Goal: Task Accomplishment & Management: Manage account settings

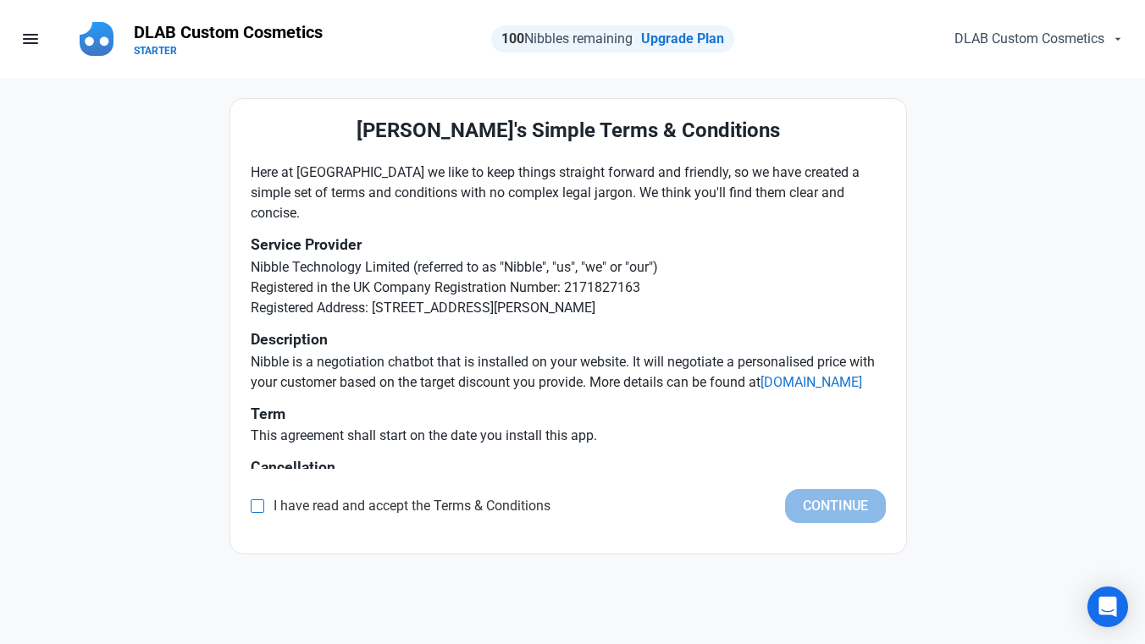
click at [257, 508] on span at bounding box center [258, 507] width 14 height 14
click at [257, 508] on input "I have read and accept the Terms & Conditions" at bounding box center [256, 506] width 11 height 11
checkbox input "true"
click at [841, 511] on button "Continue" at bounding box center [835, 506] width 101 height 34
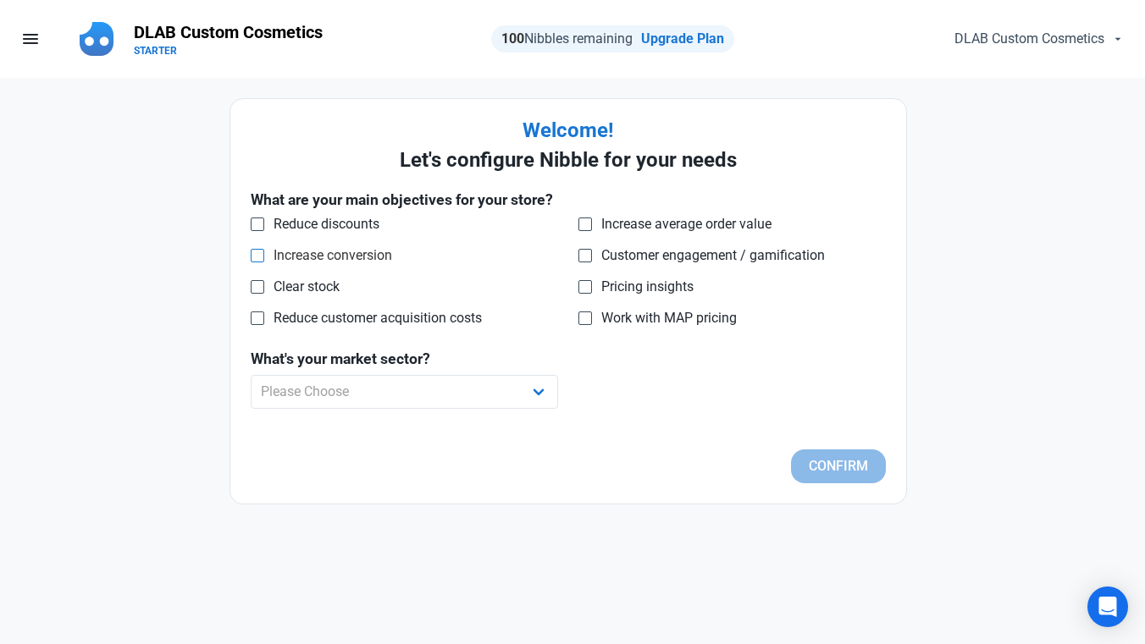
click at [377, 257] on span "Increase conversion" at bounding box center [328, 255] width 128 height 17
click at [262, 257] on input "Increase conversion" at bounding box center [256, 255] width 11 height 11
checkbox input "true"
click at [455, 378] on select "Please Choose Apparel B2B Books Car Parts Cleaning Products Collectibles Consum…" at bounding box center [404, 392] width 307 height 34
select select "B2B"
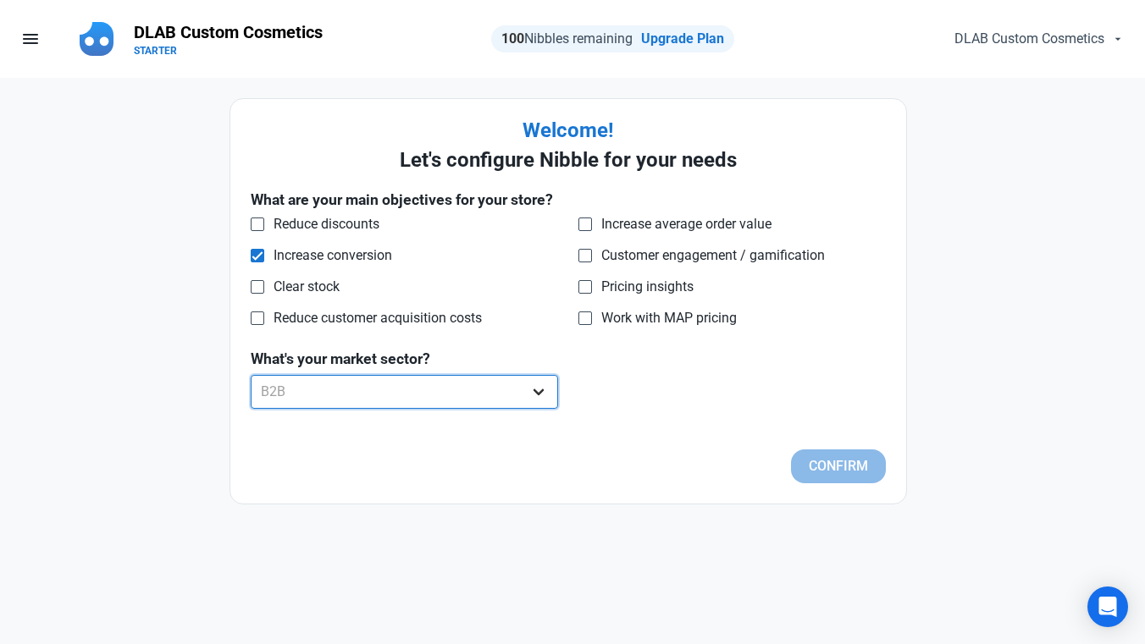
click at [251, 375] on select "Please Choose Apparel B2B Books Car Parts Cleaning Products Collectibles Consum…" at bounding box center [404, 392] width 307 height 34
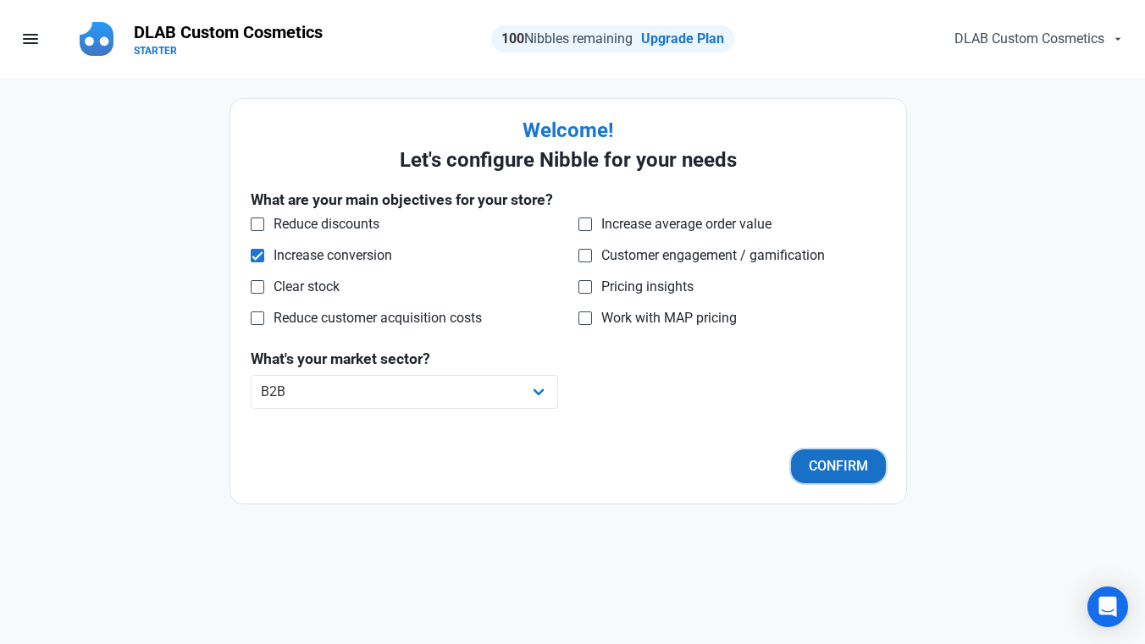
click at [856, 461] on button "Confirm" at bounding box center [838, 467] width 95 height 34
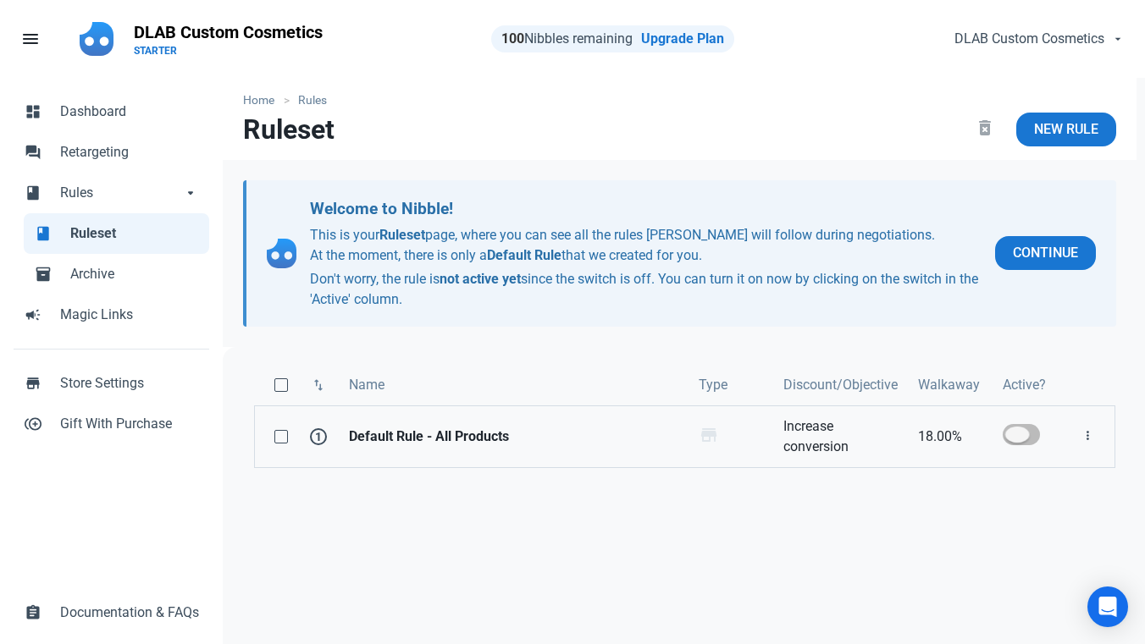
click at [1011, 439] on span at bounding box center [1020, 434] width 37 height 21
click at [1011, 439] on input "checkbox" at bounding box center [1007, 434] width 11 height 11
checkbox input "true"
click at [1033, 253] on span "Continue" at bounding box center [1045, 253] width 65 height 20
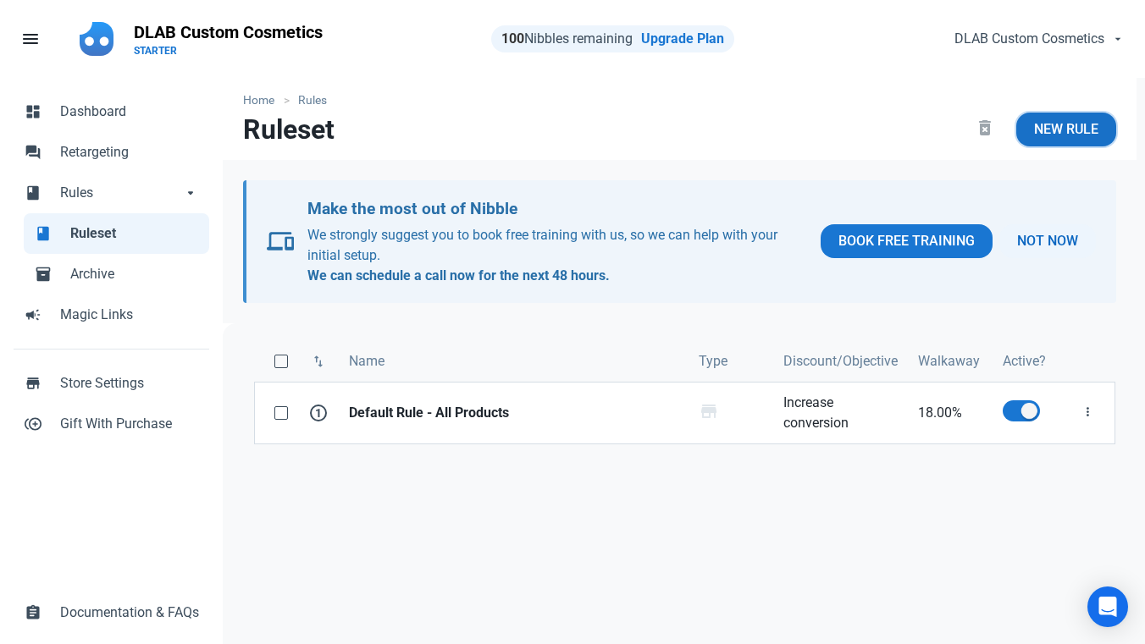
click at [1069, 135] on span "New Rule" at bounding box center [1066, 129] width 64 height 20
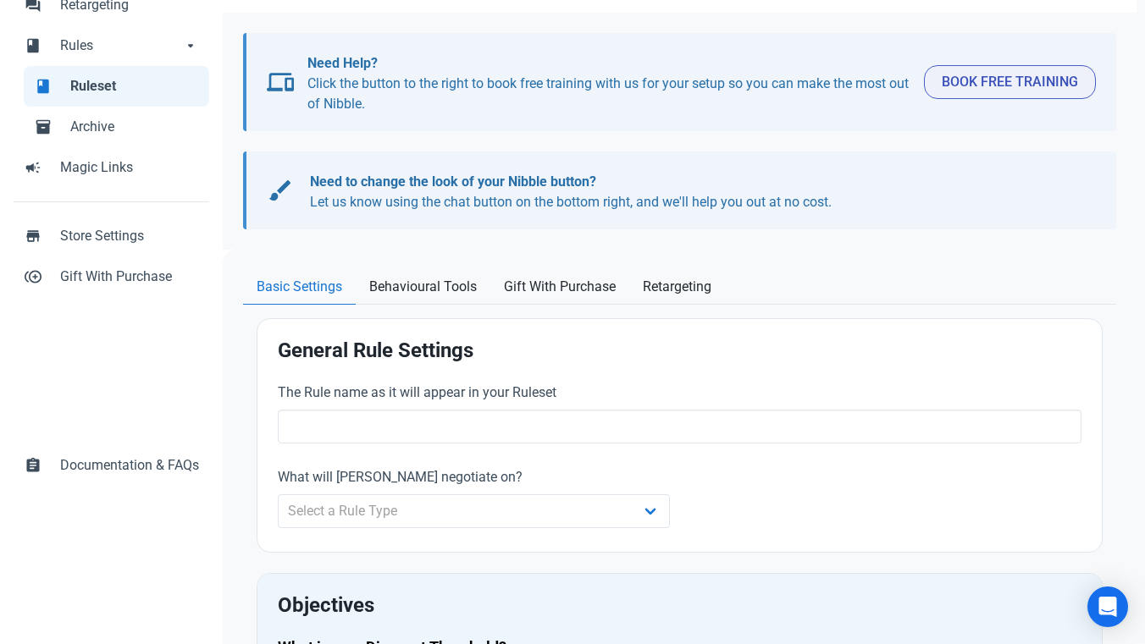
scroll to position [203, 0]
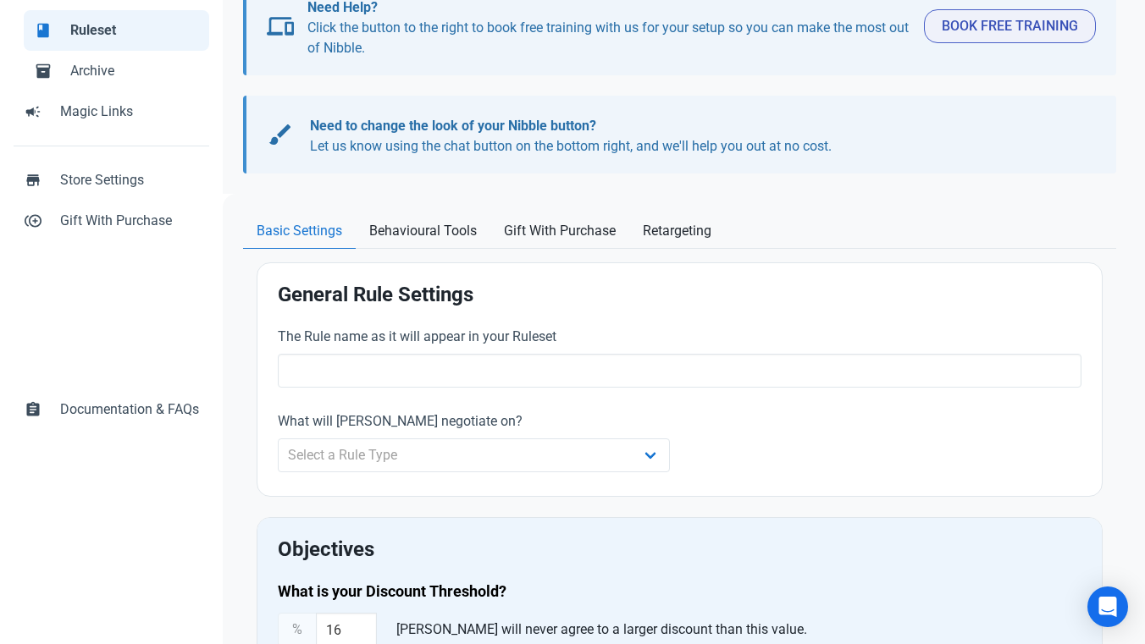
click at [699, 351] on div "The Rule name as it will appear in your Ruleset" at bounding box center [679, 357] width 803 height 61
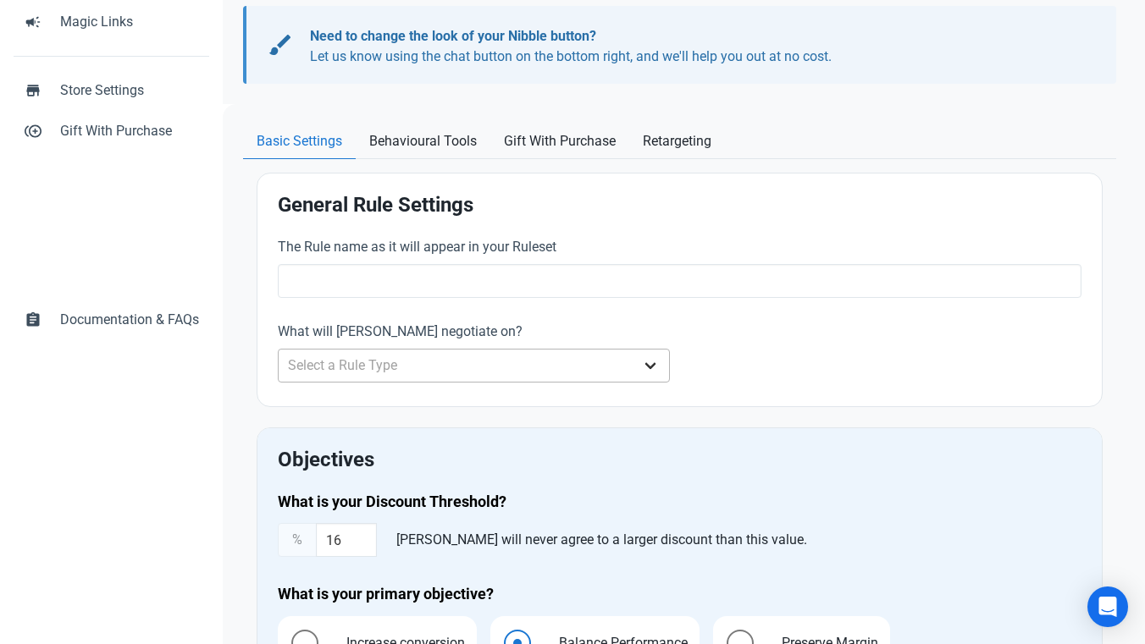
scroll to position [305, 0]
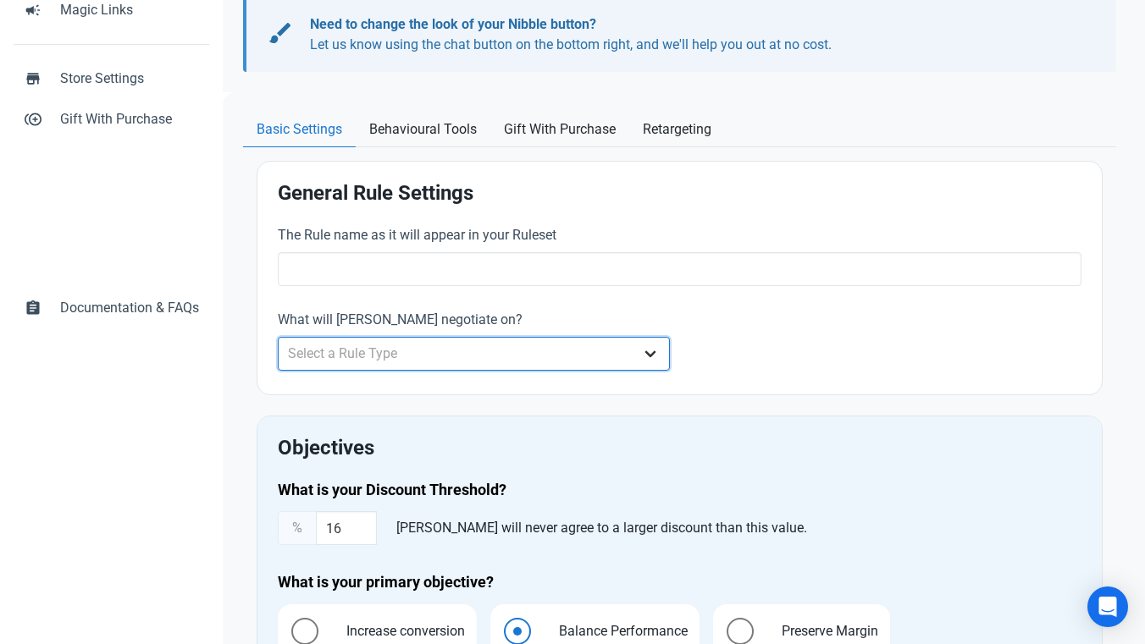
click at [629, 343] on select "Select a Rule Type Whole Store Individual Products Product Categories Cart" at bounding box center [473, 354] width 391 height 34
click at [278, 337] on select "Select a Rule Type Whole Store Individual Products Product Categories Cart" at bounding box center [473, 354] width 391 height 34
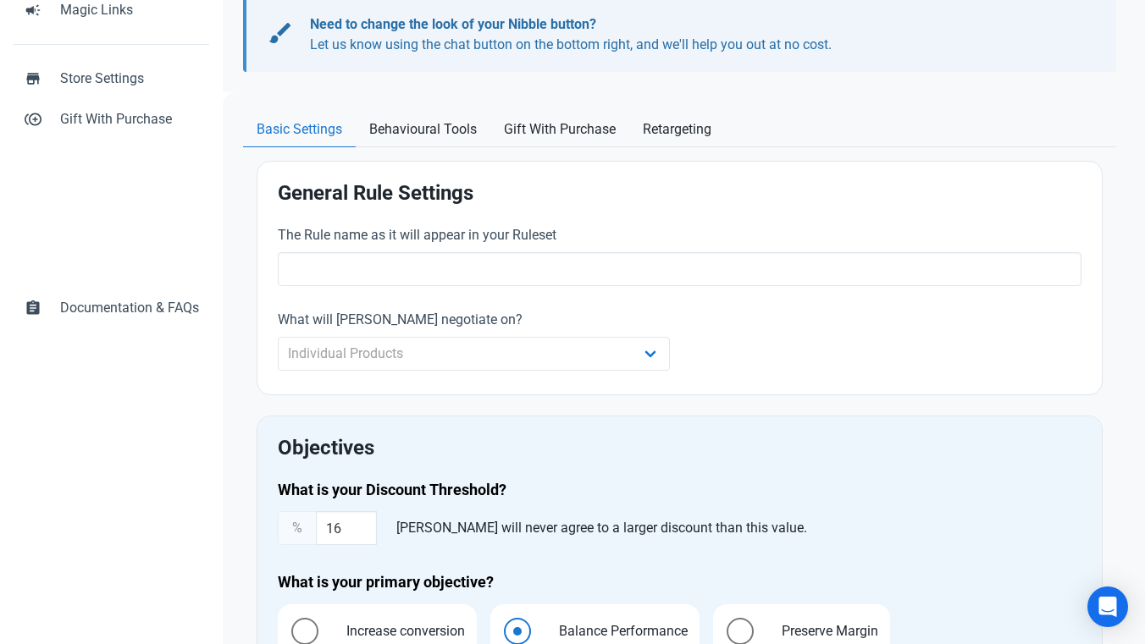
click at [737, 326] on div "The Rule name as it will appear in your Ruleset What will Nibble negotiate on? …" at bounding box center [680, 299] width 824 height 169
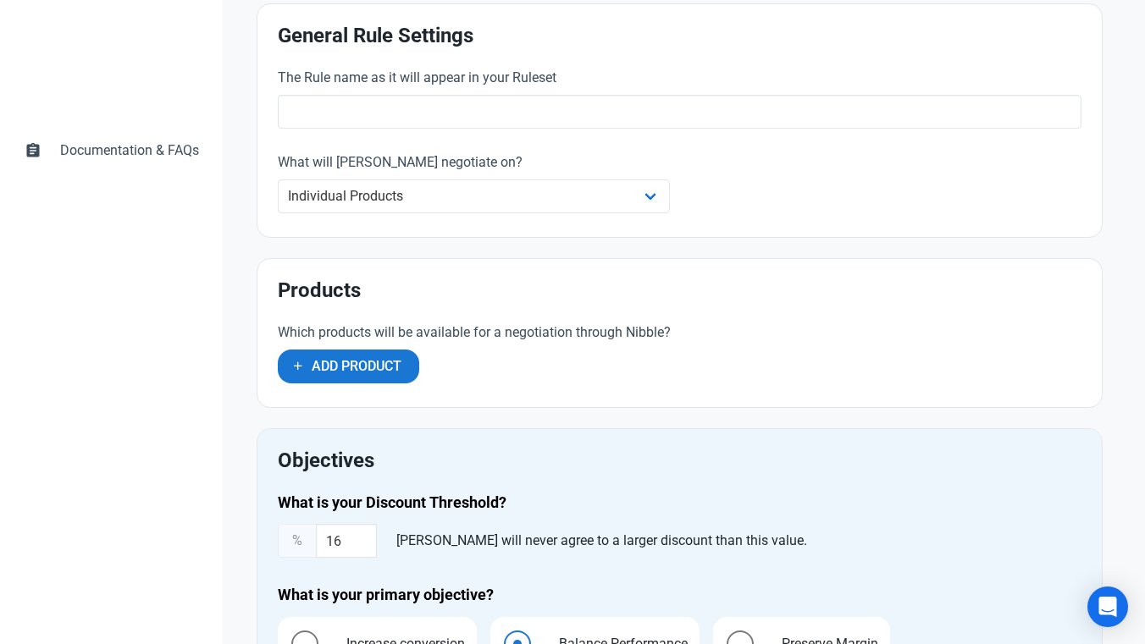
scroll to position [474, 0]
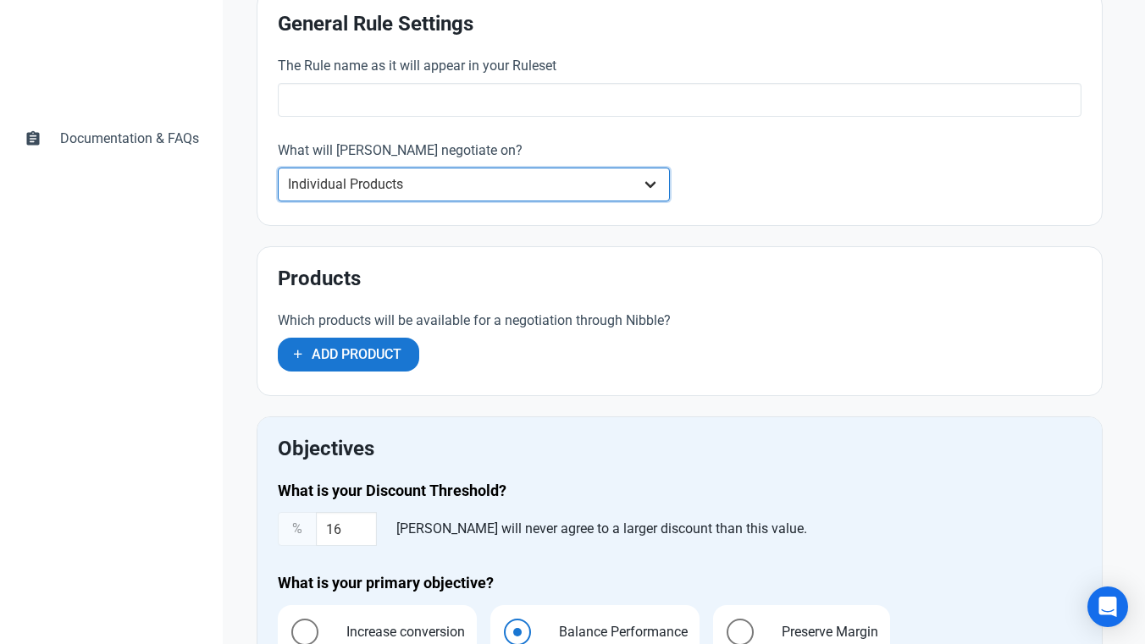
click at [577, 177] on select "Whole Store Individual Products Product Categories Cart" at bounding box center [473, 185] width 391 height 34
click at [278, 168] on select "Whole Store Individual Products Product Categories Cart" at bounding box center [473, 185] width 391 height 34
click at [562, 189] on select "Whole Store Individual Products Product Categories Cart" at bounding box center [473, 185] width 391 height 34
select select "product_category"
click at [278, 168] on select "Whole Store Individual Products Product Categories Cart" at bounding box center [473, 185] width 391 height 34
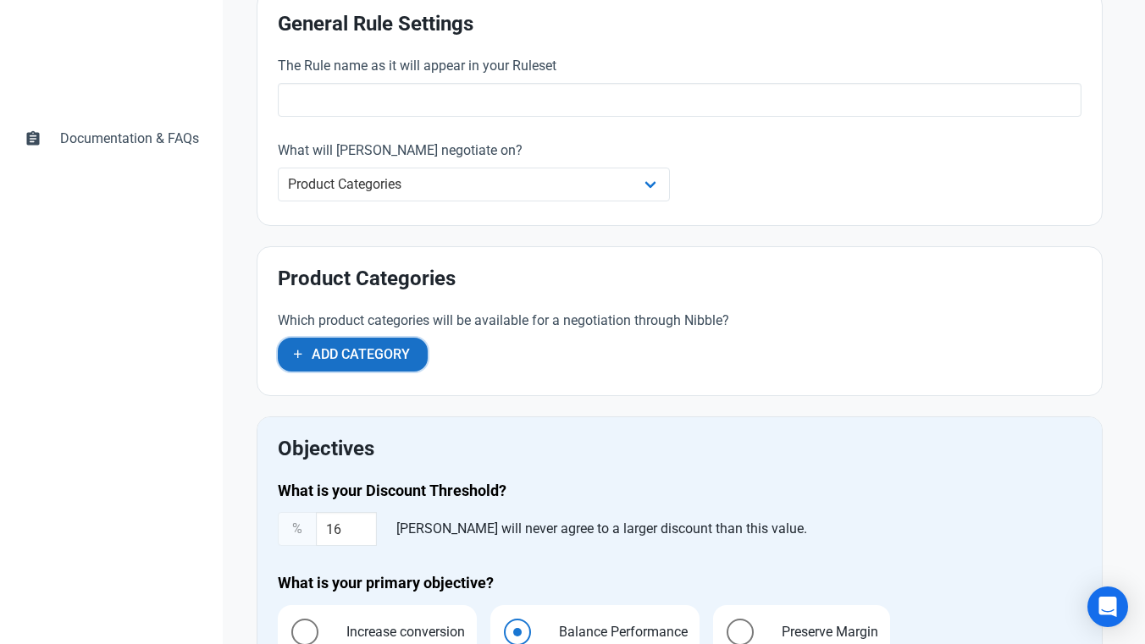
click at [404, 356] on span "Add Category" at bounding box center [361, 355] width 98 height 20
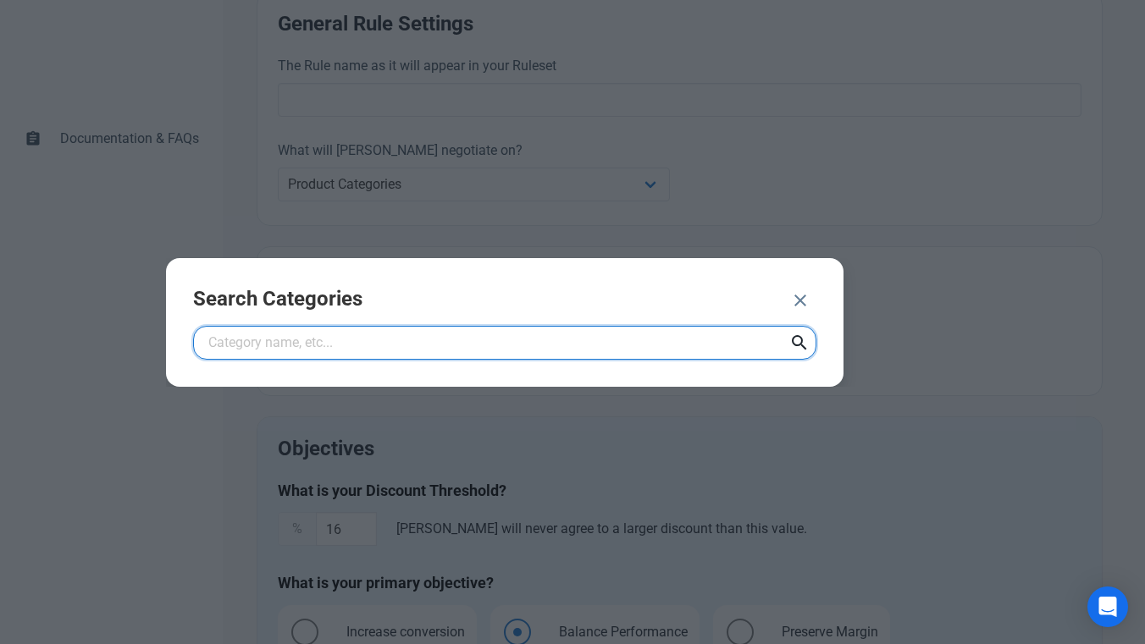
click at [394, 343] on input "text" at bounding box center [504, 343] width 623 height 34
type input "lip"
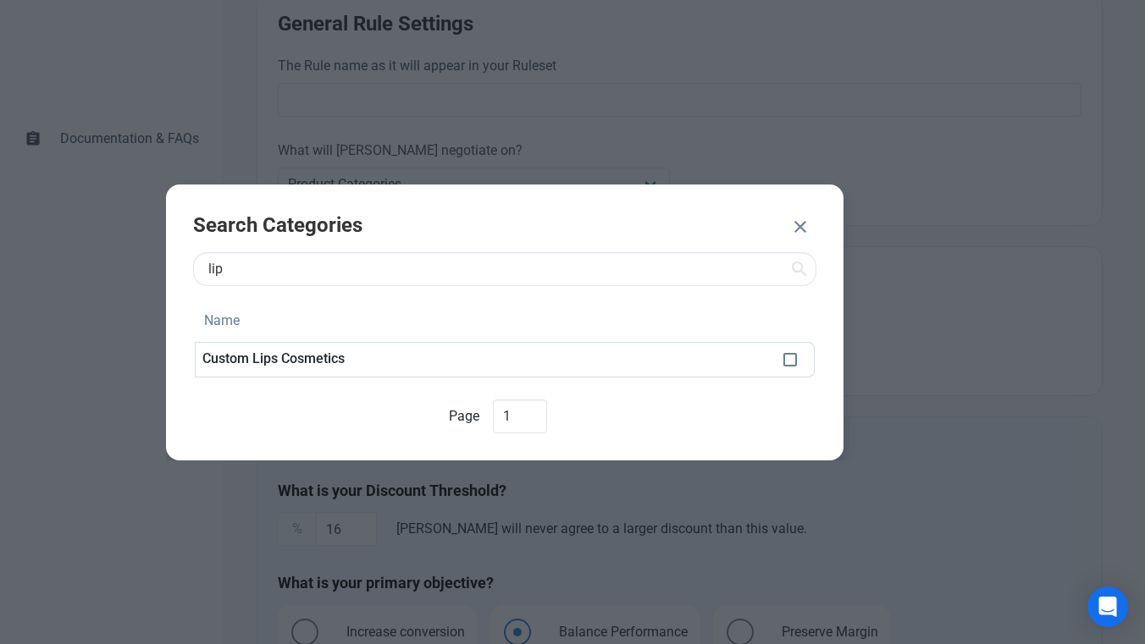
click at [391, 359] on p "Custom Lips Cosmetics" at bounding box center [485, 358] width 567 height 15
click at [796, 359] on span at bounding box center [790, 360] width 14 height 14
checkbox input "true"
click at [754, 227] on span "ADD 1 CATEGORY" at bounding box center [703, 228] width 109 height 20
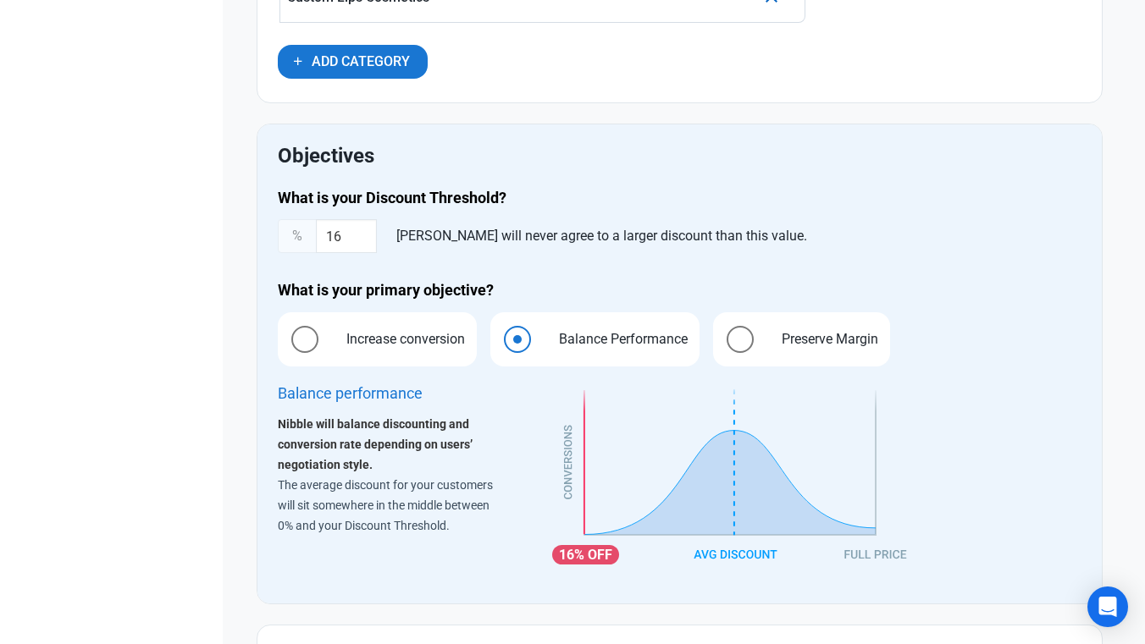
scroll to position [948, 0]
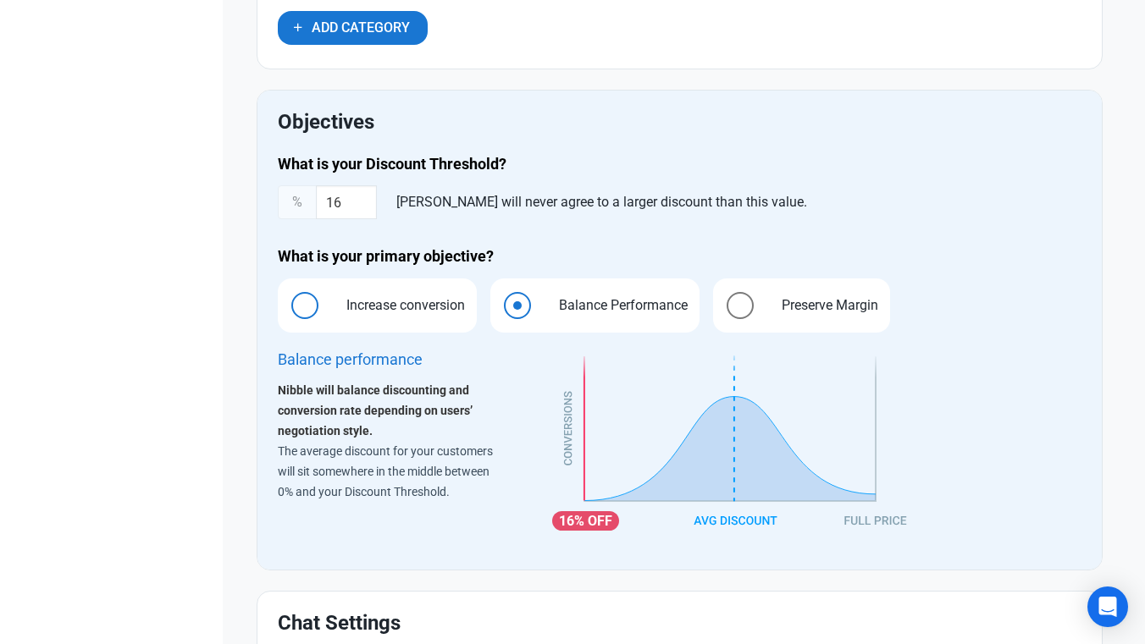
click at [426, 306] on span "Increase conversion" at bounding box center [401, 305] width 145 height 20
click at [289, 306] on input "Increase conversion" at bounding box center [283, 305] width 11 height 11
radio input "true"
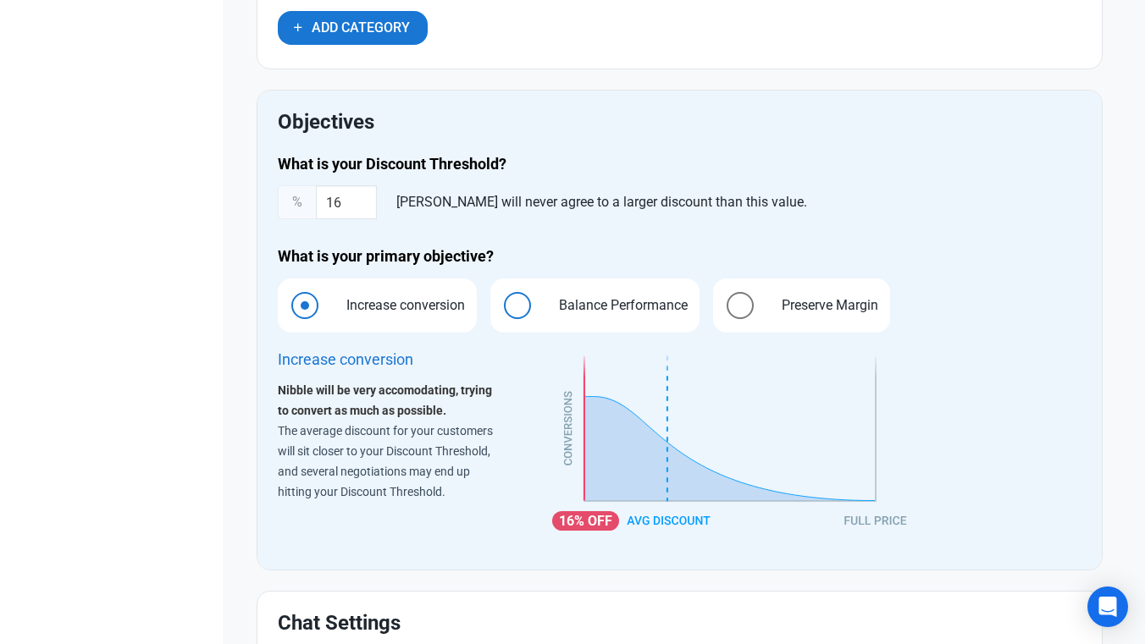
click at [516, 305] on span at bounding box center [517, 305] width 27 height 27
click at [501, 305] on input "Balance Performance" at bounding box center [495, 305] width 11 height 11
radio input "true"
radio input "false"
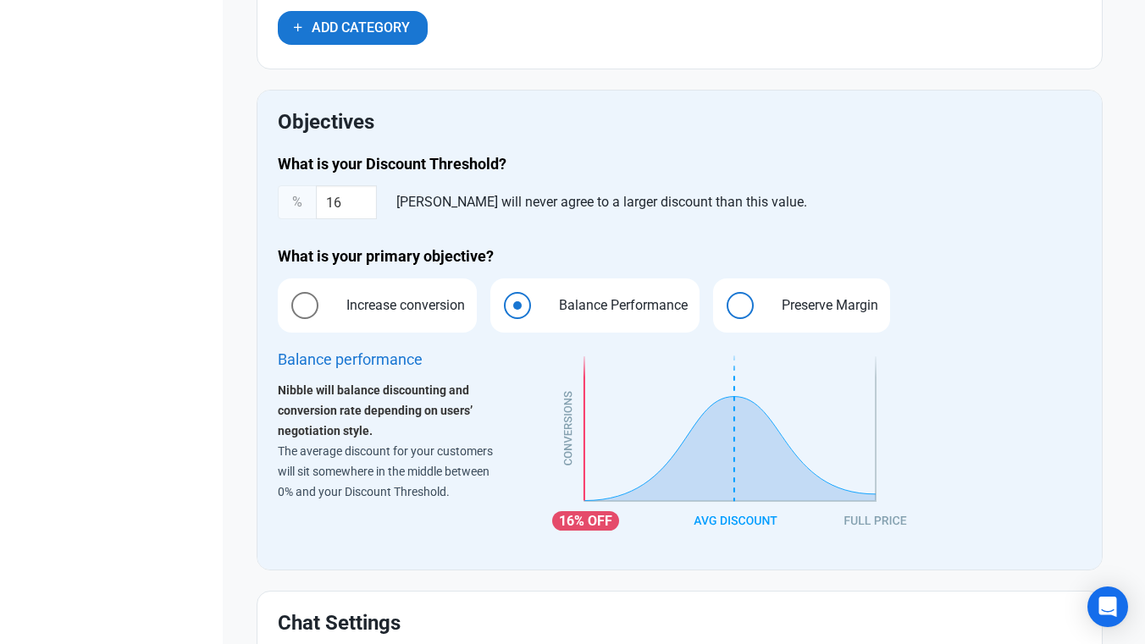
click at [741, 306] on span at bounding box center [739, 305] width 27 height 27
click at [724, 306] on input "Preserve Margin" at bounding box center [718, 305] width 11 height 11
radio input "true"
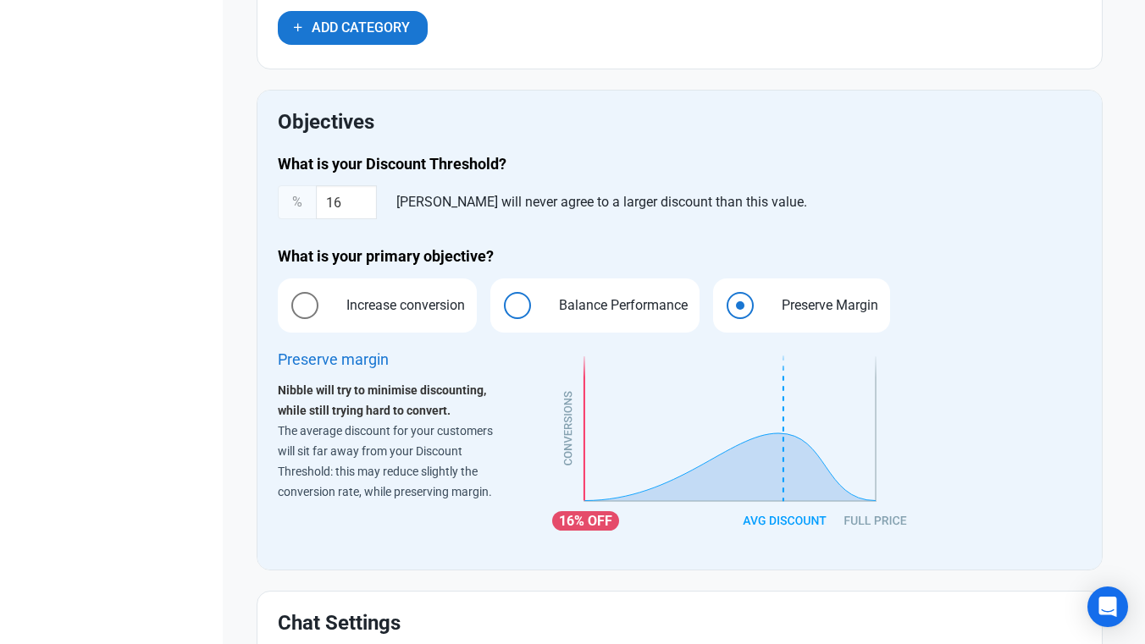
click at [537, 311] on label "Balance Performance" at bounding box center [594, 306] width 209 height 54
click at [501, 311] on input "Balance Performance" at bounding box center [495, 305] width 11 height 11
radio input "true"
radio input "false"
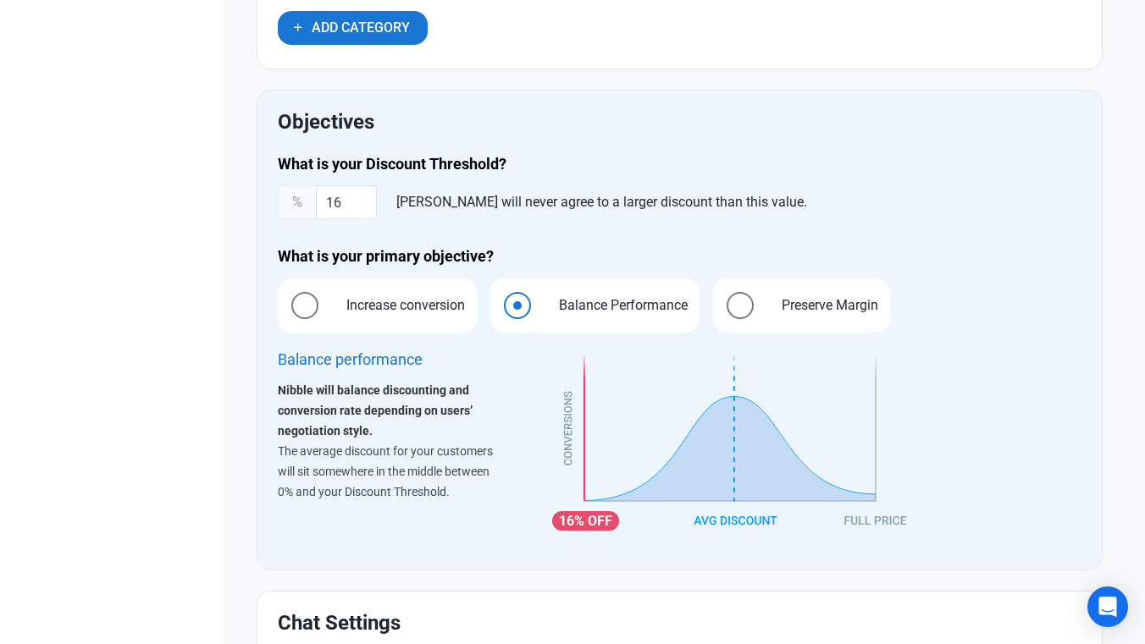
click at [897, 219] on div "What is your Discount Threshold? % 16 Nibble will never agree to a larger disco…" at bounding box center [680, 352] width 824 height 416
click at [361, 207] on input "16" at bounding box center [346, 202] width 61 height 34
click at [547, 166] on h4 "What is your Discount Threshold?" at bounding box center [679, 164] width 803 height 20
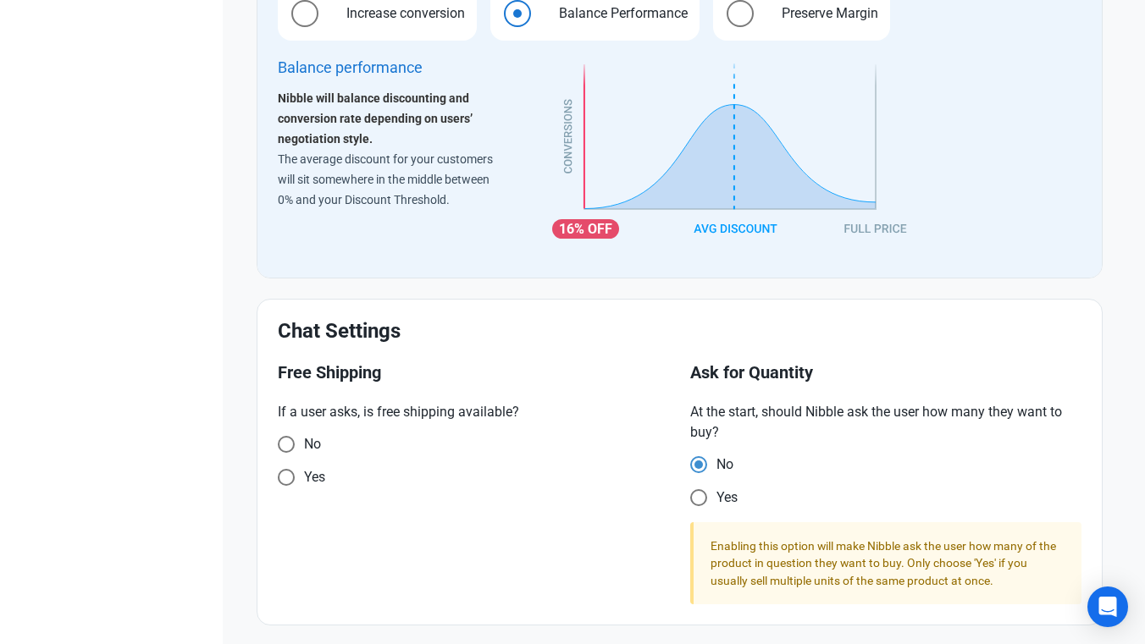
scroll to position [1251, 0]
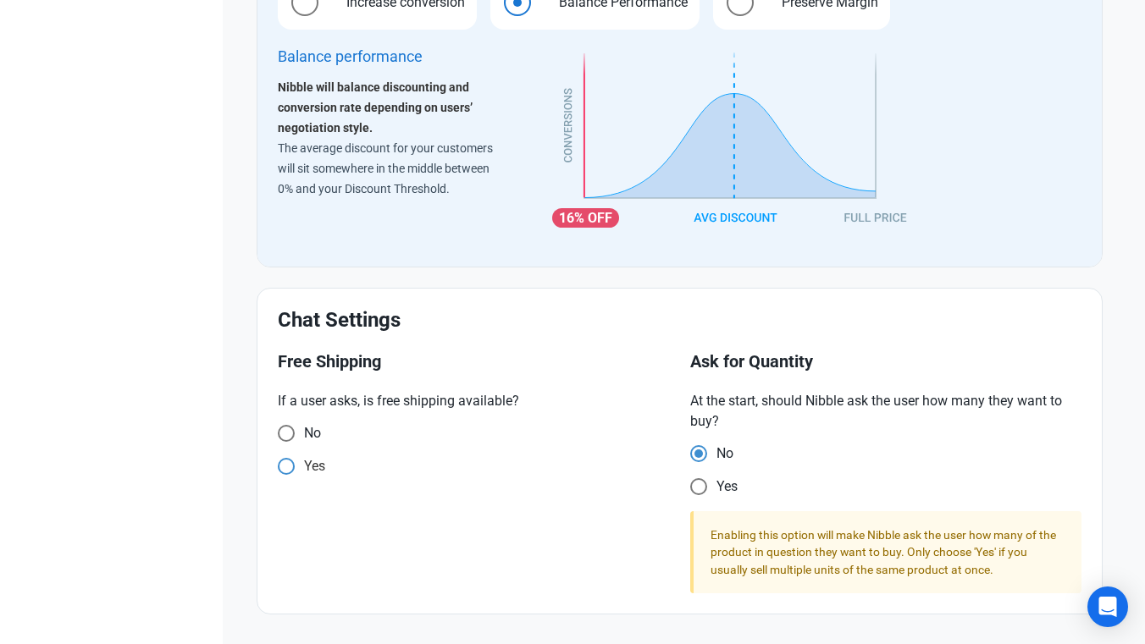
click at [306, 467] on span "Yes" at bounding box center [310, 466] width 30 height 17
click at [289, 467] on input "Yes" at bounding box center [283, 466] width 11 height 11
radio input "true"
click at [906, 329] on h2 "Chat Settings" at bounding box center [679, 320] width 803 height 23
drag, startPoint x: 925, startPoint y: 534, endPoint x: 926, endPoint y: 631, distance: 96.5
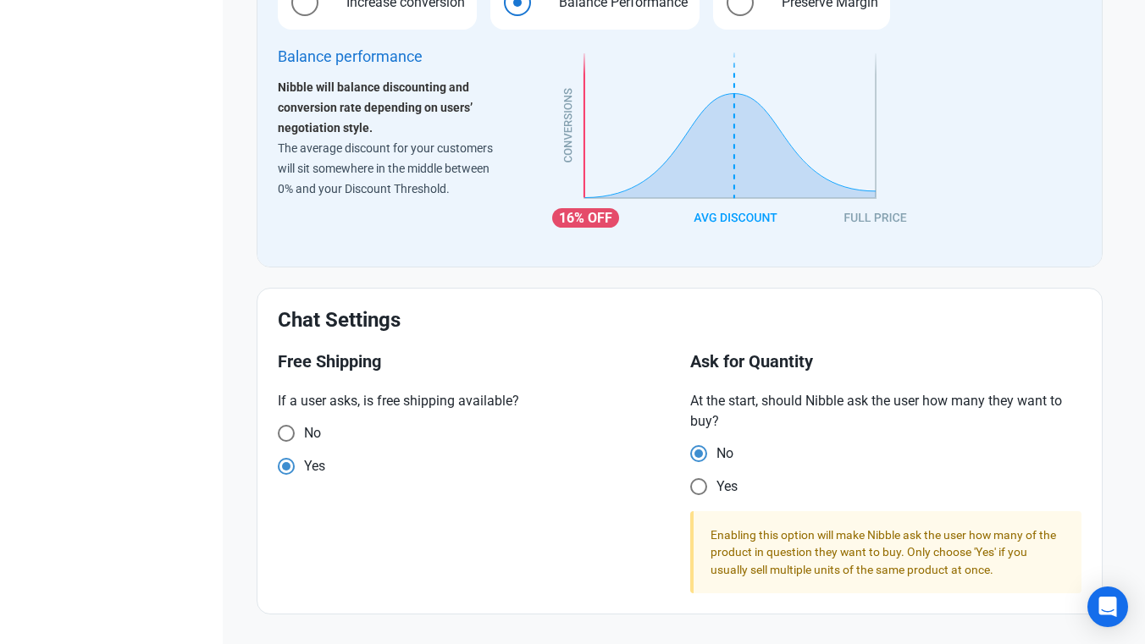
click at [934, 511] on section "Enabling this option will make Nibble ask the user how many of the product in q…" at bounding box center [885, 552] width 391 height 82
click at [726, 489] on span "Yes" at bounding box center [722, 486] width 30 height 17
click at [701, 489] on input "Yes" at bounding box center [695, 487] width 11 height 11
radio input "true"
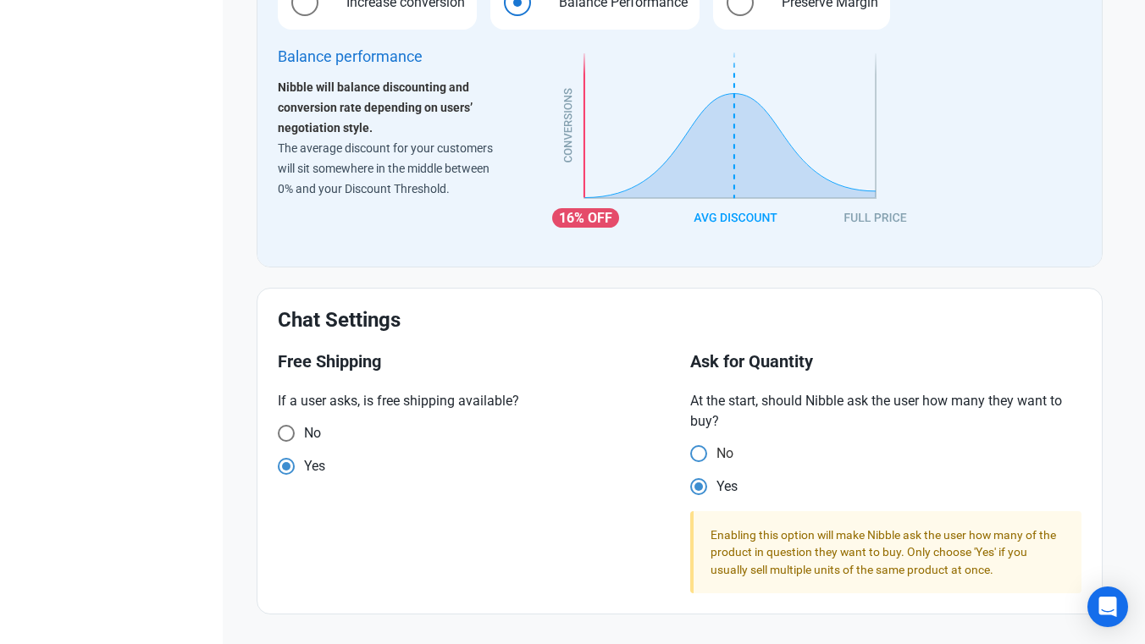
click at [730, 450] on span "No" at bounding box center [720, 453] width 26 height 17
click at [701, 450] on input "No" at bounding box center [695, 454] width 11 height 11
radio input "true"
radio input "false"
click at [806, 318] on h2 "Chat Settings" at bounding box center [679, 320] width 803 height 23
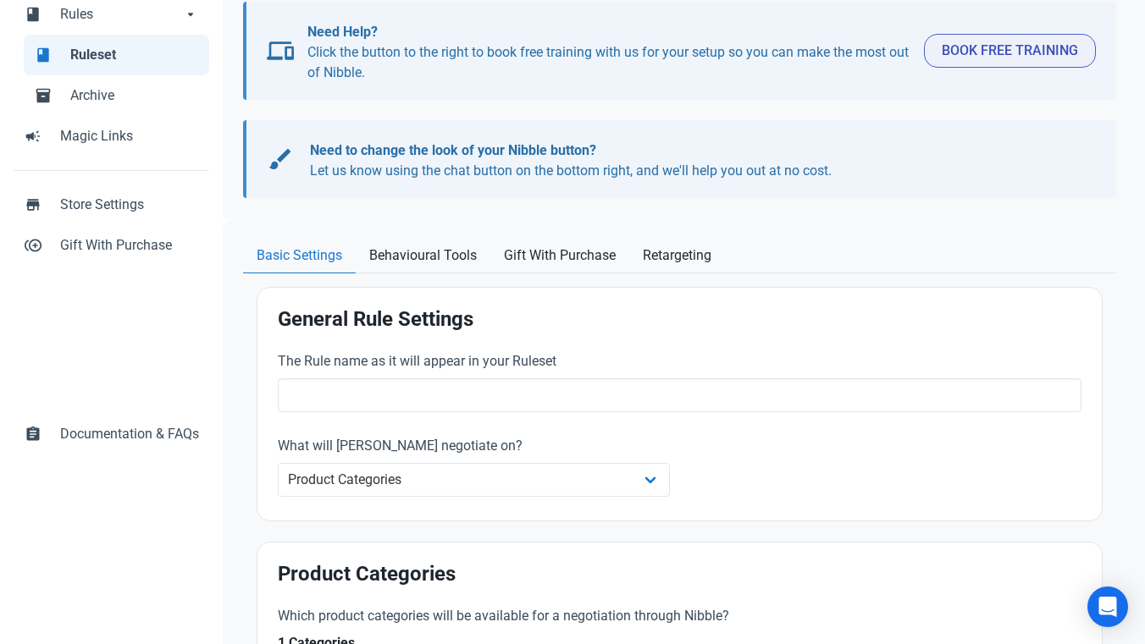
scroll to position [168, 0]
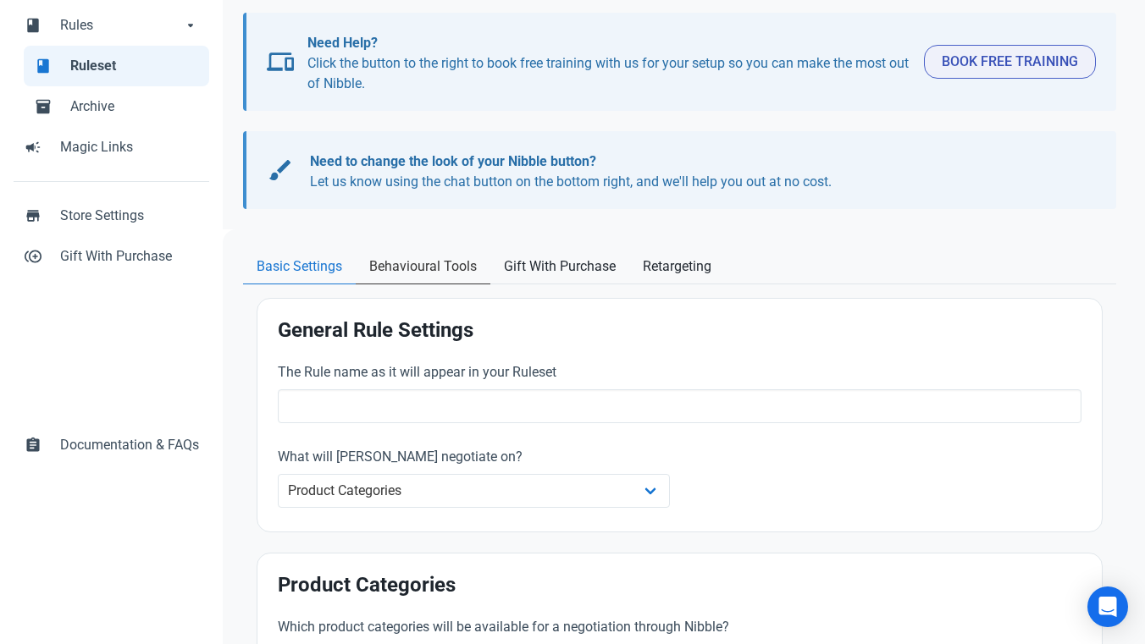
click at [457, 273] on span "Behavioural Tools" at bounding box center [423, 267] width 108 height 20
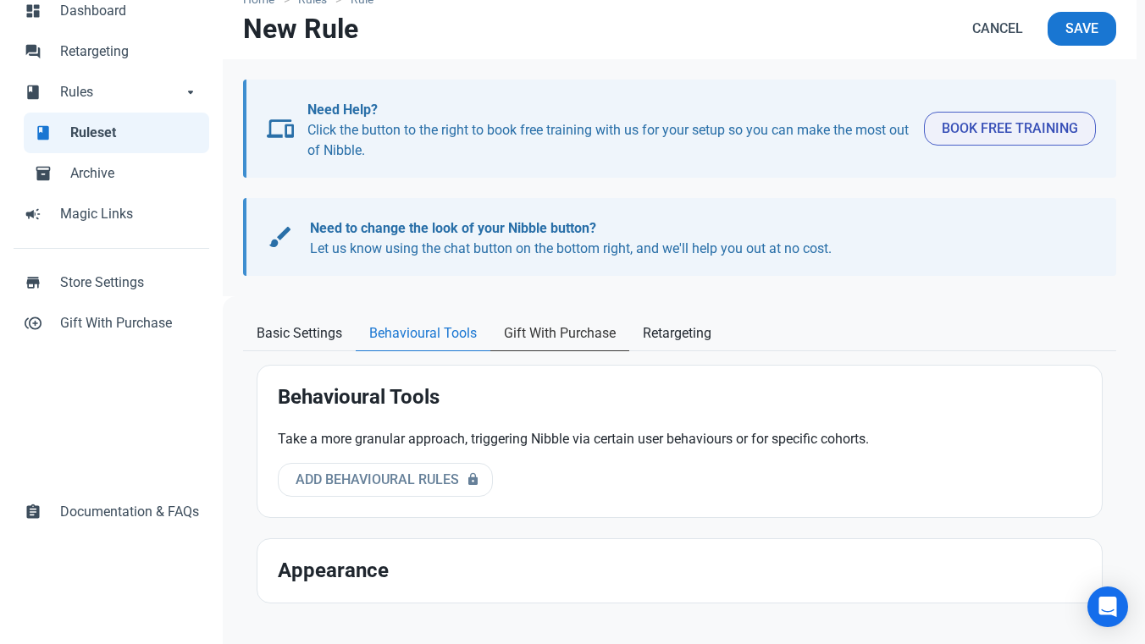
click at [549, 345] on link "Gift With Purchase" at bounding box center [559, 334] width 139 height 35
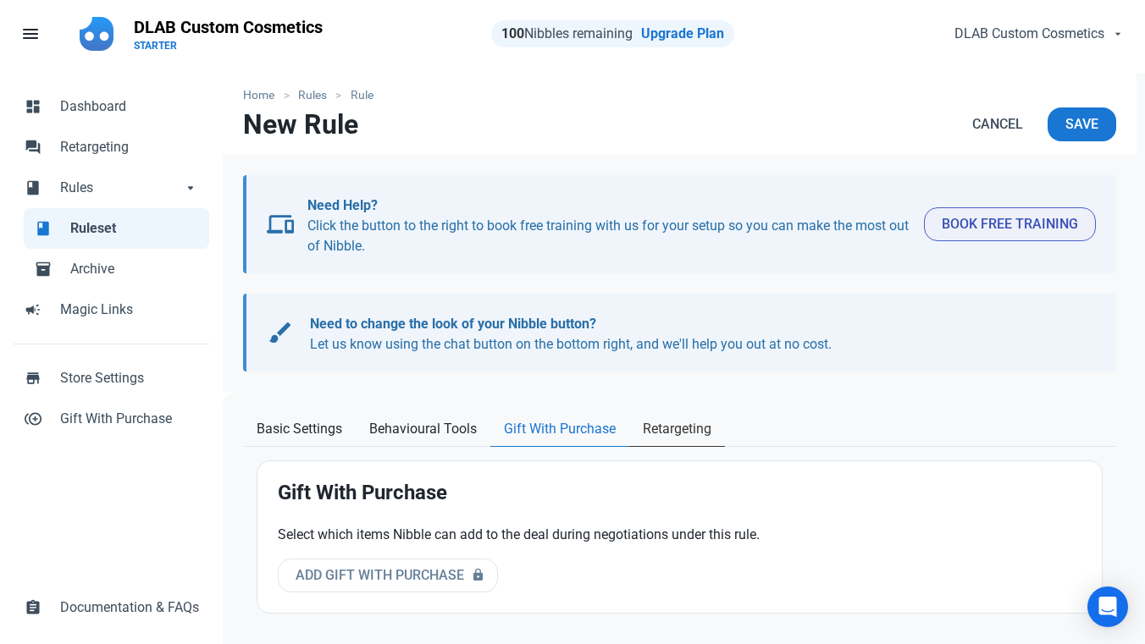
click at [676, 428] on span "Retargeting" at bounding box center [677, 429] width 69 height 20
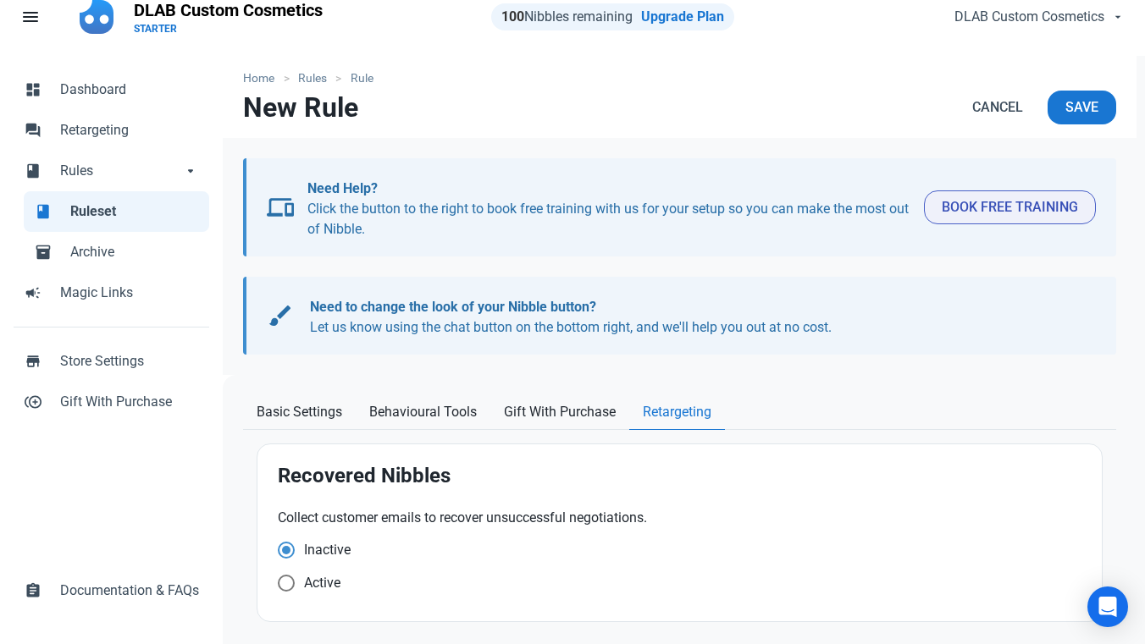
scroll to position [30, 0]
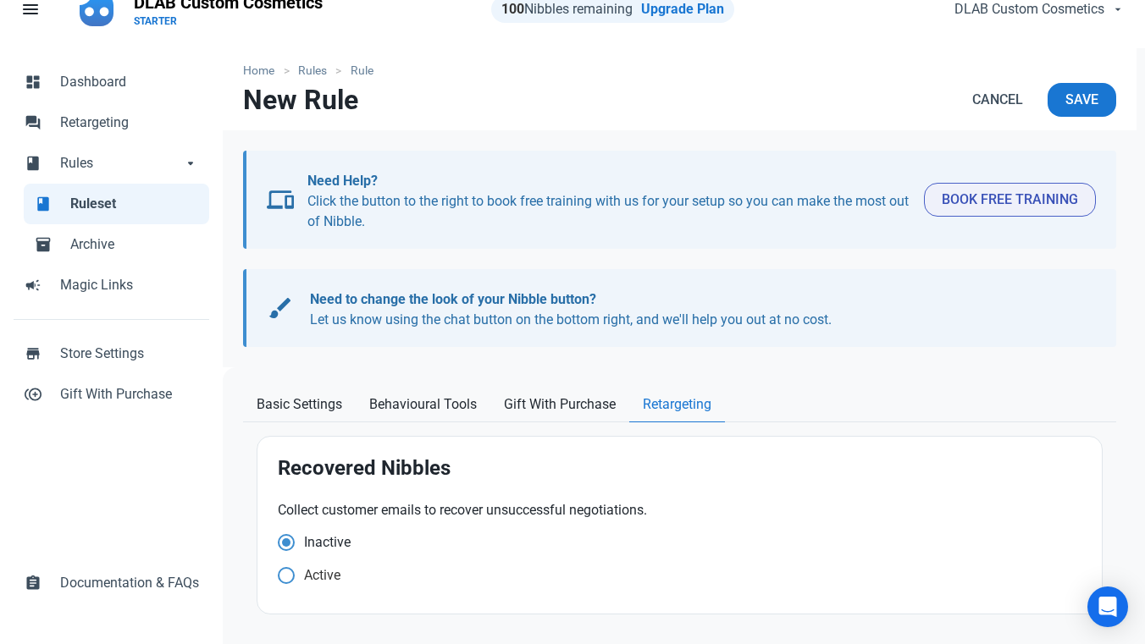
click at [326, 577] on span "Active" at bounding box center [318, 575] width 46 height 17
click at [289, 577] on input "Active" at bounding box center [283, 575] width 11 height 11
radio input "true"
radio input "false"
click at [317, 411] on span "Basic Settings" at bounding box center [300, 405] width 86 height 20
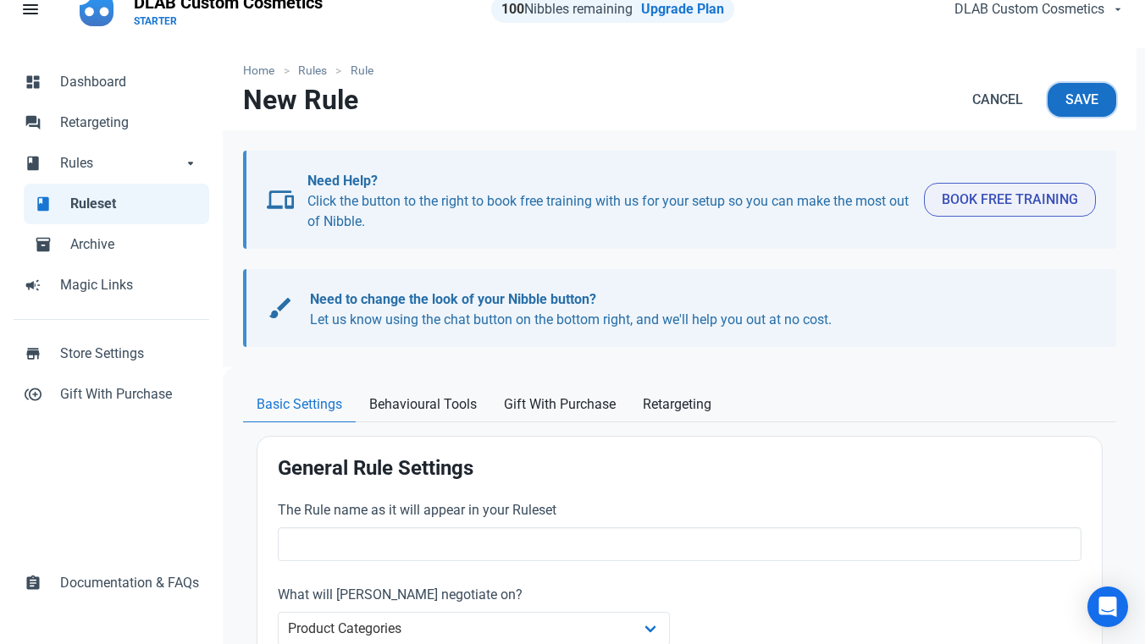
click at [1096, 90] on span "Save" at bounding box center [1081, 100] width 33 height 20
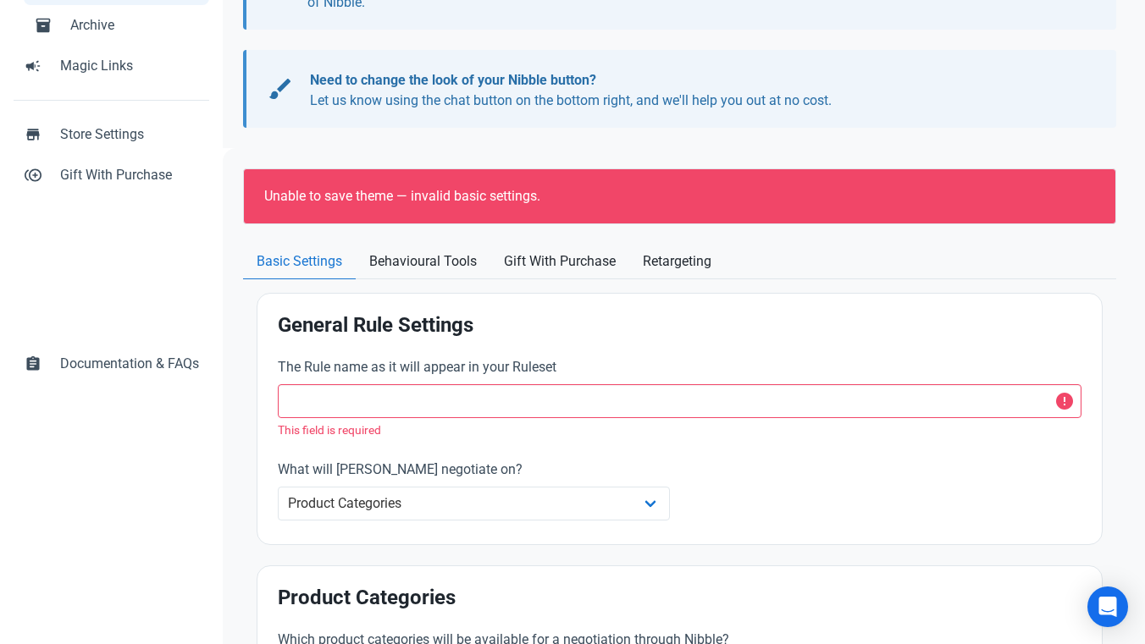
scroll to position [301, 0]
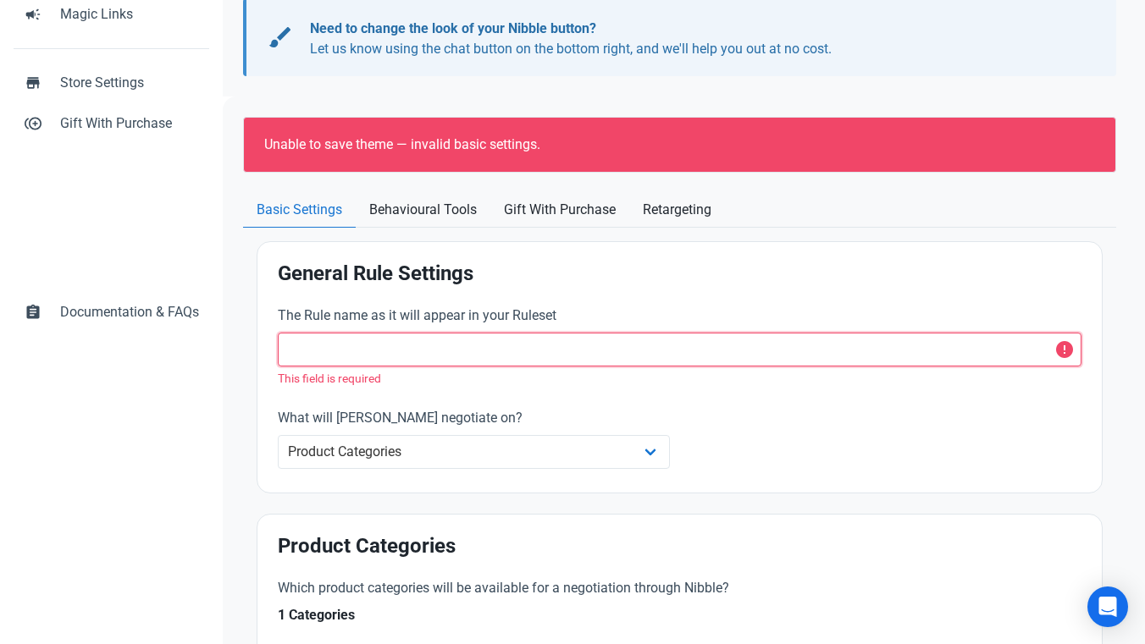
click at [605, 347] on input "text" at bounding box center [679, 350] width 803 height 34
type input "l"
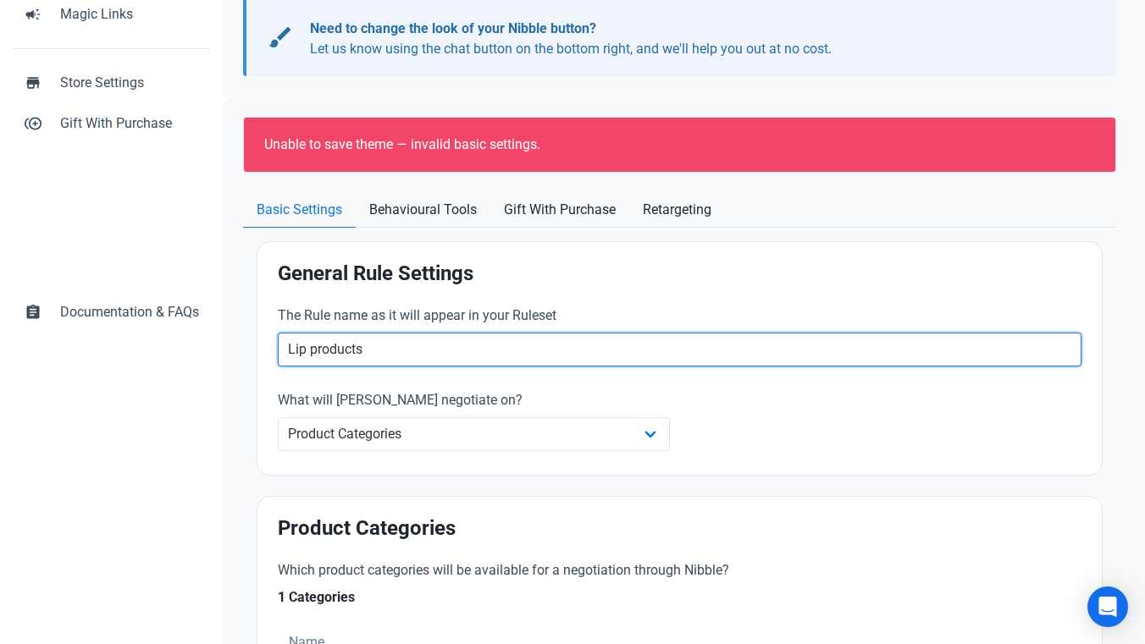
type input "Lip products"
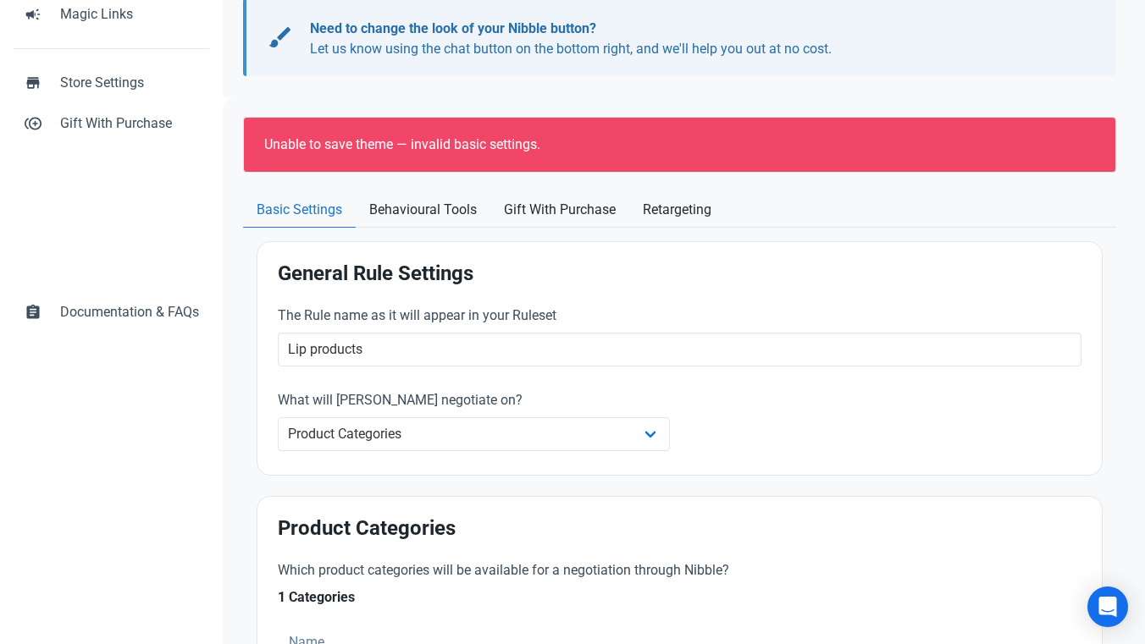
click at [891, 265] on h2 "General Rule Settings" at bounding box center [679, 273] width 803 height 23
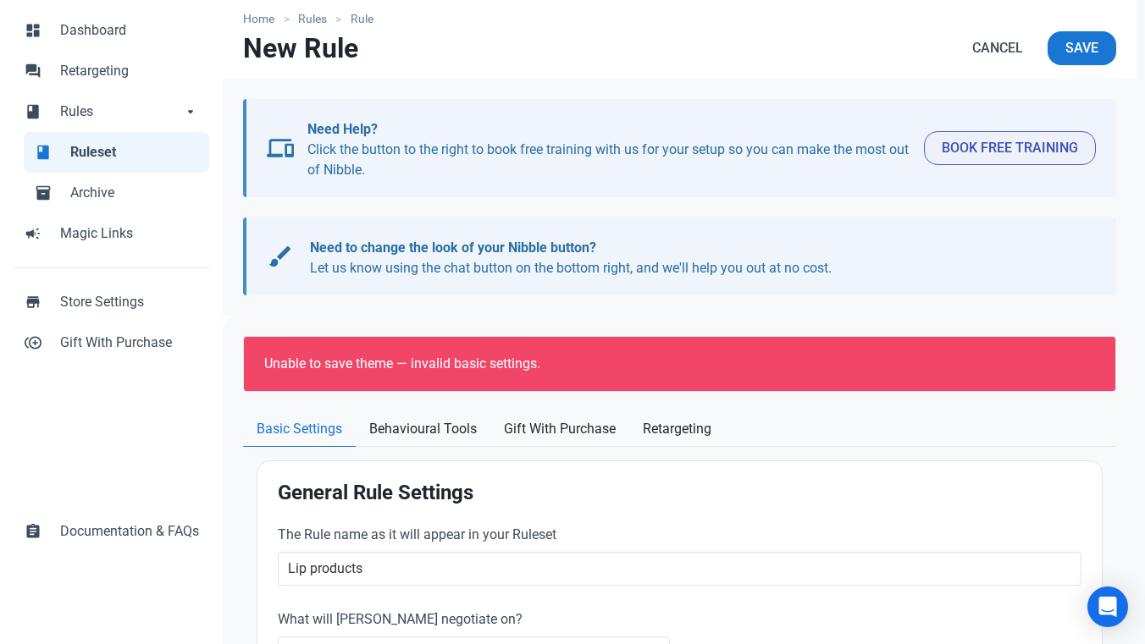
scroll to position [30, 0]
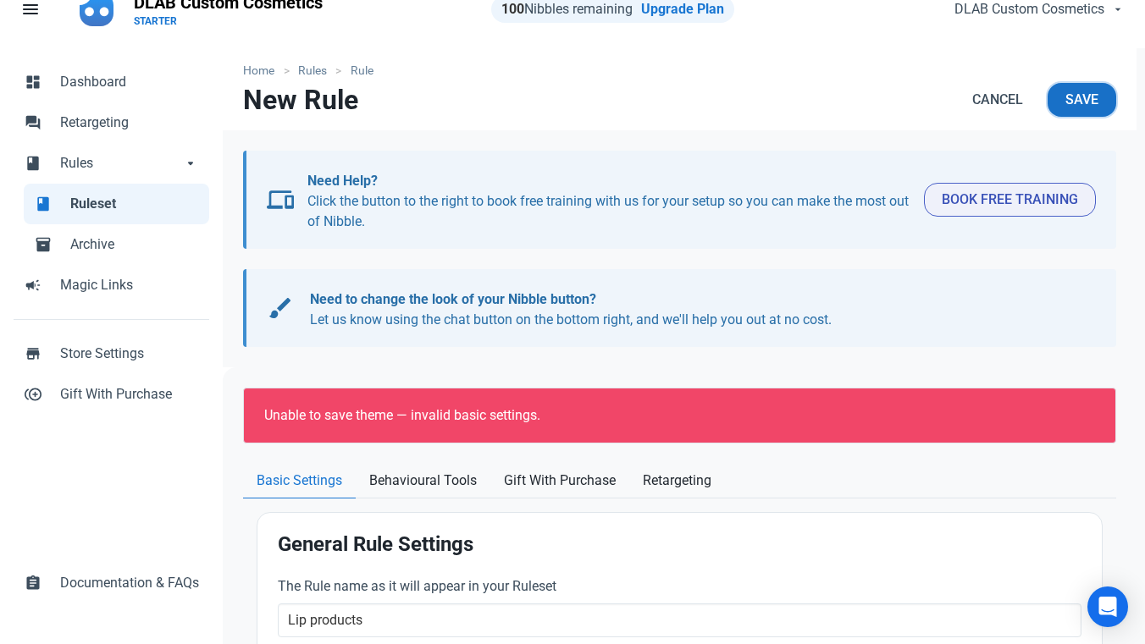
click at [1079, 108] on span "Save" at bounding box center [1081, 100] width 33 height 20
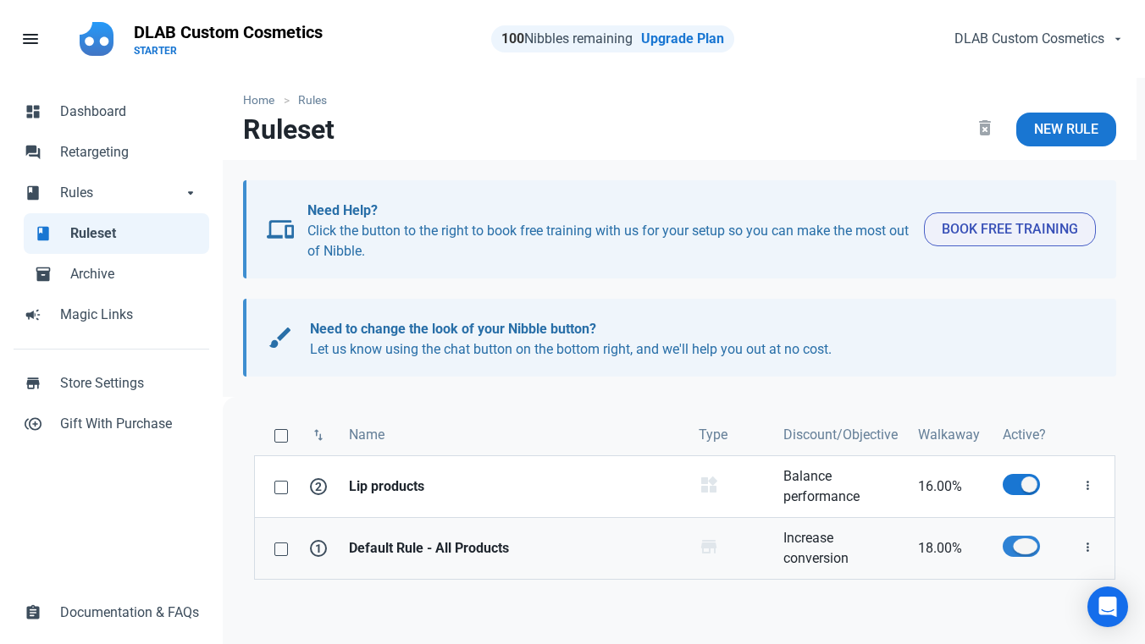
click at [1022, 549] on span at bounding box center [1020, 546] width 37 height 21
click at [1013, 549] on input "checkbox" at bounding box center [1007, 546] width 11 height 11
checkbox input "false"
click at [112, 194] on span "Rules" at bounding box center [121, 193] width 122 height 20
click at [121, 107] on span "Dashboard" at bounding box center [129, 112] width 139 height 20
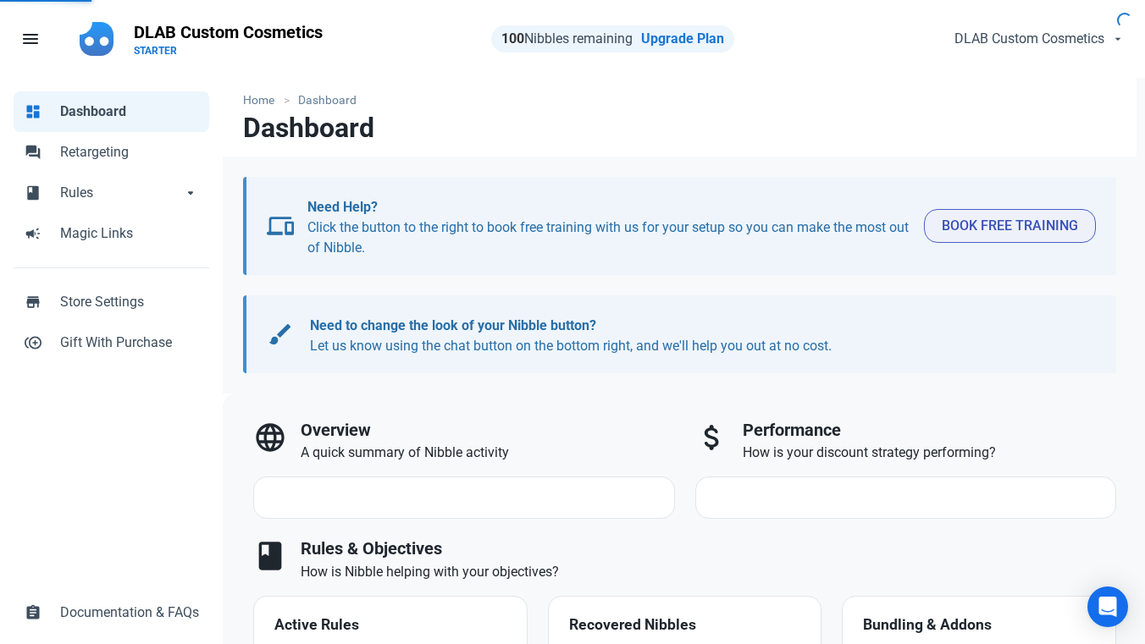
select select "7d"
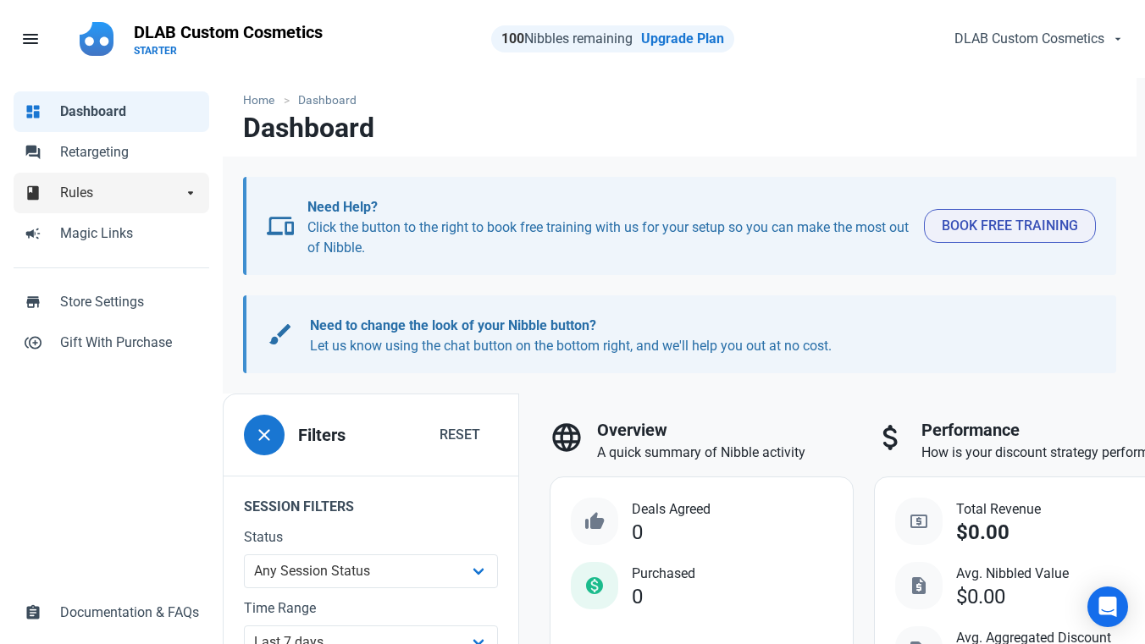
click at [108, 189] on span "Rules" at bounding box center [121, 193] width 122 height 20
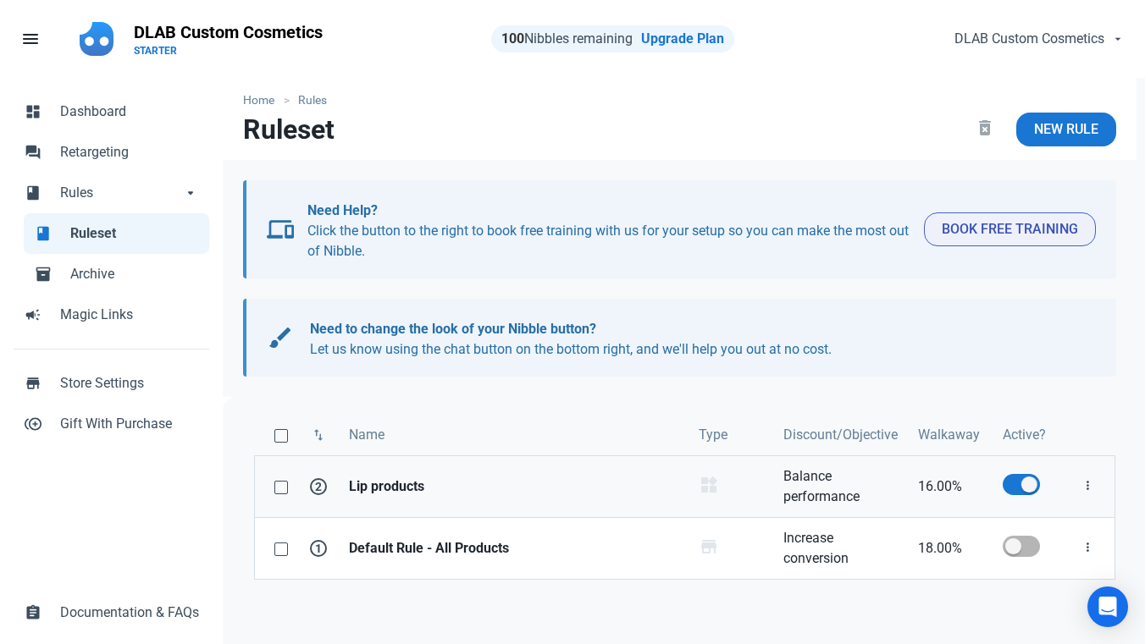
click at [383, 488] on strong "Lip products" at bounding box center [513, 487] width 329 height 20
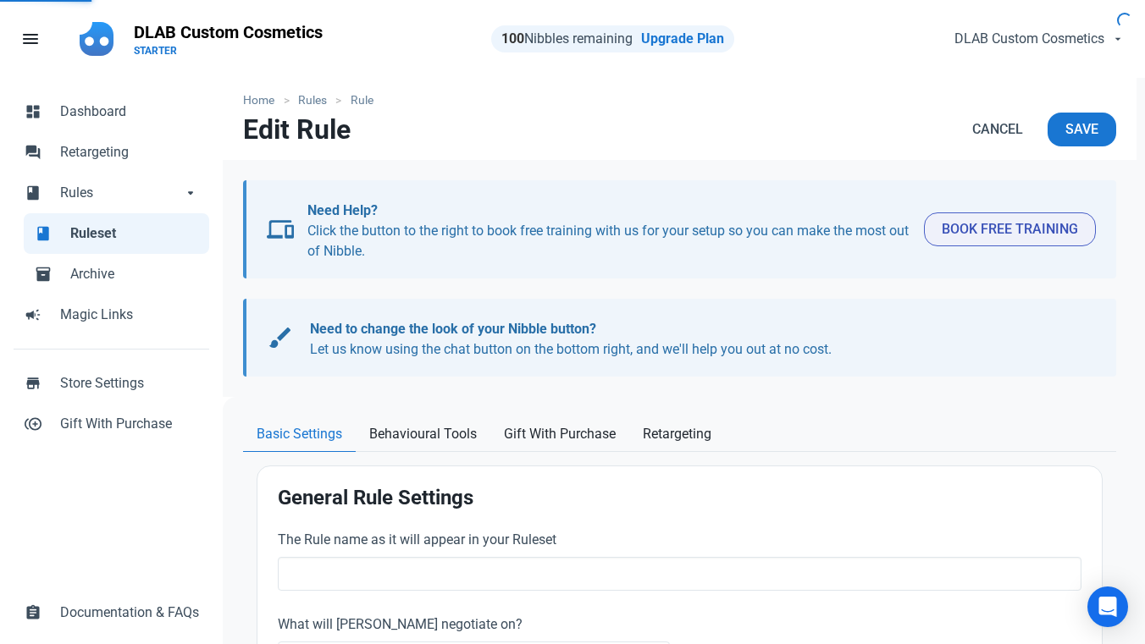
type input "Lip products"
select select "product_category"
type input "16.00"
radio input "true"
click at [1067, 131] on span "Save" at bounding box center [1081, 129] width 33 height 20
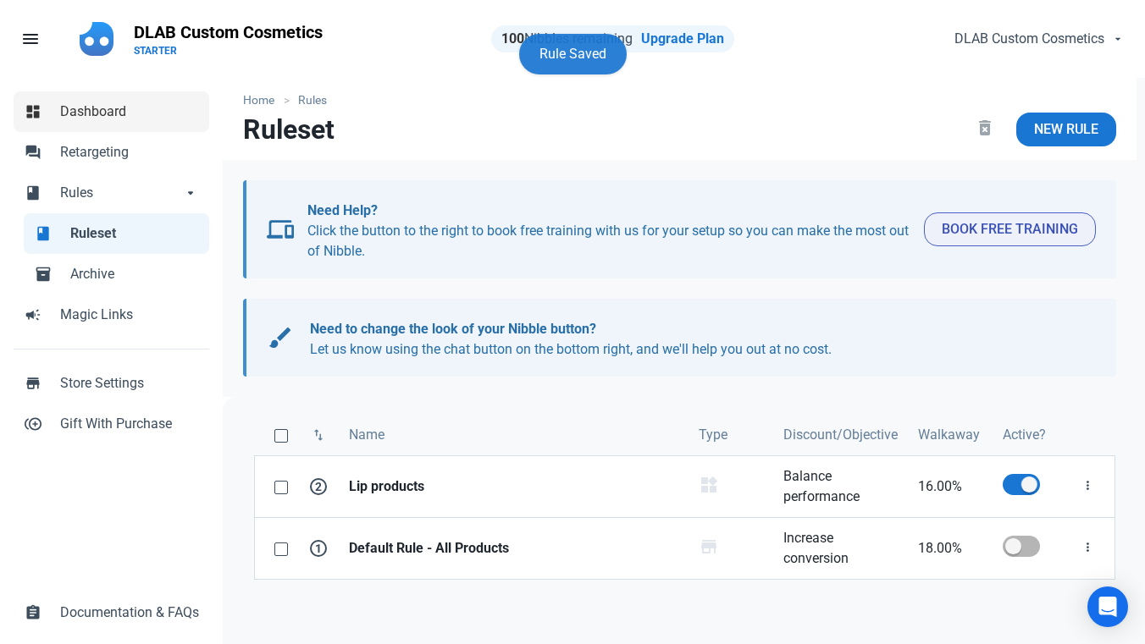
click at [98, 102] on span "Dashboard" at bounding box center [129, 112] width 139 height 20
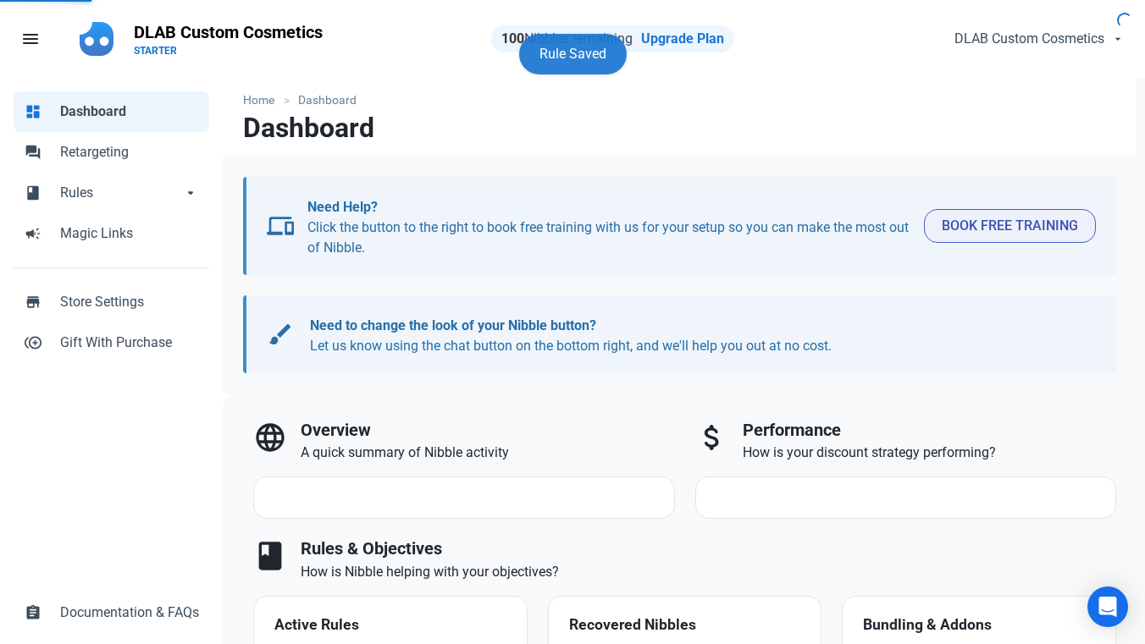
select select "7d"
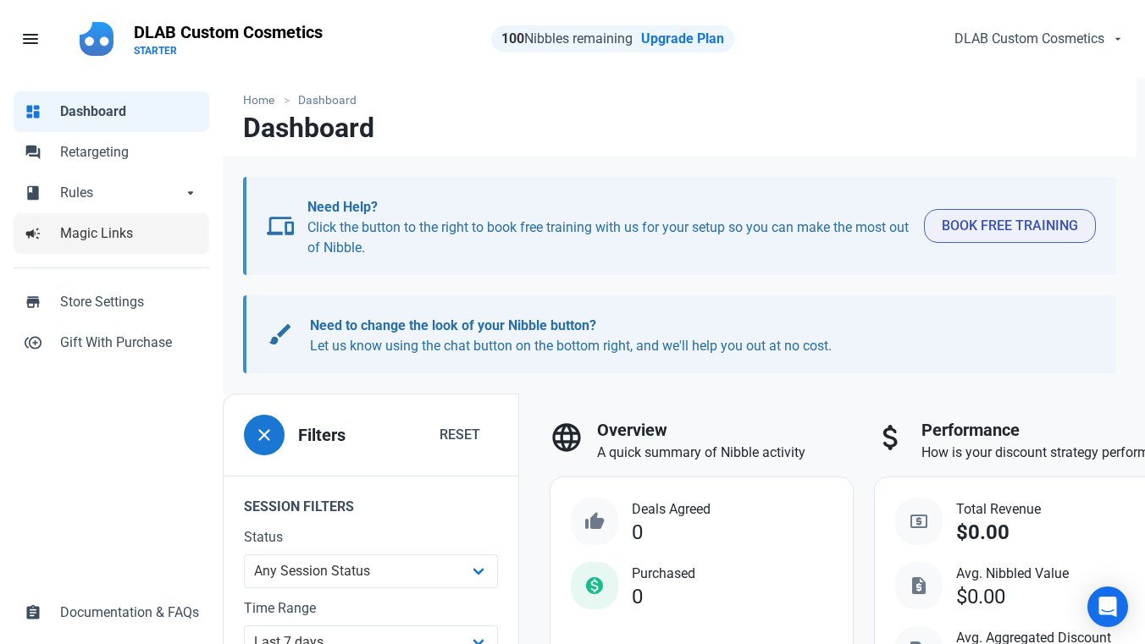
click at [119, 237] on span "Magic Links" at bounding box center [129, 234] width 139 height 20
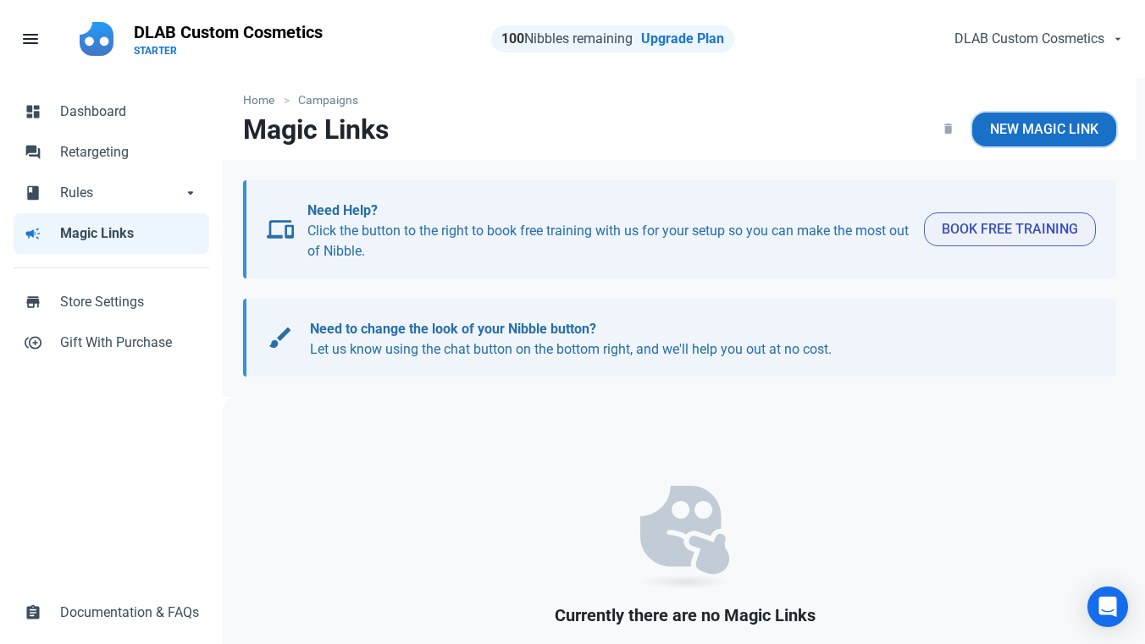
click at [1076, 124] on span "New Magic Link" at bounding box center [1044, 129] width 108 height 20
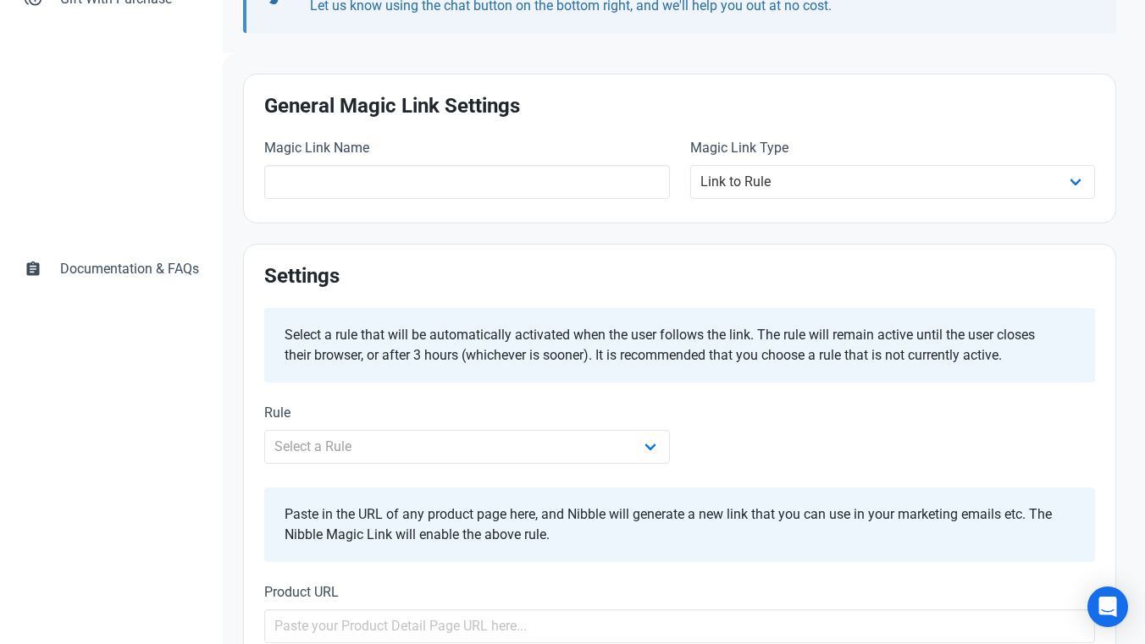
scroll to position [373, 0]
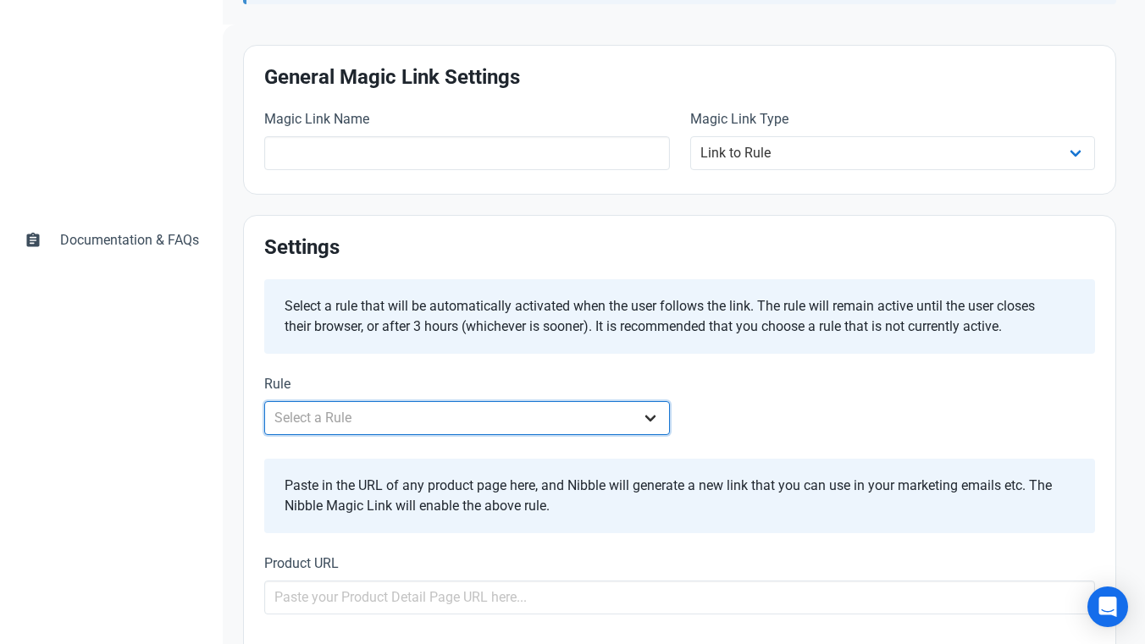
click at [651, 415] on select "Select a Rule Lip products Default Rule - All Products" at bounding box center [466, 418] width 405 height 34
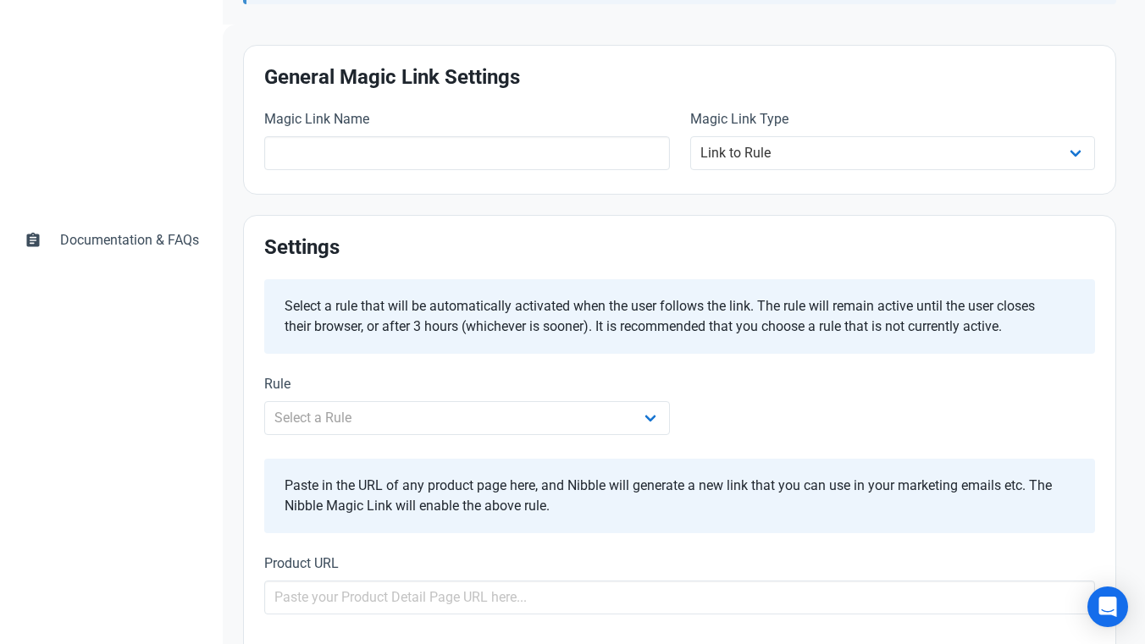
click at [718, 395] on div "Rule Select a Rule Lip products Default Rule - All Products" at bounding box center [679, 406] width 851 height 85
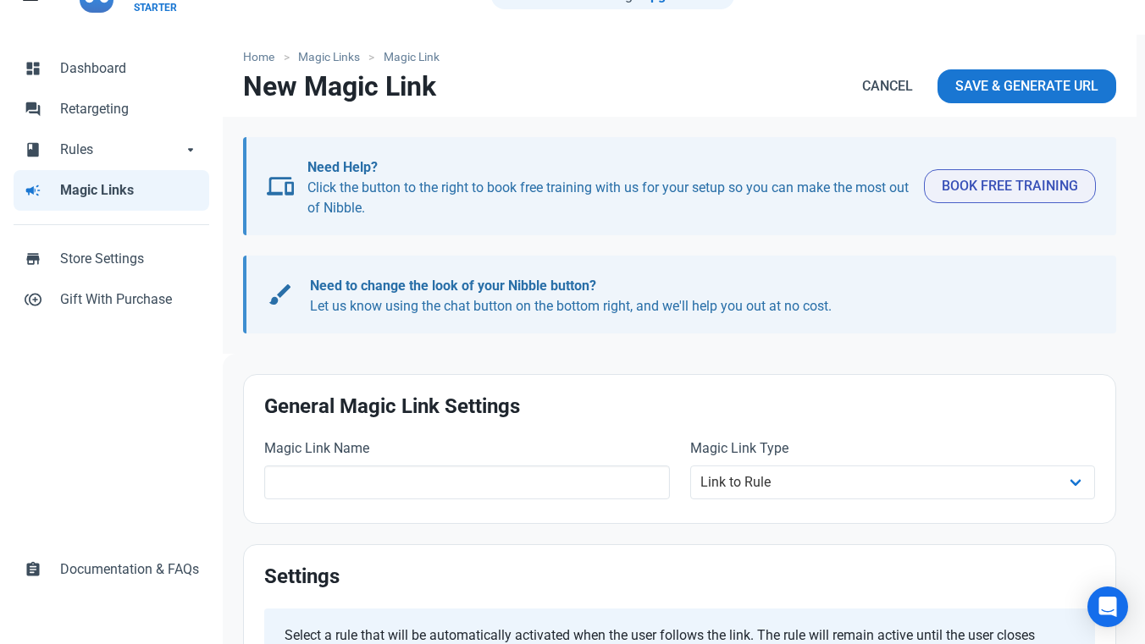
scroll to position [0, 0]
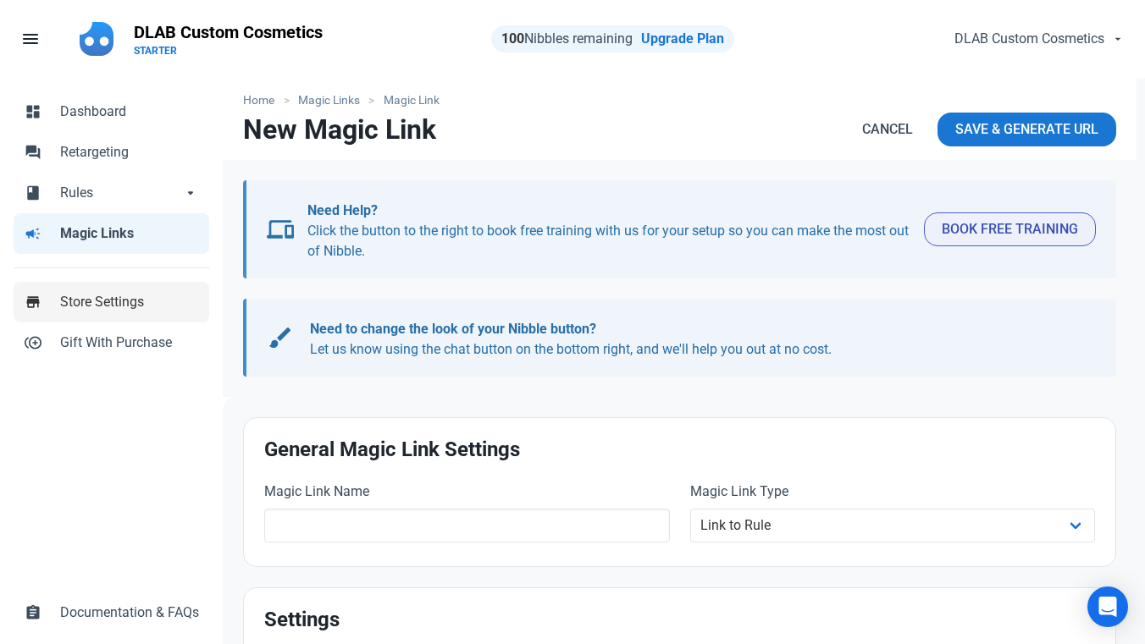
click at [150, 295] on span "Store Settings" at bounding box center [129, 302] width 139 height 20
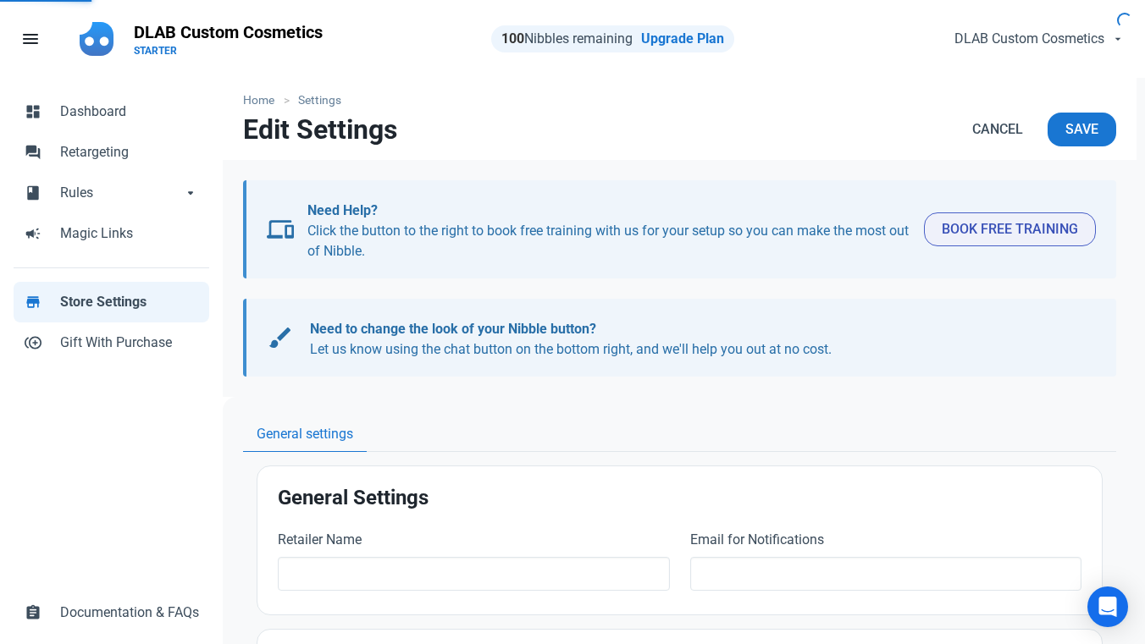
type input "DLAB Custom Cosmetics"
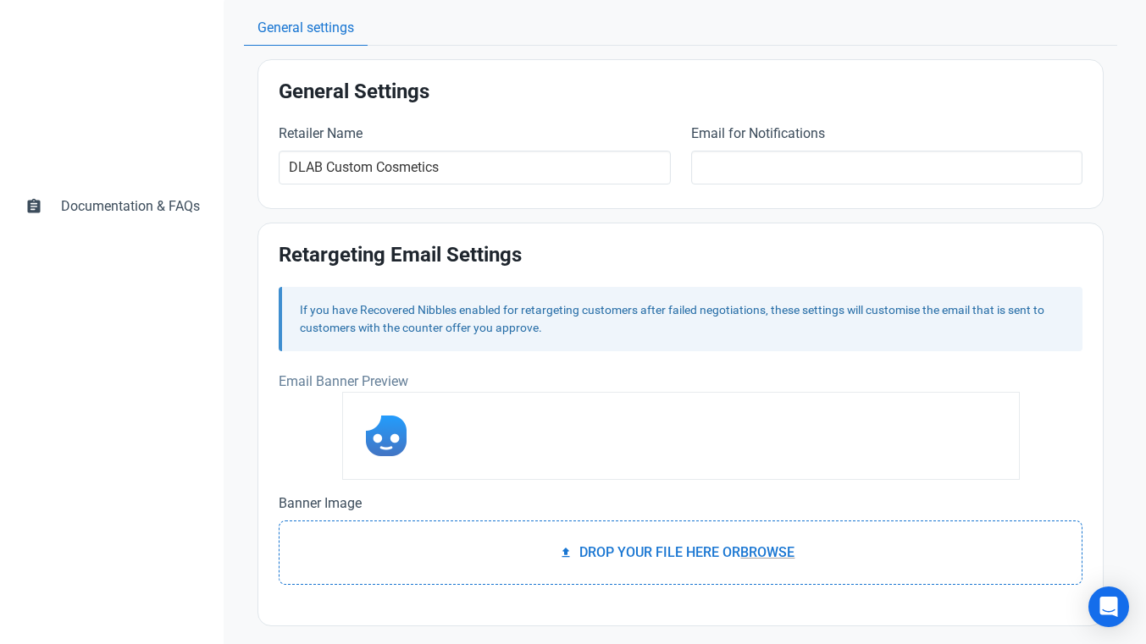
scroll to position [440, 0]
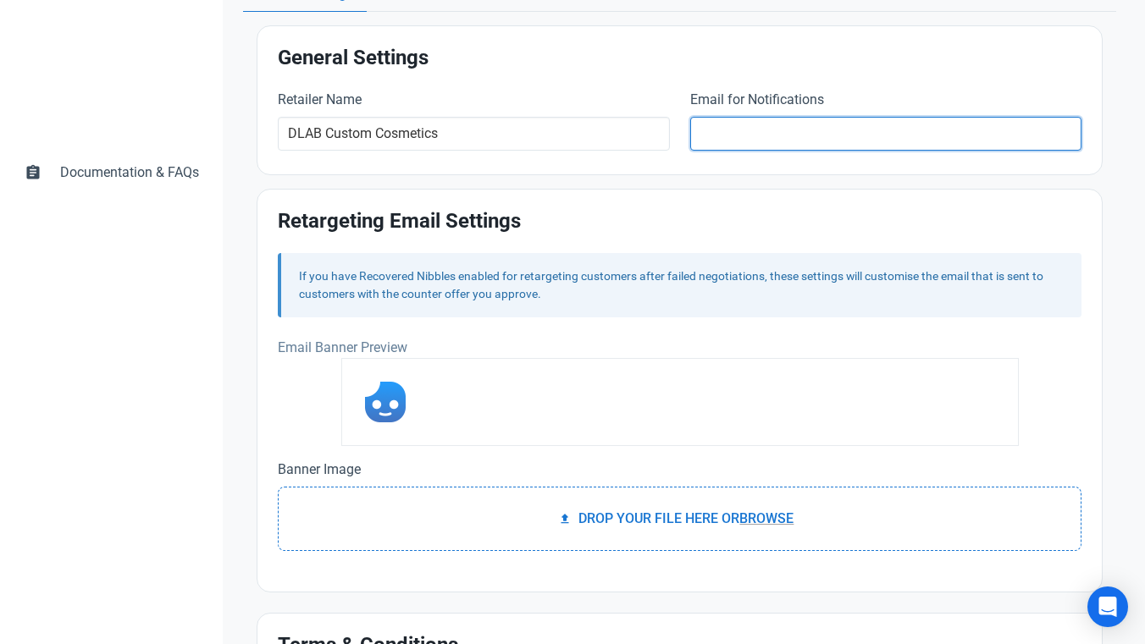
click at [792, 125] on input "text" at bounding box center [885, 134] width 391 height 34
type input "dlabcustomcosmetics@gmail.com"
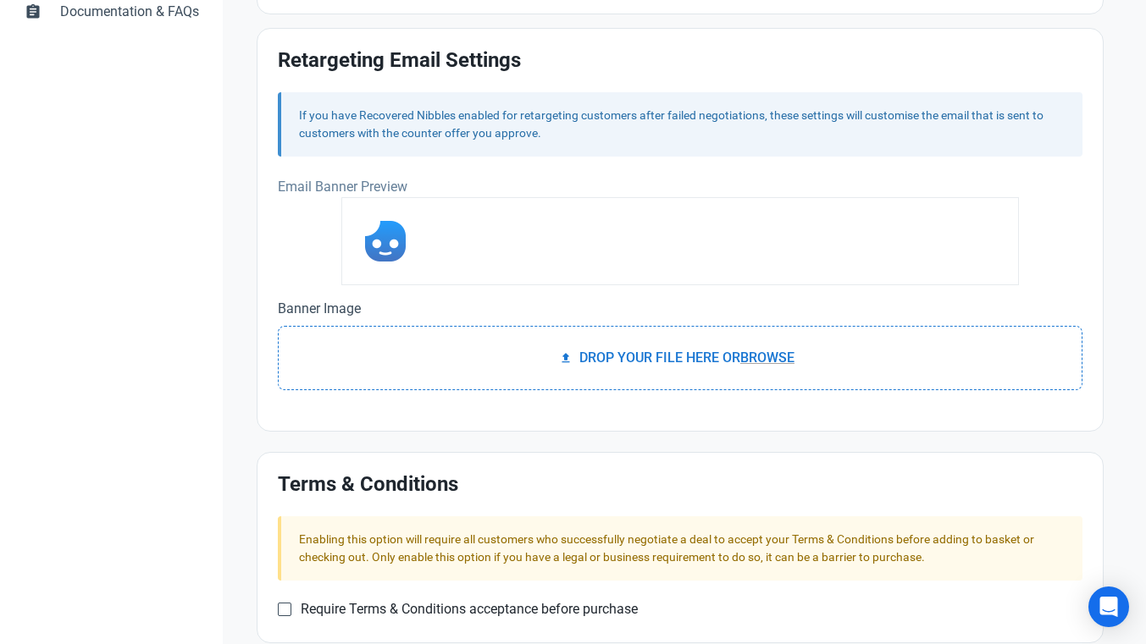
scroll to position [630, 0]
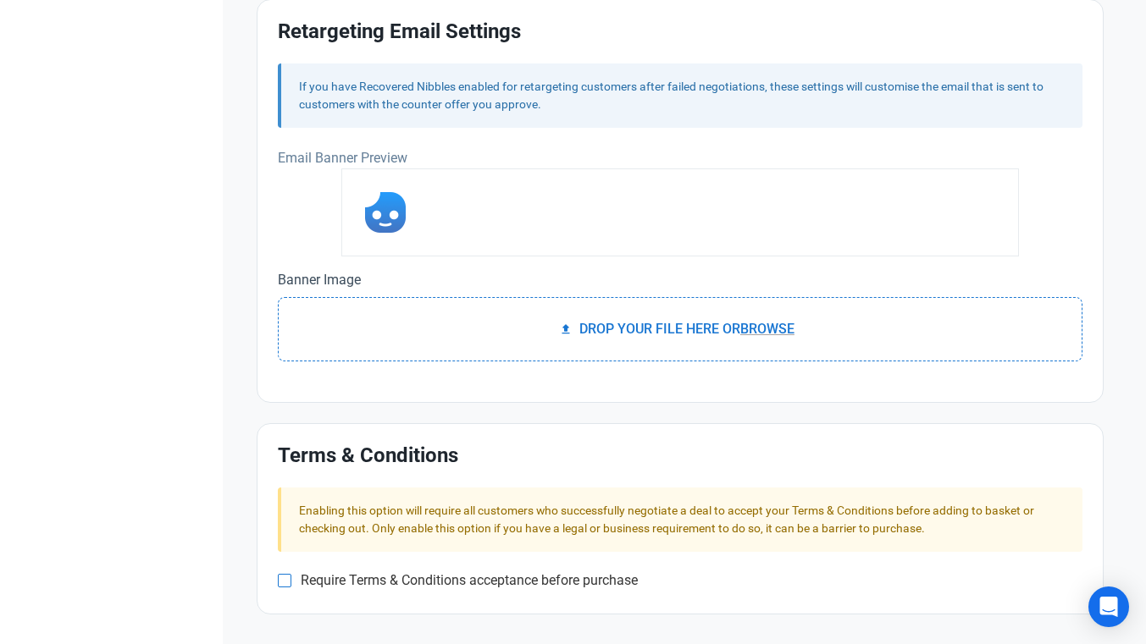
click at [290, 581] on span at bounding box center [285, 581] width 14 height 14
click at [289, 581] on input "Require Terms & Conditions acceptance before purchase" at bounding box center [283, 581] width 11 height 11
checkbox input "true"
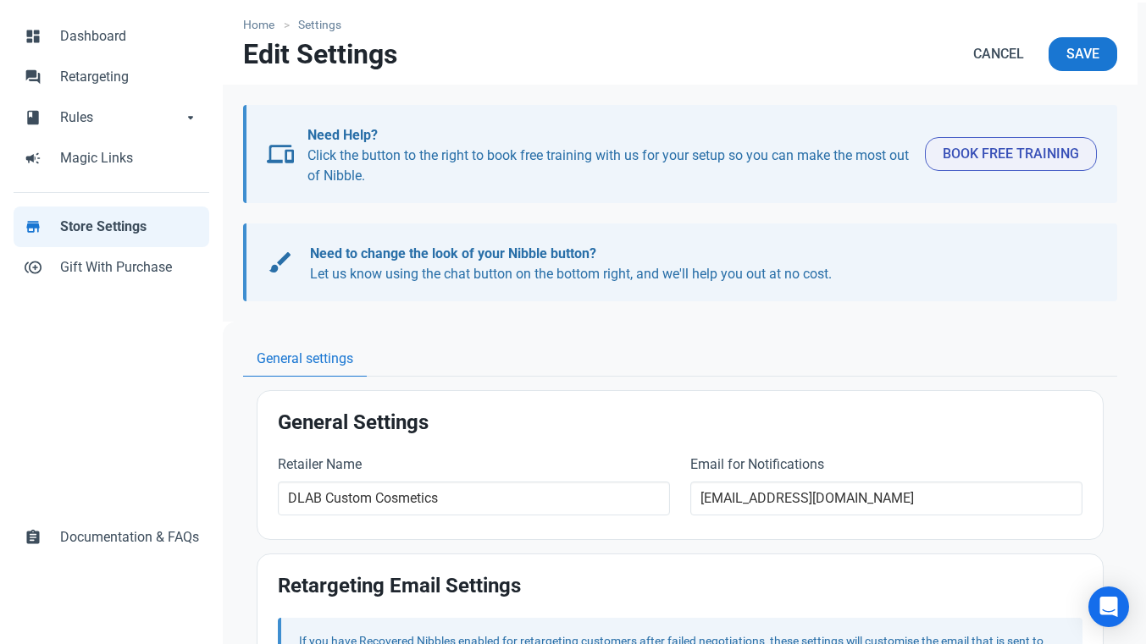
scroll to position [61, 0]
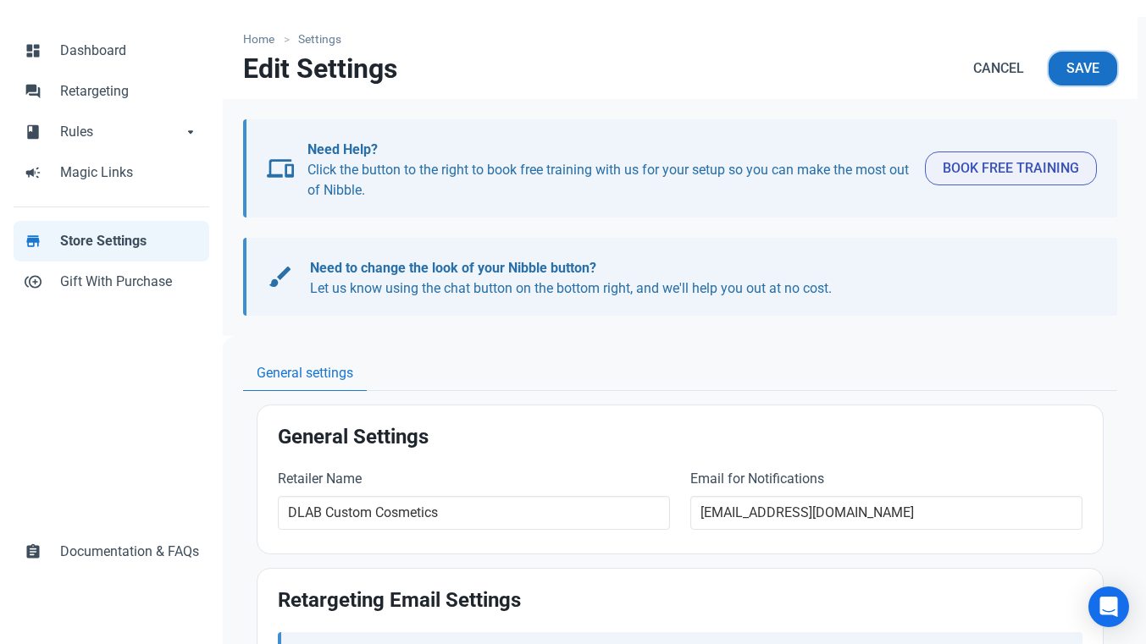
click at [1084, 72] on span "Save" at bounding box center [1082, 68] width 33 height 20
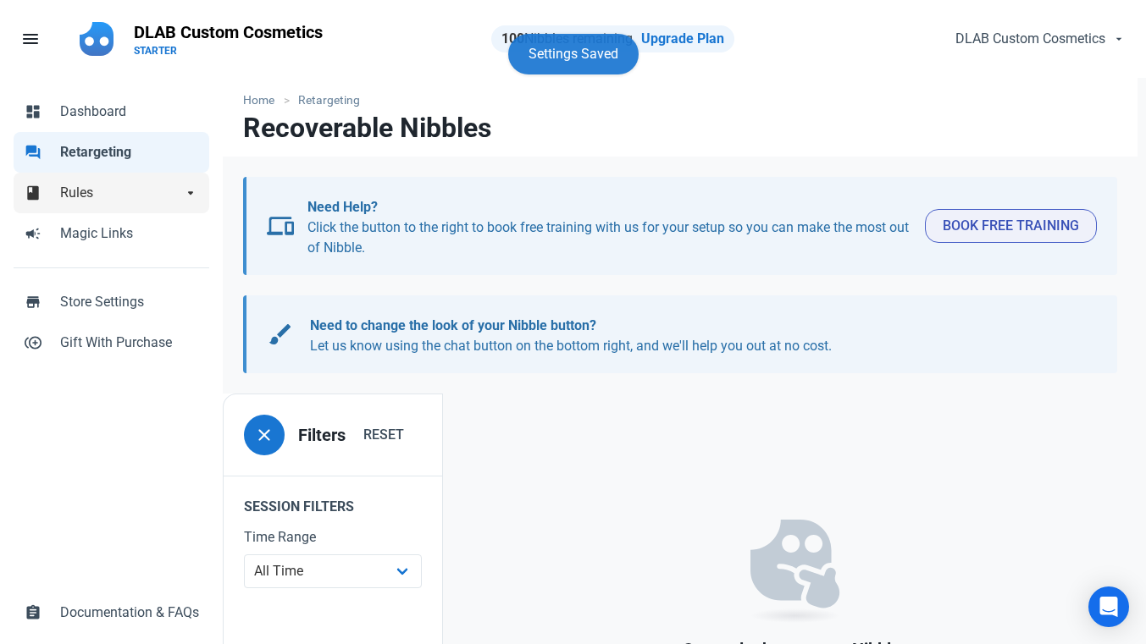
click at [99, 193] on span "Rules" at bounding box center [121, 193] width 122 height 20
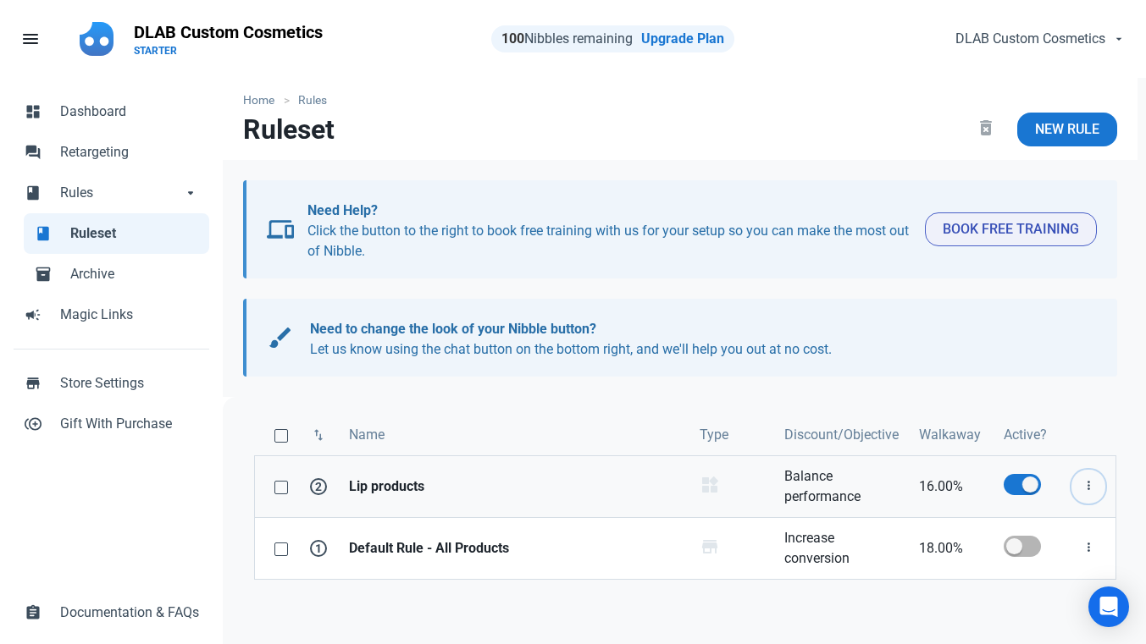
click at [1094, 487] on icon "button" at bounding box center [1088, 486] width 14 height 21
click at [1073, 524] on link "Edit" at bounding box center [1058, 528] width 93 height 28
select select "product_category"
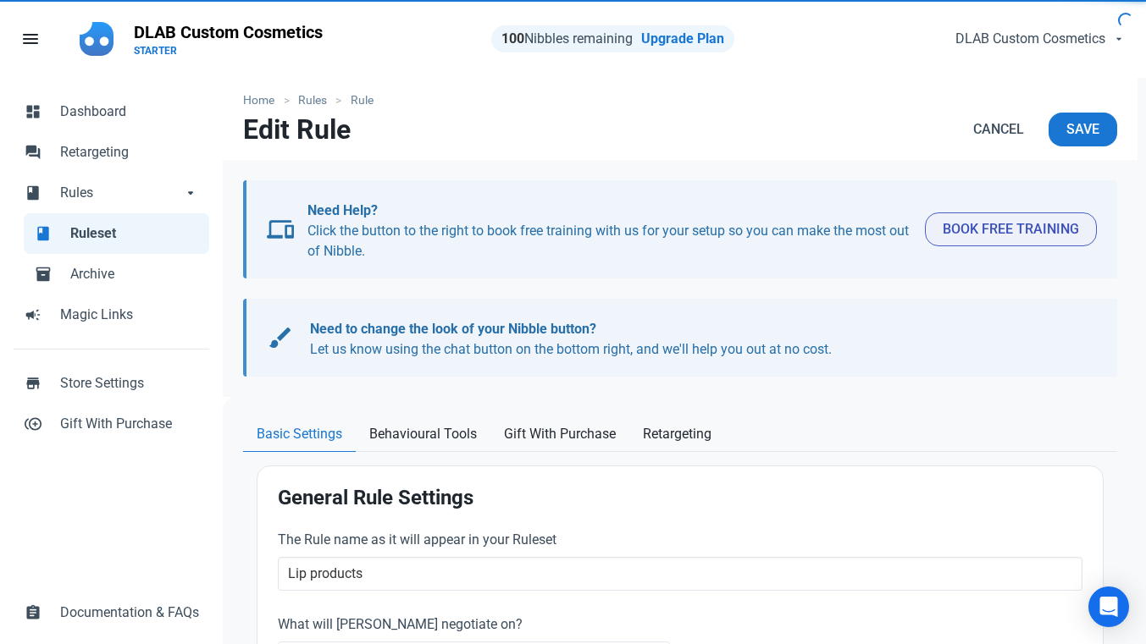
click at [1015, 408] on div at bounding box center [680, 404] width 914 height 14
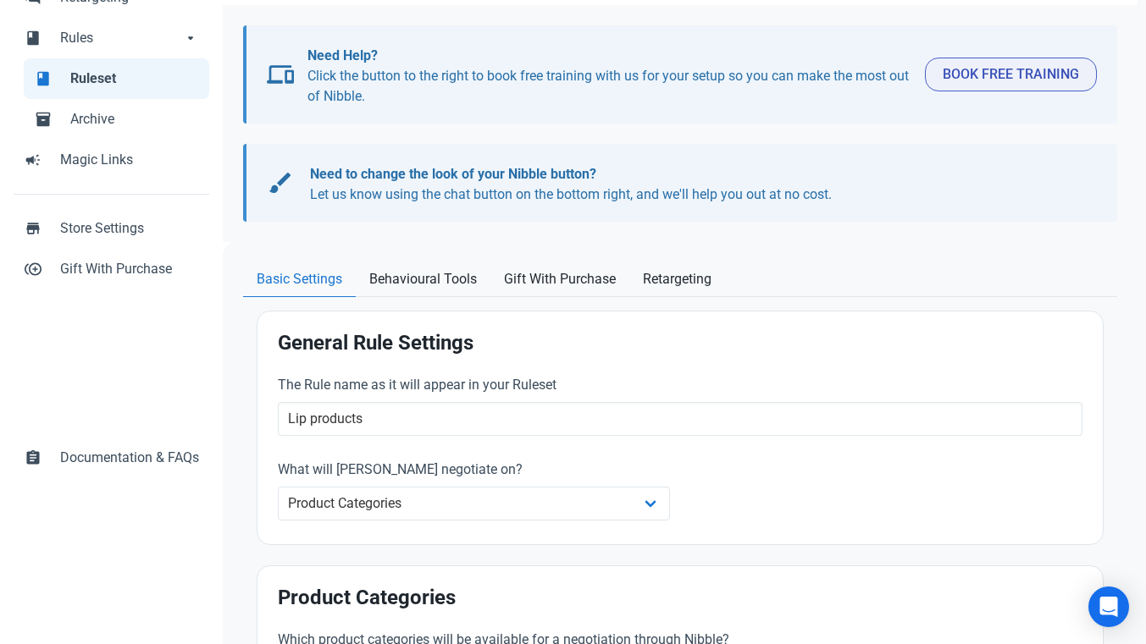
scroll to position [169, 0]
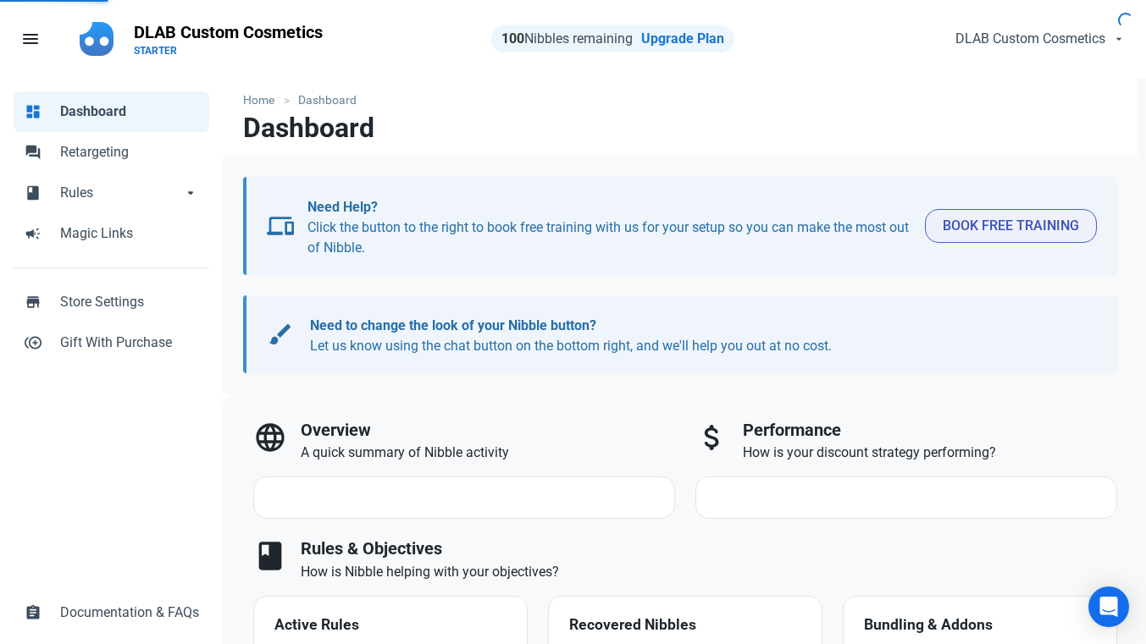
select select "7d"
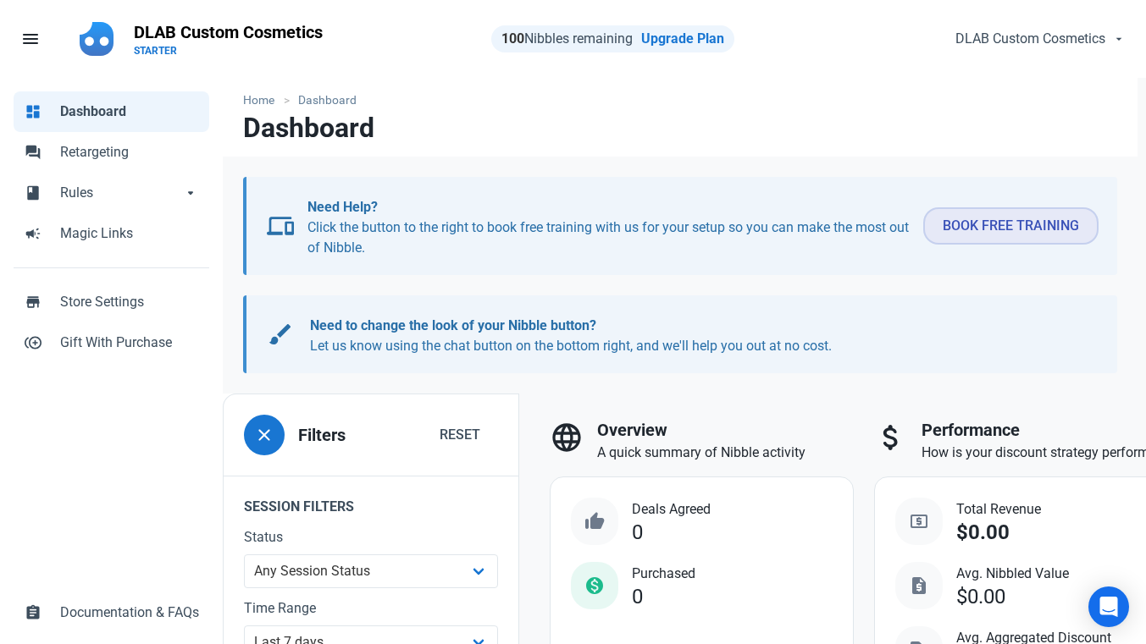
click at [975, 229] on span "Book Free Training" at bounding box center [1010, 226] width 136 height 20
click at [103, 309] on span "Store Settings" at bounding box center [129, 302] width 139 height 20
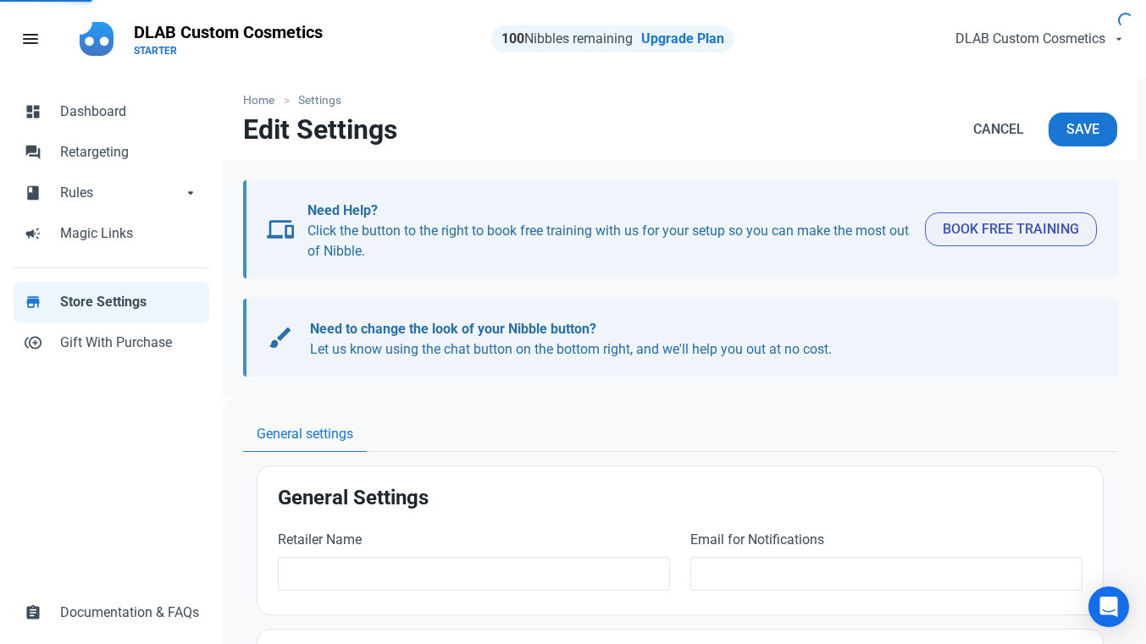
type input "DLAB Custom Cosmetics"
type input "[EMAIL_ADDRESS][DOMAIN_NAME]"
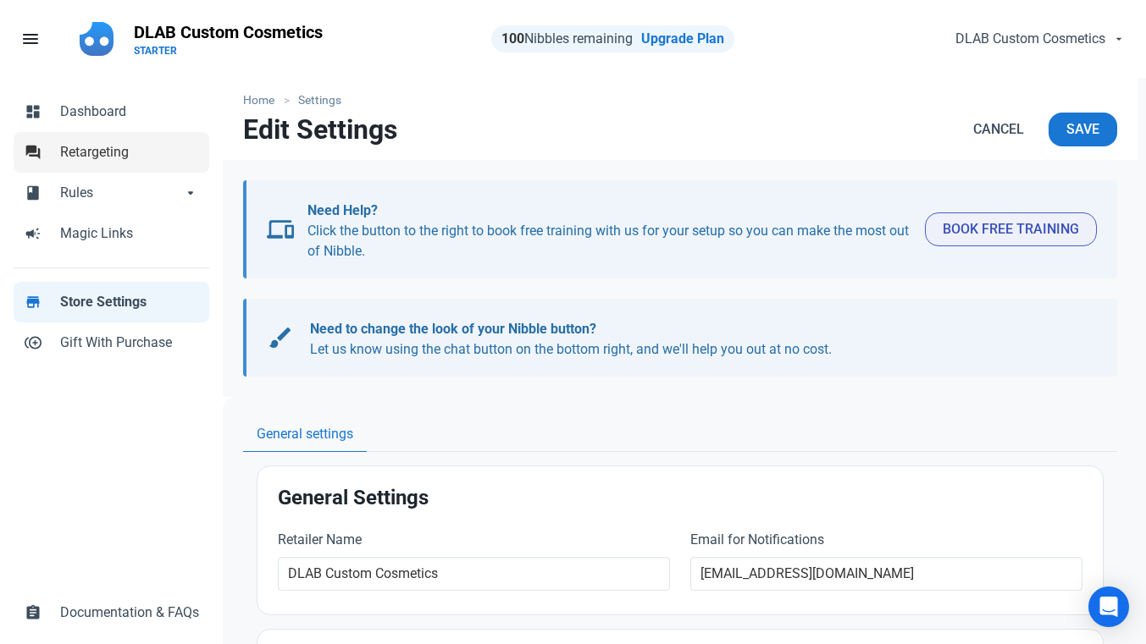
click at [120, 158] on span "Retargeting" at bounding box center [129, 152] width 139 height 20
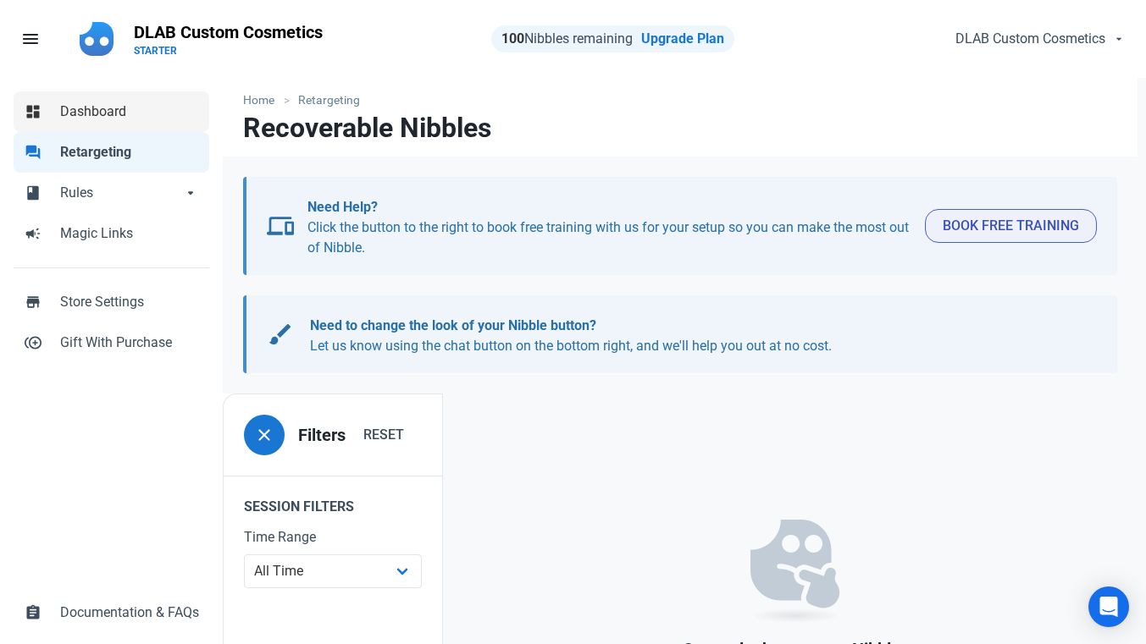
click at [137, 116] on span "Dashboard" at bounding box center [129, 112] width 139 height 20
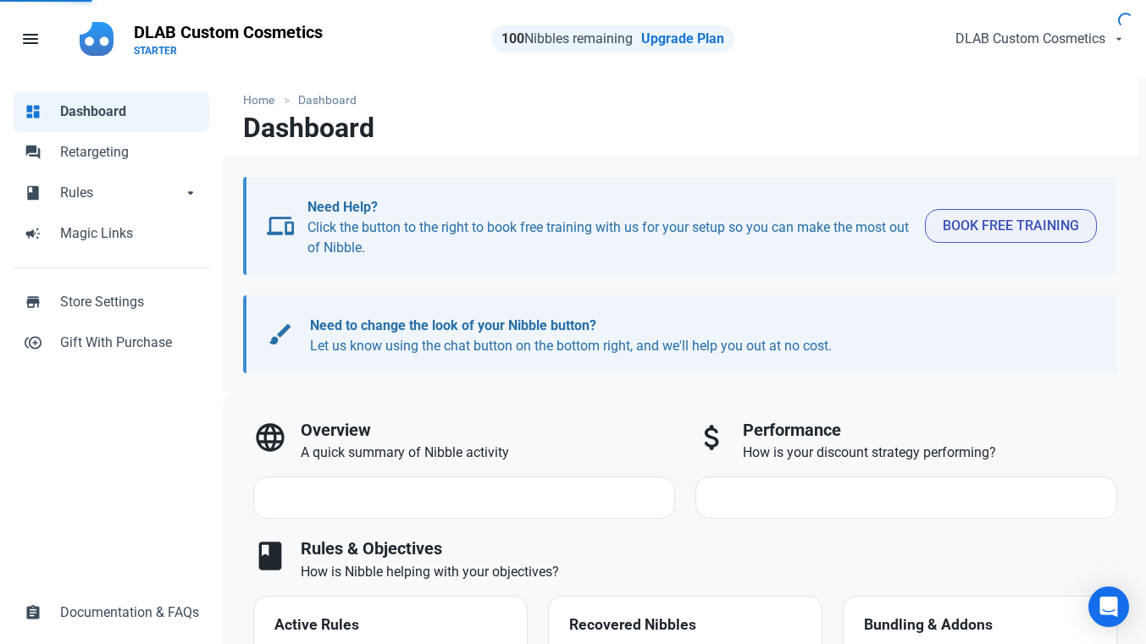
select select "7d"
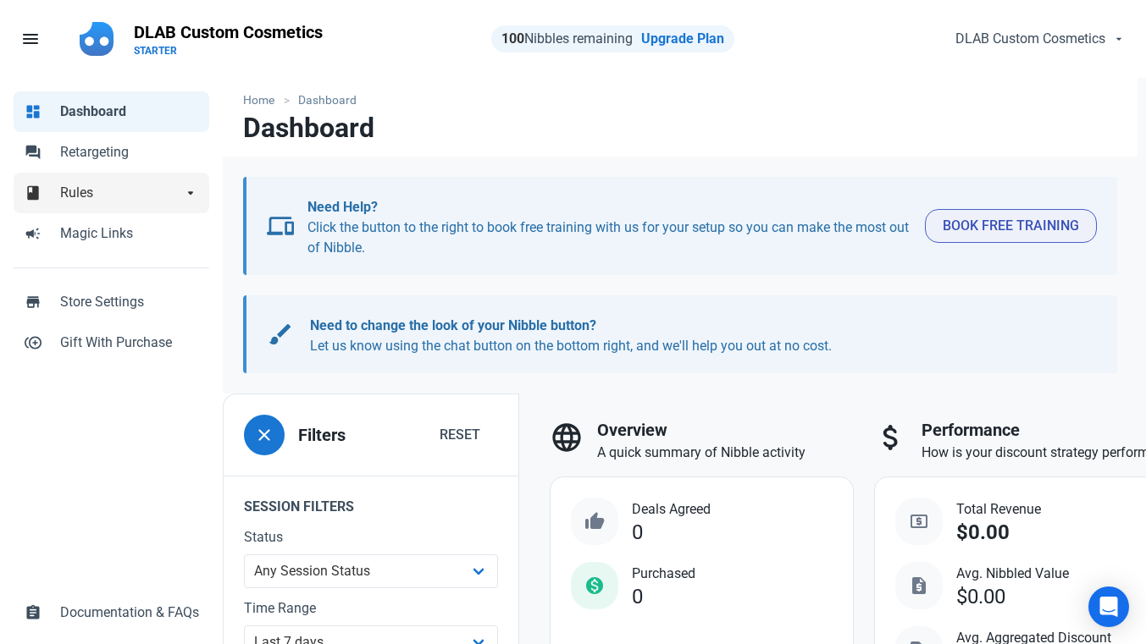
click at [152, 197] on span "Rules" at bounding box center [121, 193] width 122 height 20
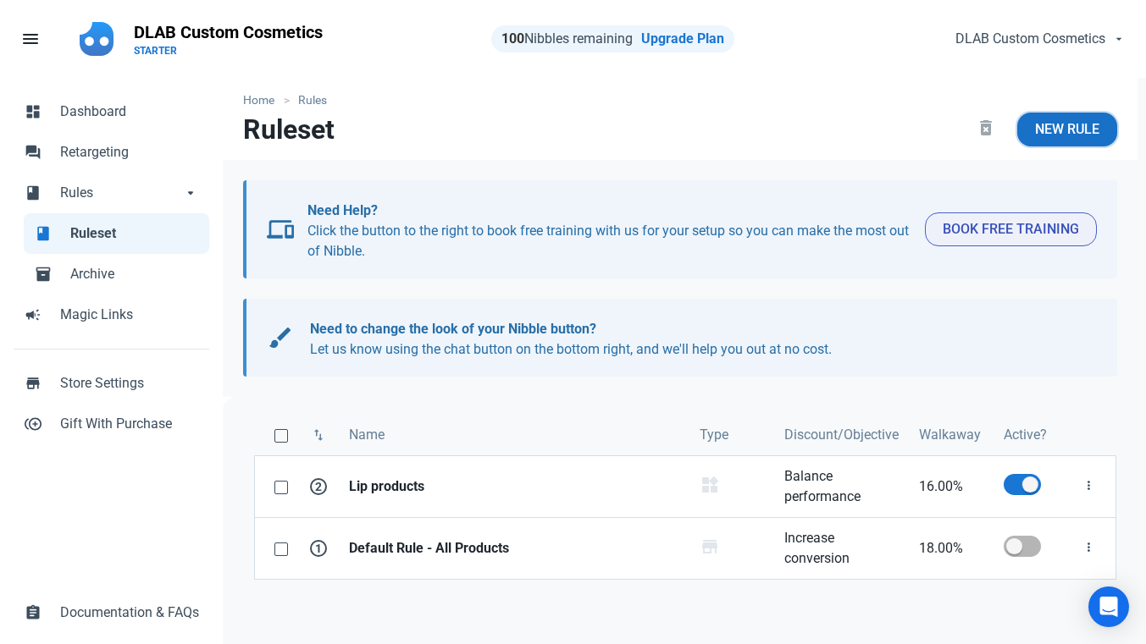
click at [1058, 135] on span "New Rule" at bounding box center [1067, 129] width 64 height 20
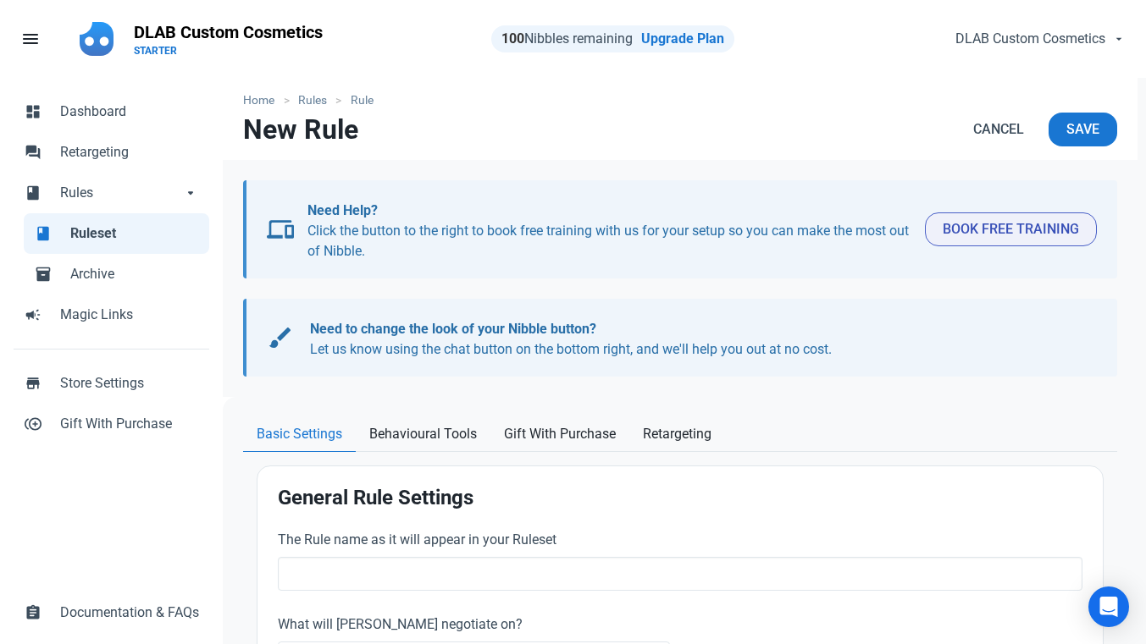
click at [143, 36] on p "DLAB Custom Cosmetics" at bounding box center [228, 32] width 189 height 24
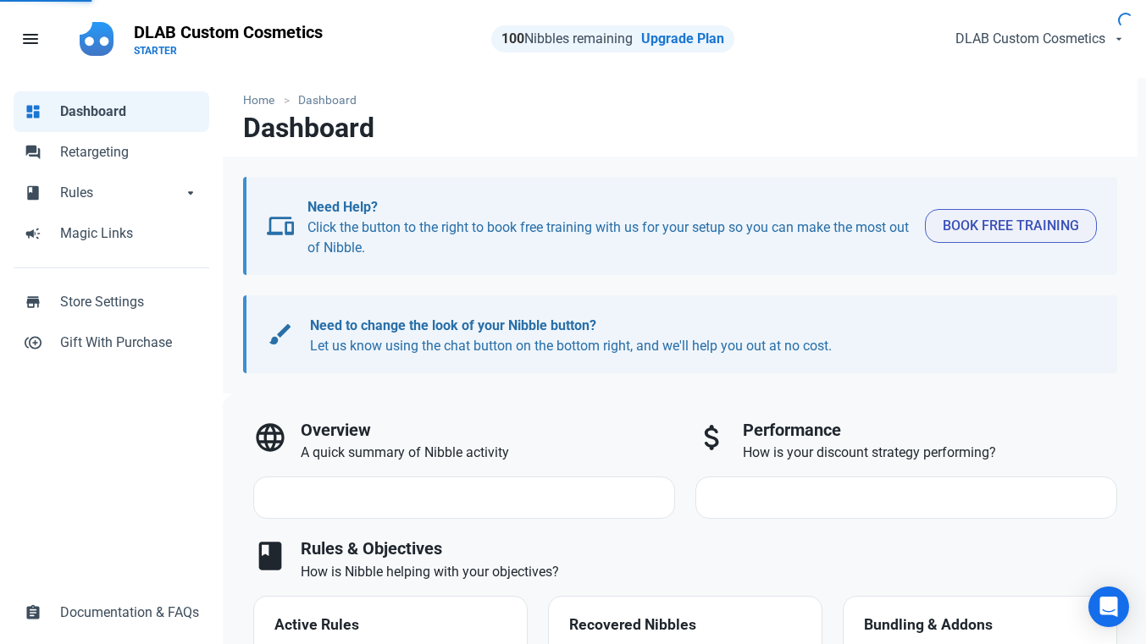
select select "7d"
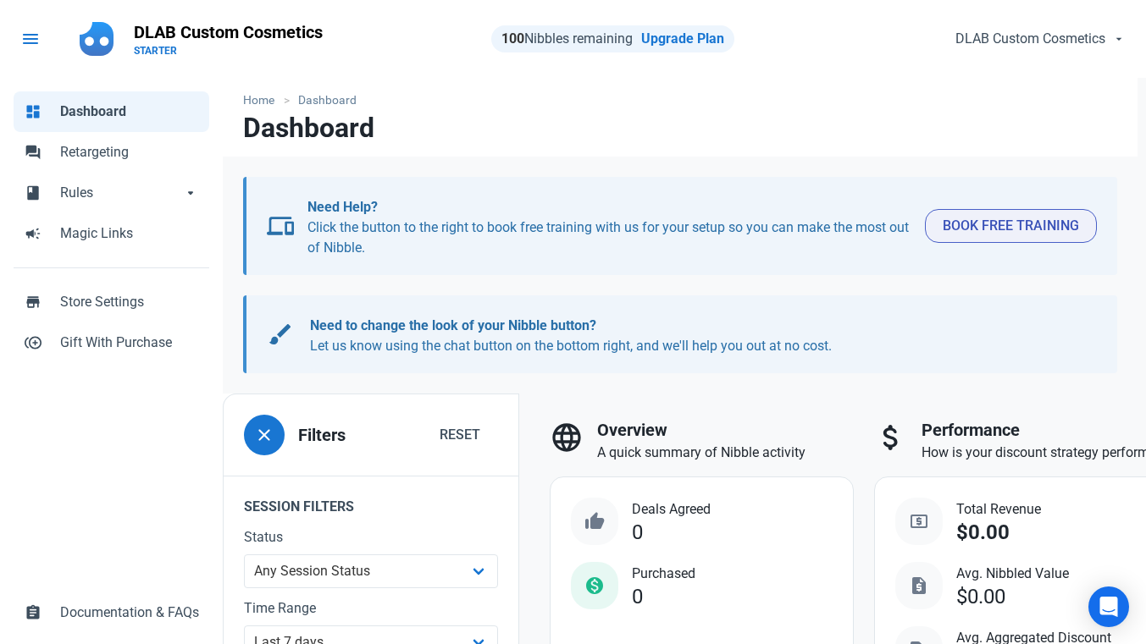
click at [35, 42] on span "menu" at bounding box center [30, 39] width 20 height 20
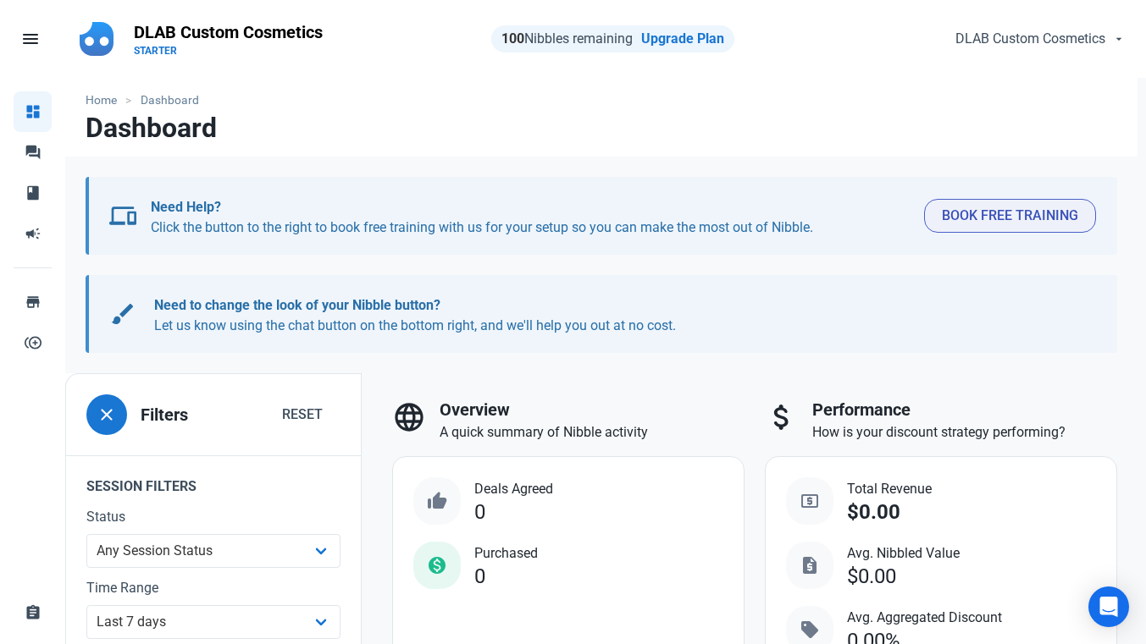
click at [141, 46] on p "STARTER" at bounding box center [228, 51] width 189 height 14
click at [1077, 52] on button "DLAB Custom Cosmetics" at bounding box center [1038, 39] width 193 height 34
click at [1070, 80] on span "Account & Plan" at bounding box center [1054, 80] width 80 height 18
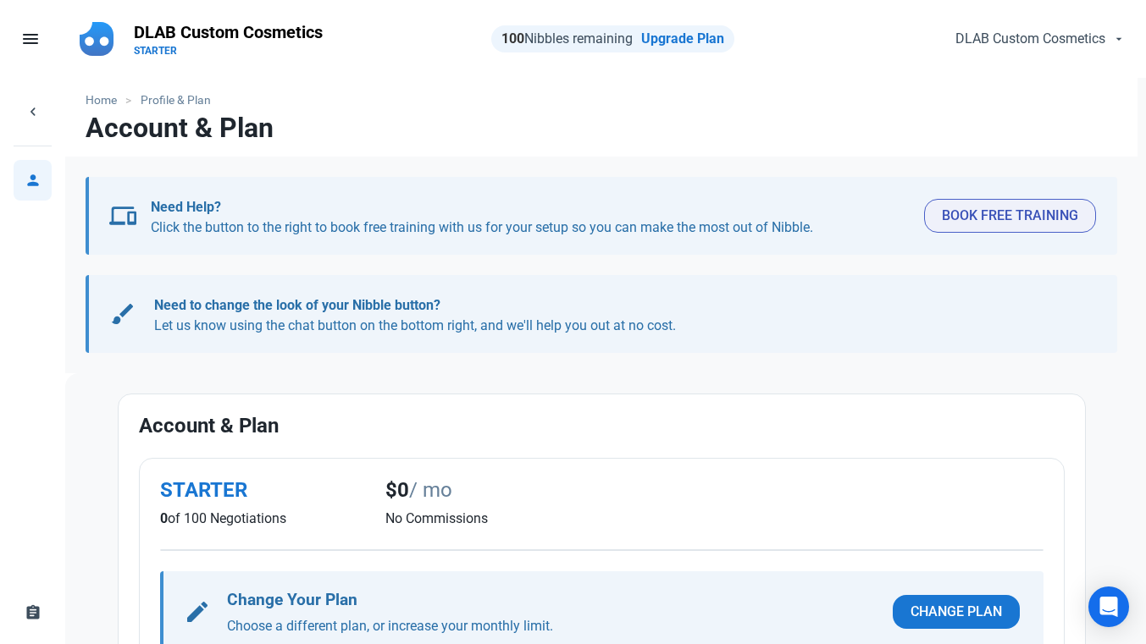
click at [400, 307] on b "Need to change the look of your Nibble button?" at bounding box center [297, 305] width 286 height 16
click at [400, 324] on p "Need to change the look of your Nibble button? Let us know using the chat butto…" at bounding box center [616, 315] width 925 height 41
click at [375, 308] on b "Need to change the look of your Nibble button?" at bounding box center [297, 305] width 286 height 16
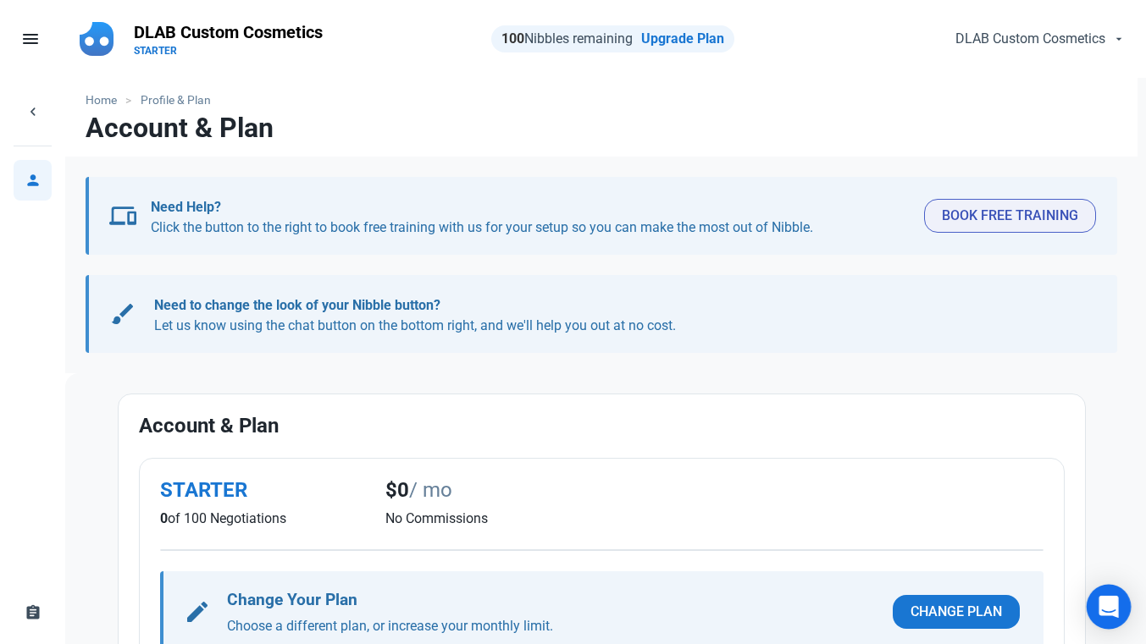
click at [1101, 616] on div "Open Intercom Messenger" at bounding box center [1108, 607] width 45 height 45
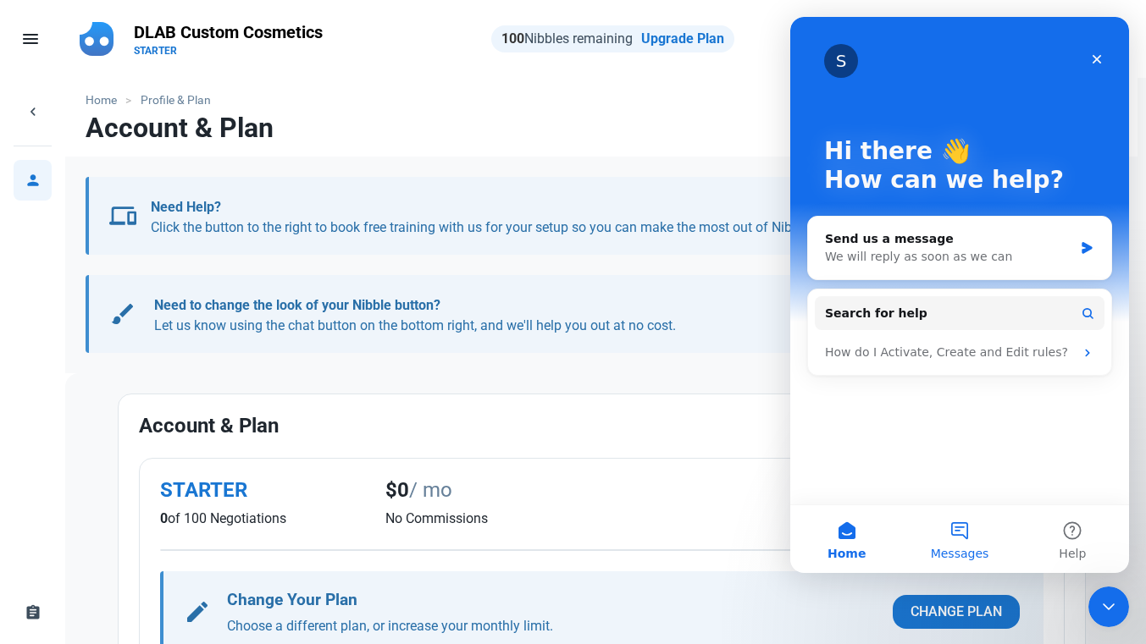
click at [960, 553] on span "Messages" at bounding box center [959, 554] width 58 height 12
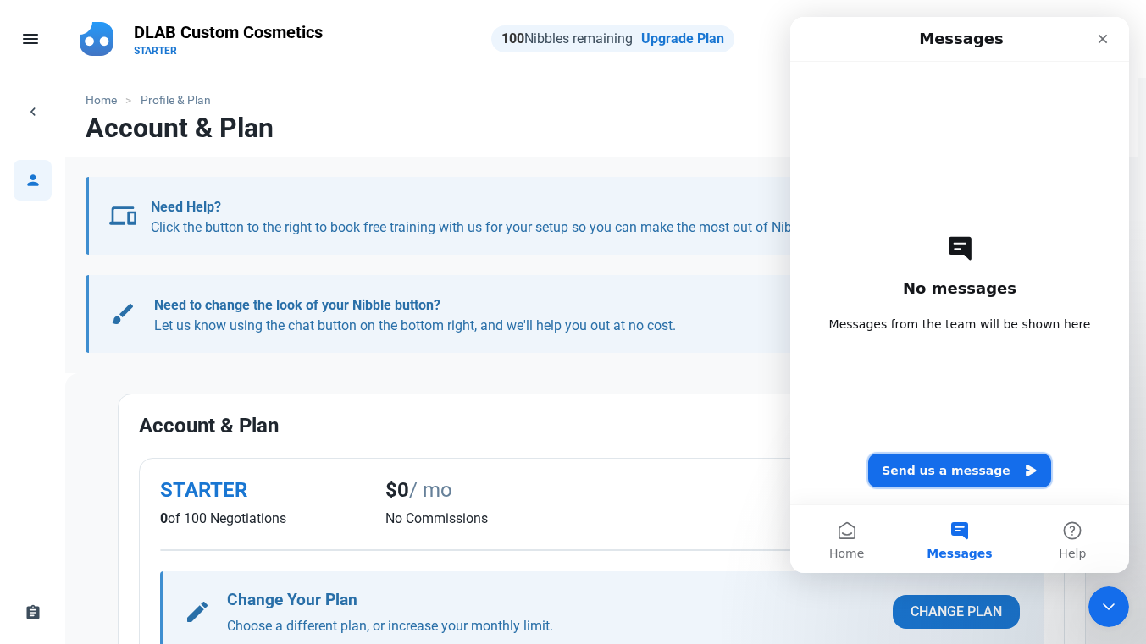
click at [969, 477] on button "Send us a message" at bounding box center [959, 471] width 183 height 34
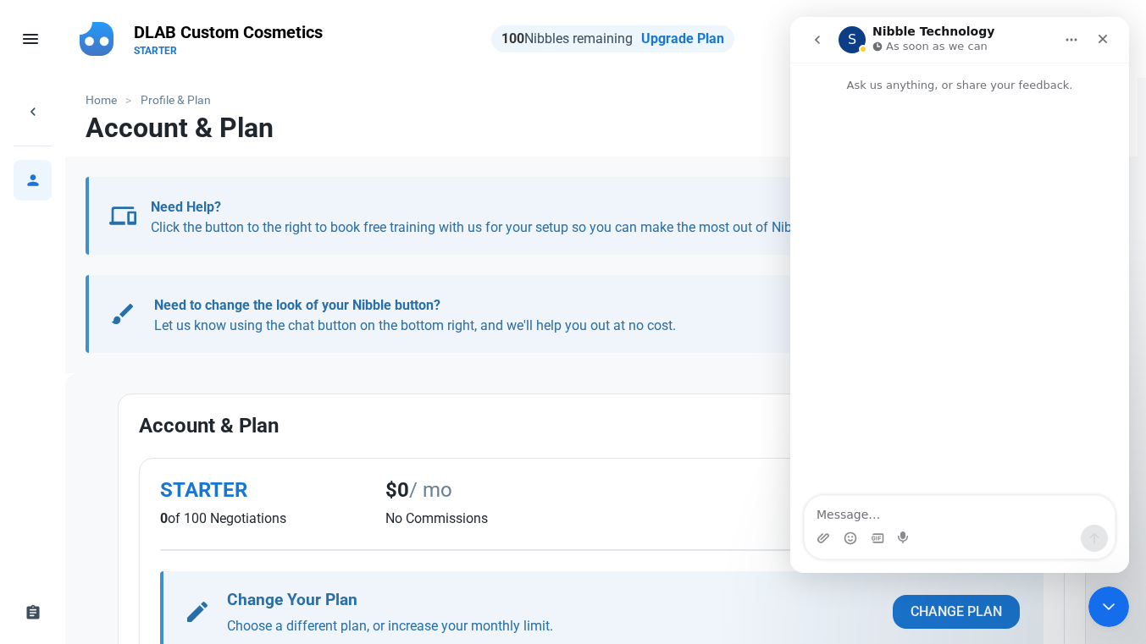
click at [902, 516] on textarea "Message…" at bounding box center [959, 510] width 310 height 29
type textarea "Hello. The option doesn't appear on my website"
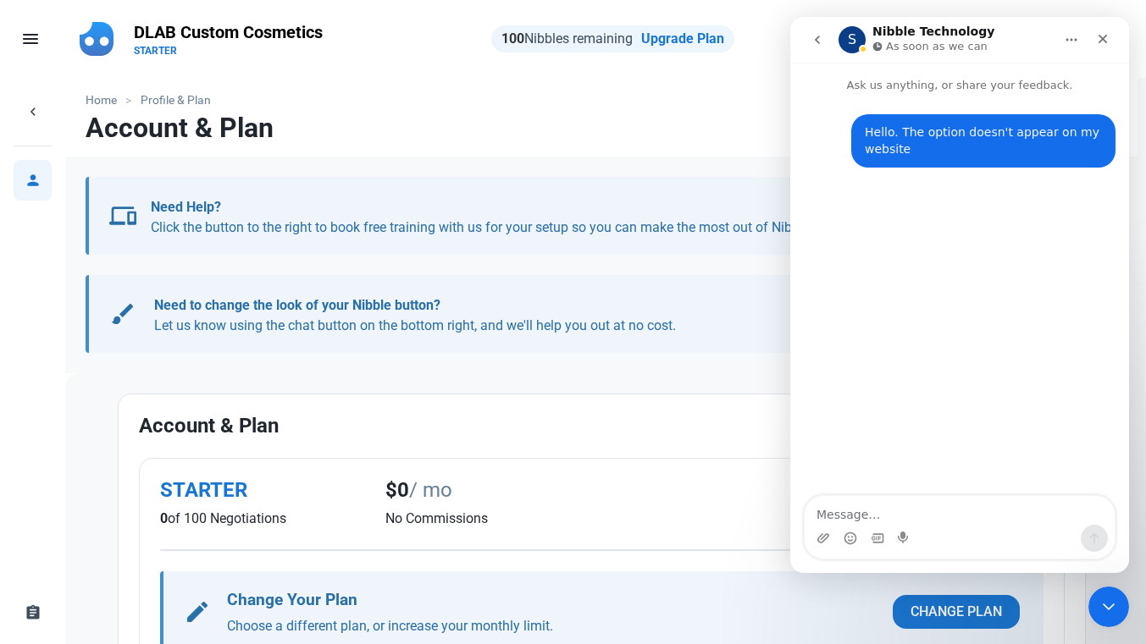
click at [657, 113] on nav "Account & Plan" at bounding box center [601, 135] width 1072 height 44
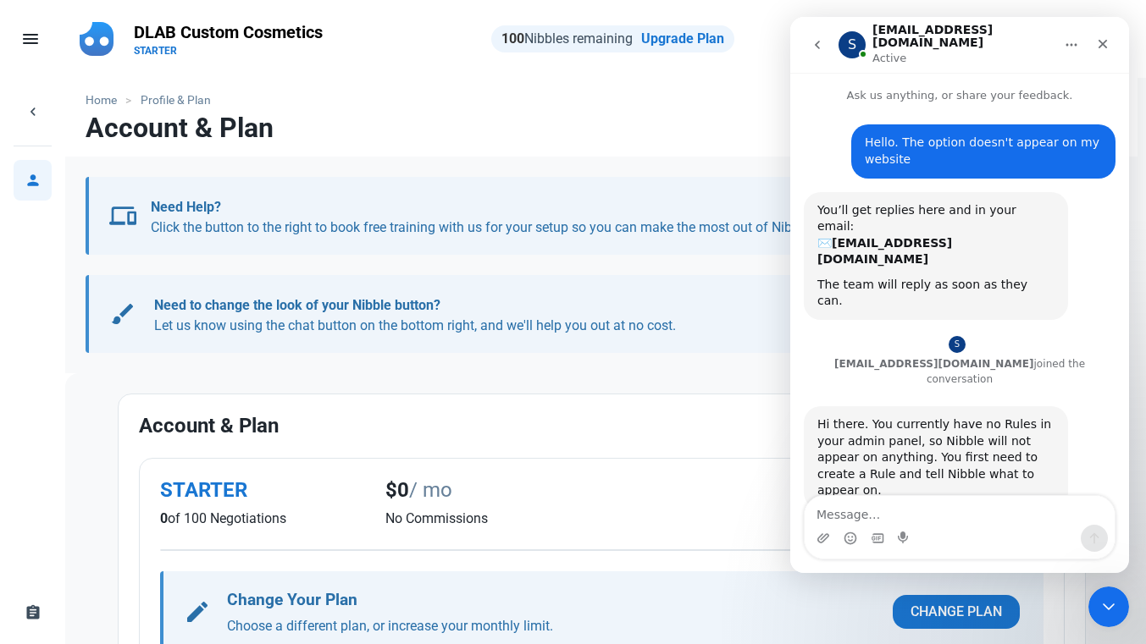
scroll to position [3, 0]
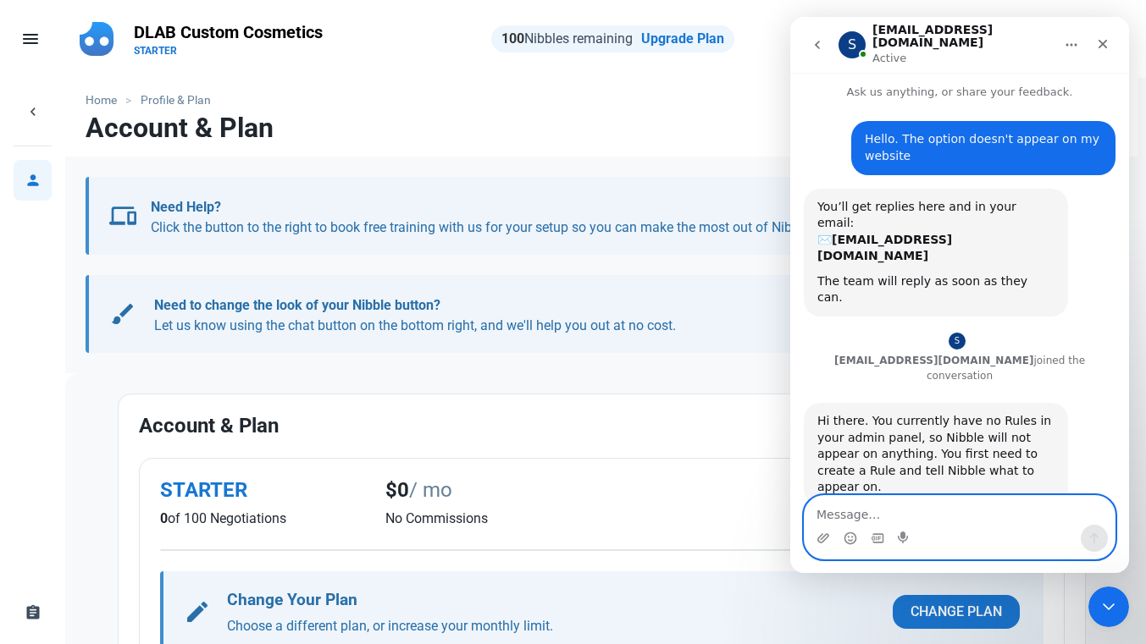
click at [908, 498] on textarea "Message…" at bounding box center [959, 510] width 310 height 29
type textarea "I have :("
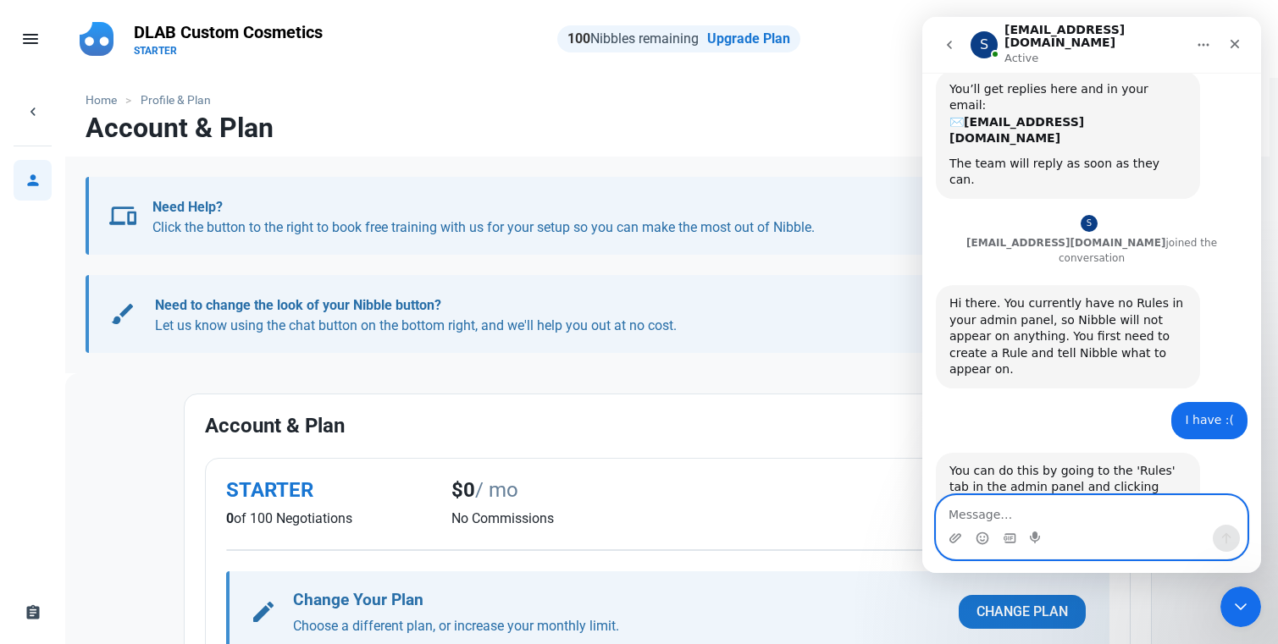
scroll to position [111, 0]
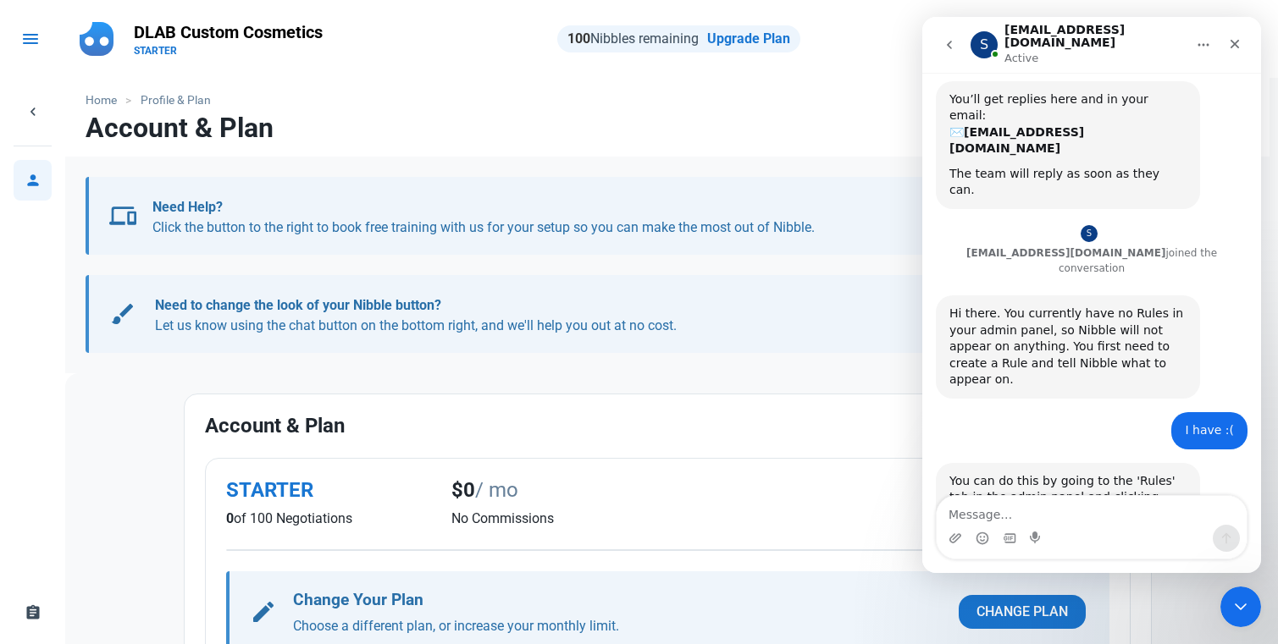
click at [25, 30] on span "menu" at bounding box center [30, 39] width 20 height 20
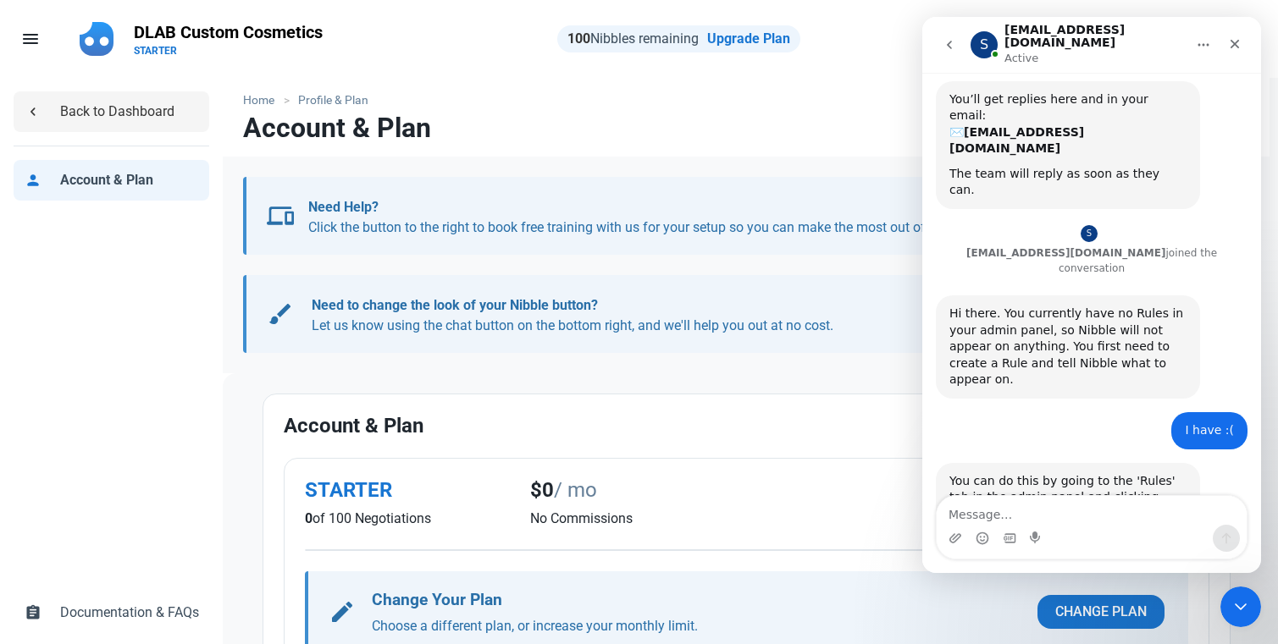
click at [34, 107] on span "chevron_left" at bounding box center [33, 110] width 17 height 17
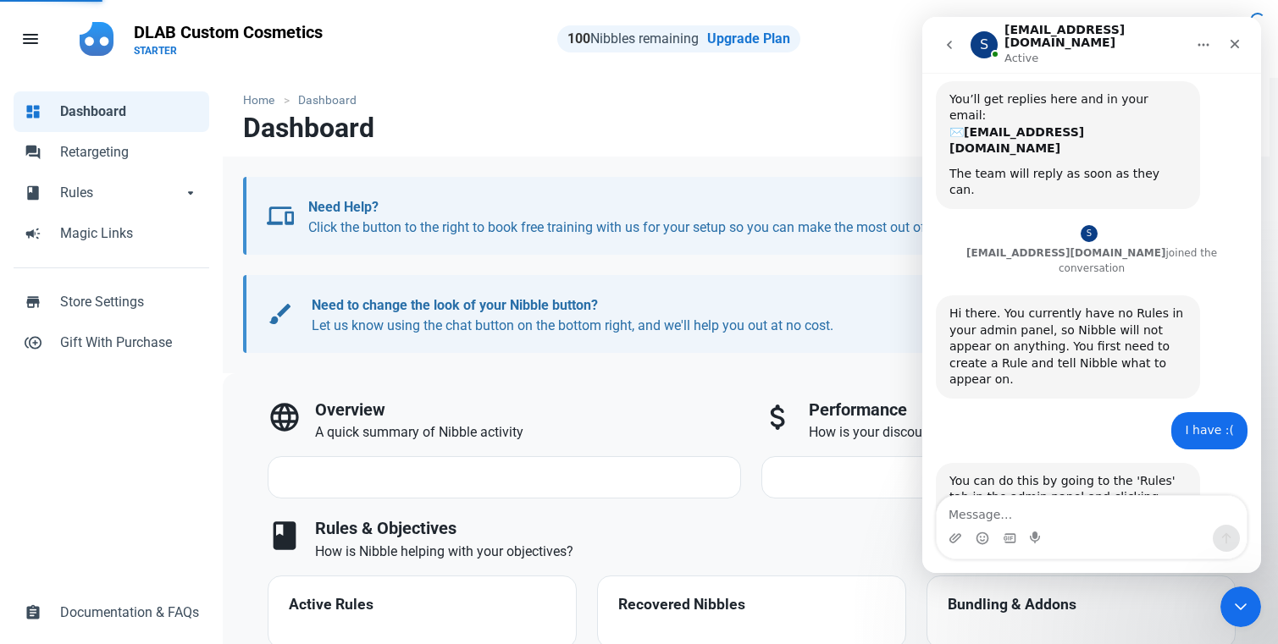
select select "7d"
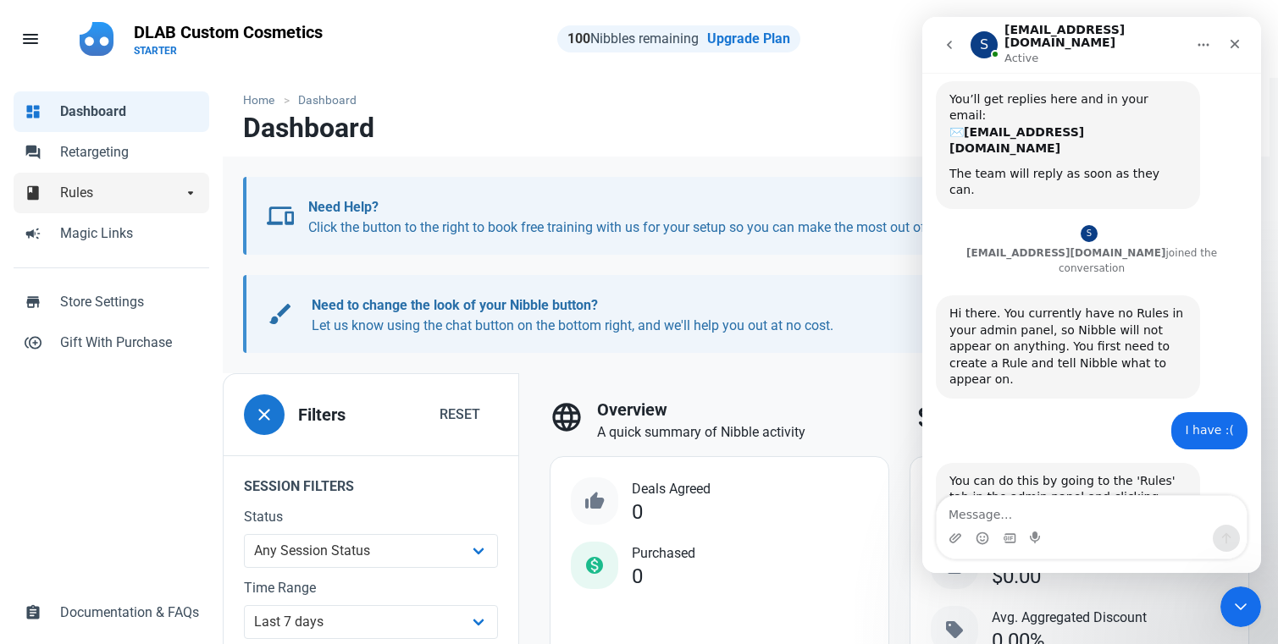
click at [130, 184] on span "Rules" at bounding box center [121, 193] width 122 height 20
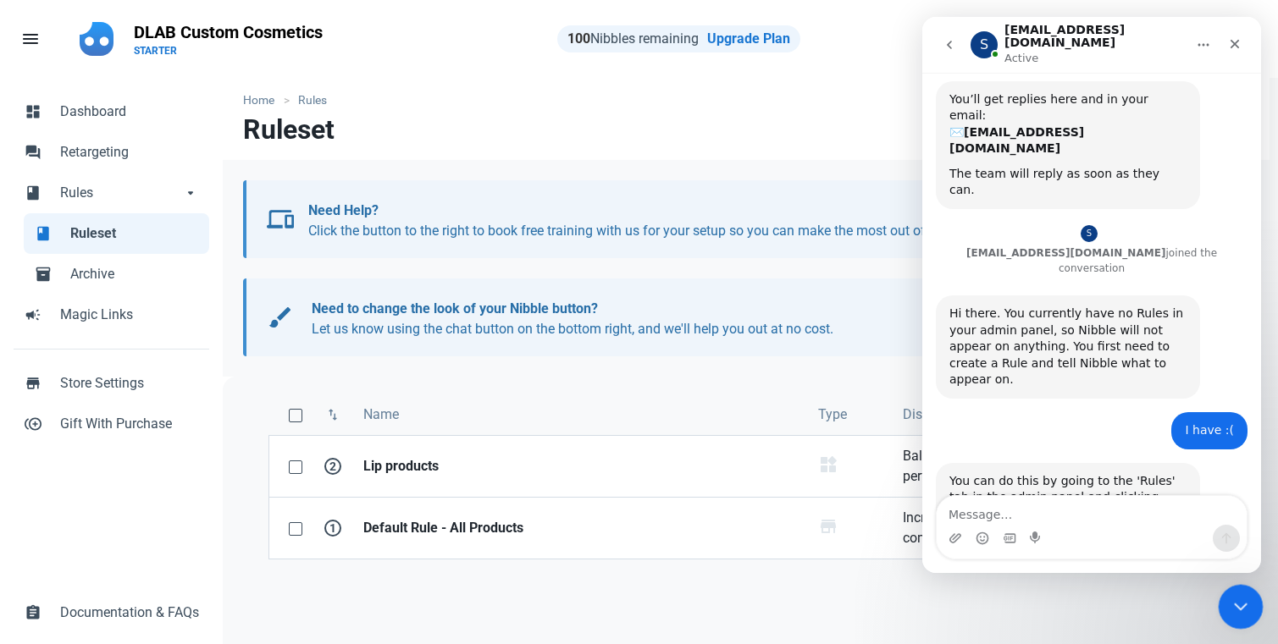
click at [1145, 599] on icon "Close Intercom Messenger" at bounding box center [1238, 604] width 20 height 20
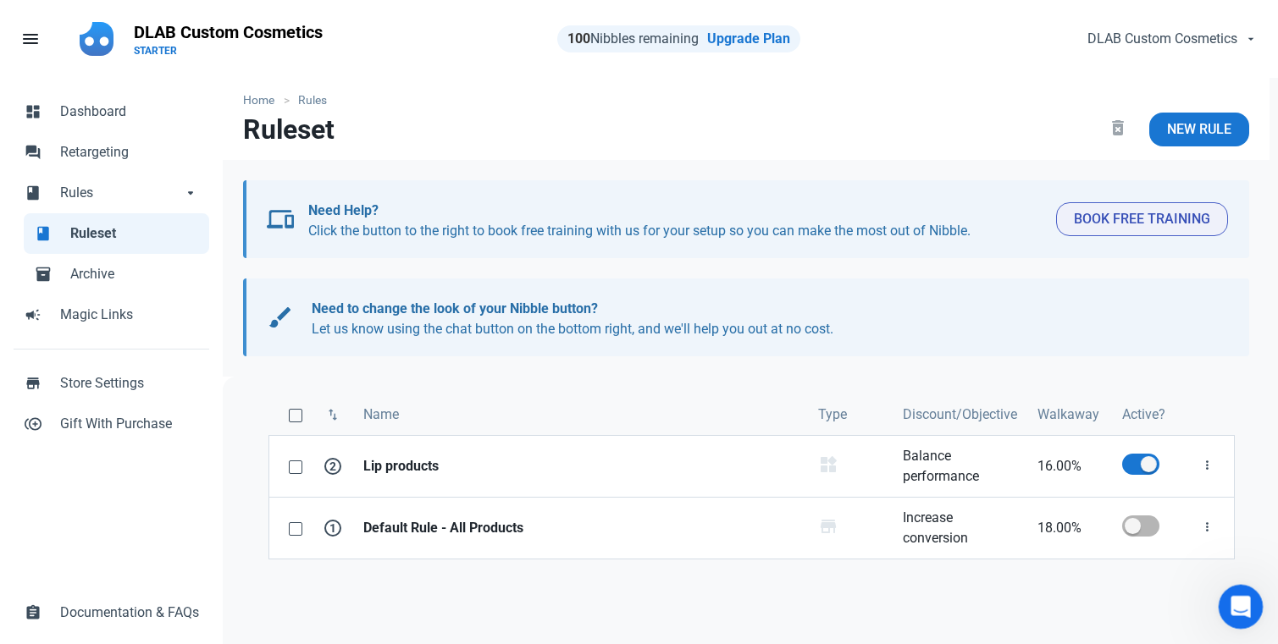
scroll to position [111, 0]
click at [1145, 599] on icon "Open Intercom Messenger" at bounding box center [1238, 605] width 28 height 28
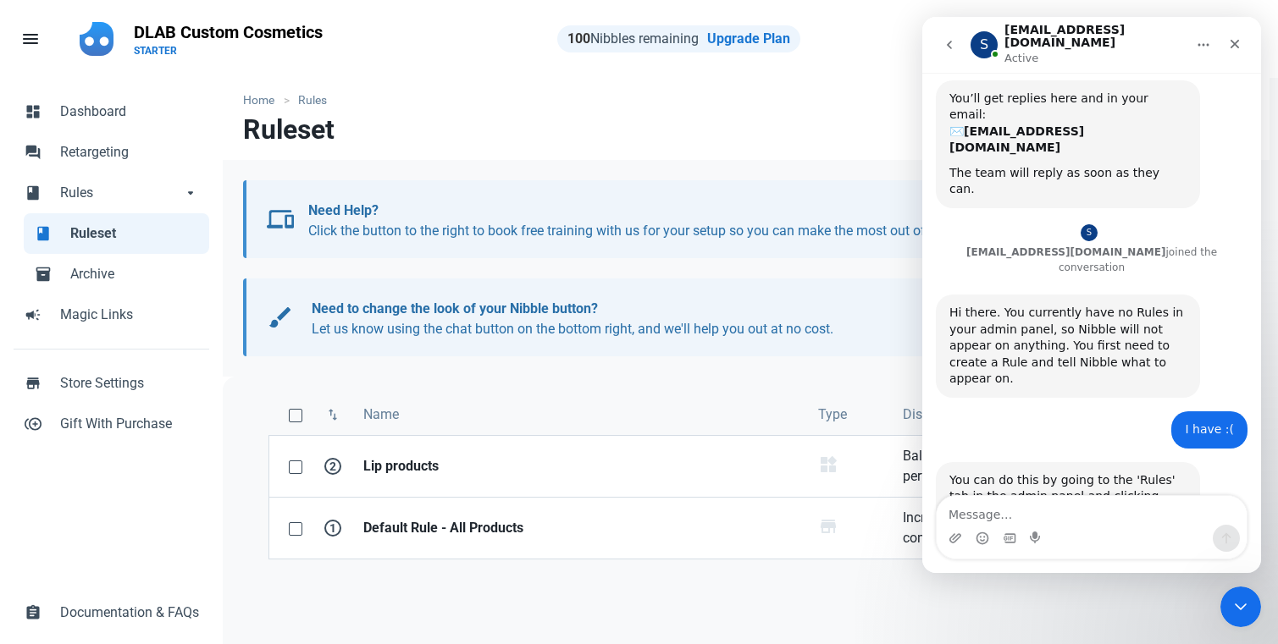
click at [1079, 517] on textarea "Message…" at bounding box center [1091, 510] width 310 height 29
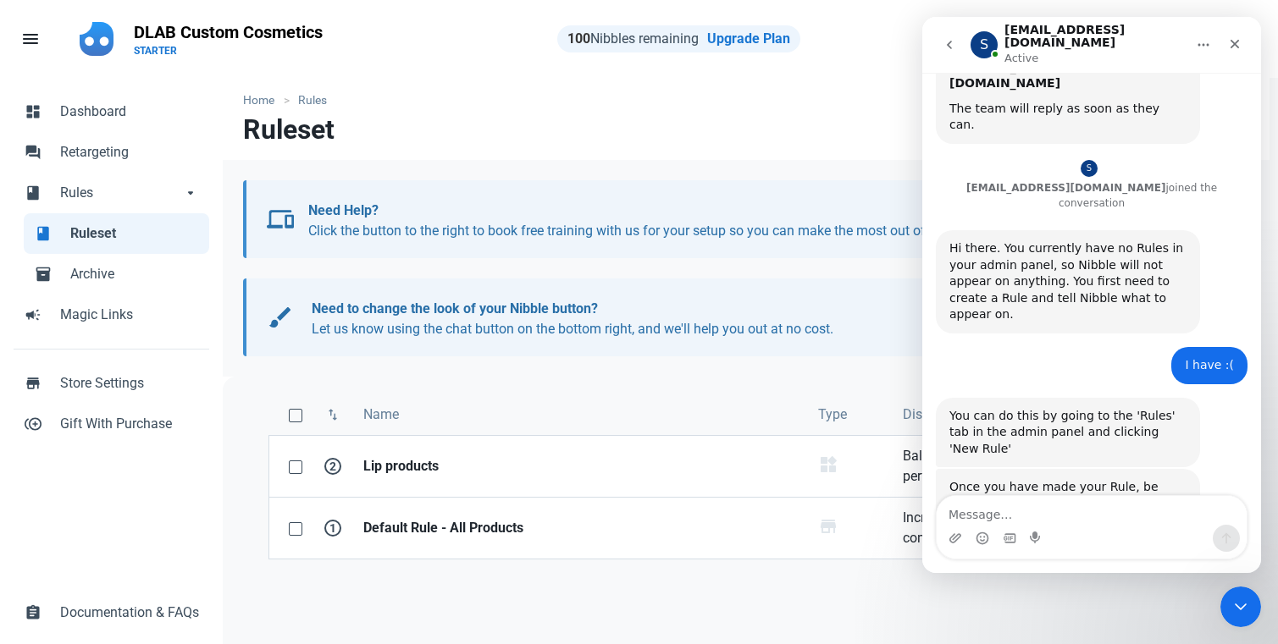
scroll to position [176, 0]
type textarea "I have an active rule"
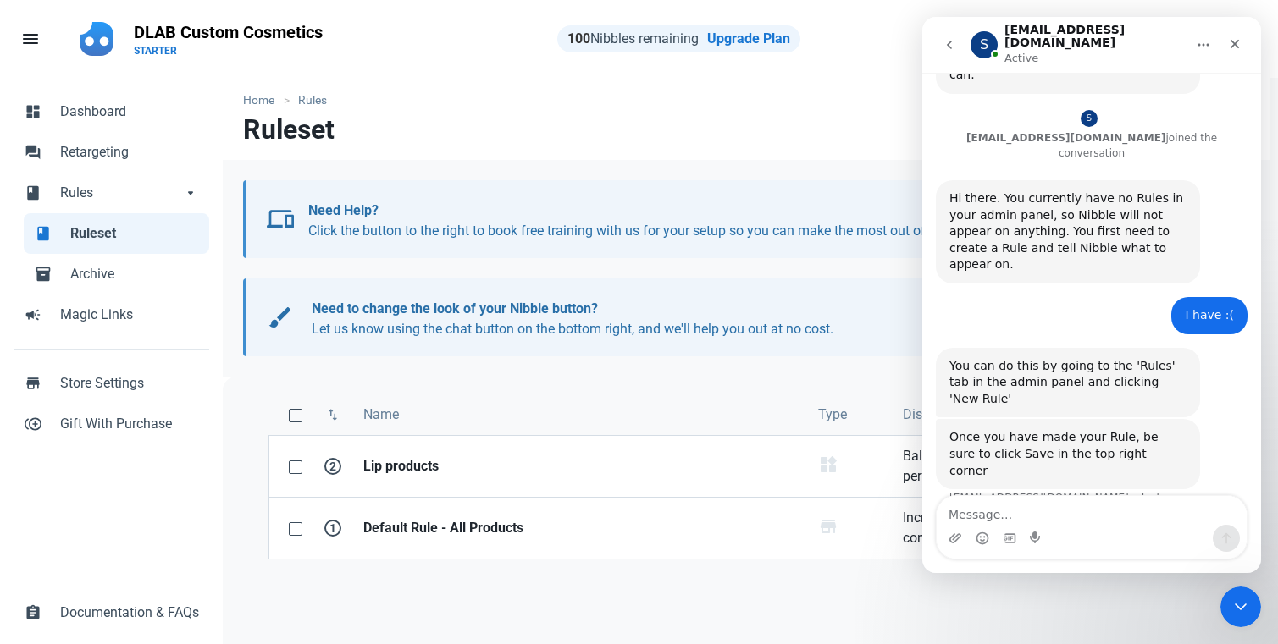
scroll to position [227, 0]
type textarea "but doesn't appear on the website"
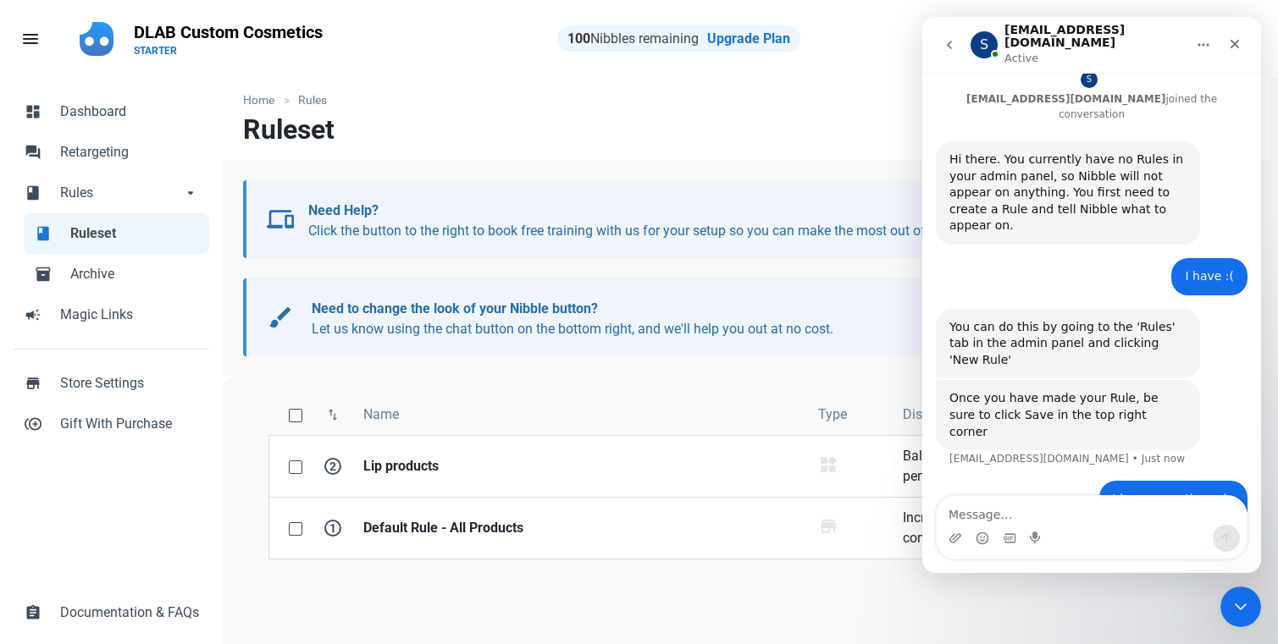
click at [779, 599] on div "swap_vert Name Type Discount/Objective Walkaway Active? 2 Lip products Product …" at bounding box center [751, 617] width 1057 height 480
click at [1145, 600] on html at bounding box center [1238, 604] width 41 height 41
click at [1145, 611] on icon "Close Intercom Messenger" at bounding box center [1238, 604] width 20 height 20
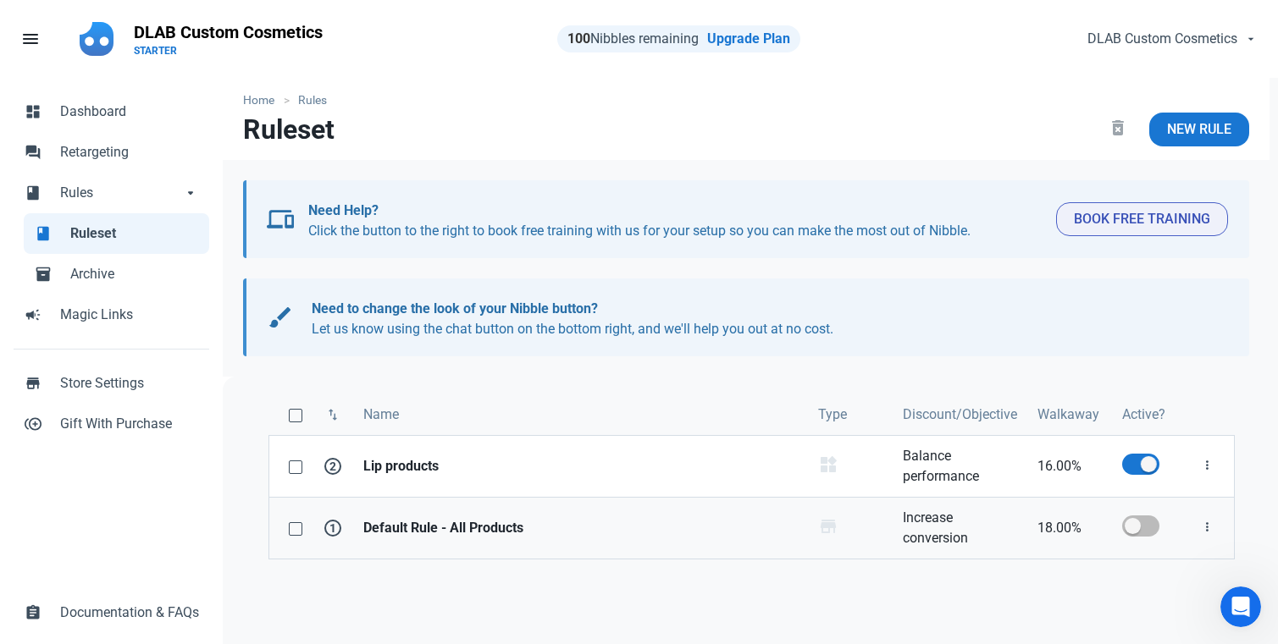
click at [1130, 527] on span at bounding box center [1140, 526] width 37 height 21
click at [1130, 527] on input "checkbox" at bounding box center [1127, 526] width 11 height 11
checkbox input "true"
click at [1145, 376] on div "Home Rules Ruleset delete_forever New Rule devices Need Help? Click the button …" at bounding box center [746, 462] width 1046 height 769
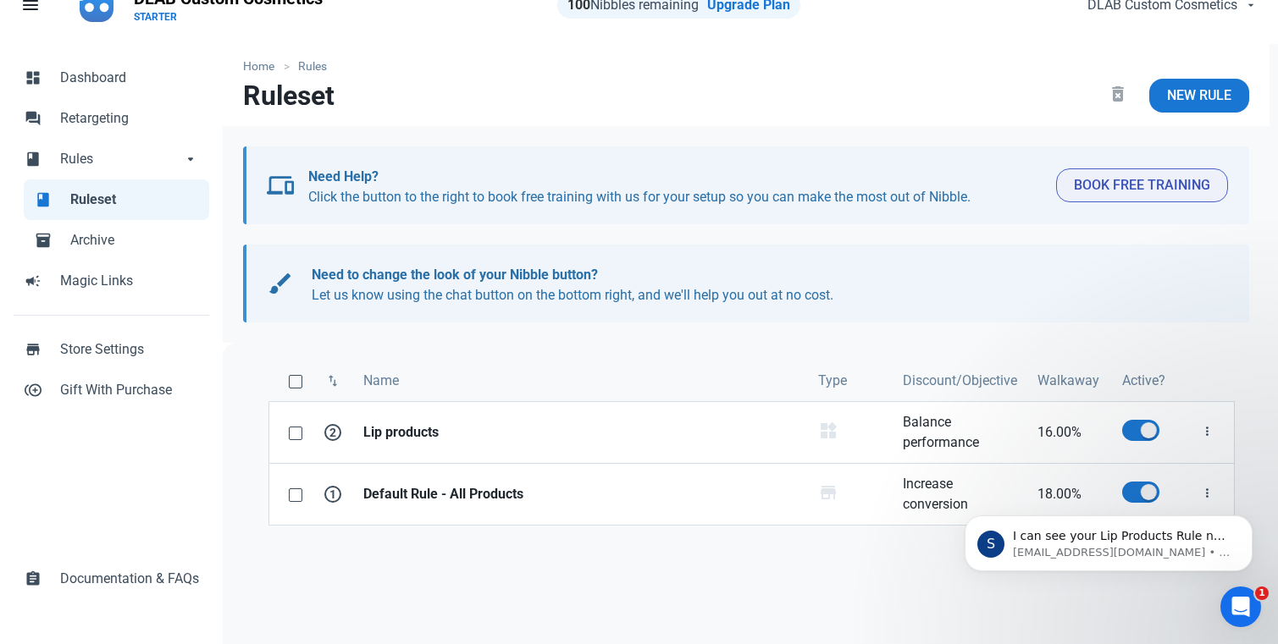
scroll to position [301, 0]
click at [1084, 554] on p "support@nibble.team • Just now" at bounding box center [1122, 552] width 218 height 15
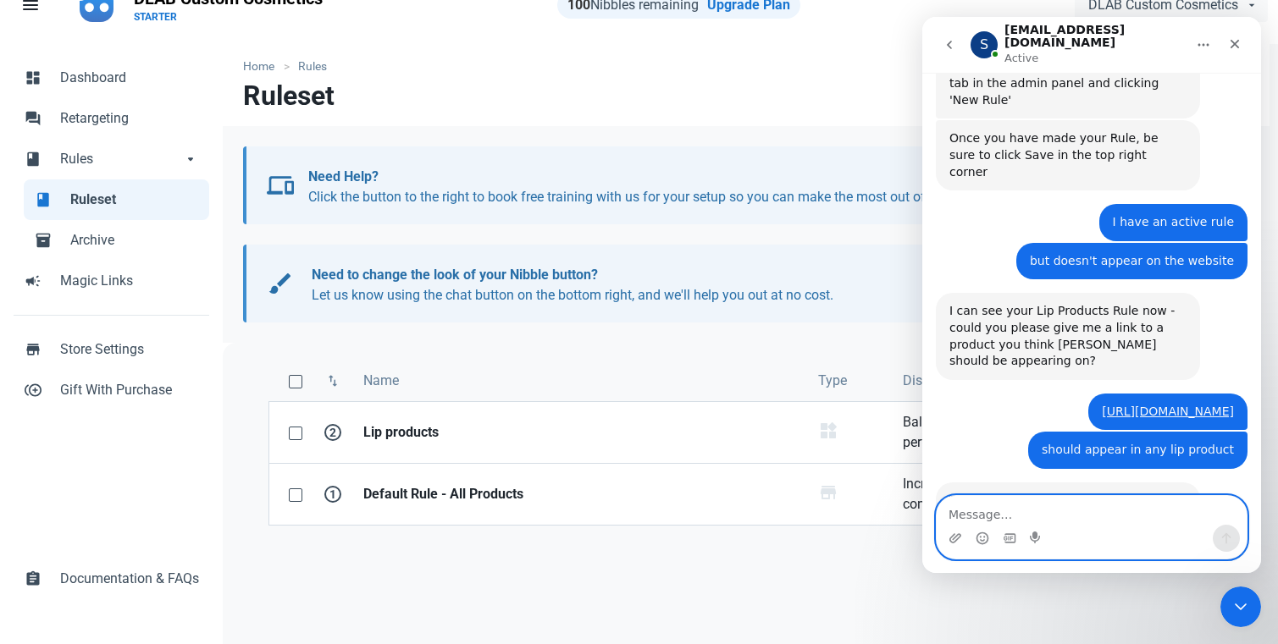
scroll to position [523, 0]
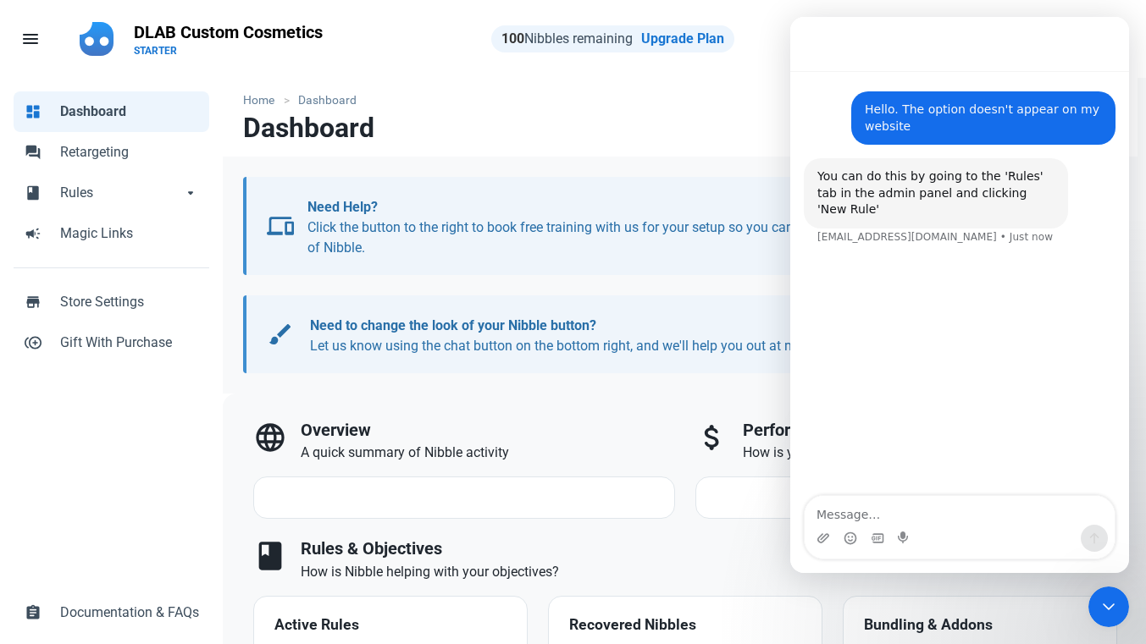
select select "7d"
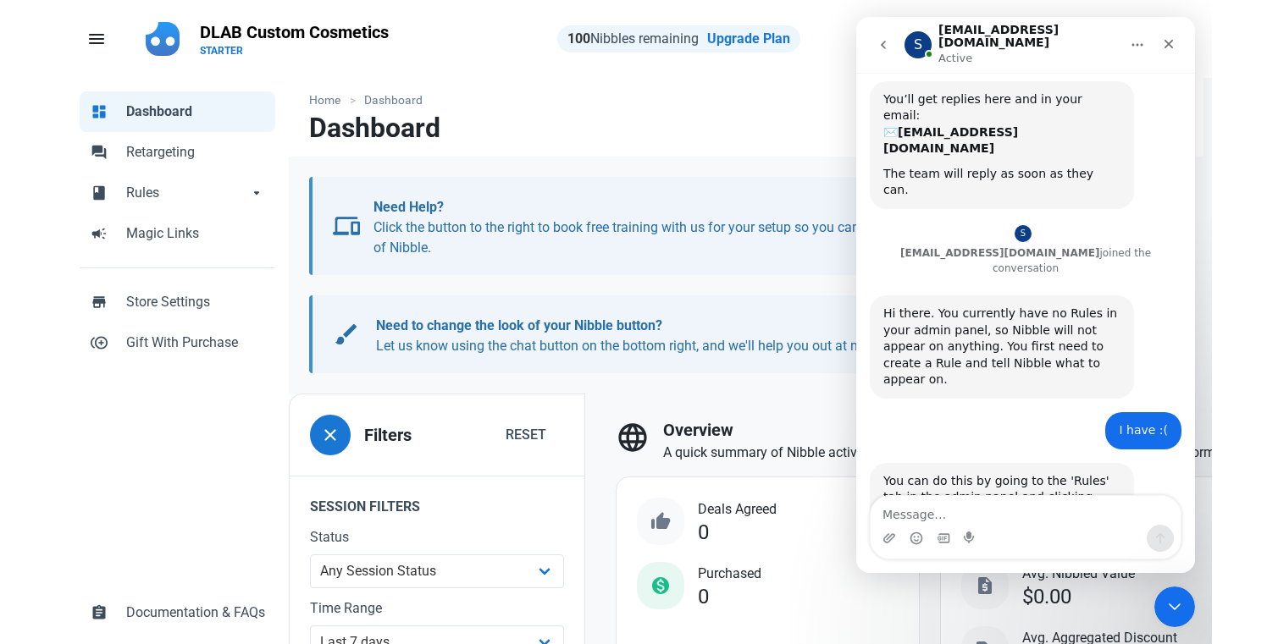
scroll to position [111, 0]
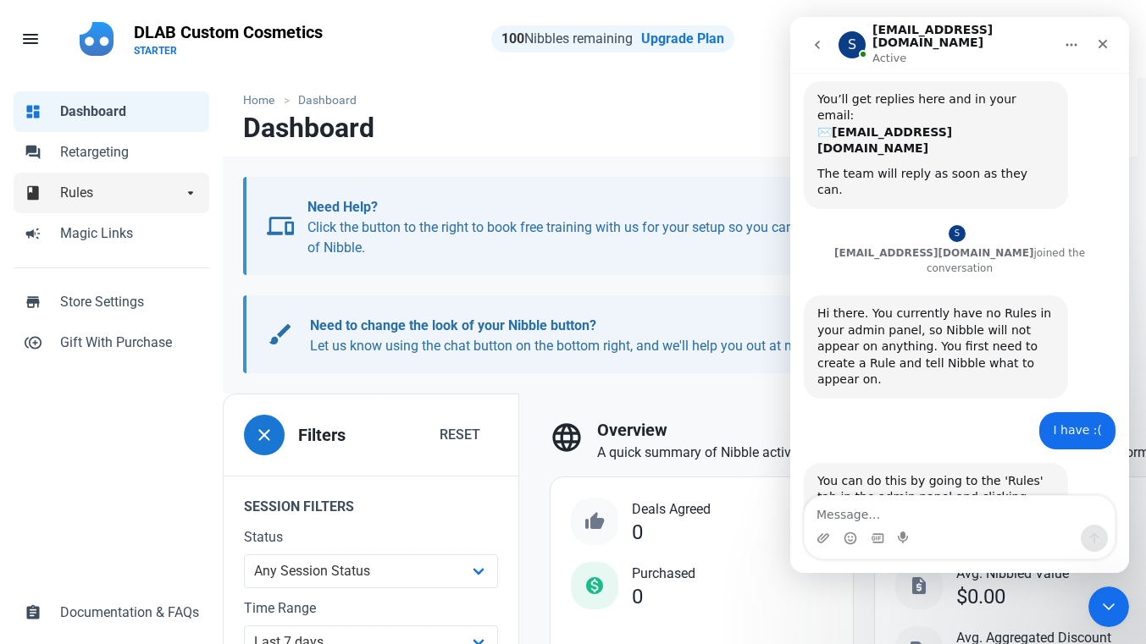
click at [105, 201] on span "Rules" at bounding box center [121, 193] width 122 height 20
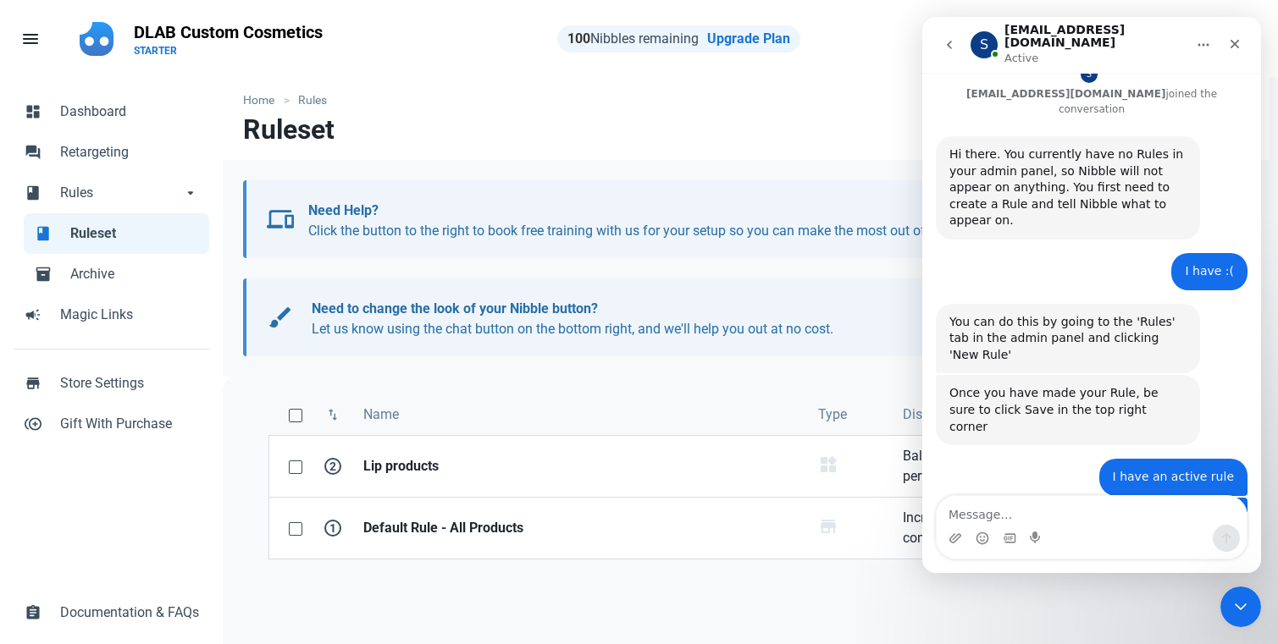
scroll to position [301, 0]
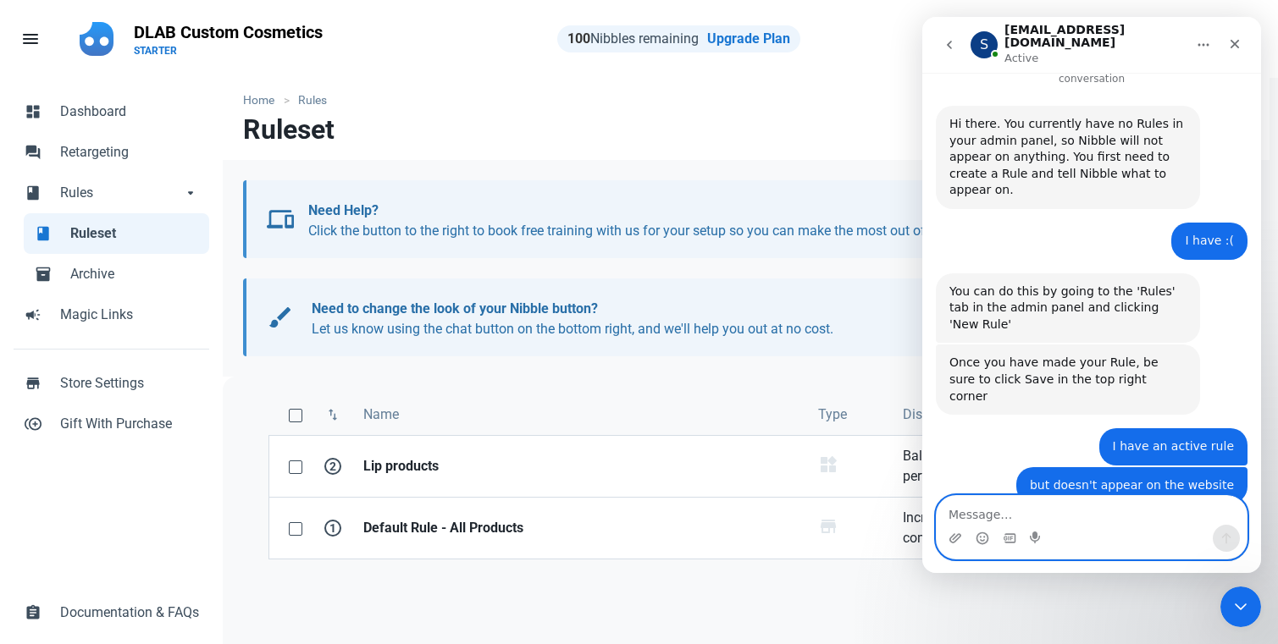
click at [1034, 509] on textarea "Message…" at bounding box center [1091, 510] width 310 height 29
paste textarea "https://dlabcosmetics.com/en/collections/custom-cosmetics/products/custom-lip-o…"
type textarea "https://dlabcosmetics.com/en/collections/custom-cosmetics/products/custom-lip-o…"
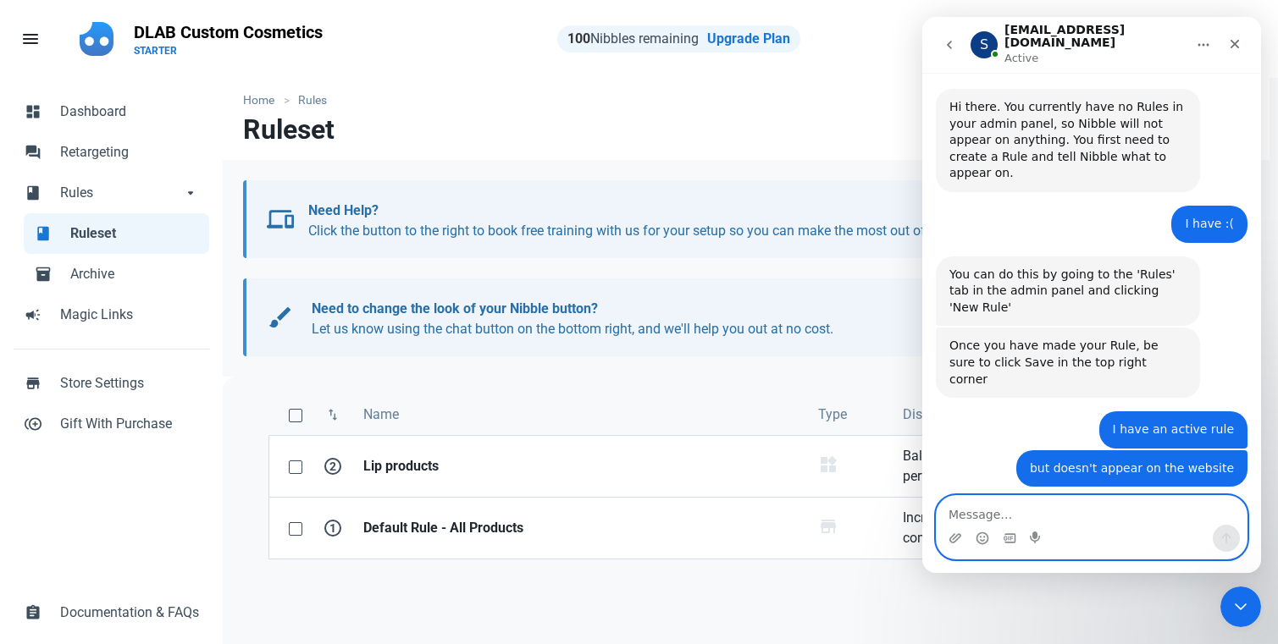
scroll to position [367, 0]
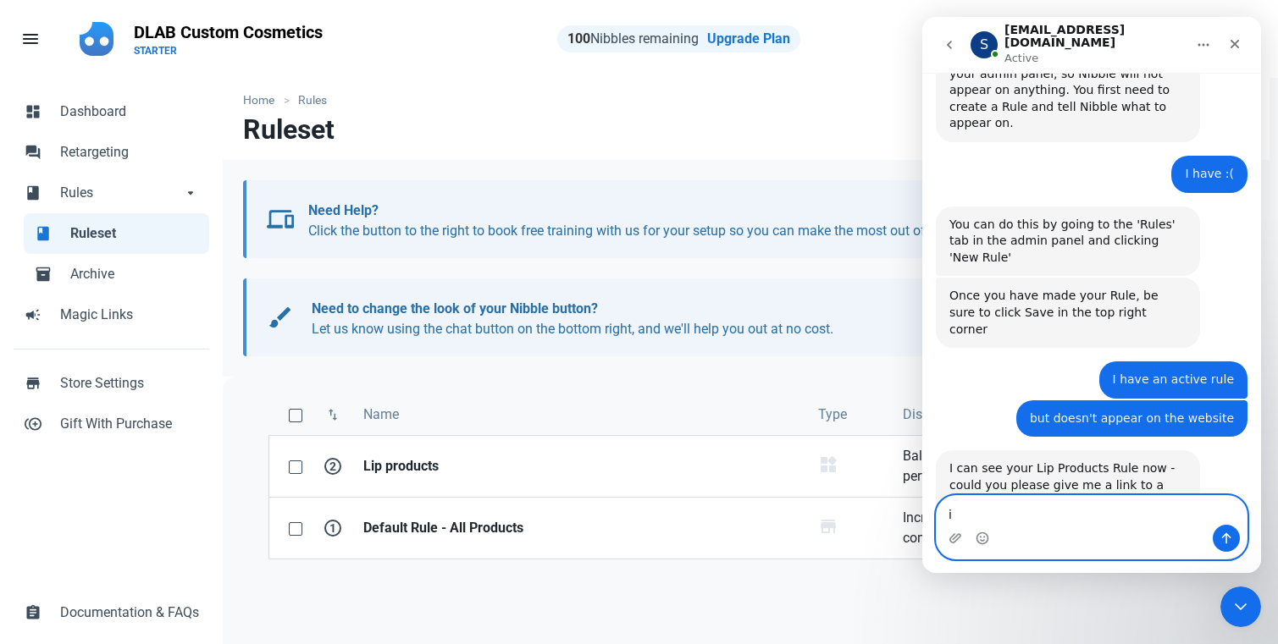
type textarea "i"
click at [947, 512] on textarea "in any lip product" at bounding box center [1091, 510] width 310 height 29
type textarea "should appear in any lip product"
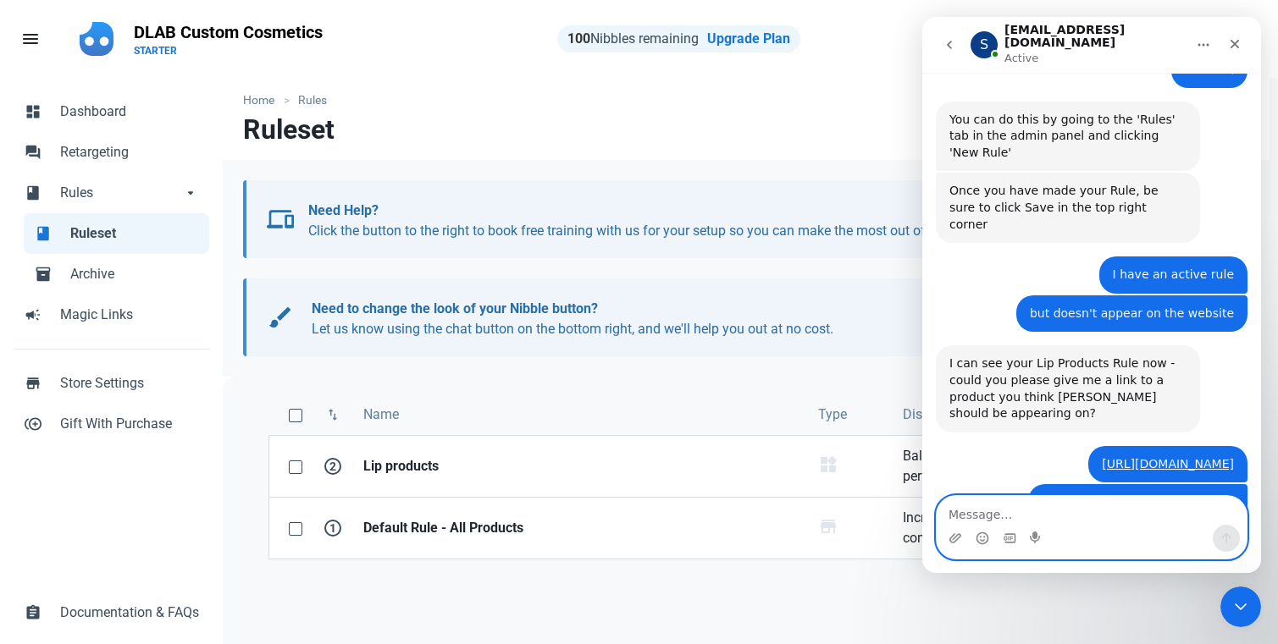
scroll to position [473, 0]
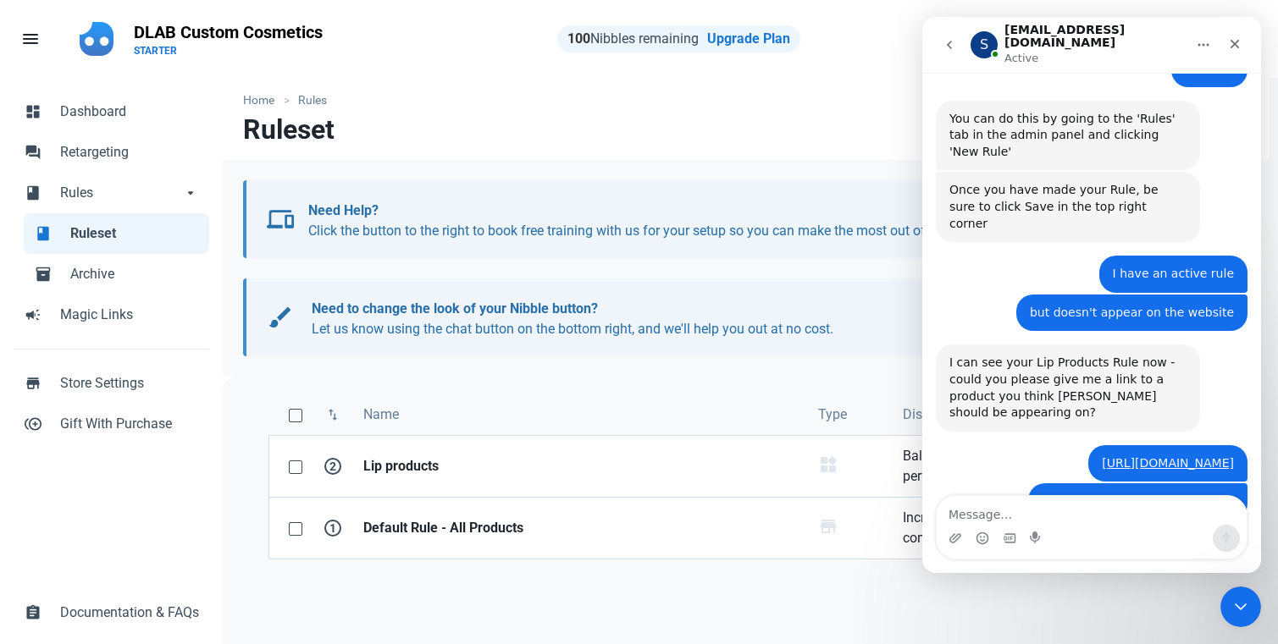
click at [969, 528] on div "Intercom messenger" at bounding box center [1091, 538] width 310 height 27
click at [964, 506] on textarea "Message…" at bounding box center [1091, 510] width 310 height 29
type textarea "thanks :)"
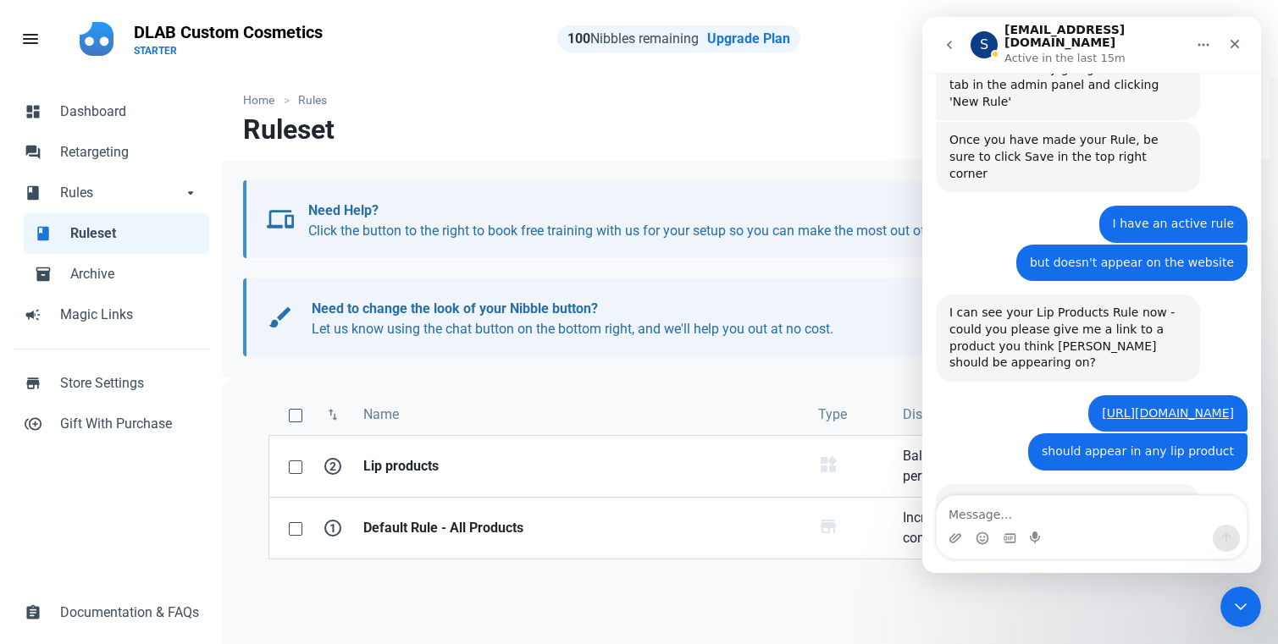
drag, startPoint x: 1008, startPoint y: 443, endPoint x: 1007, endPoint y: 516, distance: 72.8
click at [1007, 516] on div "Ask us anything, or share your feedback. Hello. The option doesn't appear on my…" at bounding box center [1091, 323] width 339 height 500
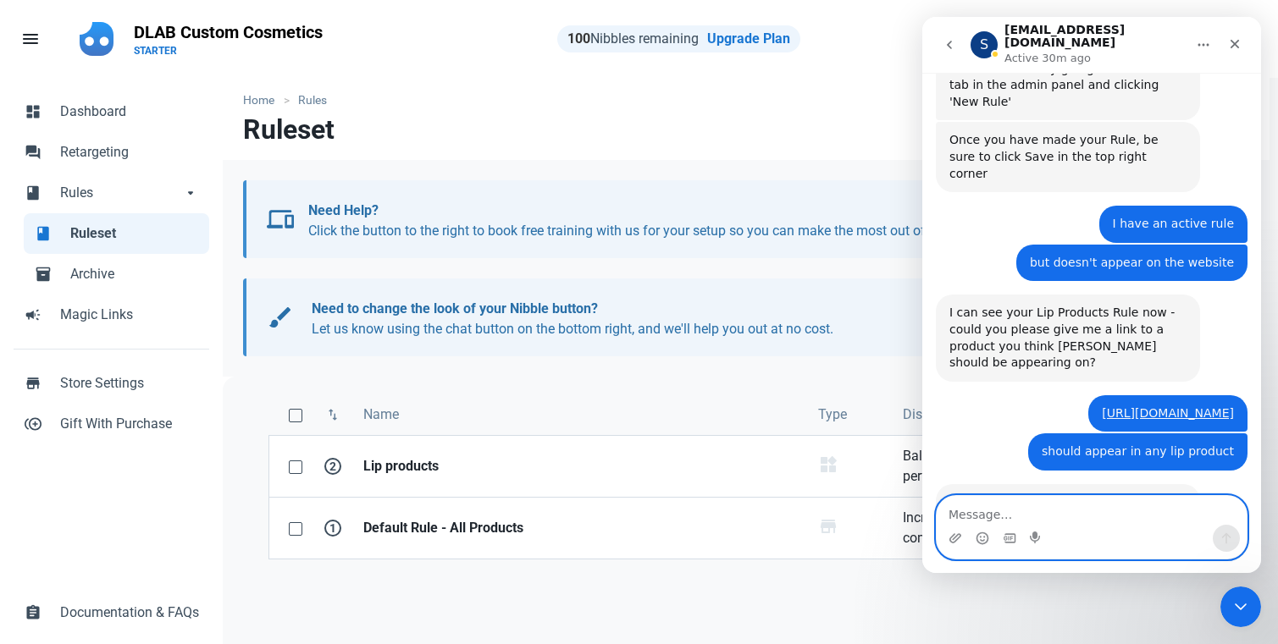
click at [996, 512] on textarea "Message…" at bounding box center [1091, 510] width 310 height 29
type textarea "still here?"
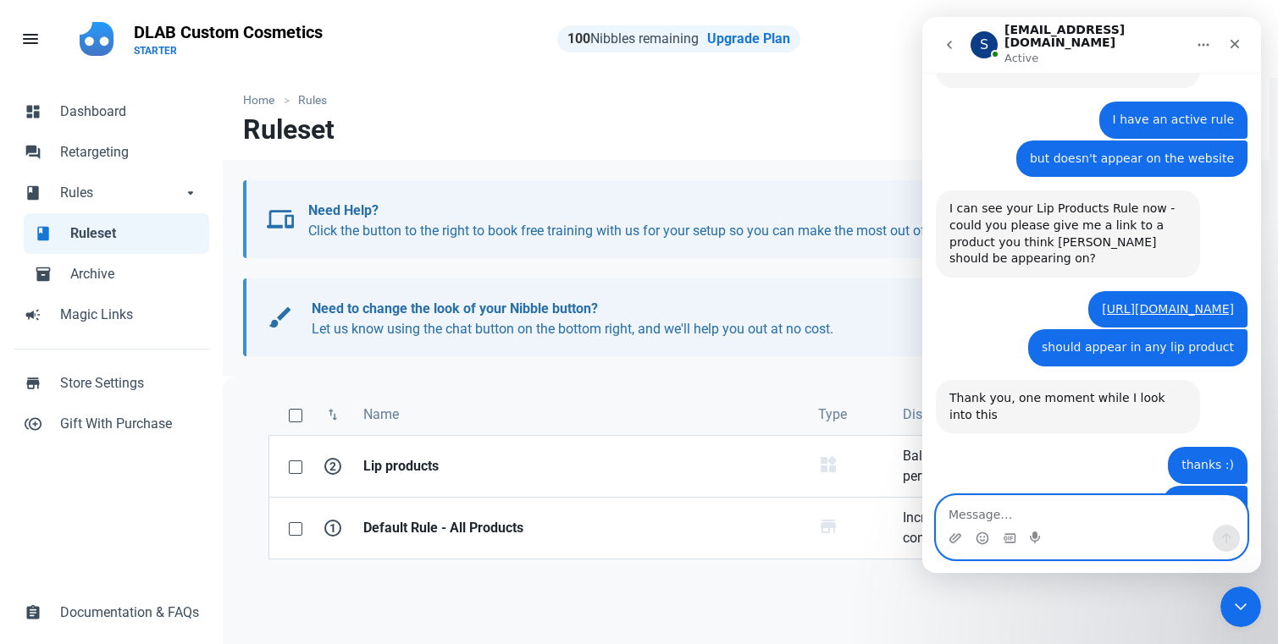
scroll to position [629, 0]
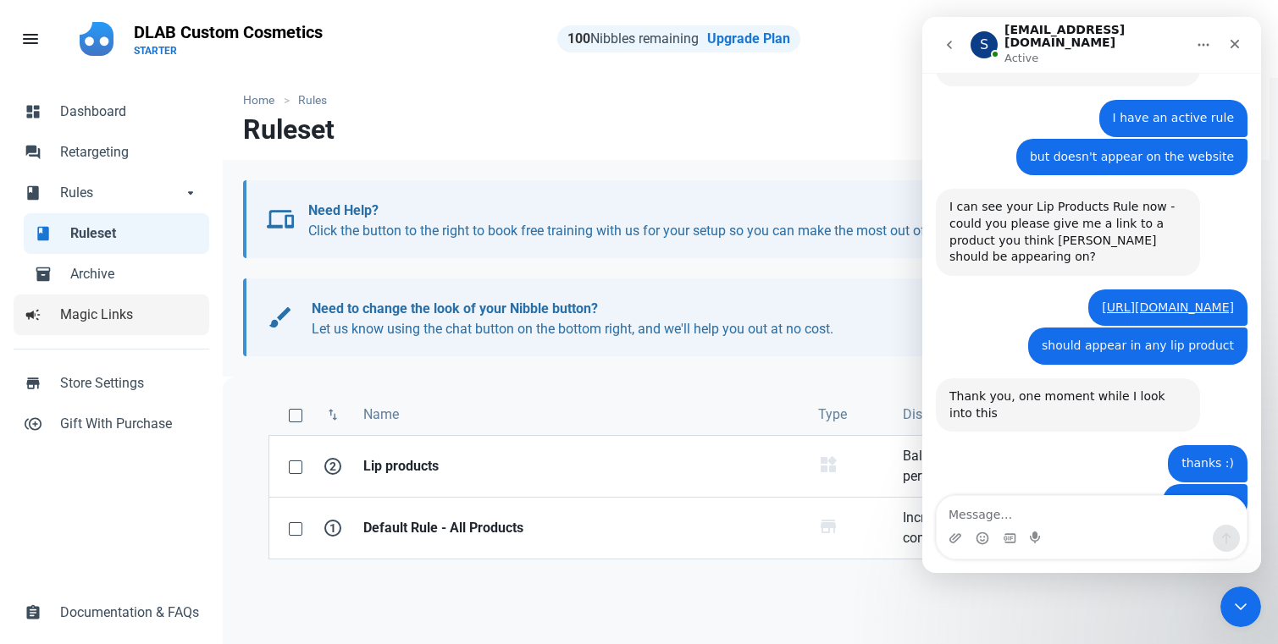
click at [124, 328] on link "campaign Magic Links" at bounding box center [112, 315] width 196 height 41
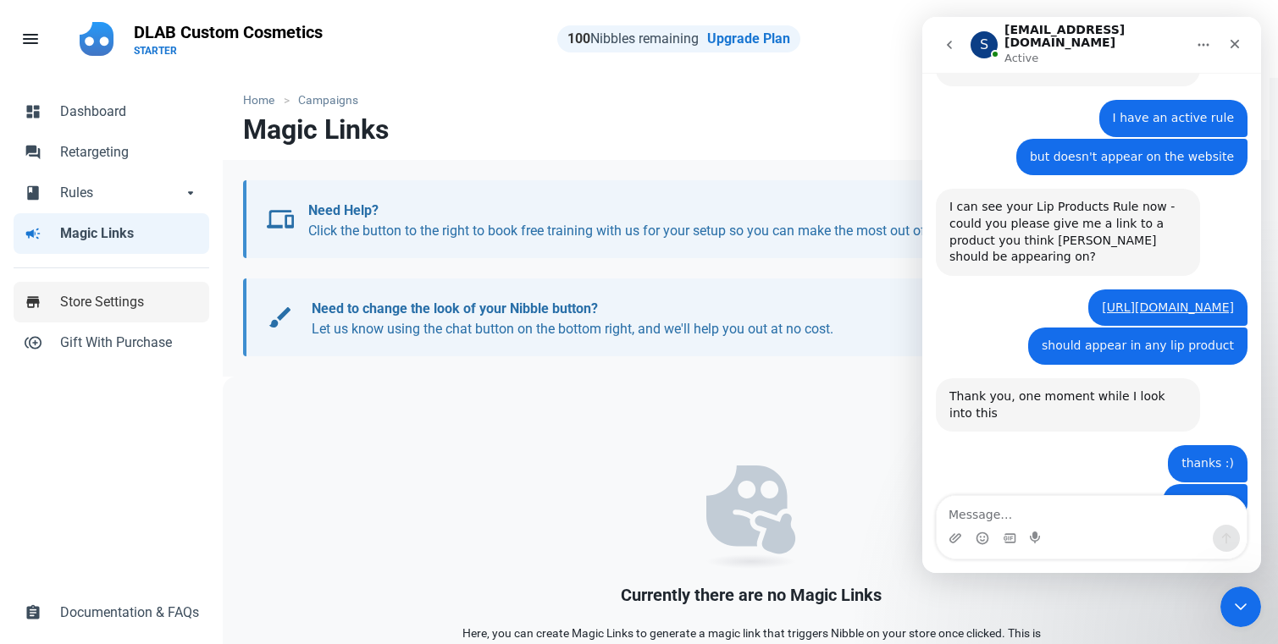
click at [117, 306] on span "Store Settings" at bounding box center [129, 302] width 139 height 20
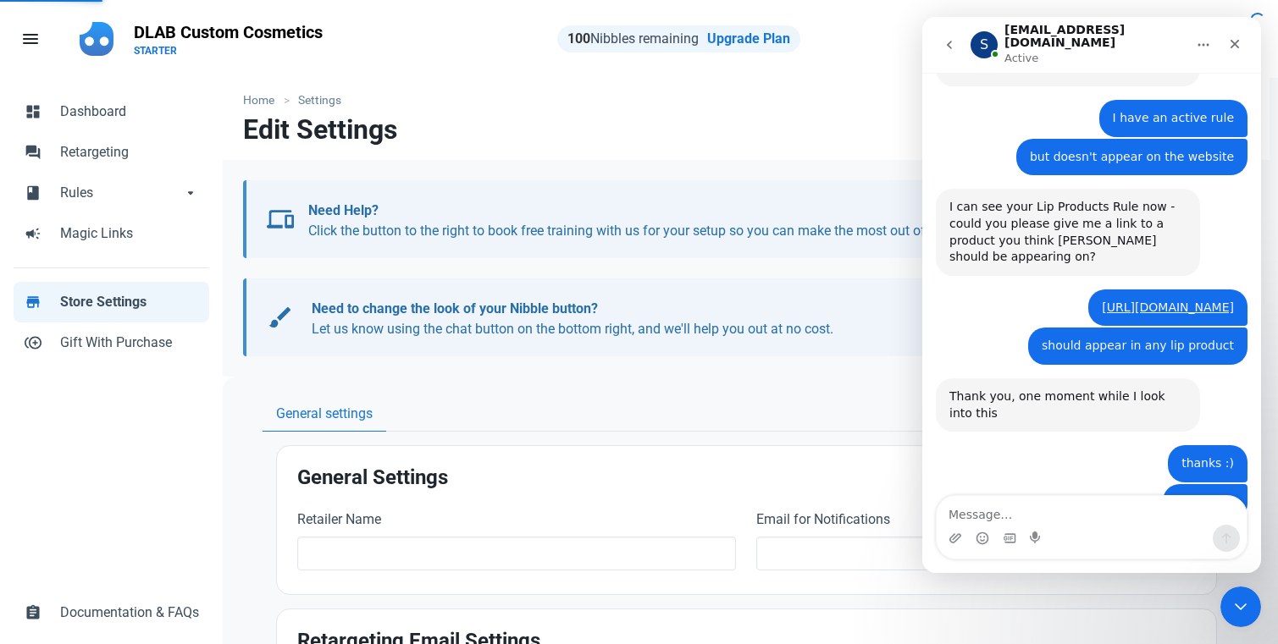
type input "DLAB Custom Cosmetics"
type input "dlabcustomcosmetics@gmail.com"
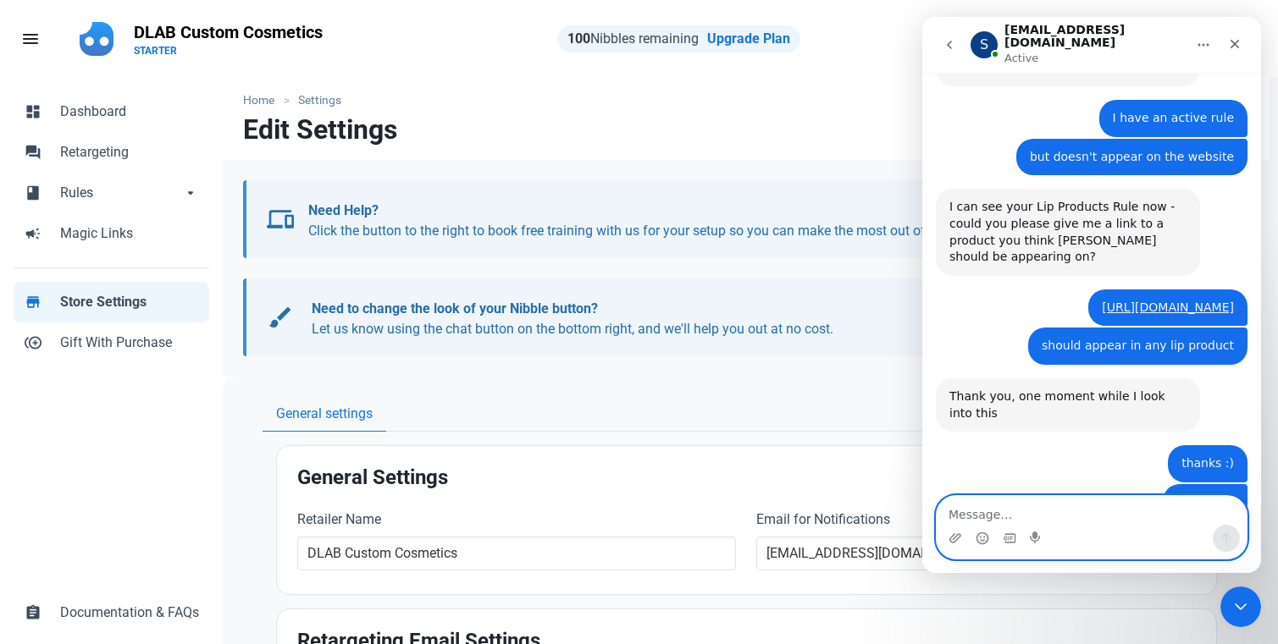
click at [1064, 506] on textarea "Message…" at bounding box center [1091, 510] width 310 height 29
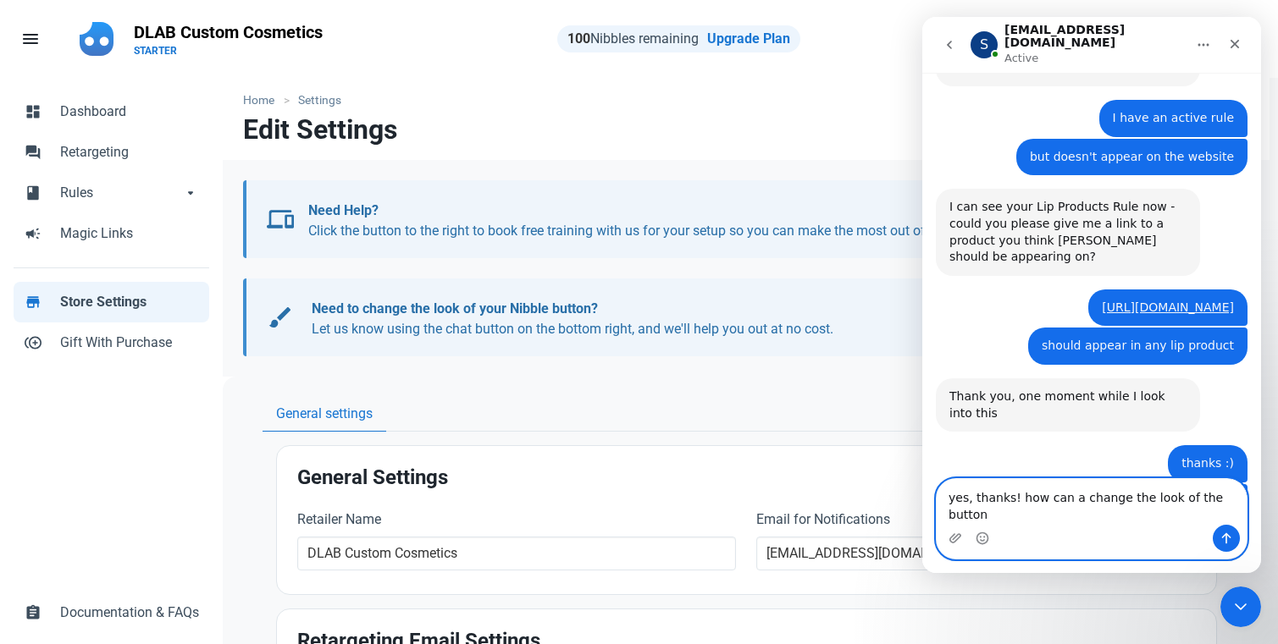
type textarea "yes, thanks! how can a change the look of the button?"
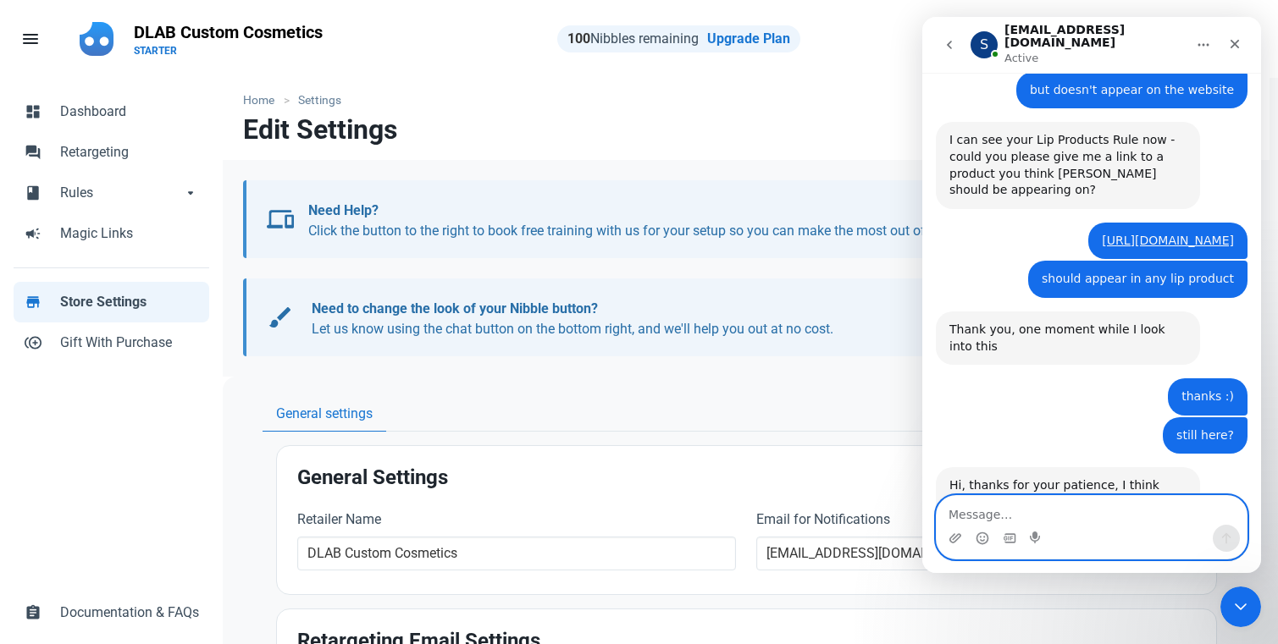
scroll to position [696, 0]
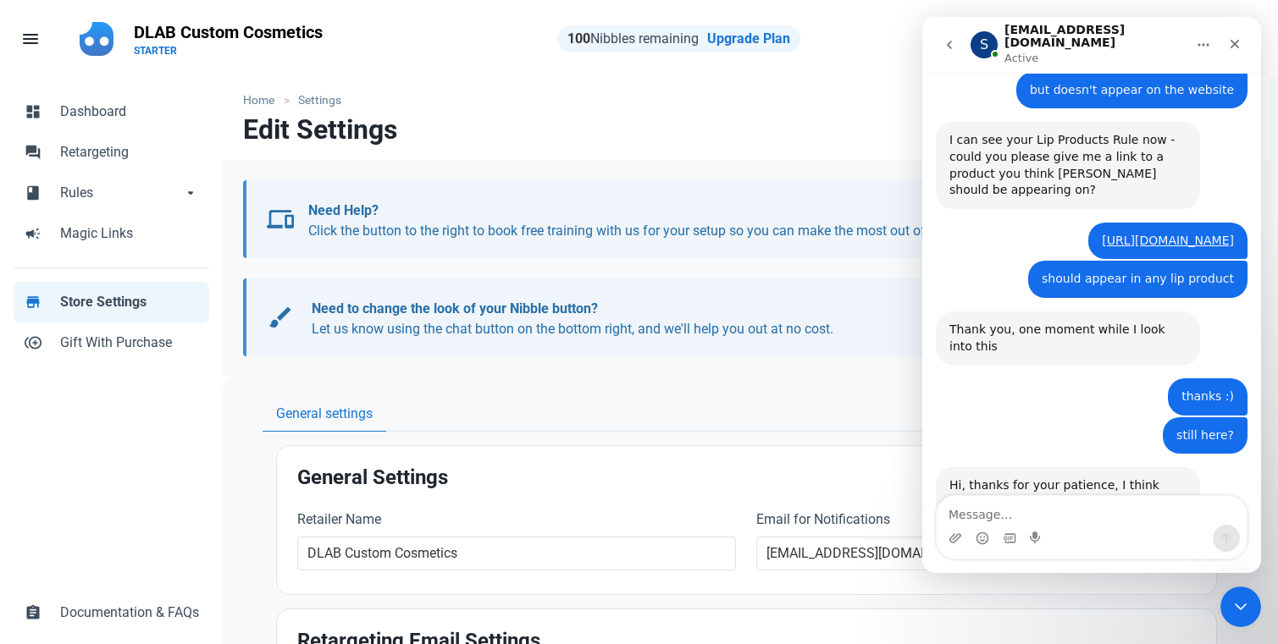
click at [267, 313] on span "brush" at bounding box center [280, 317] width 27 height 27
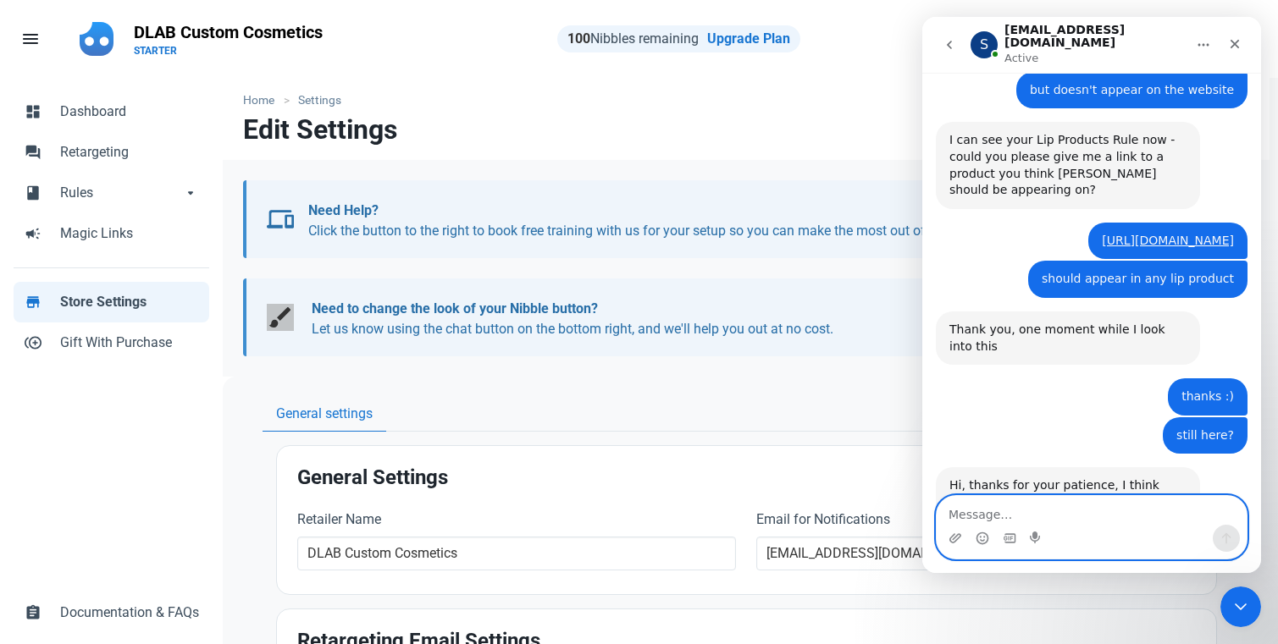
click at [1016, 510] on textarea "Message…" at bounding box center [1091, 510] width 310 height 29
drag, startPoint x: 1060, startPoint y: 517, endPoint x: 1035, endPoint y: 516, distance: 24.6
click at [1035, 516] on textarea "I want to write "Let's negociate the price"" at bounding box center [1091, 510] width 310 height 29
click at [1133, 520] on textarea "I want to write "I want to negociate the price"" at bounding box center [1091, 510] width 310 height 29
drag, startPoint x: 1189, startPoint y: 512, endPoint x: 1034, endPoint y: 516, distance: 155.0
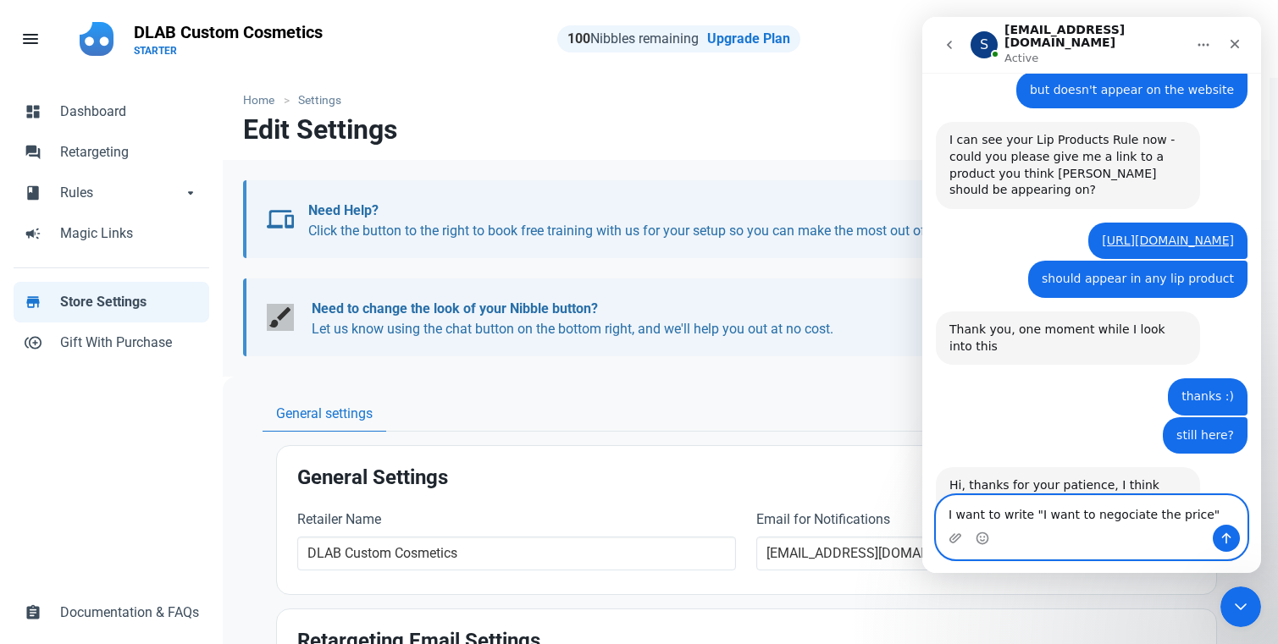
click at [1034, 516] on textarea "I want to write "I want to negociate the price"" at bounding box center [1091, 510] width 310 height 29
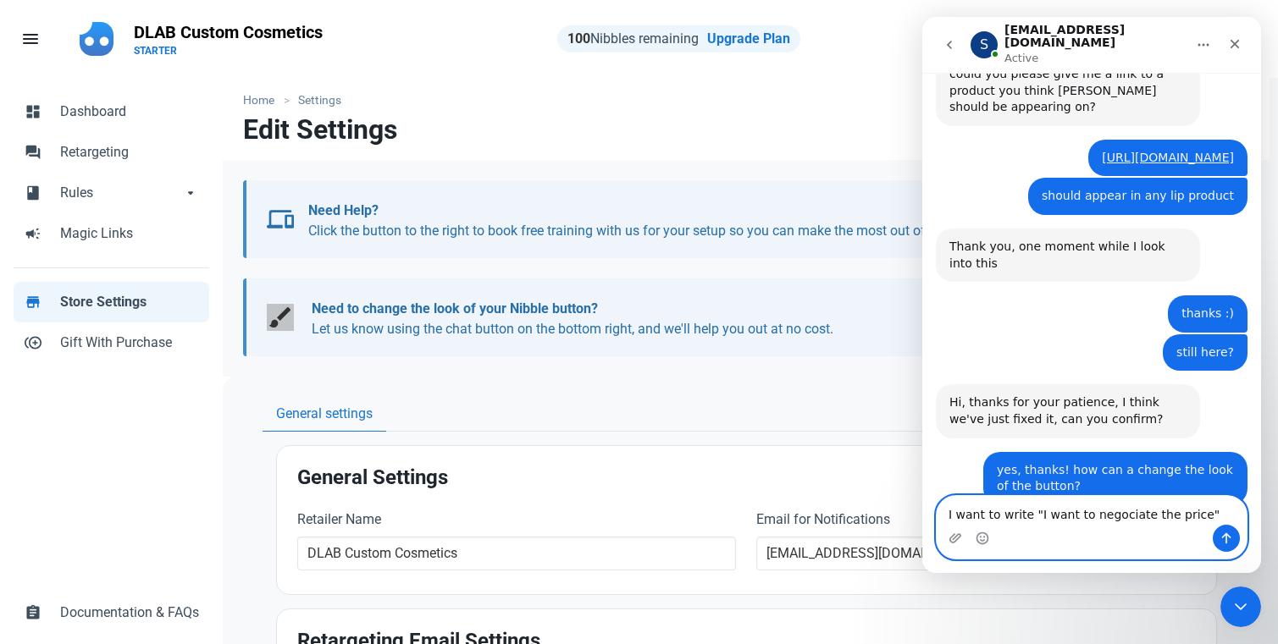
scroll to position [780, 0]
paste textarea "t"
type textarea "I want to write "I want to negotiate the price""
click at [1145, 542] on icon "Send a message…" at bounding box center [1226, 539] width 14 height 14
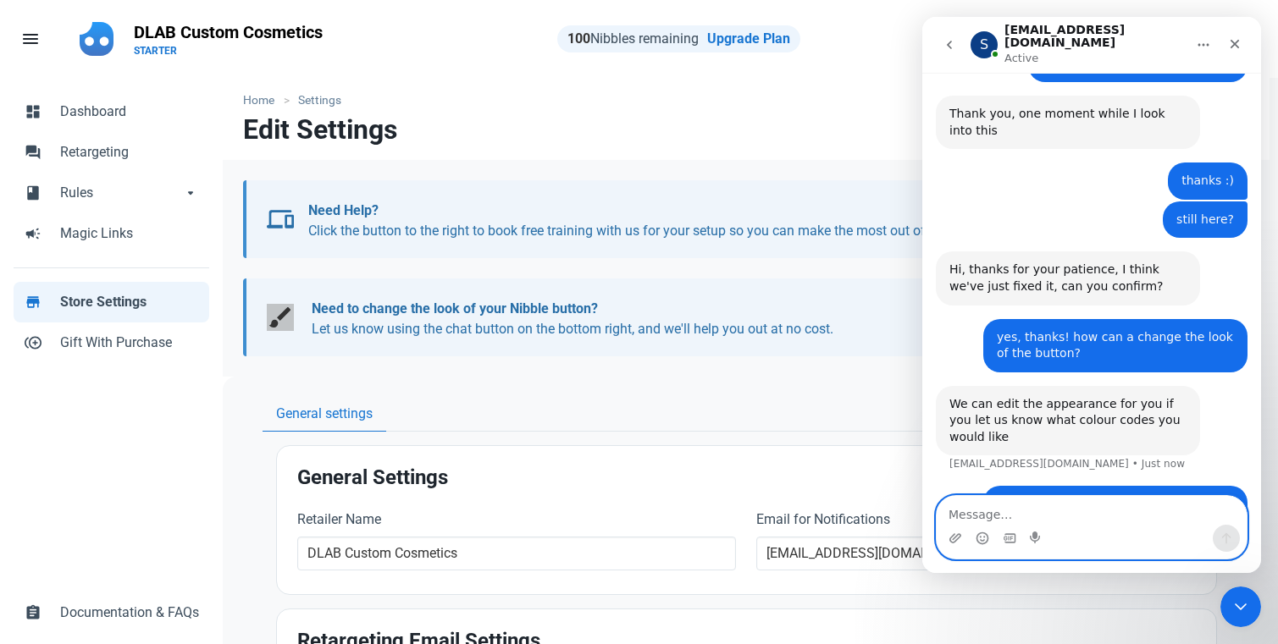
scroll to position [912, 0]
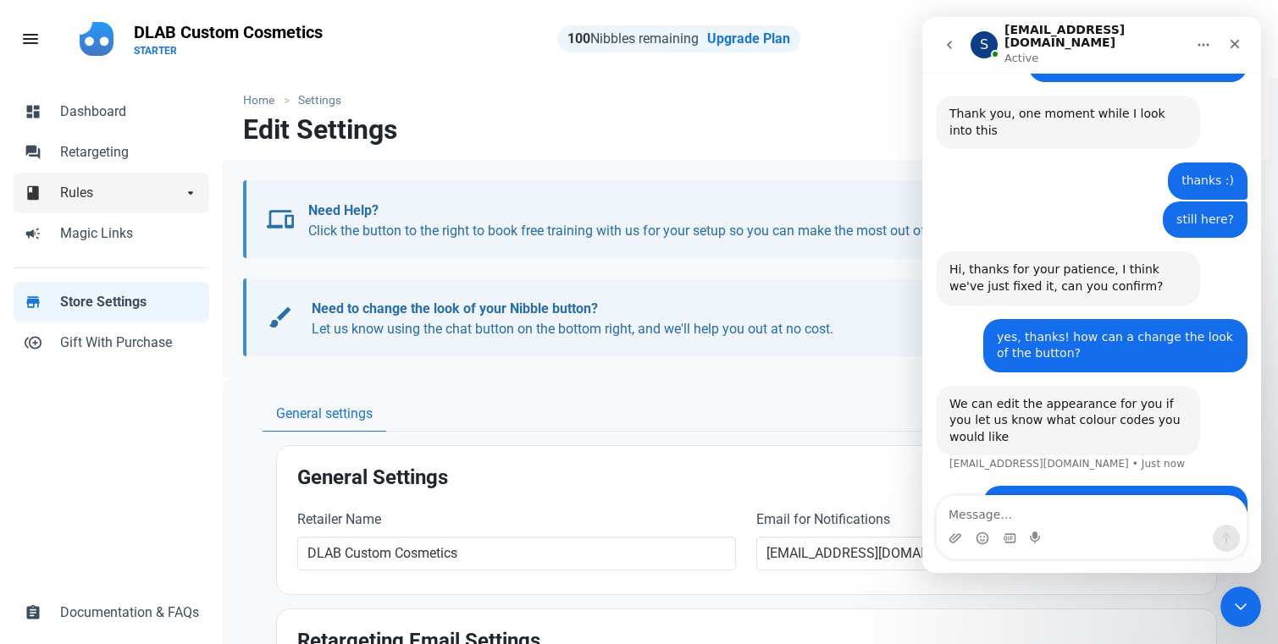
click at [104, 198] on span "Rules" at bounding box center [121, 193] width 122 height 20
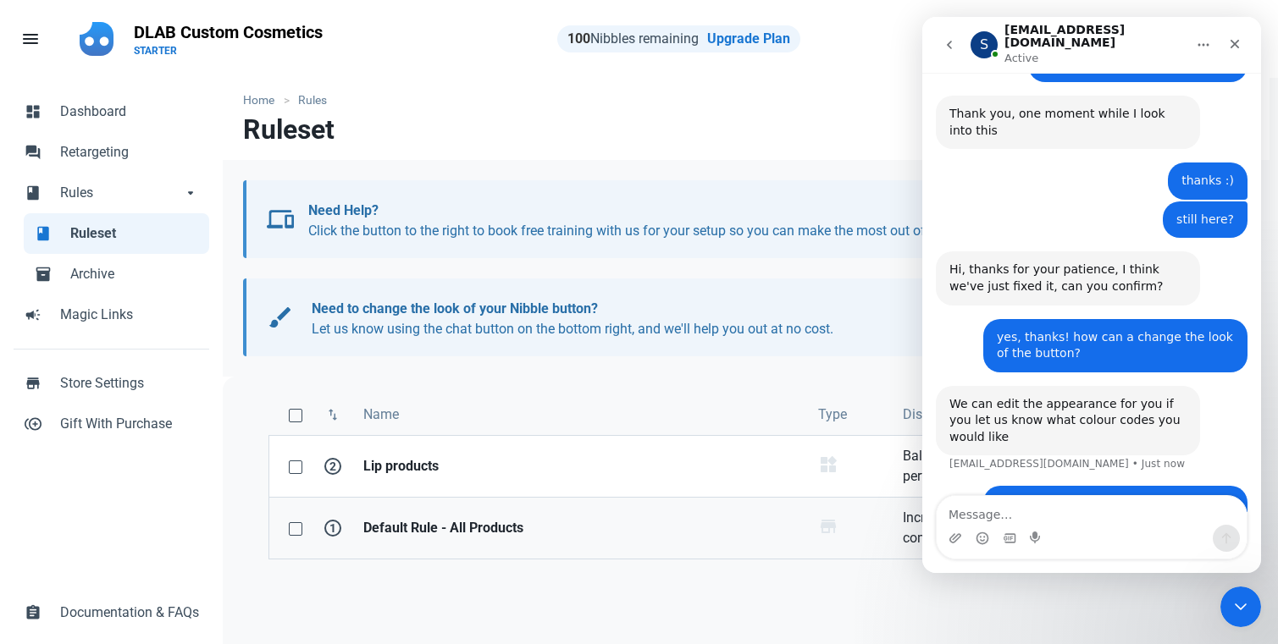
click at [552, 522] on strong "Default Rule - All Products" at bounding box center [580, 528] width 434 height 20
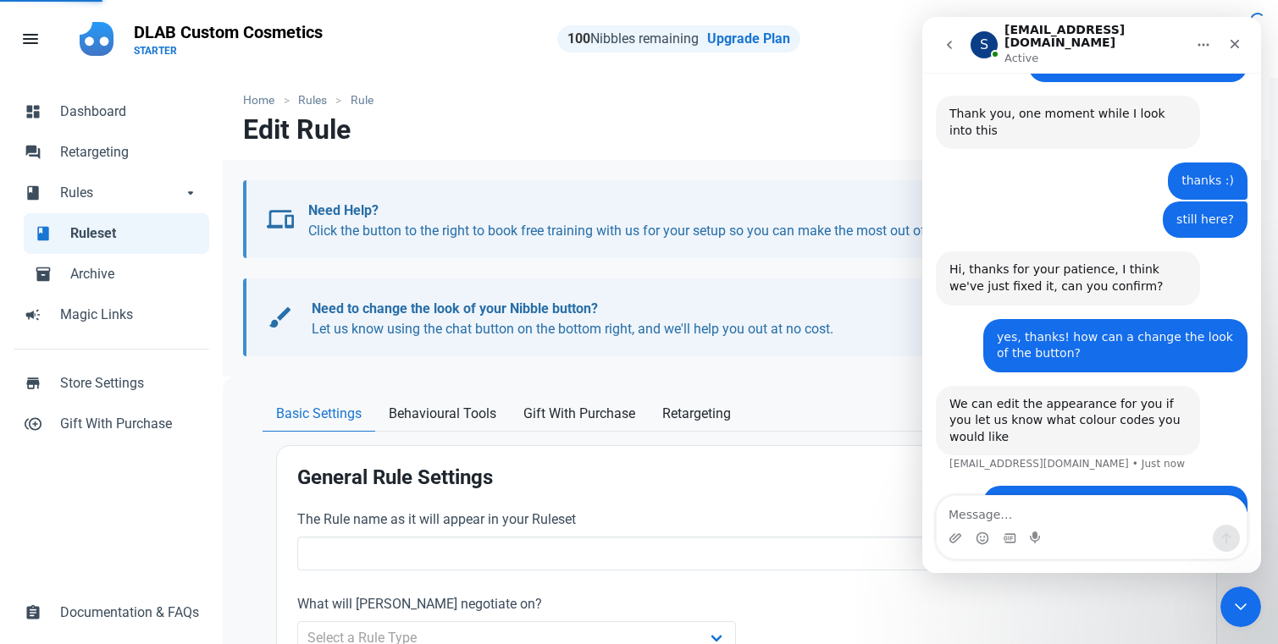
type input "Default Rule - All Products"
type input "18.00"
radio input "true"
radio input "false"
radio input "true"
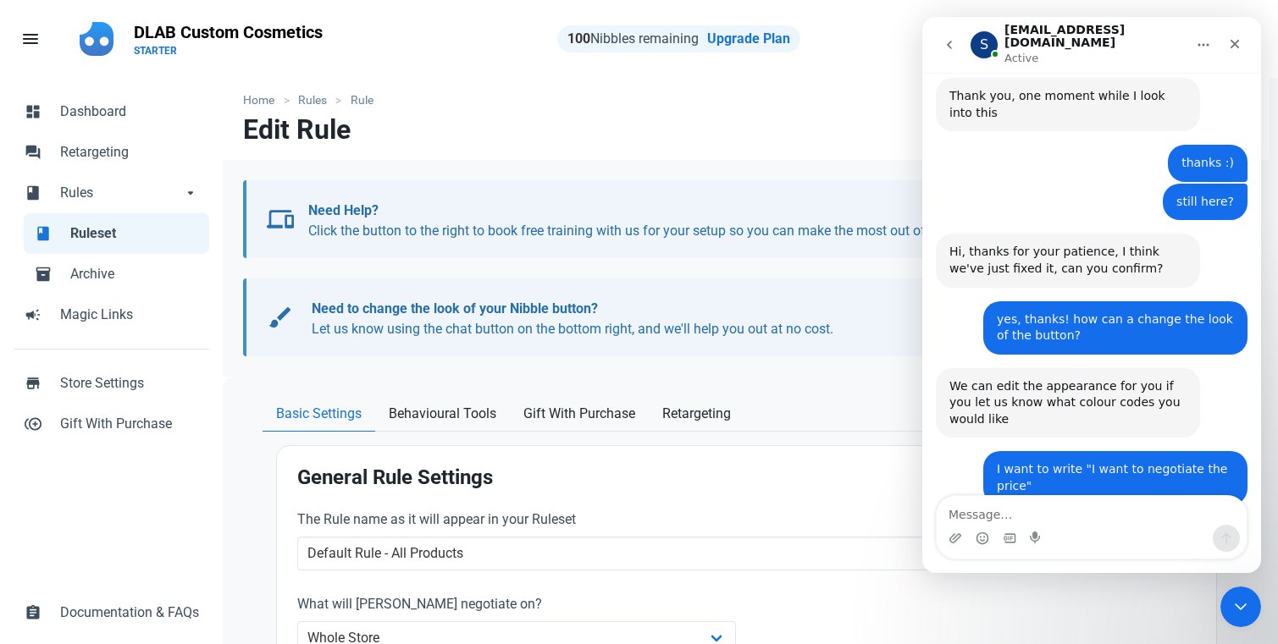
scroll to position [930, 0]
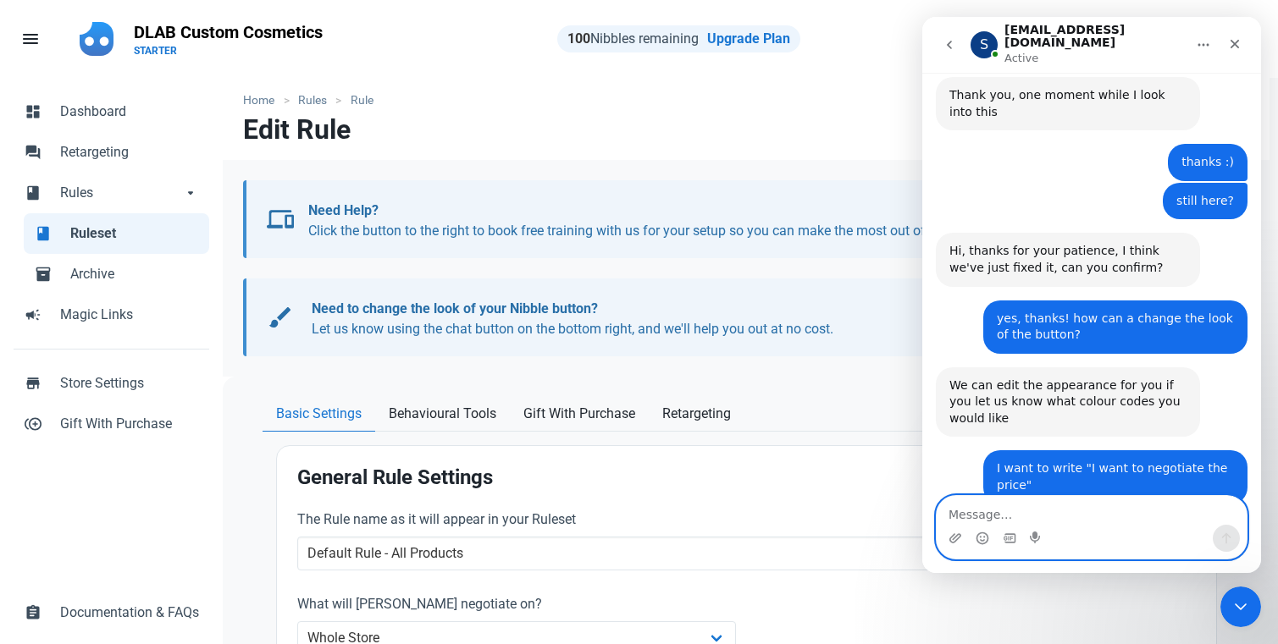
click at [1066, 510] on textarea "Message…" at bounding box center [1091, 510] width 310 height 29
drag, startPoint x: 1185, startPoint y: 345, endPoint x: 1083, endPoint y: 345, distance: 101.6
click at [1083, 461] on div "I want to write "I want to negotiate the price"" at bounding box center [1115, 477] width 237 height 33
copy div "I want to negotiate"
click at [1013, 518] on textarea "Message…" at bounding box center [1091, 510] width 310 height 29
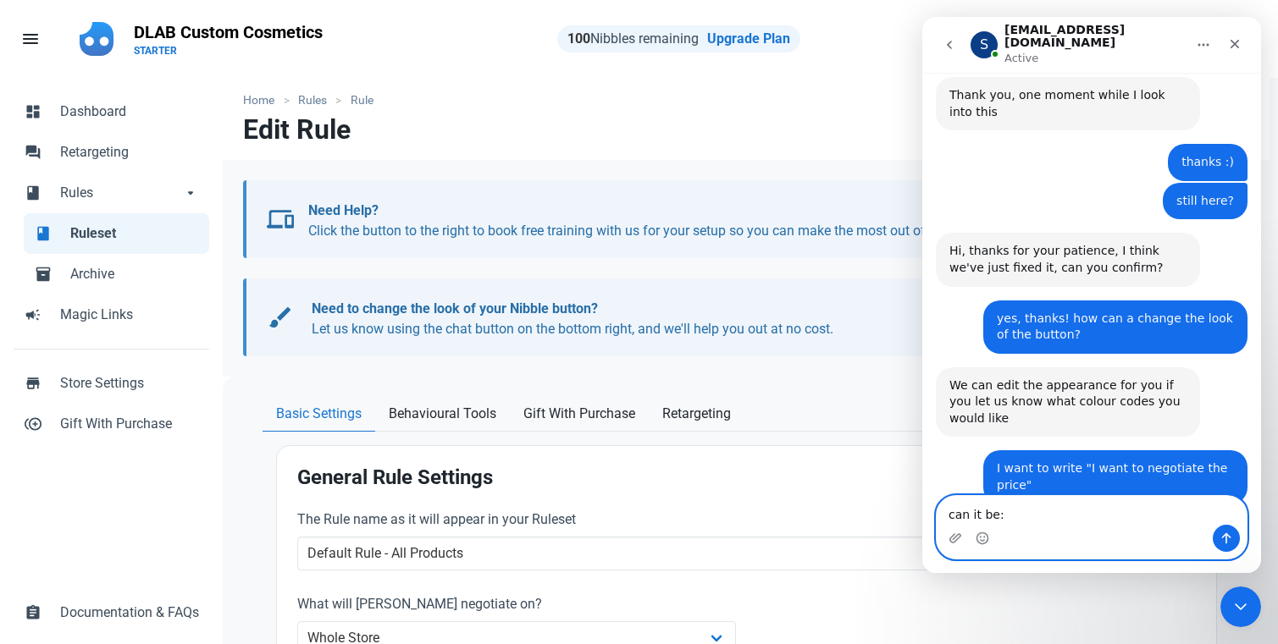
paste textarea "I want to negotiate"
drag, startPoint x: 1138, startPoint y: 506, endPoint x: 1002, endPoint y: 519, distance: 136.9
click at [1002, 519] on textarea "can it be: I want to negotiate ?" at bounding box center [1091, 510] width 310 height 29
click at [1063, 514] on textarea "can it be: I want to negotiate ?" at bounding box center [1091, 510] width 310 height 29
drag, startPoint x: 1141, startPoint y: 514, endPoint x: 1002, endPoint y: 516, distance: 139.7
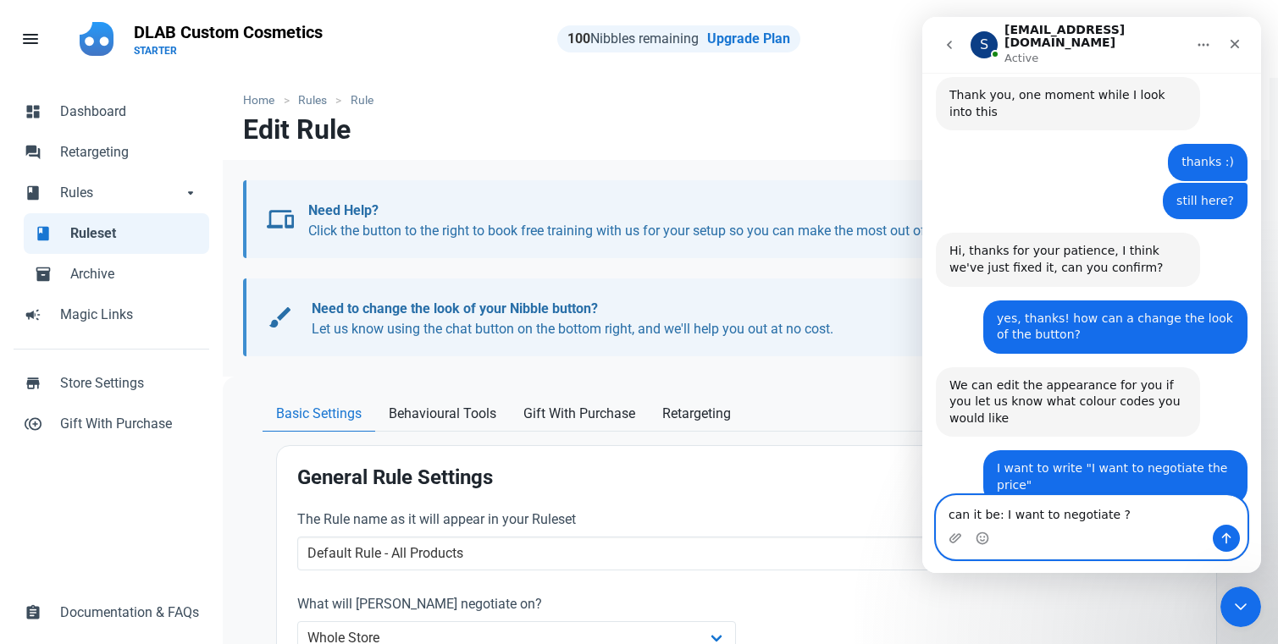
click at [1002, 516] on textarea "can it be: I want to negotiate ?" at bounding box center [1091, 510] width 310 height 29
drag, startPoint x: 1172, startPoint y: 425, endPoint x: 1089, endPoint y: 425, distance: 83.0
click at [1090, 528] on div "That may be a little long for the text on the button. I would suggest "Negotiat…" at bounding box center [1067, 561] width 237 height 66
copy div "Negotiate Price"
click at [1121, 515] on textarea "can it be: I want to negotiate ?" at bounding box center [1091, 510] width 310 height 29
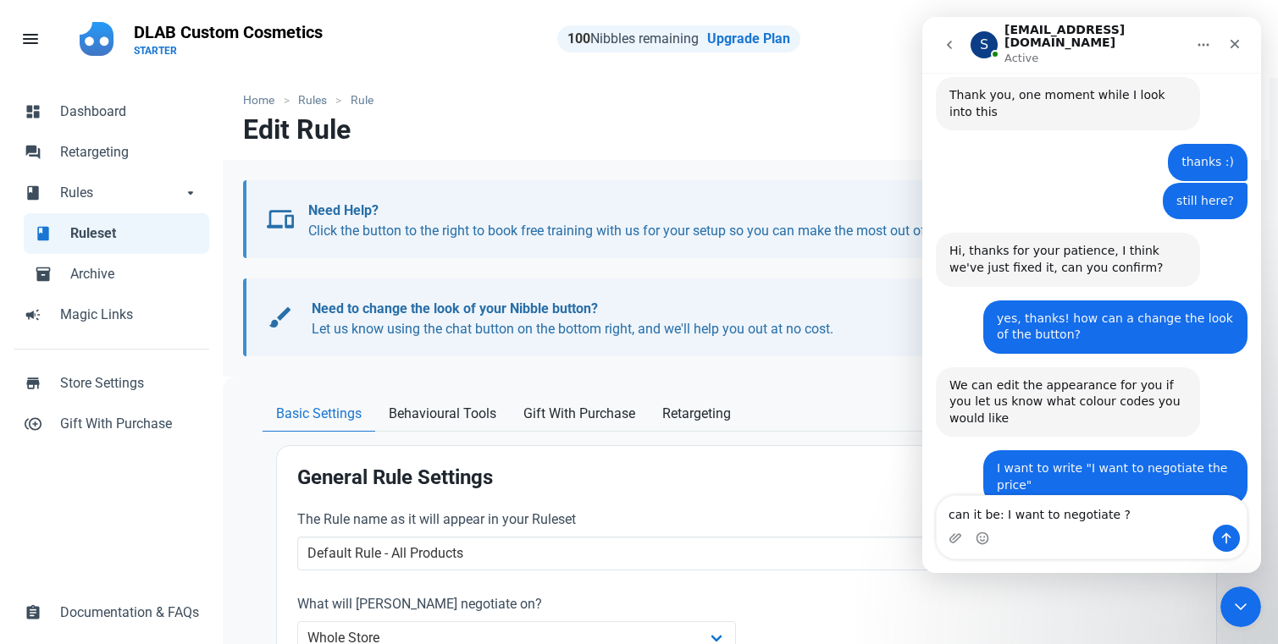
drag, startPoint x: 1170, startPoint y: 427, endPoint x: 1088, endPoint y: 425, distance: 82.1
click at [1088, 528] on div "That may be a little long for the text on the button. I would suggest "Negotiat…" at bounding box center [1067, 561] width 237 height 66
copy div "Negotiate Price"
drag, startPoint x: 1120, startPoint y: 511, endPoint x: 1001, endPoint y: 511, distance: 119.4
click at [1001, 511] on textarea "can it be: I want to negotiate ?" at bounding box center [1091, 510] width 310 height 29
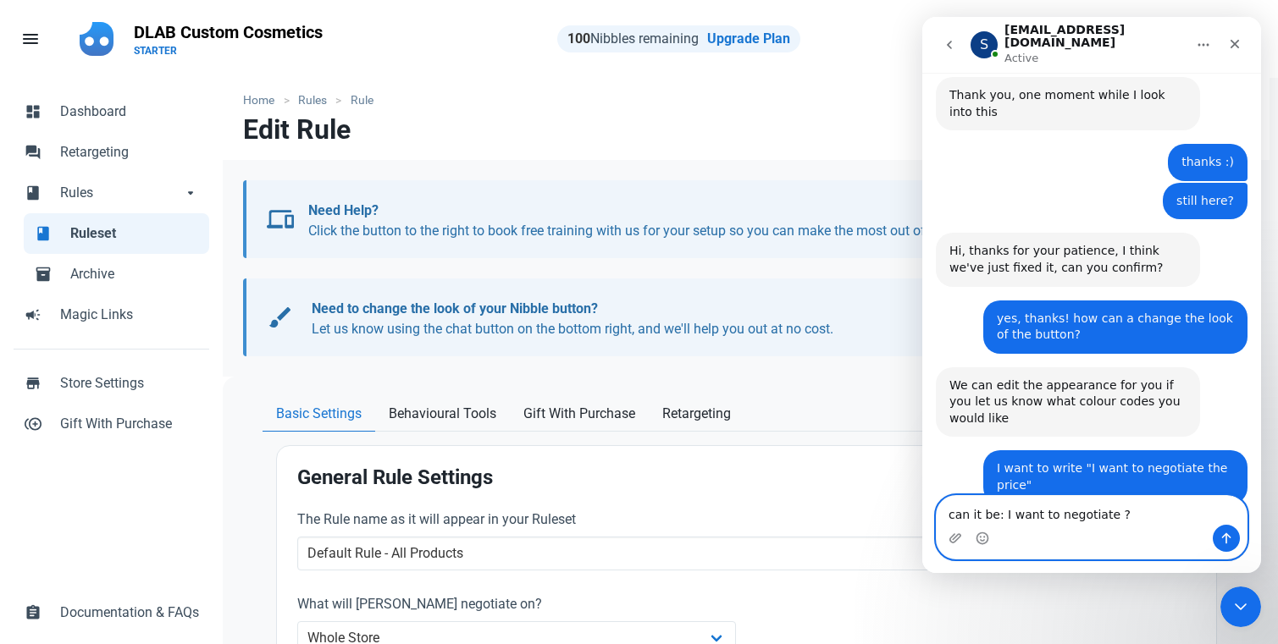
paste textarea "Negotiate Price"
click at [1005, 517] on textarea "can it be: Negotiate the price" at bounding box center [1091, 510] width 310 height 29
drag, startPoint x: 1185, startPoint y: 519, endPoint x: 1129, endPoint y: 516, distance: 55.1
click at [1129, 516] on textarea "can it be: Click here to Negotiate the price" at bounding box center [1091, 510] width 310 height 29
drag, startPoint x: 1057, startPoint y: 516, endPoint x: 1033, endPoint y: 515, distance: 23.7
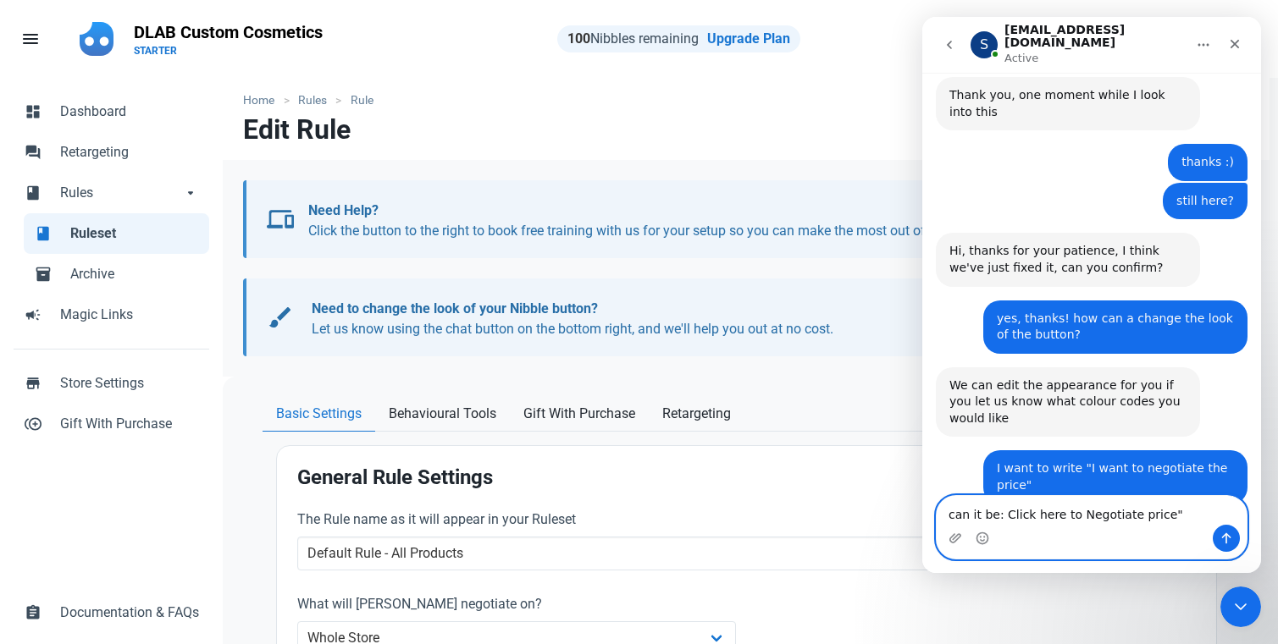
click at [1034, 516] on textarea "can it be: Click here to Negotiate price"" at bounding box center [1091, 510] width 310 height 29
click at [1143, 512] on textarea "can it be: Click to Negotiate price"" at bounding box center [1091, 510] width 310 height 29
click at [1107, 515] on textarea "can it be: Click to Negotiate price"" at bounding box center [1091, 510] width 310 height 29
click at [1136, 511] on textarea "can it be: Click to Negotiate Price"" at bounding box center [1091, 510] width 310 height 29
click at [1002, 517] on textarea "can it be: Click to Negotiate Price"" at bounding box center [1091, 510] width 310 height 29
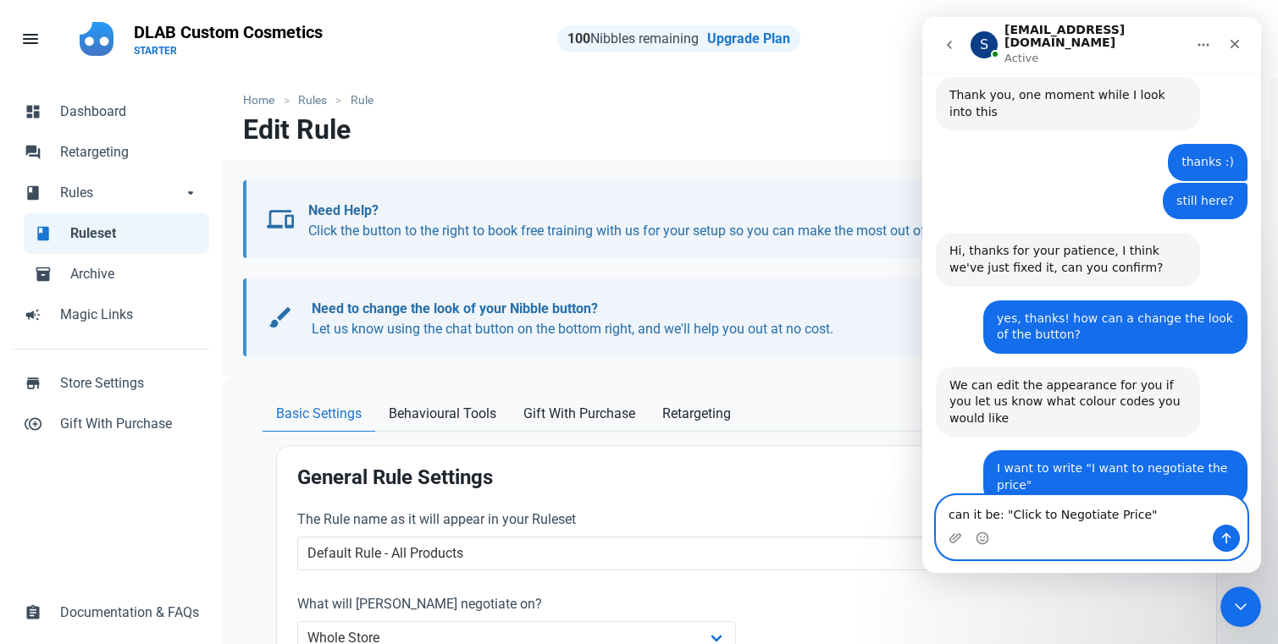
click at [1145, 519] on textarea "can it be: "Click to Negotiate Price"" at bounding box center [1091, 510] width 310 height 29
type textarea "can it be: "Click to Negotiate Price" ?"
click at [1145, 545] on button "Send a message…" at bounding box center [1225, 538] width 27 height 27
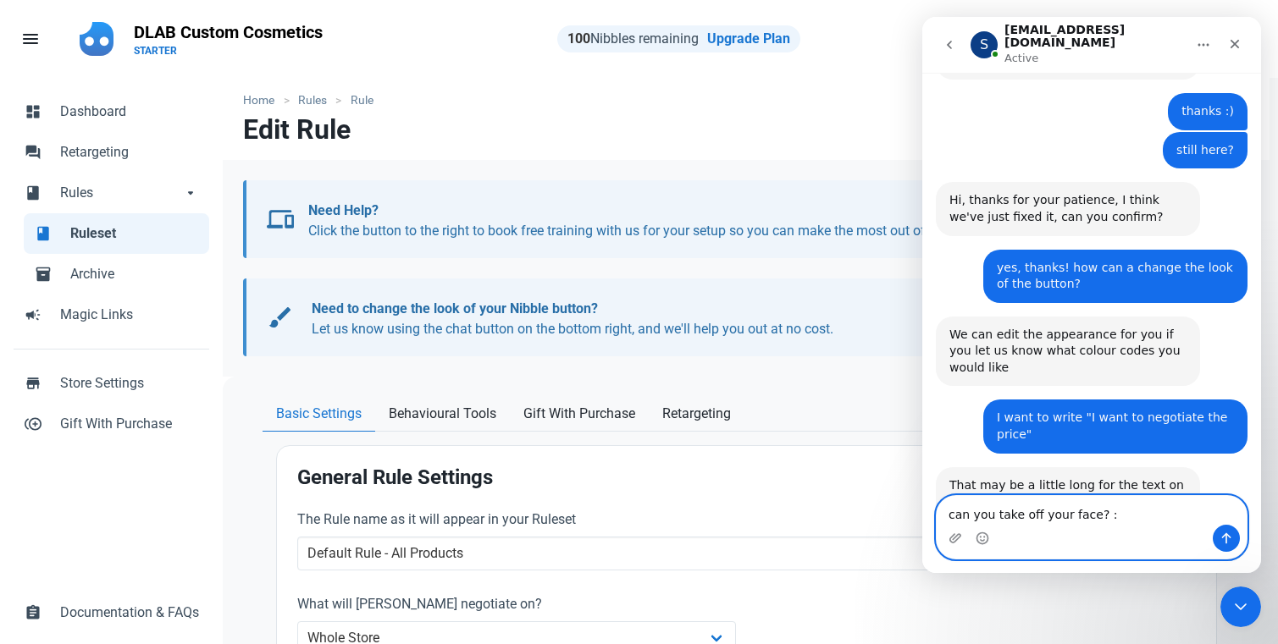
type textarea "can you take off your face? :)"
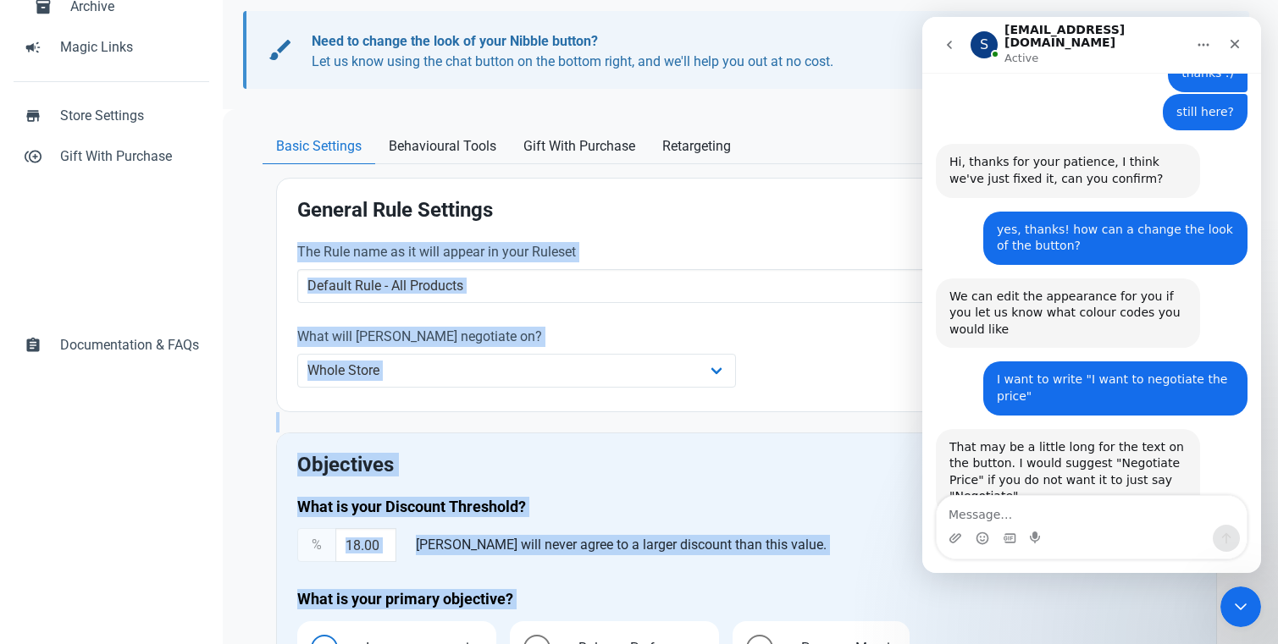
scroll to position [893, 0]
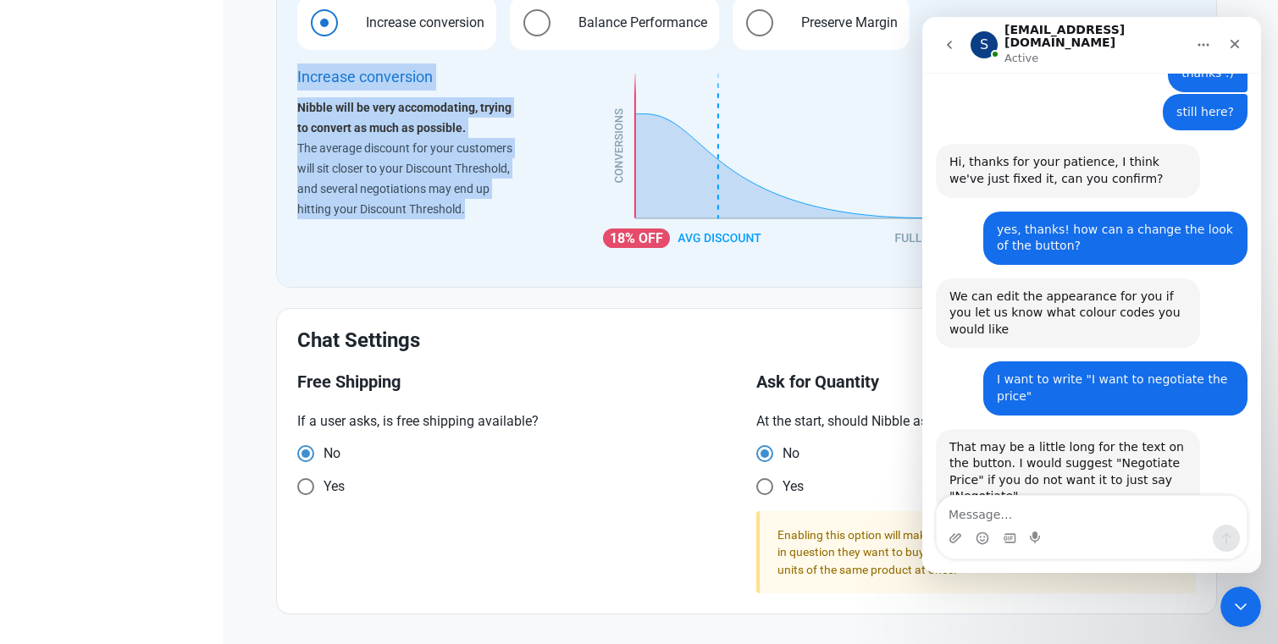
drag, startPoint x: 541, startPoint y: 499, endPoint x: 538, endPoint y: 679, distance: 180.4
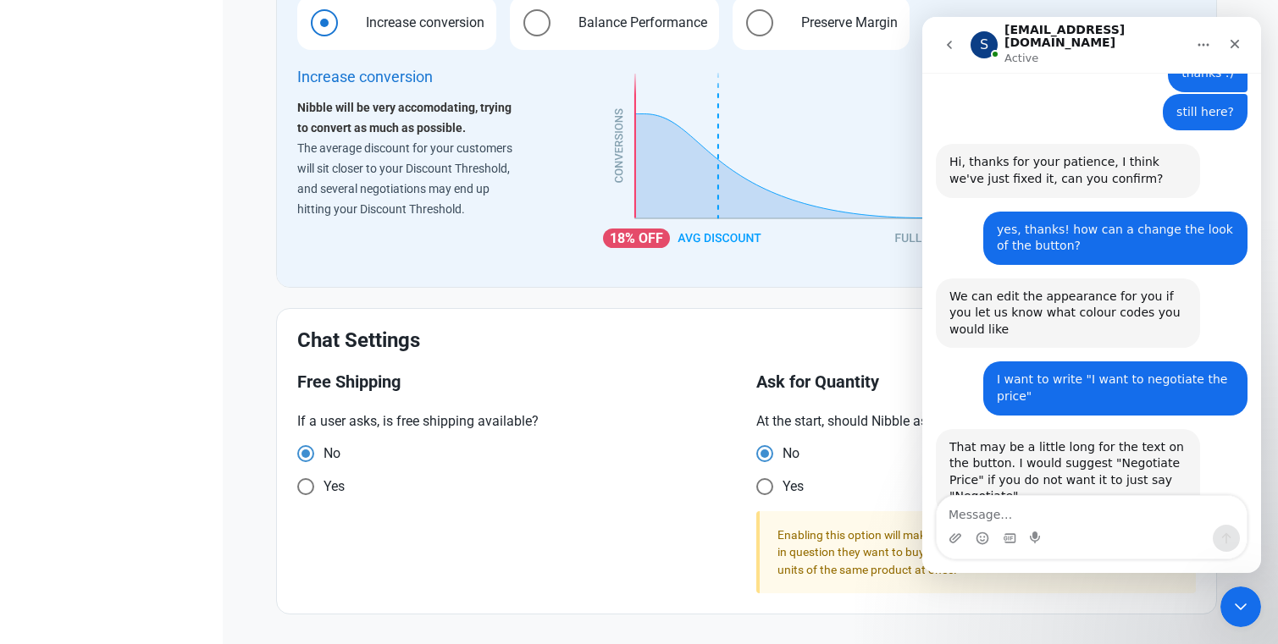
click at [574, 430] on p "If a user asks, is free shipping available?" at bounding box center [516, 421] width 439 height 20
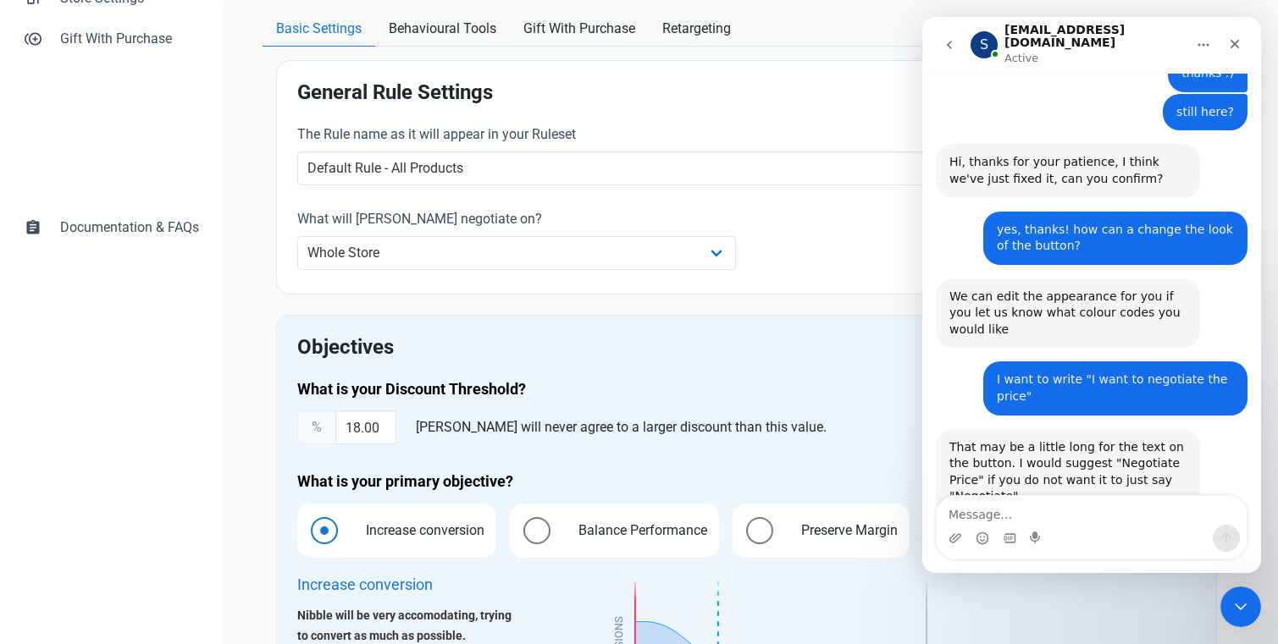
scroll to position [351, 0]
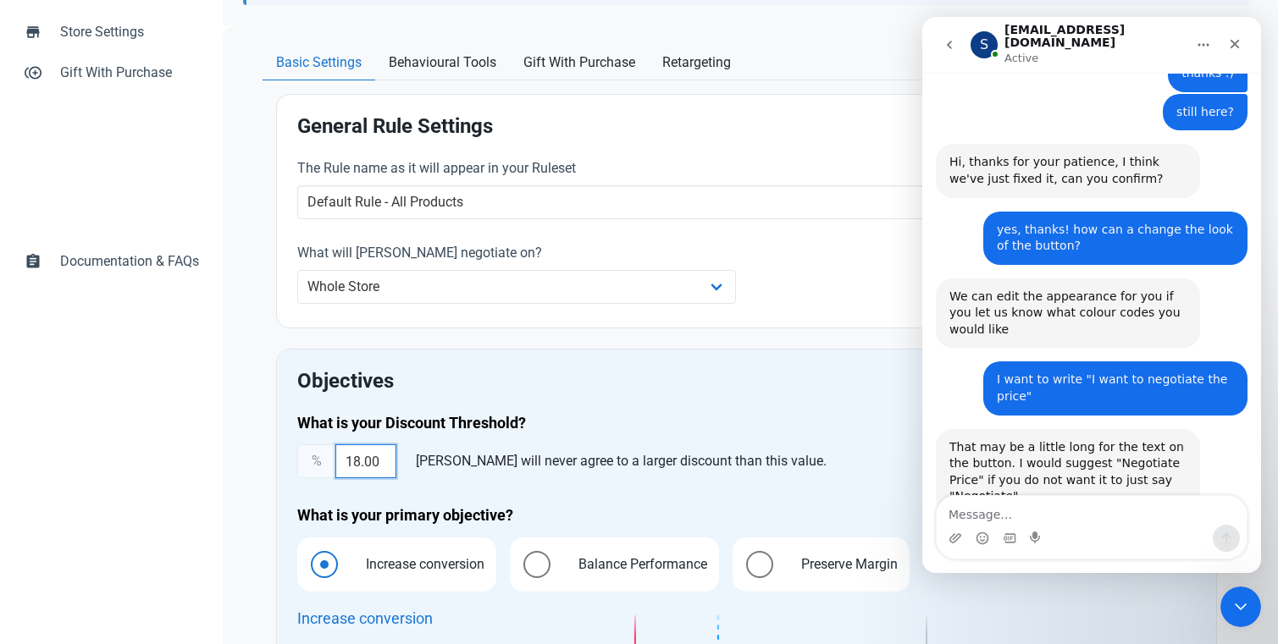
click at [355, 465] on input "18.00" at bounding box center [365, 462] width 61 height 34
type input "8.00"
click at [549, 342] on div "General Rule Settings The Rule name as it will appear in your Ruleset Default R…" at bounding box center [746, 625] width 941 height 1063
click at [610, 445] on div "[PERSON_NAME] will never agree to a larger discount than this value." at bounding box center [621, 462] width 424 height 34
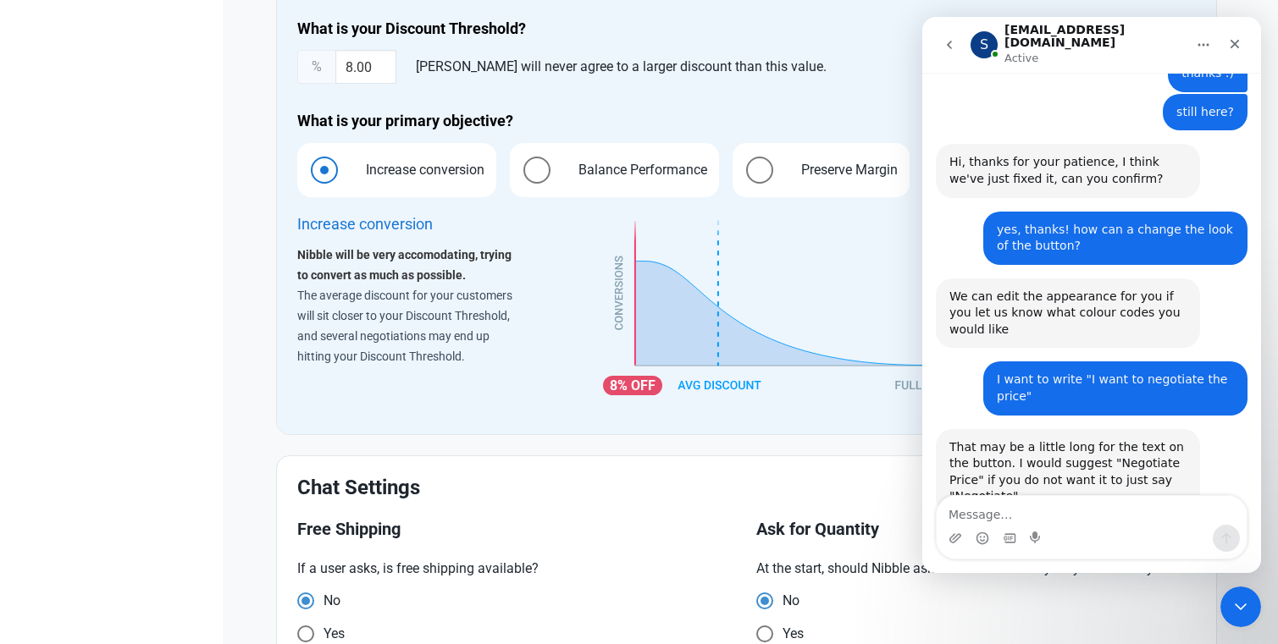
scroll to position [758, 0]
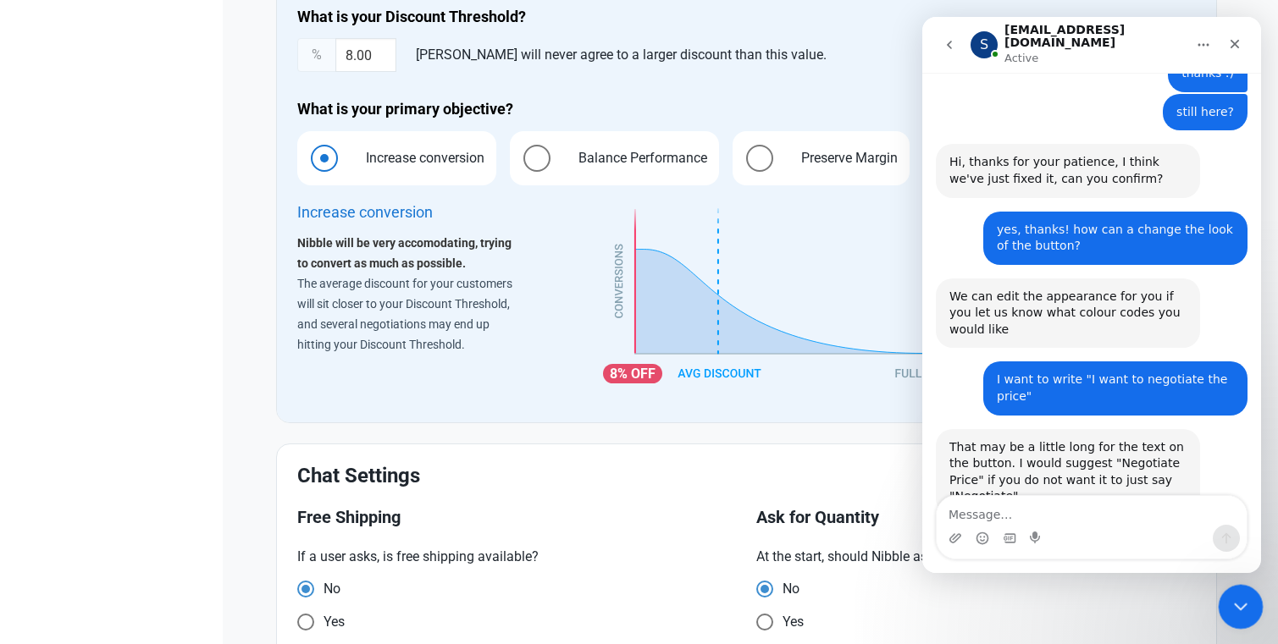
click at [1145, 603] on icon "Close Intercom Messenger" at bounding box center [1238, 604] width 20 height 20
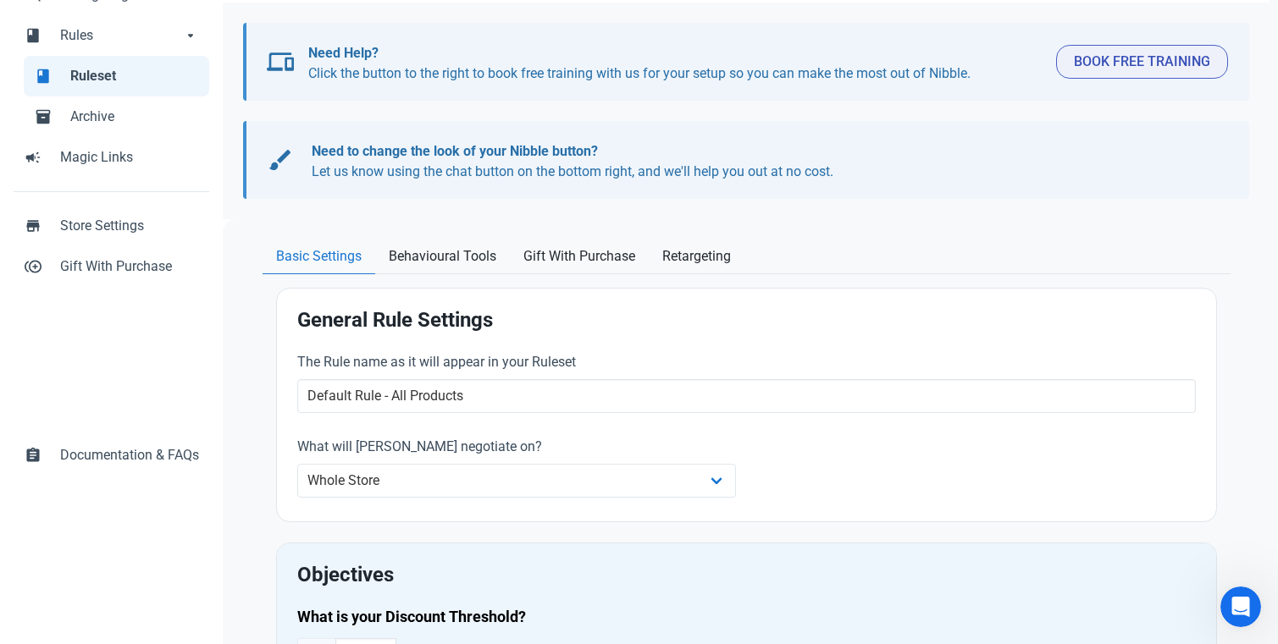
scroll to position [0, 0]
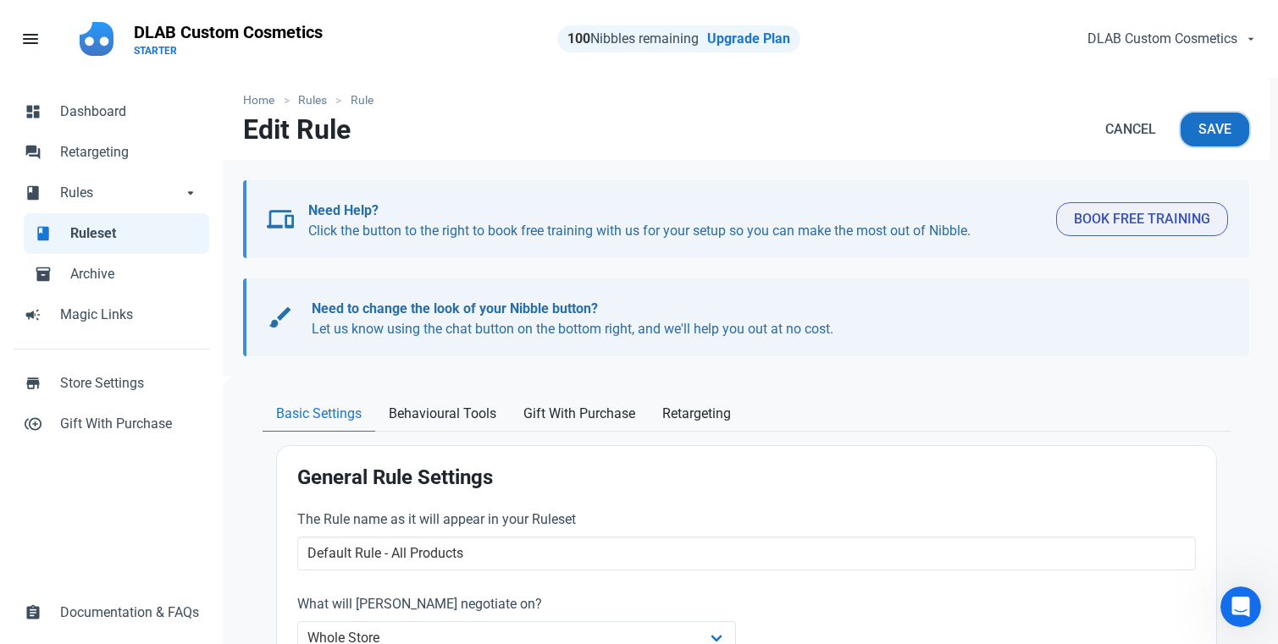
click at [1145, 126] on span "Save" at bounding box center [1214, 129] width 33 height 20
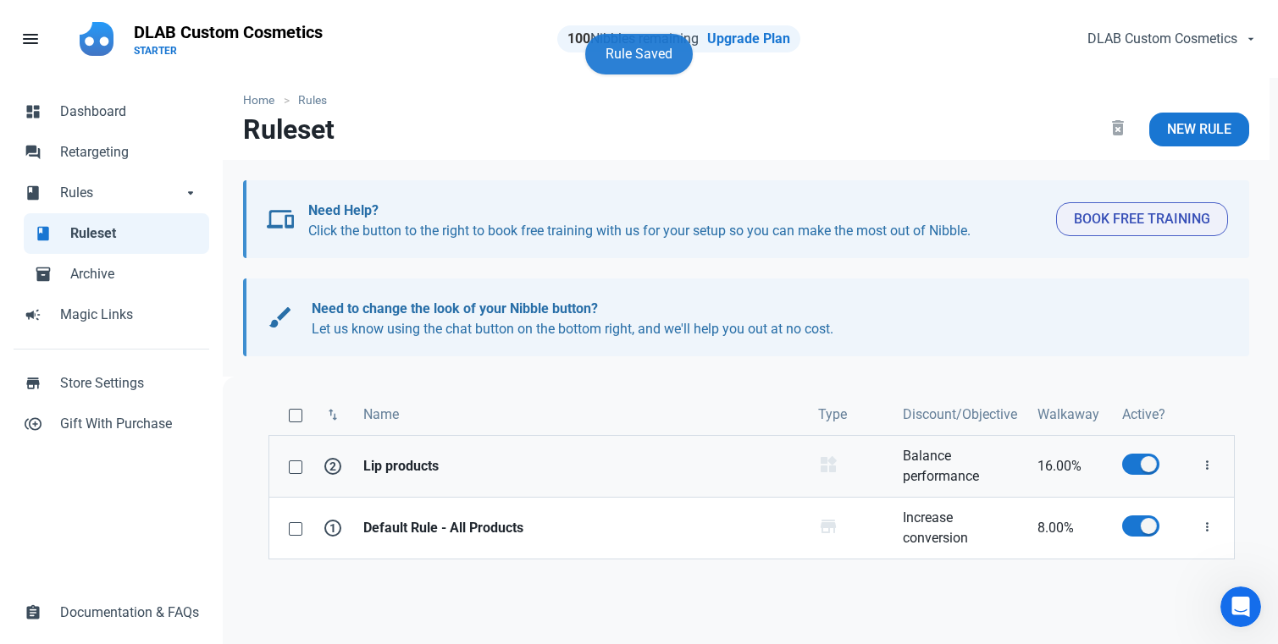
click at [720, 467] on strong "Lip products" at bounding box center [580, 466] width 434 height 20
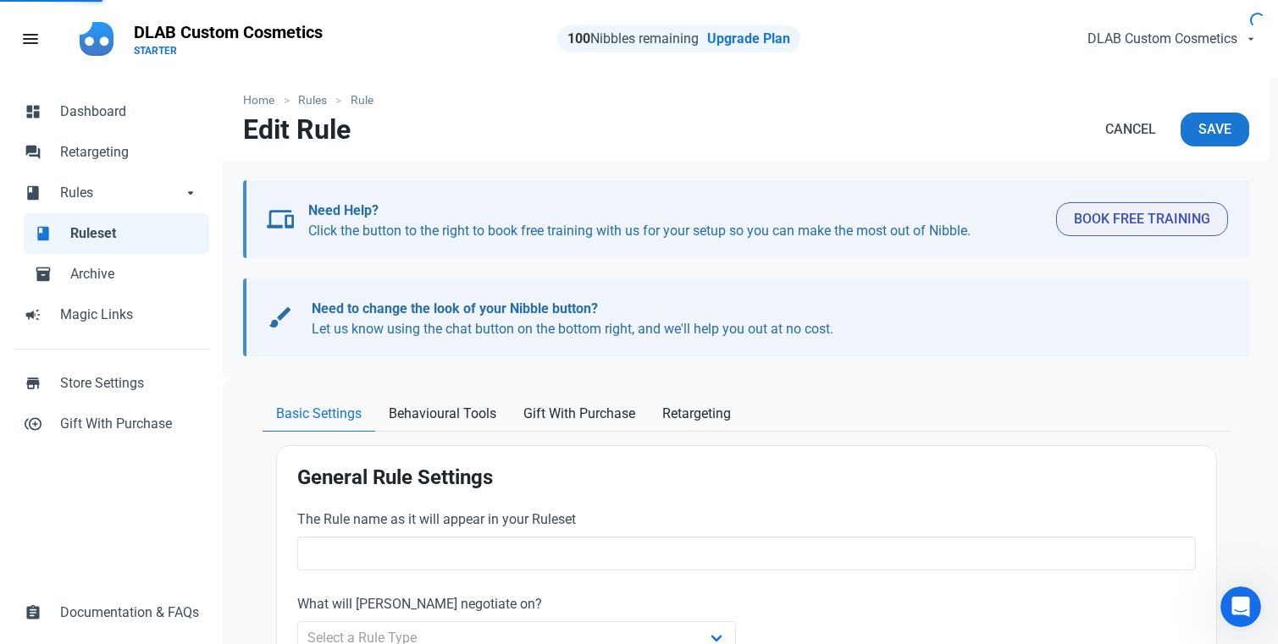
type input "Lip products"
select select "product_category"
type input "16.00"
radio input "true"
drag, startPoint x: 925, startPoint y: 423, endPoint x: 925, endPoint y: 487, distance: 63.5
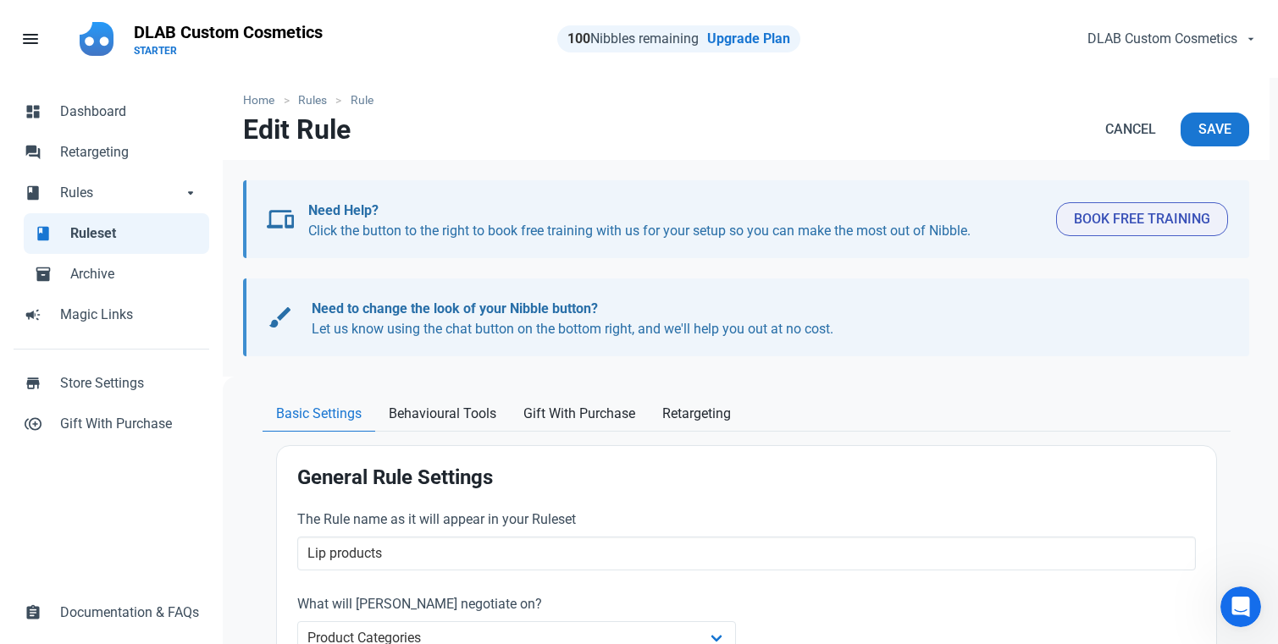
click at [925, 469] on h2 "General Rule Settings" at bounding box center [746, 478] width 898 height 23
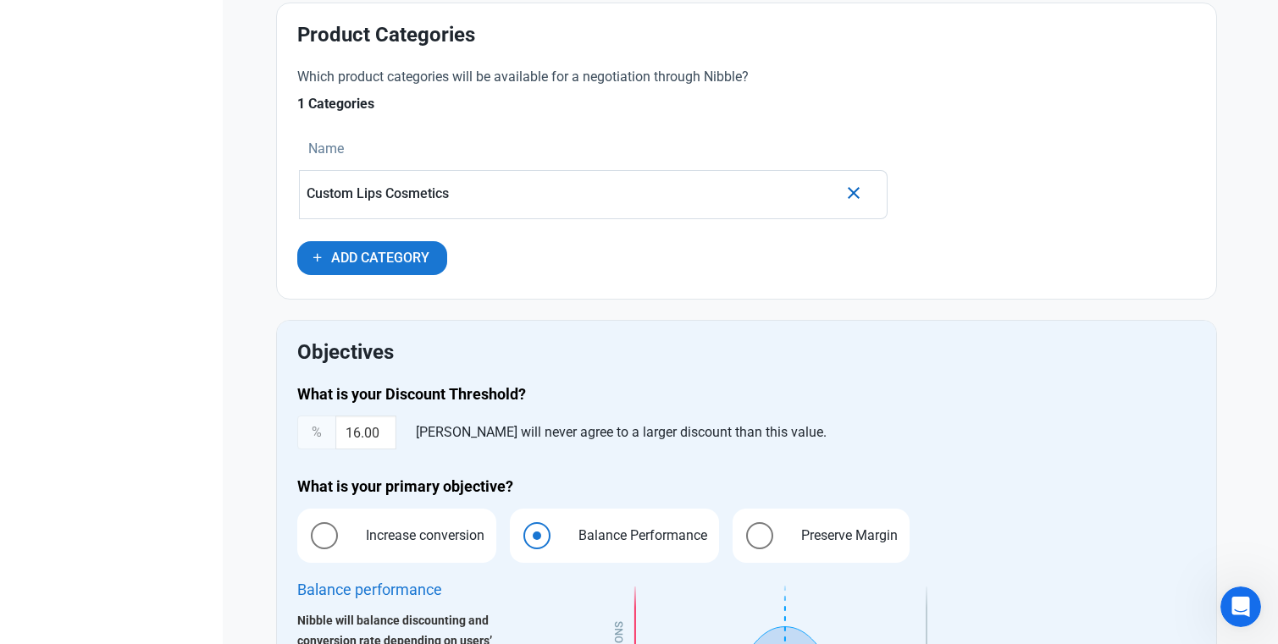
scroll to position [745, 0]
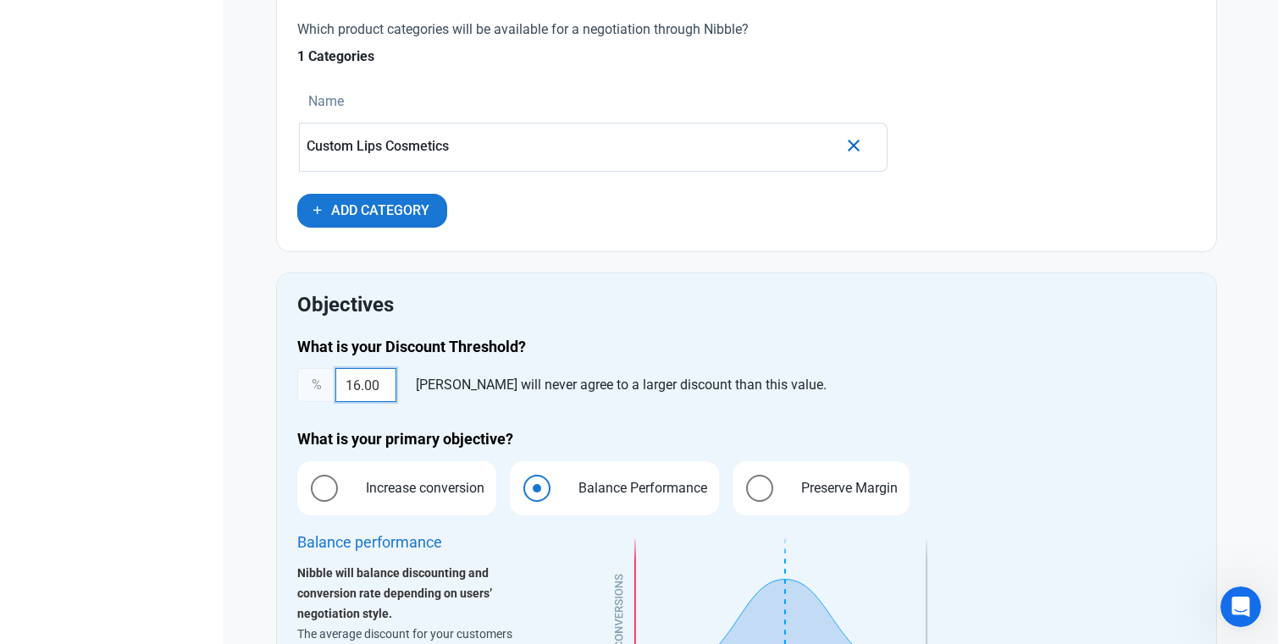
click at [357, 389] on input "16.00" at bounding box center [365, 385] width 61 height 34
type input "12.00"
click at [356, 489] on span "Increase conversion" at bounding box center [420, 488] width 145 height 20
click at [308, 489] on input "Increase conversion" at bounding box center [302, 488] width 11 height 11
radio input "true"
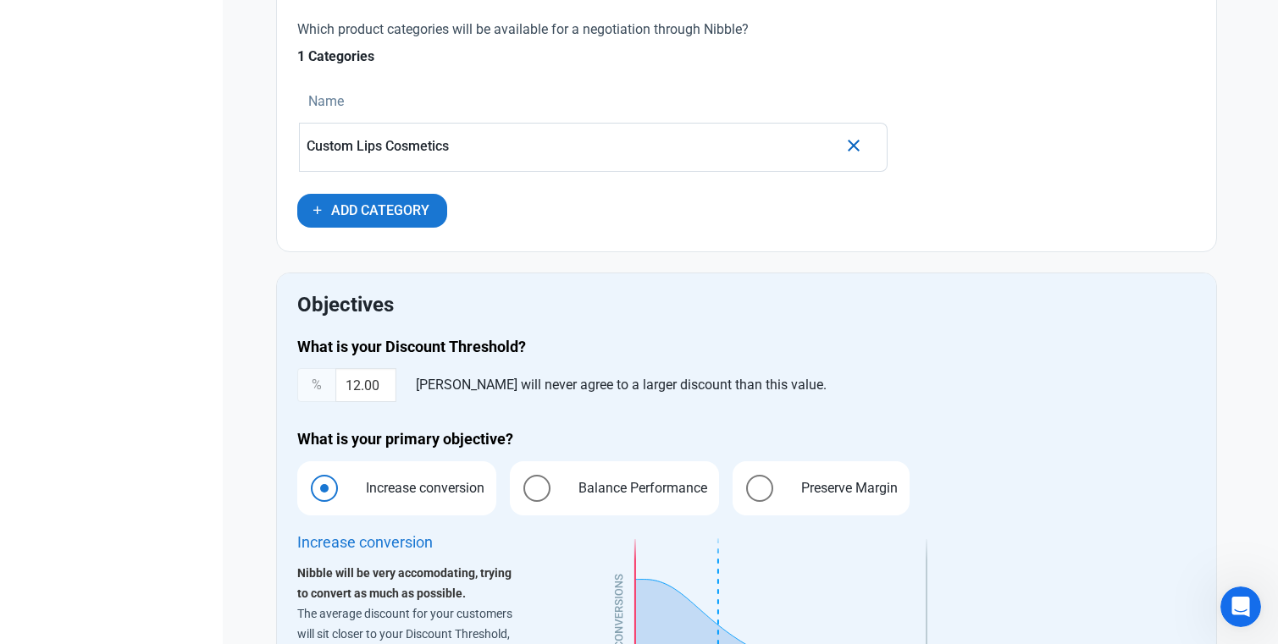
click at [697, 345] on h4 "What is your Discount Threshold?" at bounding box center [746, 347] width 898 height 20
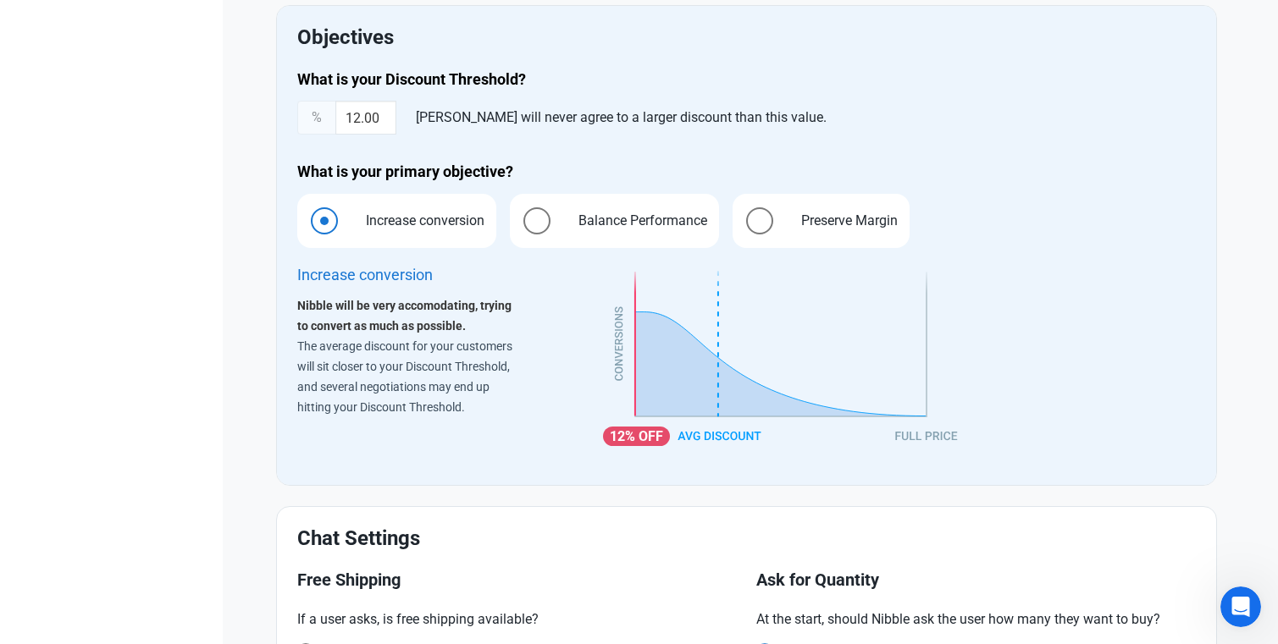
scroll to position [1012, 0]
click at [670, 221] on span "Balance Performance" at bounding box center [638, 222] width 155 height 20
click at [521, 221] on input "Balance Performance" at bounding box center [515, 221] width 11 height 11
radio input "true"
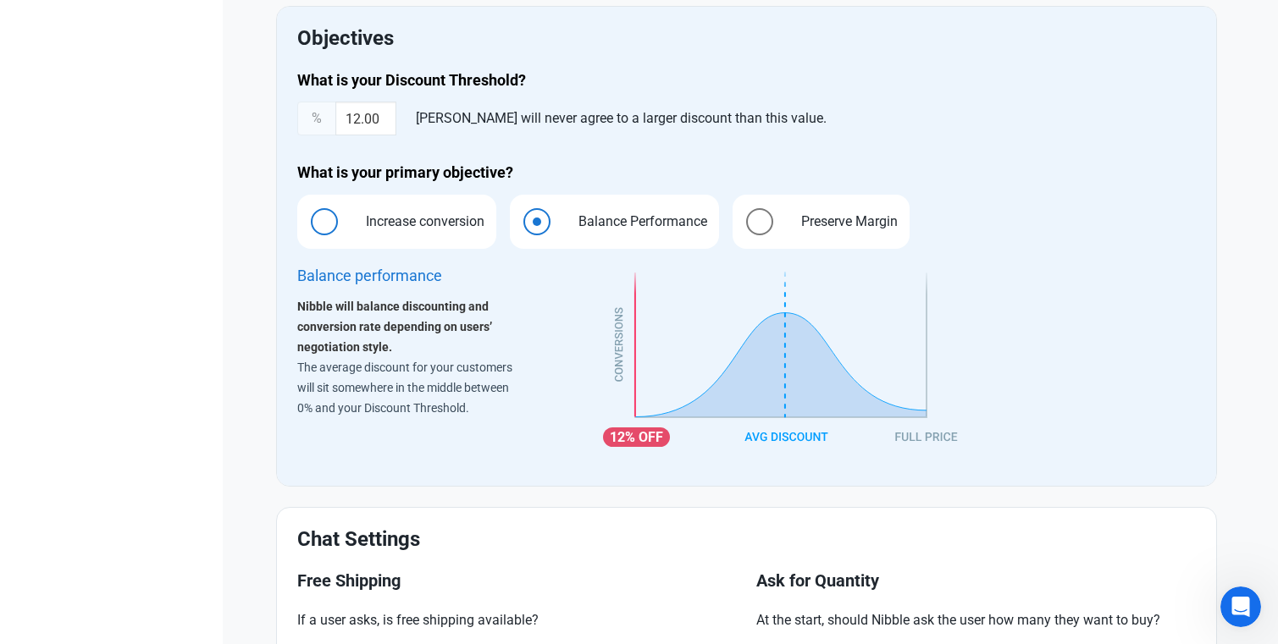
click at [417, 222] on span "Increase conversion" at bounding box center [420, 222] width 145 height 20
click at [308, 222] on input "Increase conversion" at bounding box center [302, 221] width 11 height 11
radio input "true"
radio input "false"
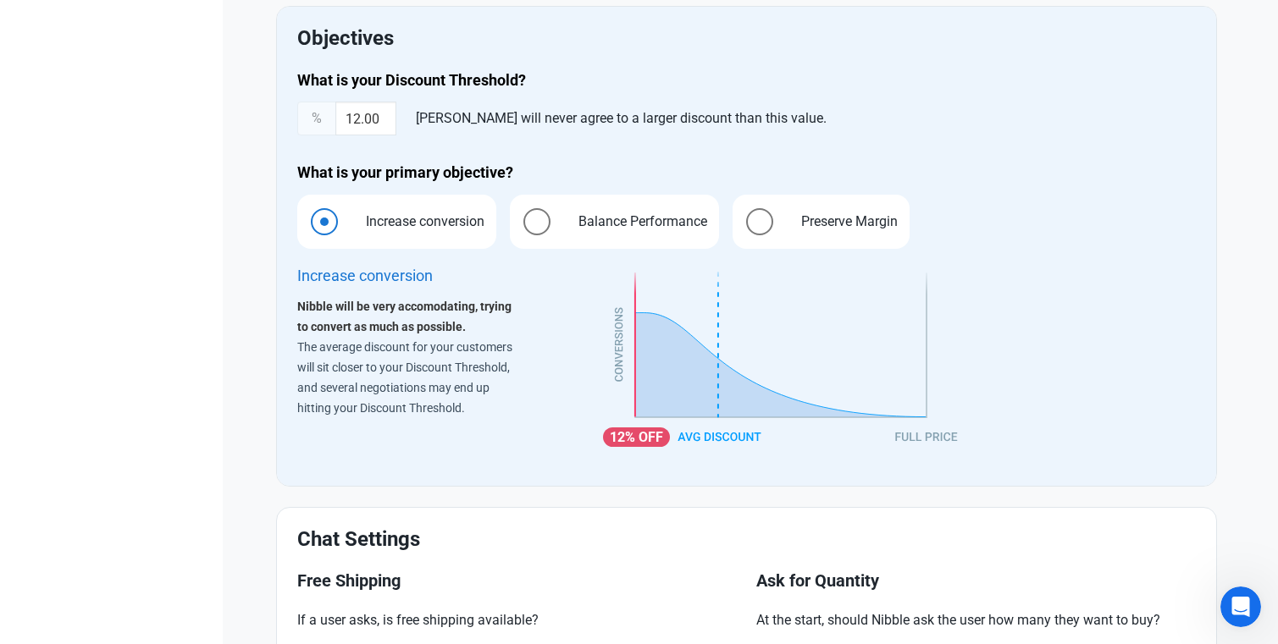
click at [983, 212] on span "Increase conversion Balance Performance Preserve Margin" at bounding box center [746, 229] width 898 height 68
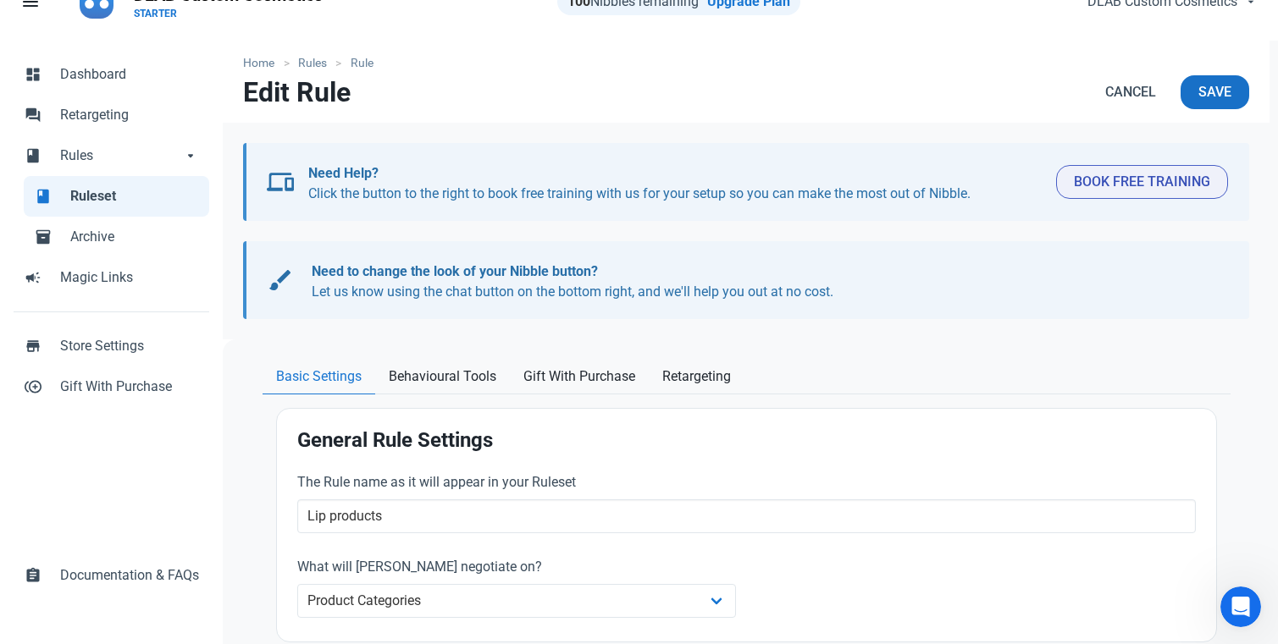
scroll to position [40, 0]
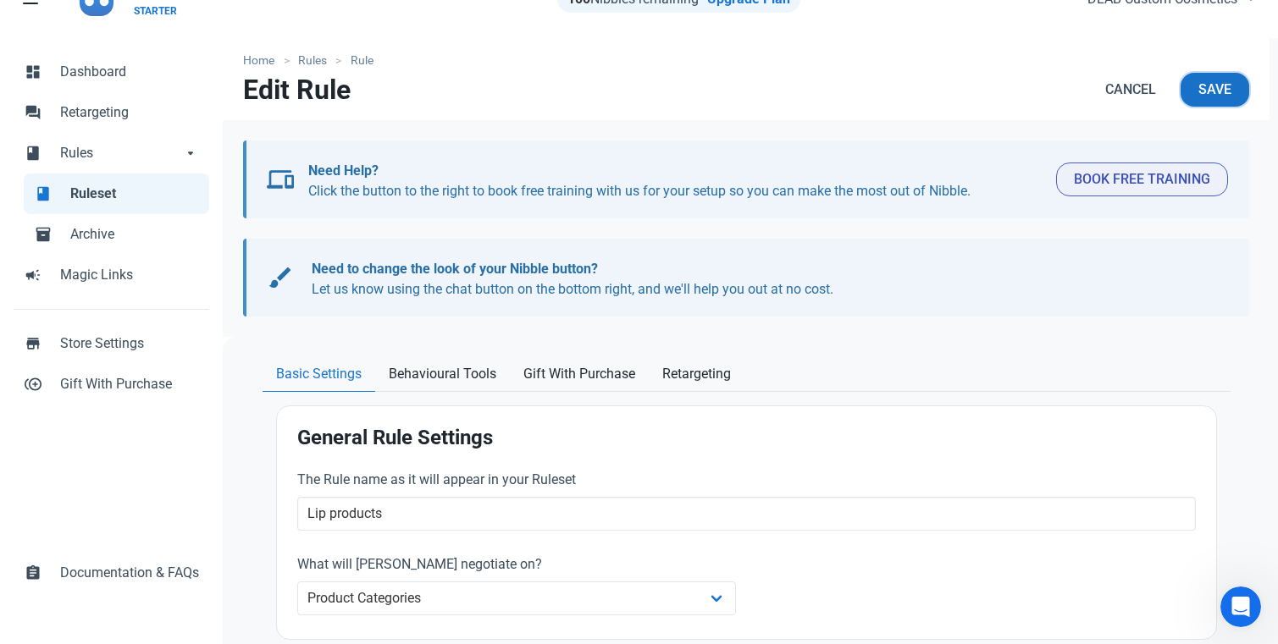
click at [1145, 80] on span "Save" at bounding box center [1214, 90] width 33 height 20
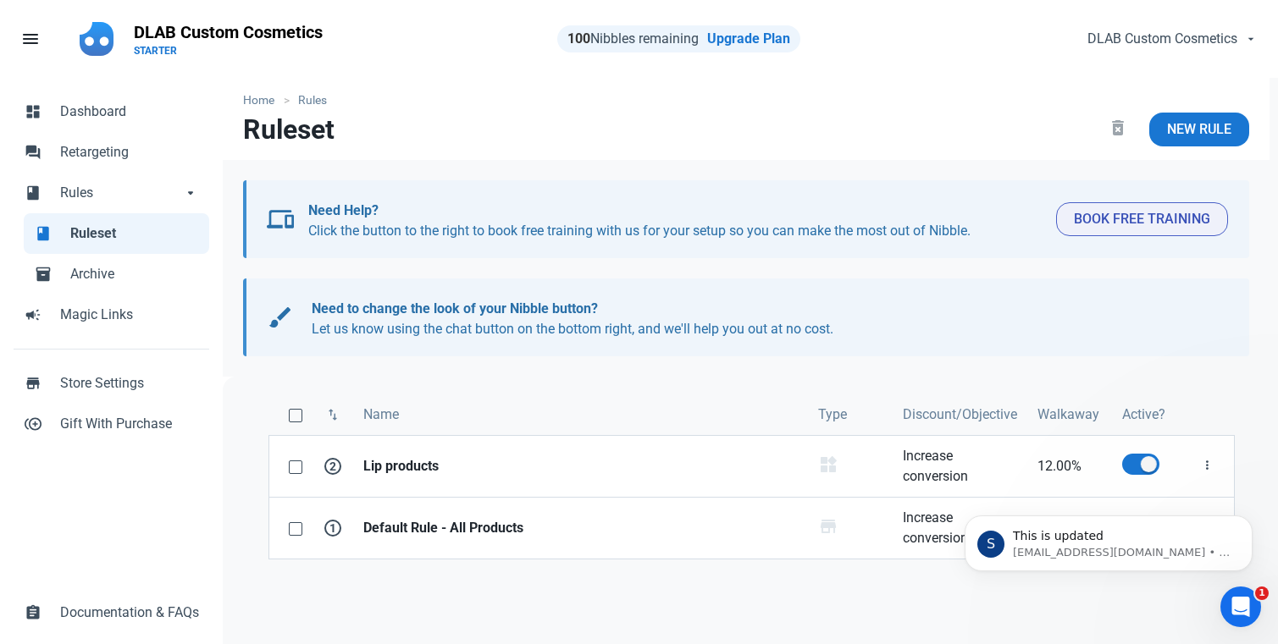
scroll to position [1070, 0]
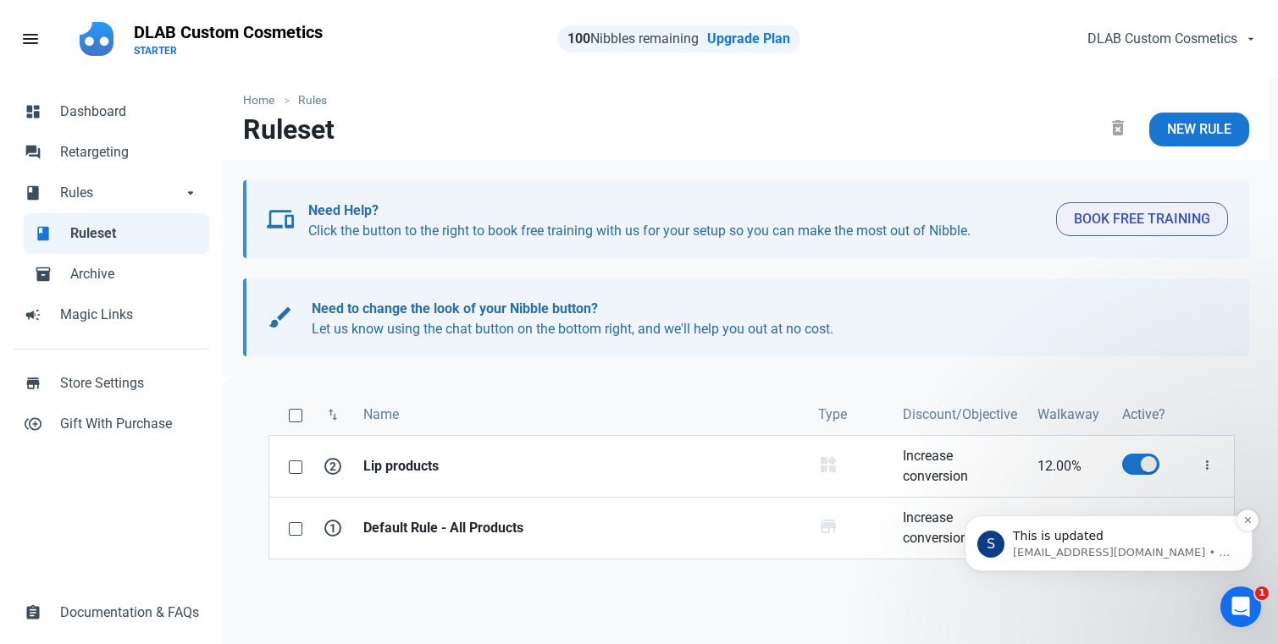
click at [1124, 553] on p "support@nibble.team • Just now" at bounding box center [1122, 552] width 218 height 15
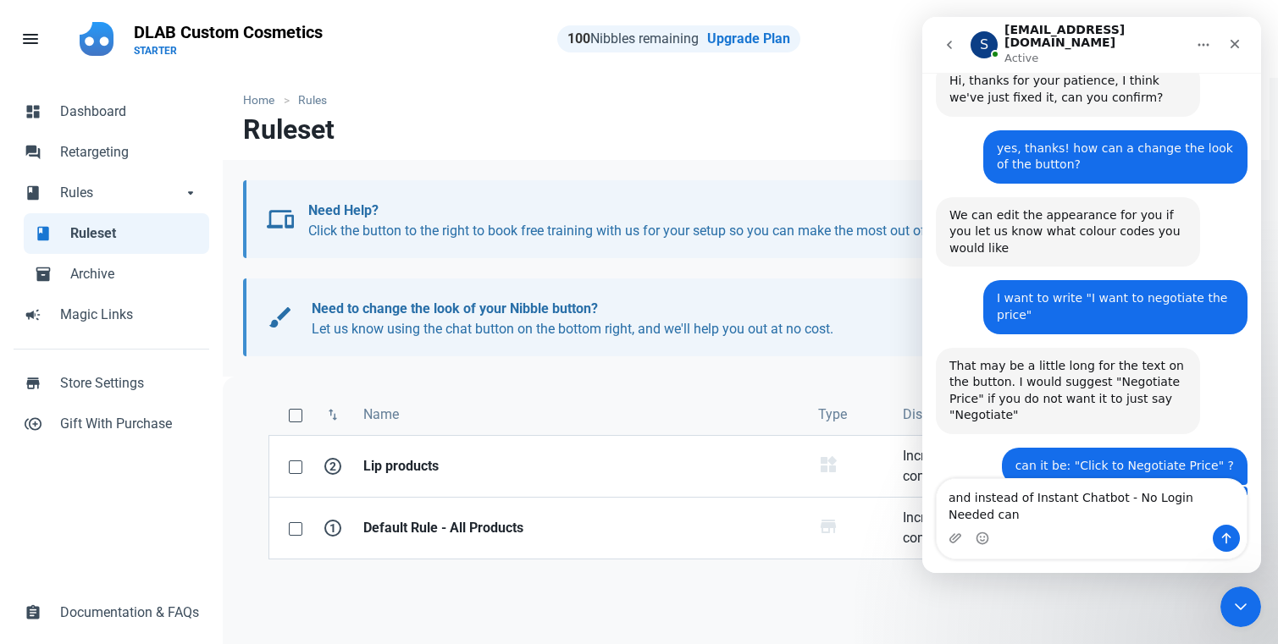
scroll to position [1115, 0]
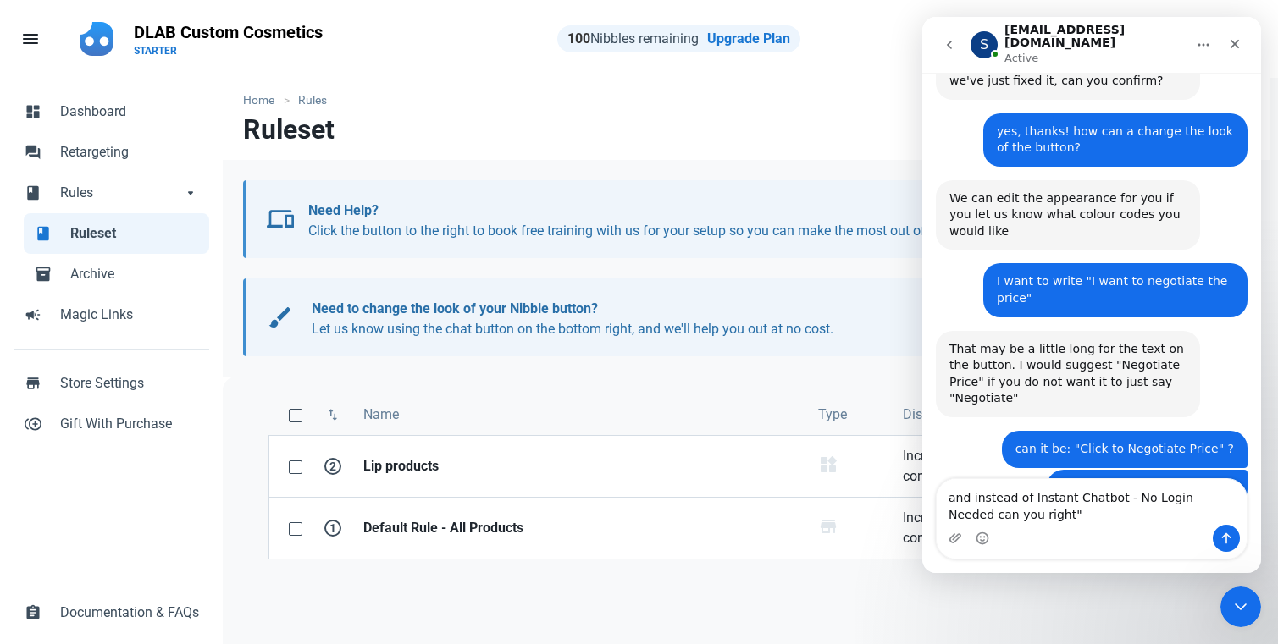
click at [1028, 496] on textarea "and instead of Instant Chatbot - No Login Needed can you right"" at bounding box center [1091, 502] width 310 height 46
drag, startPoint x: 1087, startPoint y: 152, endPoint x: 1087, endPoint y: 86, distance: 66.9
click at [1093, 263] on div "I want to write "I want to negotiate the price" • 5m ago" at bounding box center [1115, 289] width 264 height 53
click at [1041, 515] on textarea "and instead of "Instant Chatbot - No Login Needed can you right"" at bounding box center [1091, 502] width 310 height 46
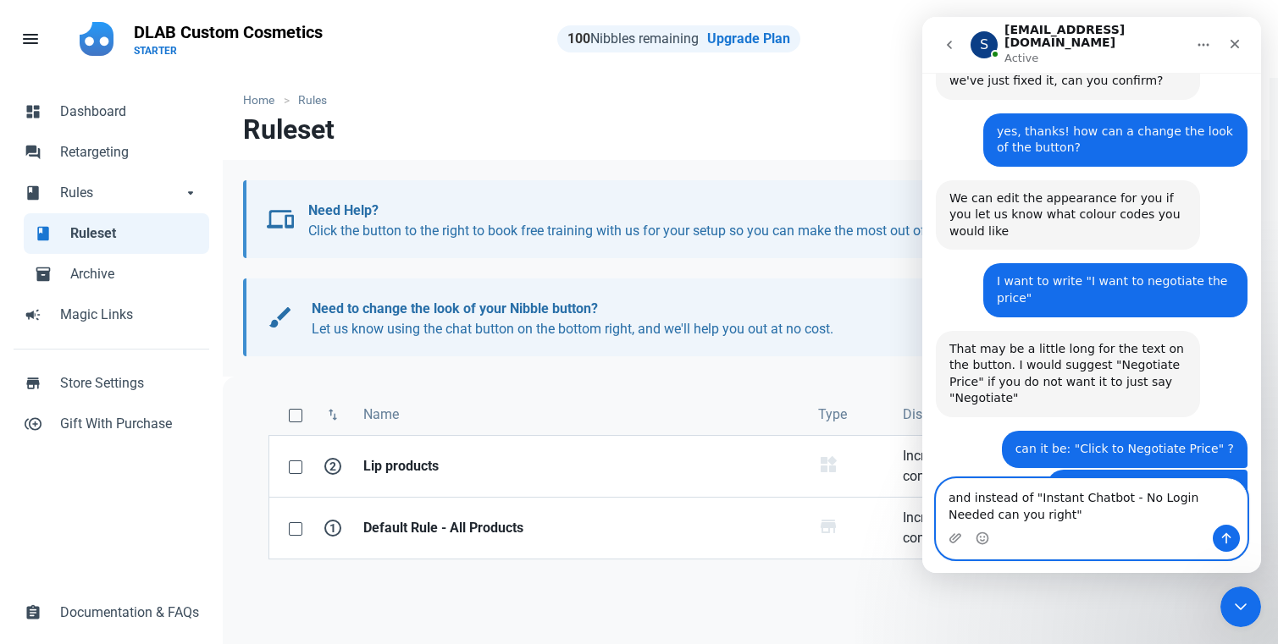
drag, startPoint x: 1025, startPoint y: 500, endPoint x: 947, endPoint y: 494, distance: 79.0
click at [947, 494] on textarea "and instead of "Instant Chatbot - No Login Needed can you right"" at bounding box center [1091, 502] width 310 height 46
click at [1057, 513] on textarea "and take off the "Instant Chatbot - No Login Needed can you right"" at bounding box center [1091, 502] width 310 height 46
type textarea "and take off the "Instant Chatbot - No Login Needed can you right"?"
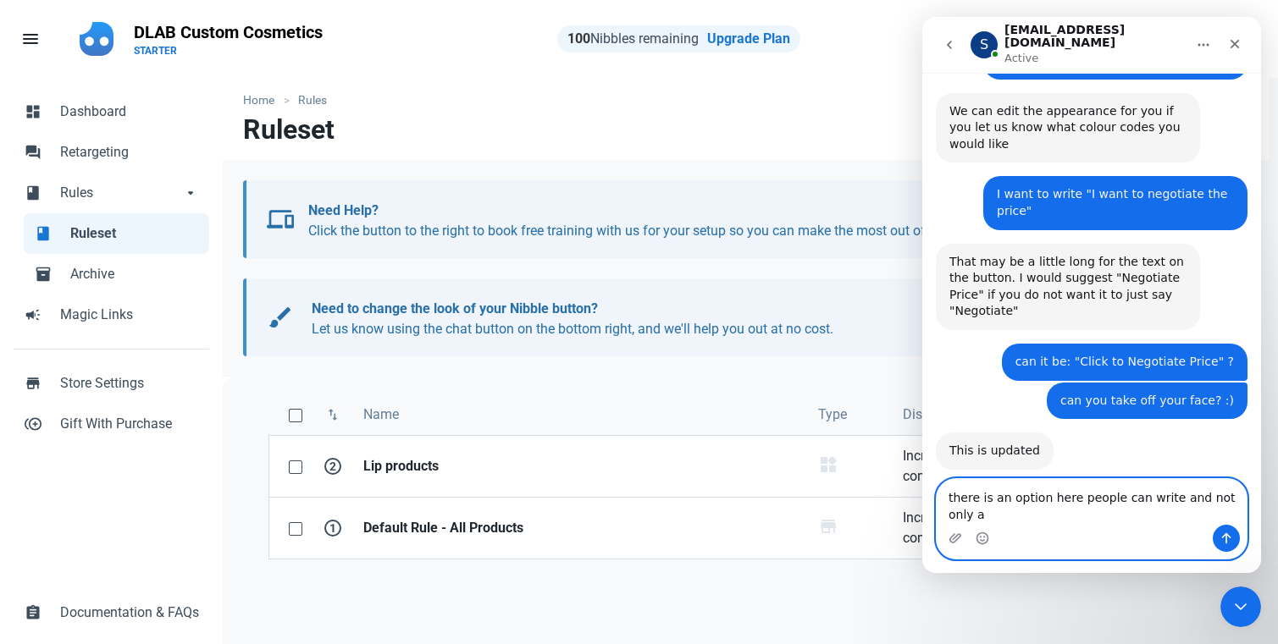
scroll to position [1204, 0]
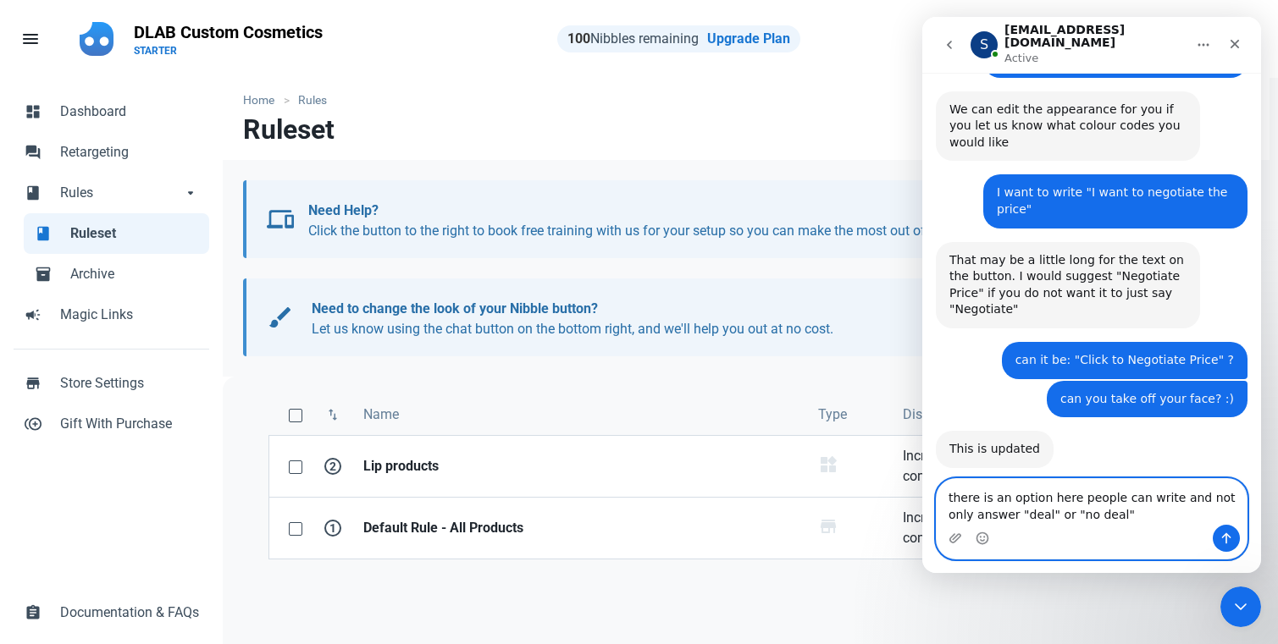
type textarea "there is an option here people can write and not only answer "deal" or "no deal…"
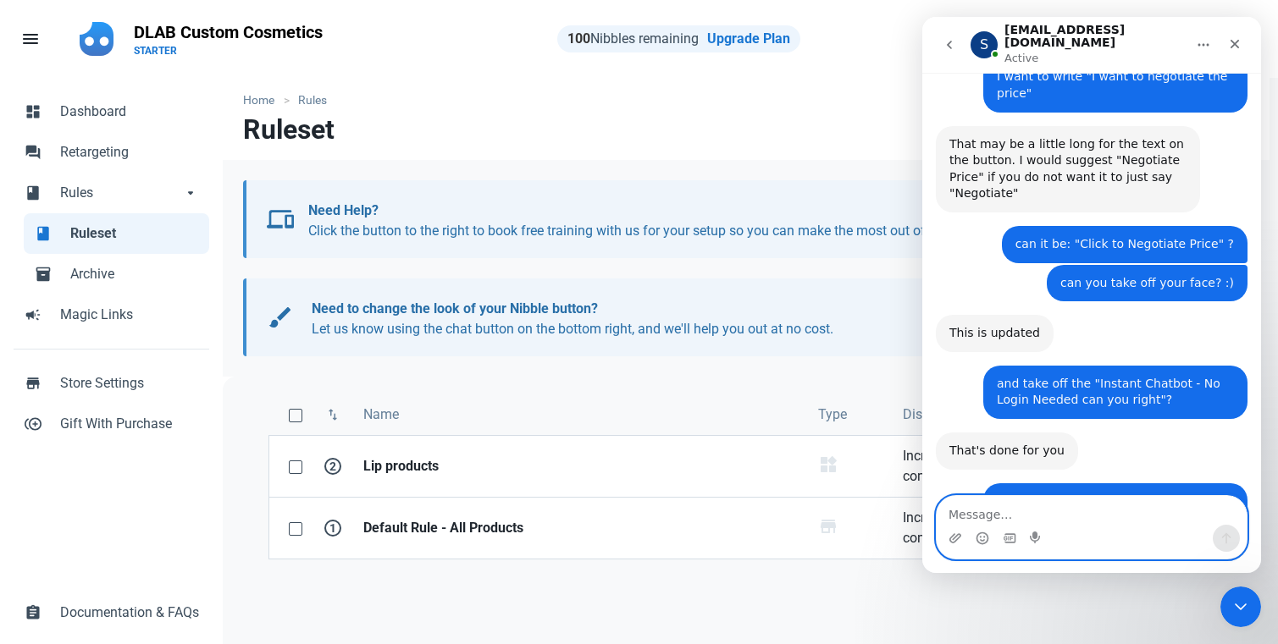
scroll to position [1338, 0]
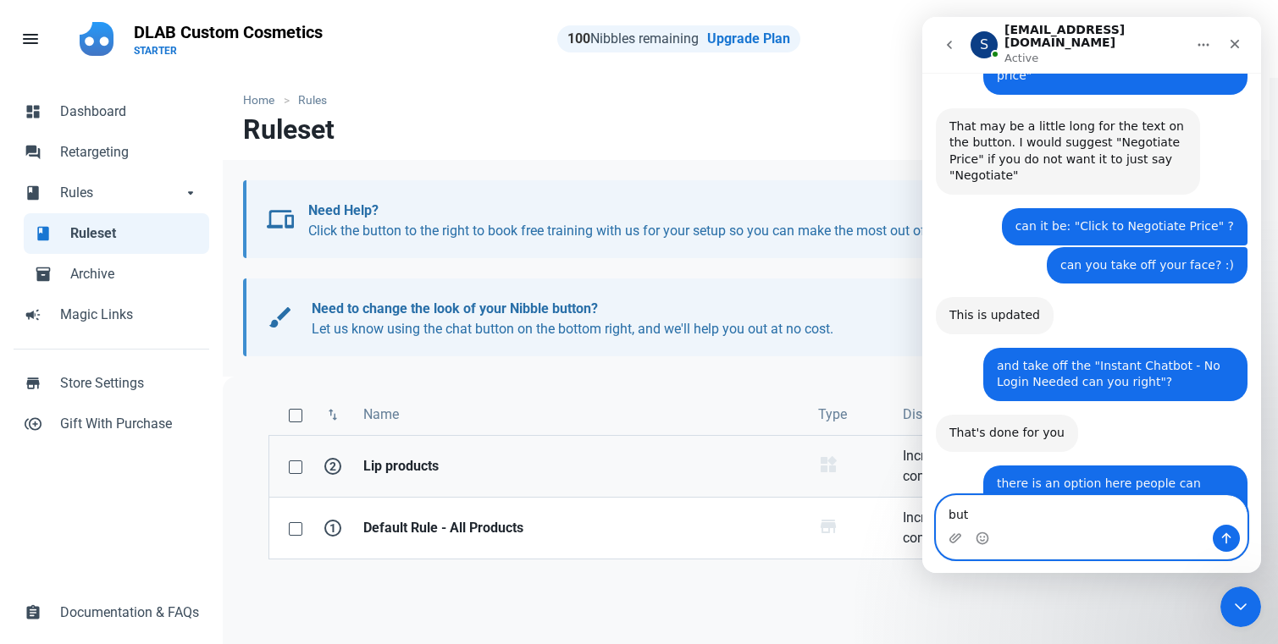
type textarea "but"
click at [717, 459] on strong "Lip products" at bounding box center [580, 466] width 434 height 20
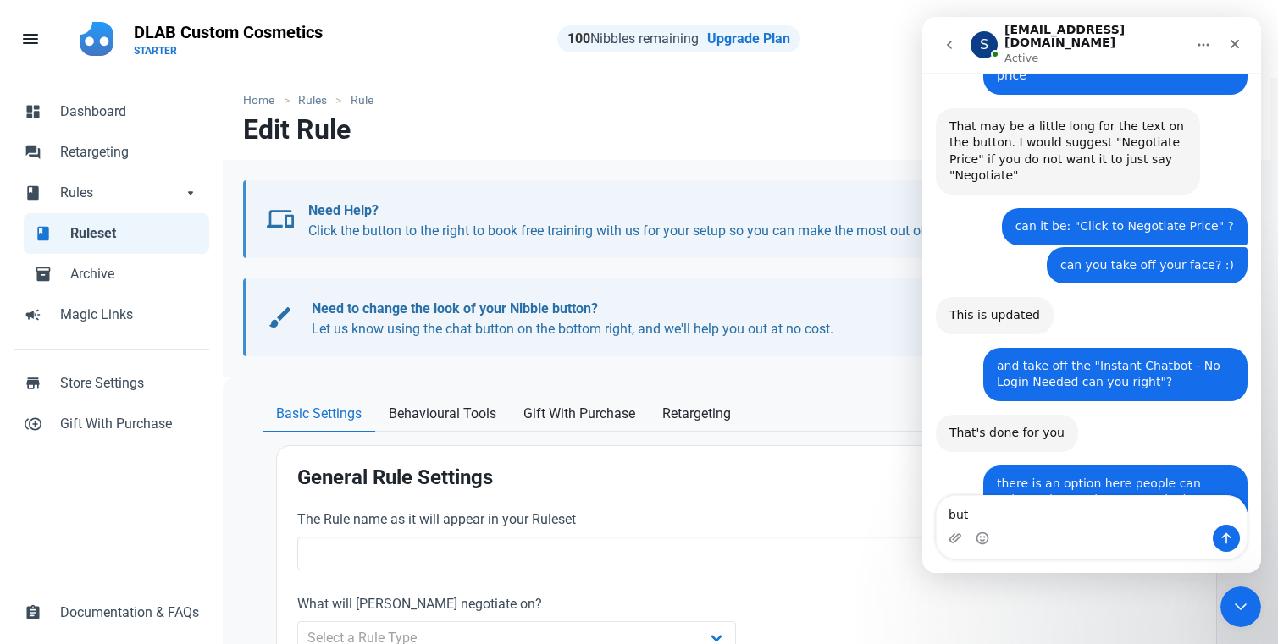
type input "Lip products"
select select "product_category"
type input "12.00"
radio input "true"
radio input "false"
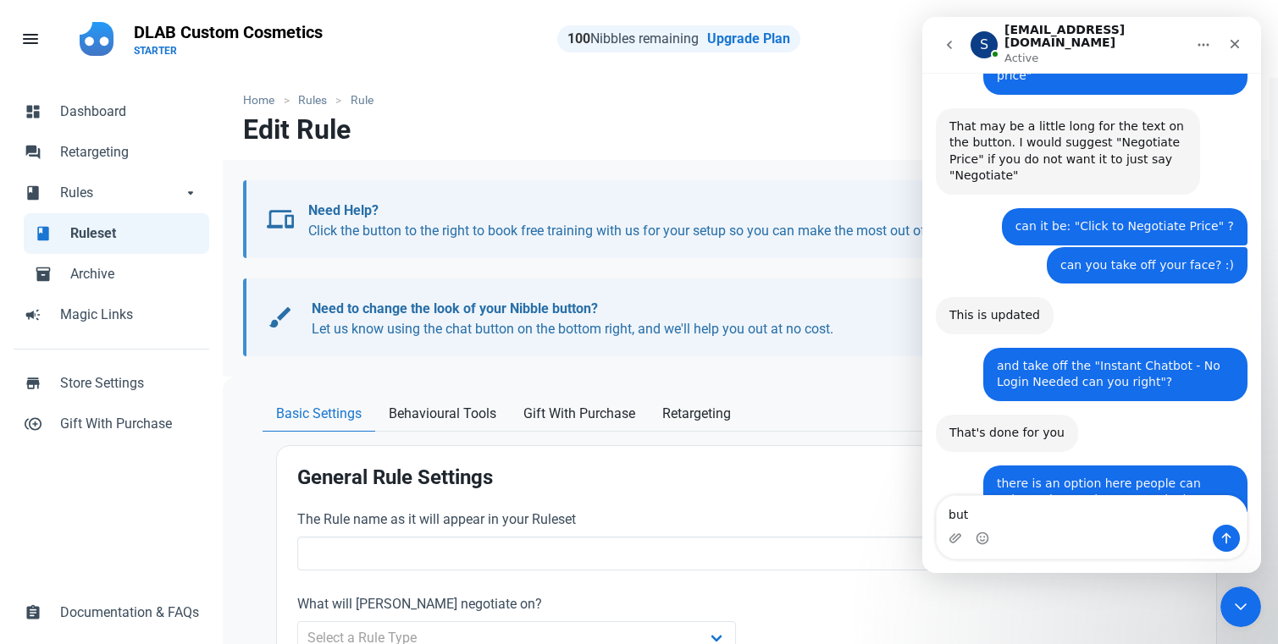
radio input "true"
click at [987, 516] on textarea "but" at bounding box center [1091, 510] width 310 height 29
type textarea "but when I click in ne"
click at [107, 387] on span "Store Settings" at bounding box center [129, 383] width 139 height 20
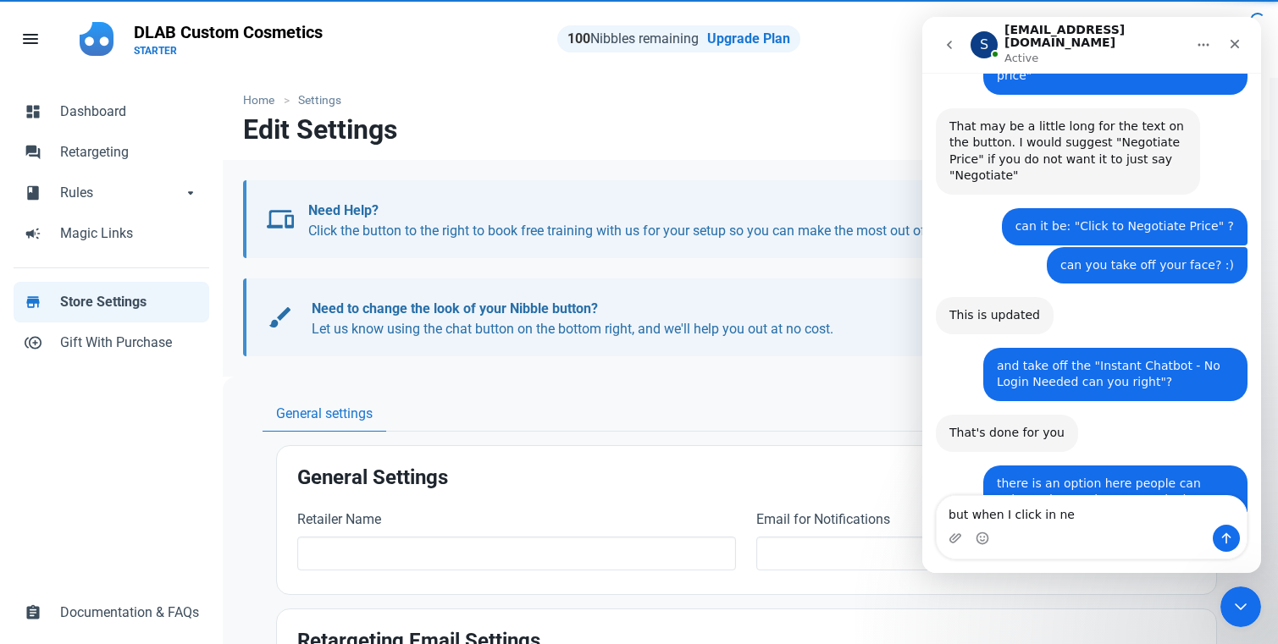
type input "DLAB Custom Cosmetics"
type input "dlabcustomcosmetics@gmail.com"
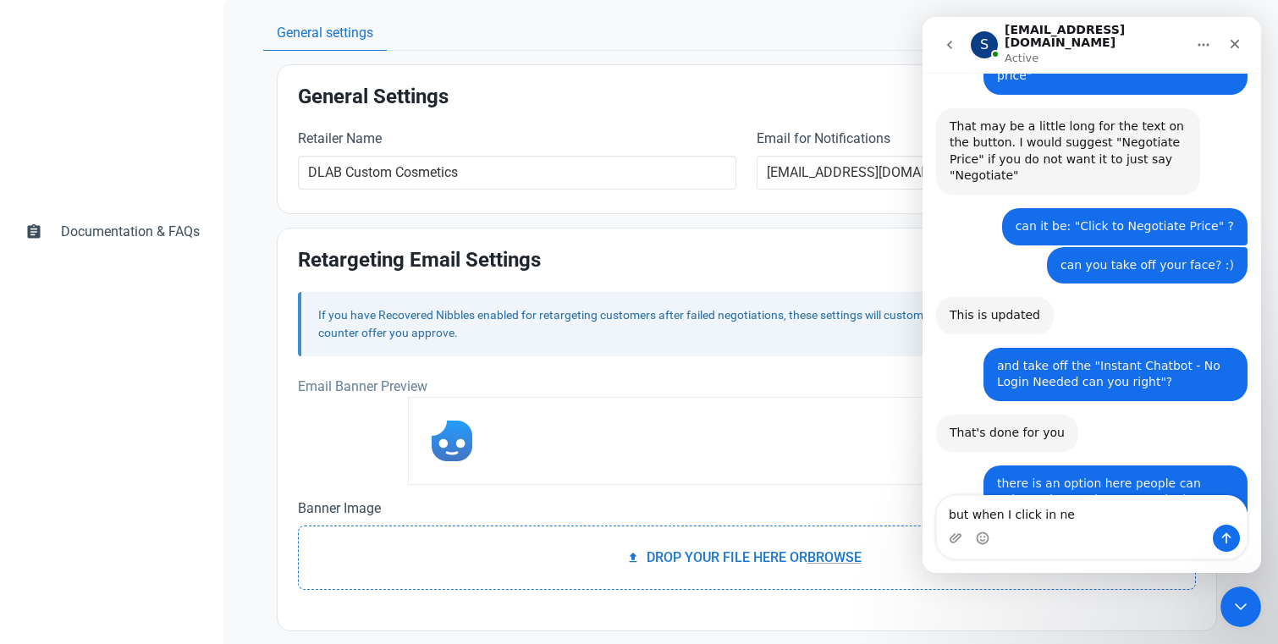
scroll to position [440, 0]
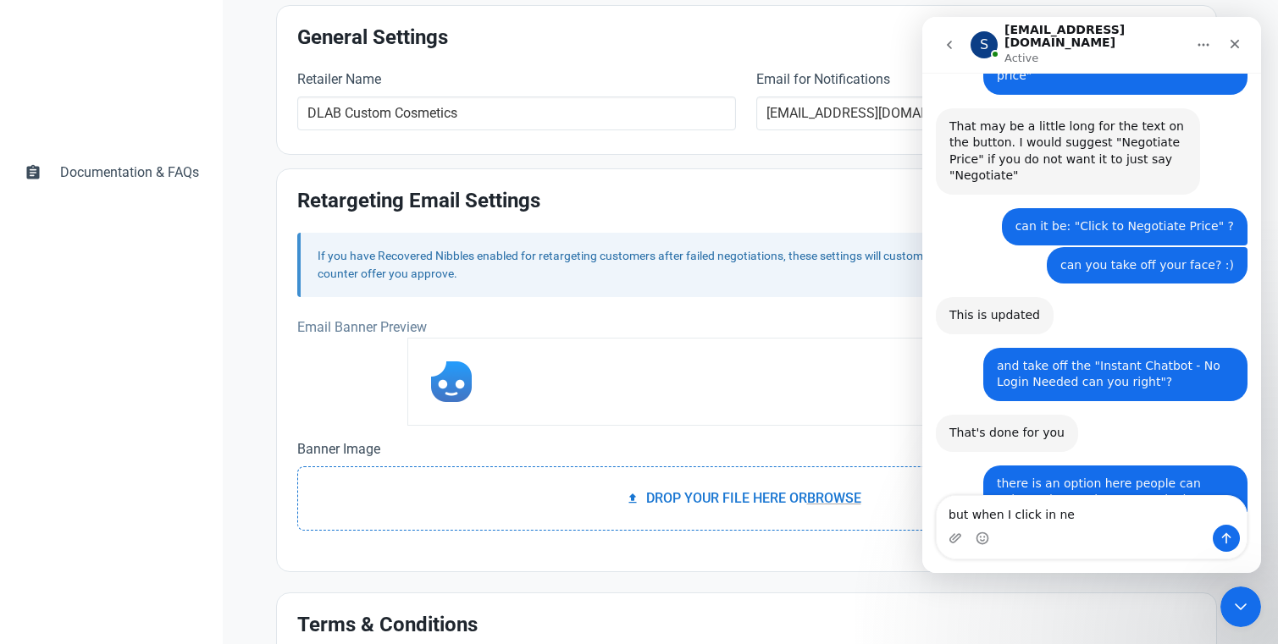
click at [465, 406] on div at bounding box center [745, 382] width 677 height 88
click at [483, 385] on div at bounding box center [745, 382] width 677 height 88
click at [647, 492] on label "Drop your file here or Browse" at bounding box center [752, 499] width 229 height 34
click at [647, 472] on input "Drop your file here or Browse" at bounding box center [746, 469] width 898 height 5
type input "C:\fakepath\dlab_mini_logo.png"
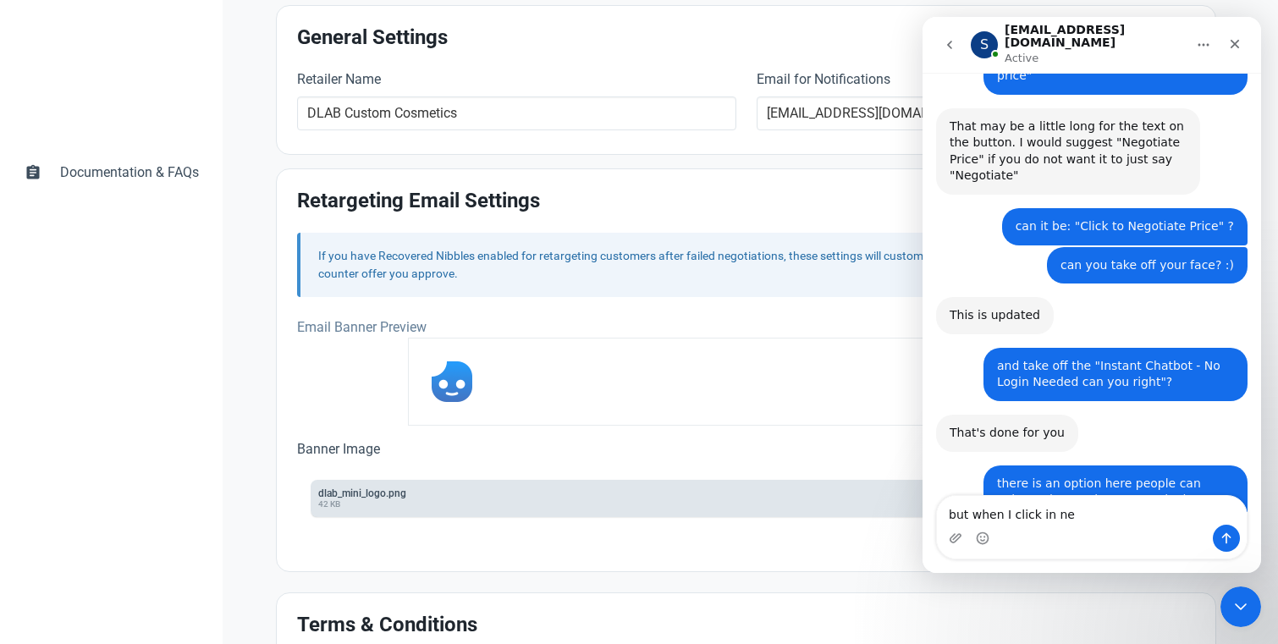
click at [814, 433] on div "Banner Image Powered by PQINA Drop your file here or Browse dlab_mini_logo.png …" at bounding box center [746, 485] width 919 height 112
click at [955, 39] on icon "go back" at bounding box center [950, 45] width 14 height 14
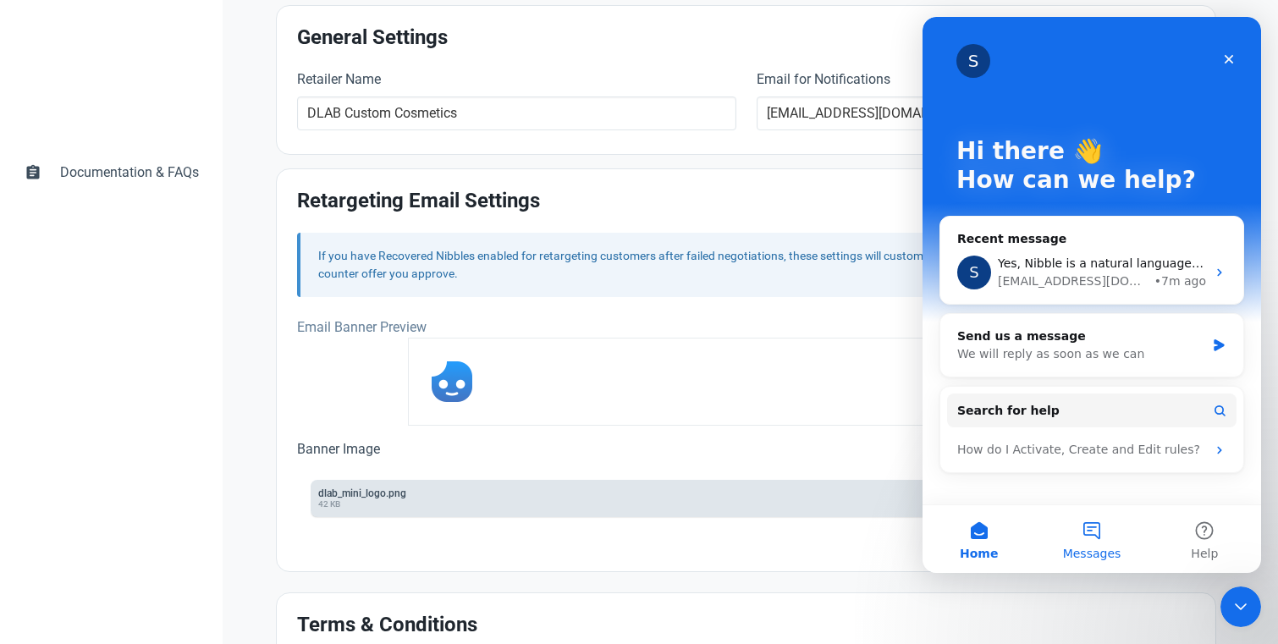
click at [1080, 534] on button "Messages" at bounding box center [1091, 539] width 113 height 68
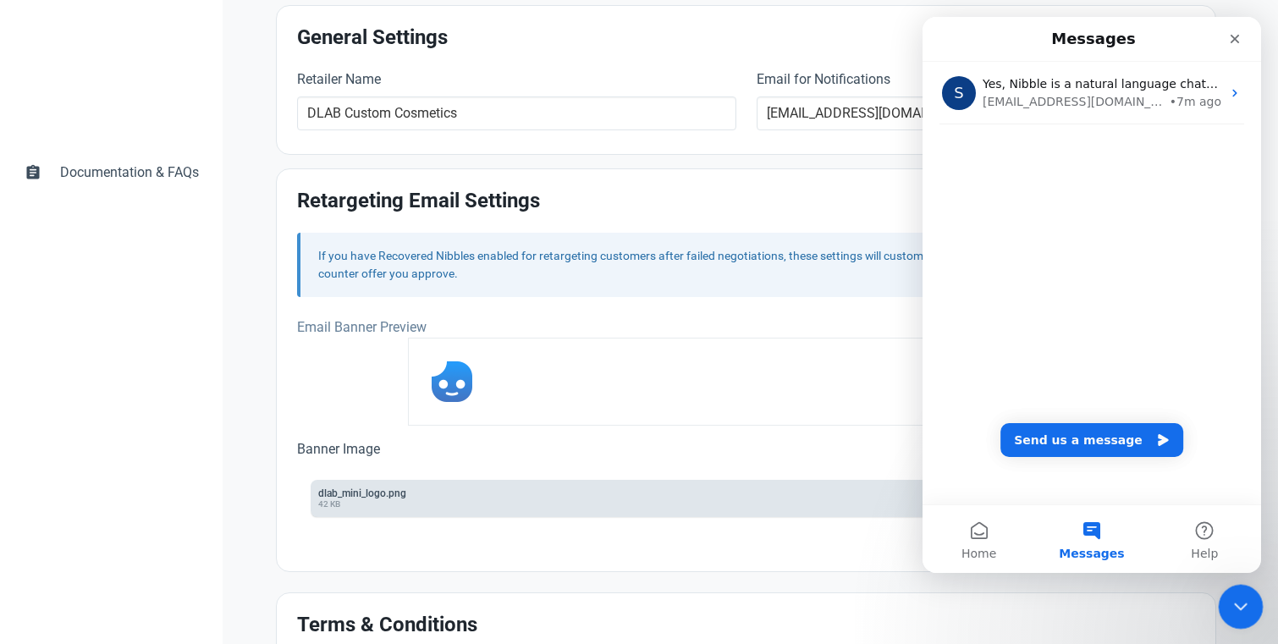
click at [1145, 617] on div "Close Intercom Messenger" at bounding box center [1238, 604] width 41 height 41
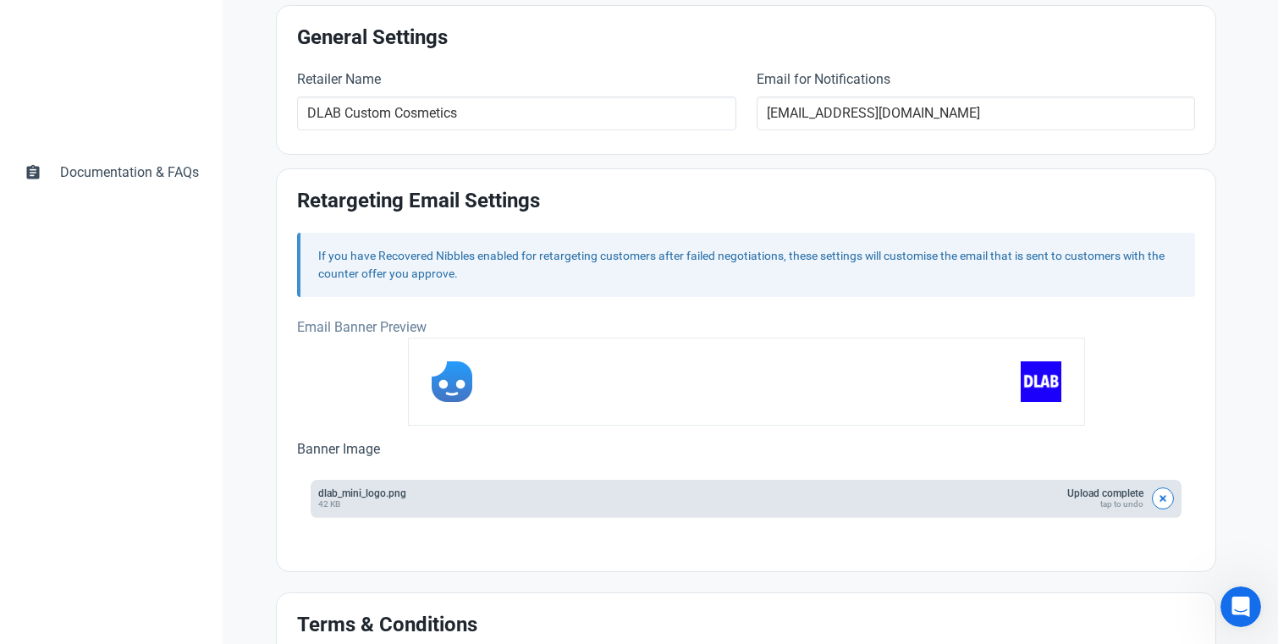
click at [1145, 513] on div "General settings General Settings Retailer Name DLAB Custom Cosmetics Email for…" at bounding box center [746, 377] width 1008 height 841
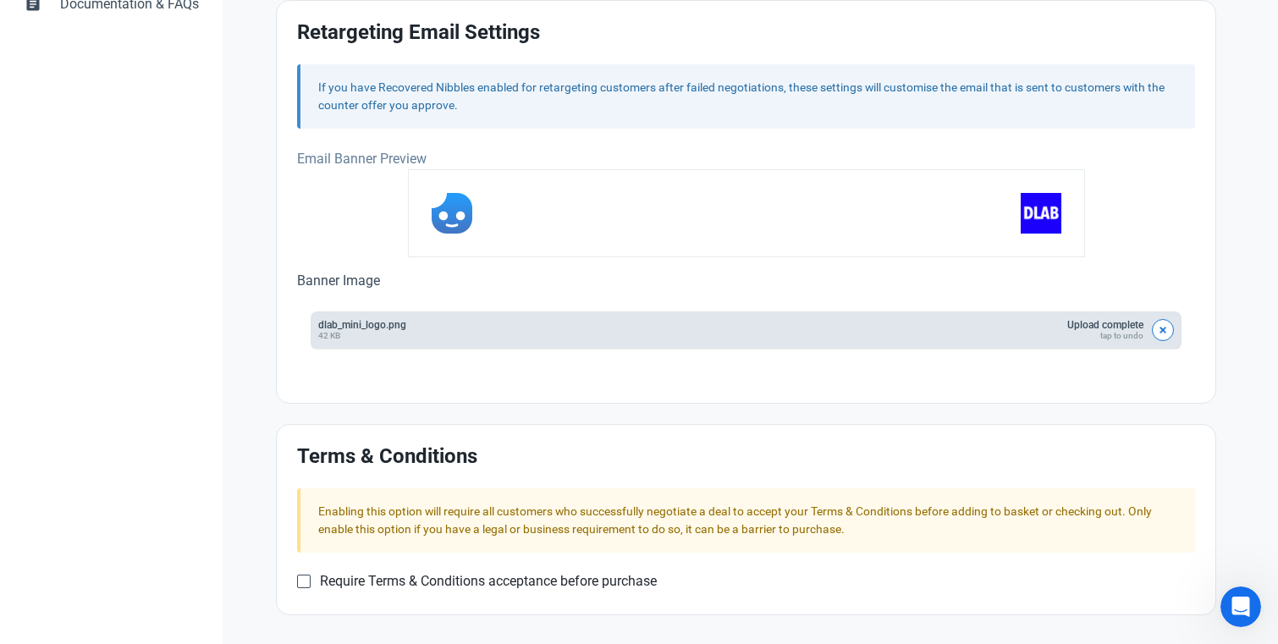
scroll to position [610, 0]
click at [303, 577] on span at bounding box center [304, 581] width 14 height 14
click at [303, 577] on input "Require Terms & Conditions acceptance before purchase" at bounding box center [302, 581] width 11 height 11
checkbox input "true"
click at [1145, 336] on div "General settings General Settings Retailer Name DLAB Custom Cosmetics Email for…" at bounding box center [746, 244] width 1008 height 915
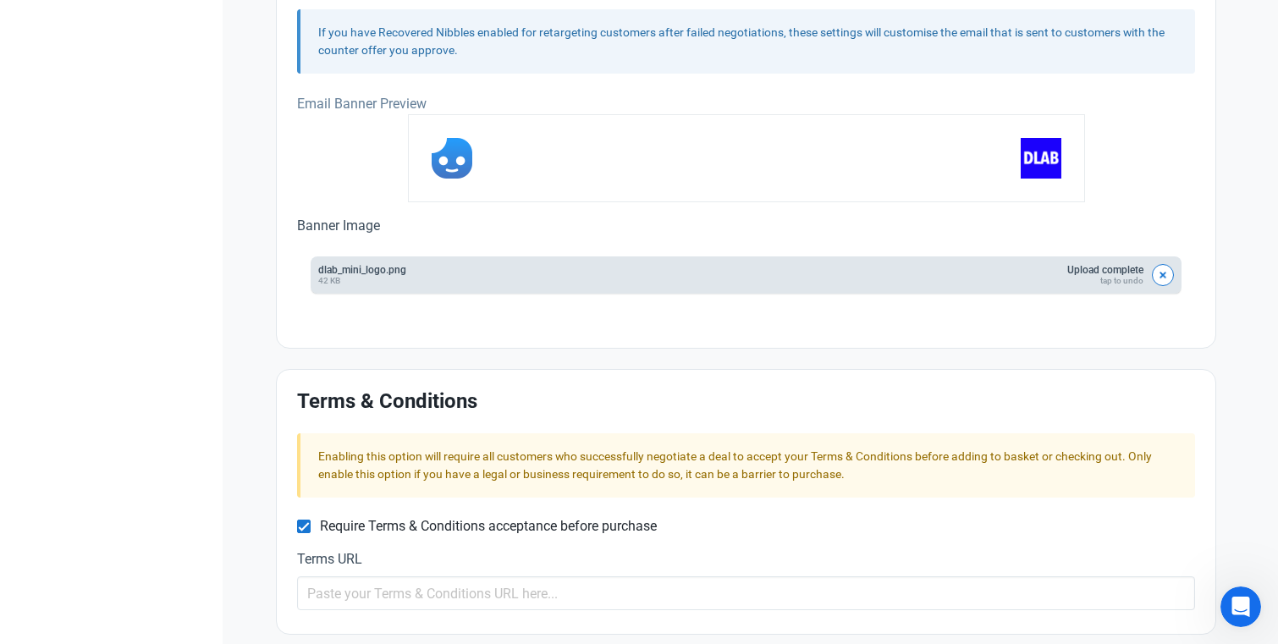
scroll to position [684, 0]
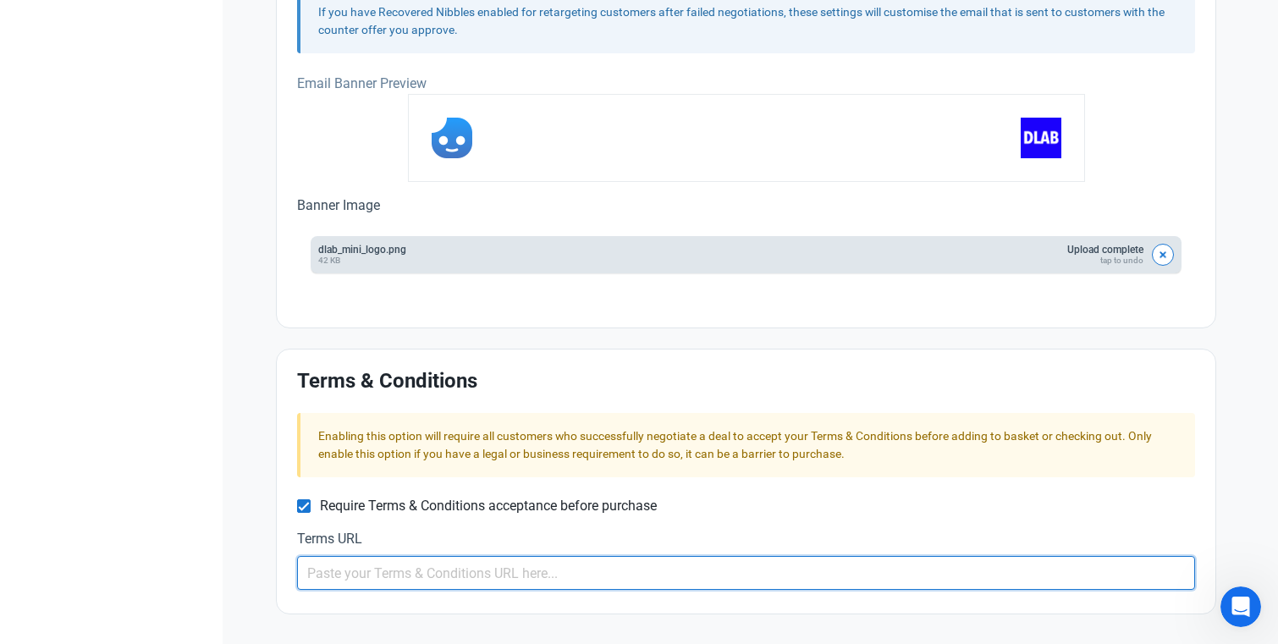
click at [455, 568] on input "text" at bounding box center [746, 573] width 898 height 34
paste input "https://dlabcosmetics.com/policies/terms-of-service"
type input "https://dlabcosmetics.com/policies/terms-of-service"
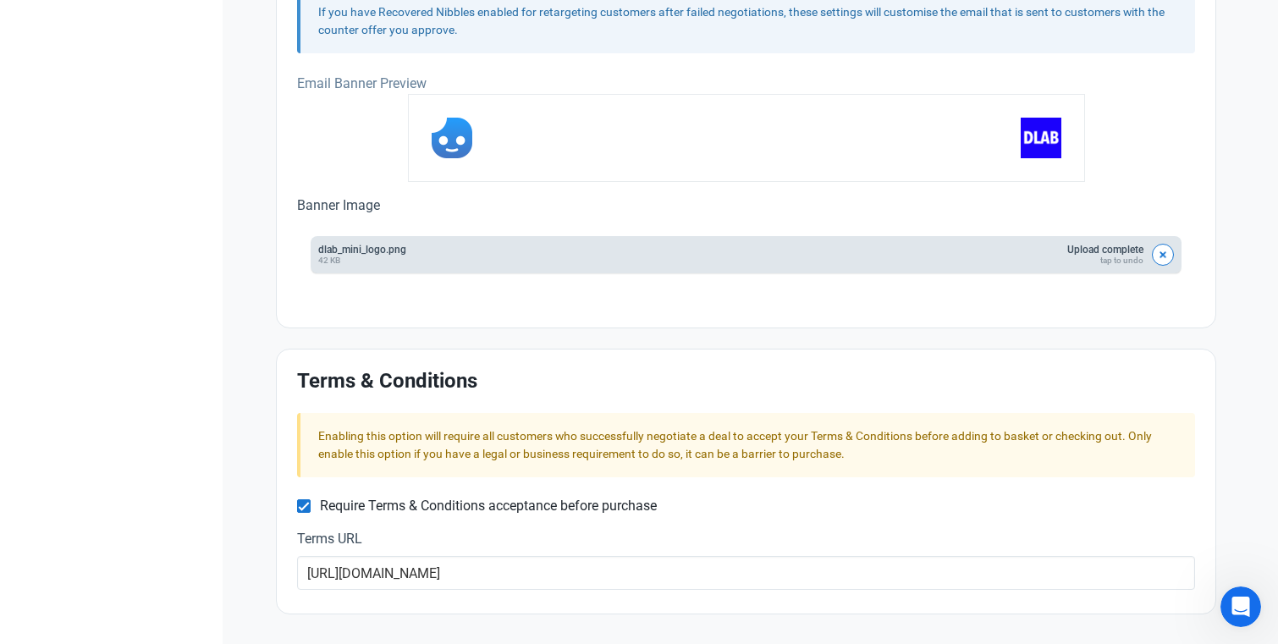
click at [1145, 465] on div "General settings General Settings Retailer Name DLAB Custom Cosmetics Email for…" at bounding box center [746, 170] width 1008 height 915
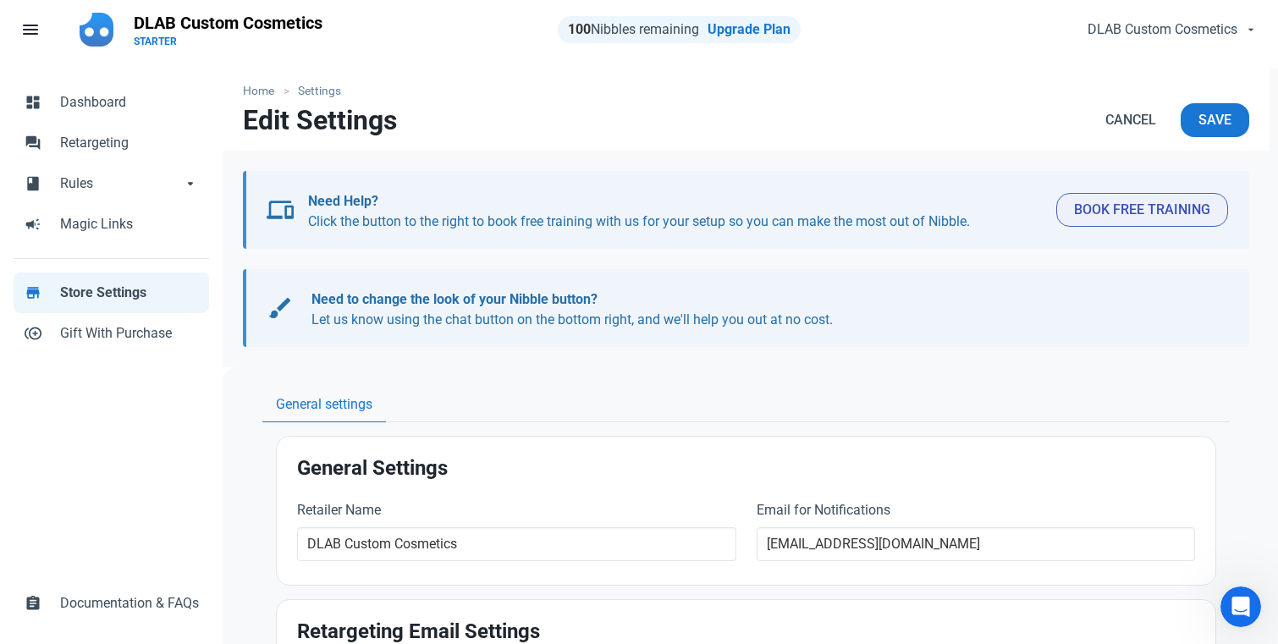
scroll to position [0, 0]
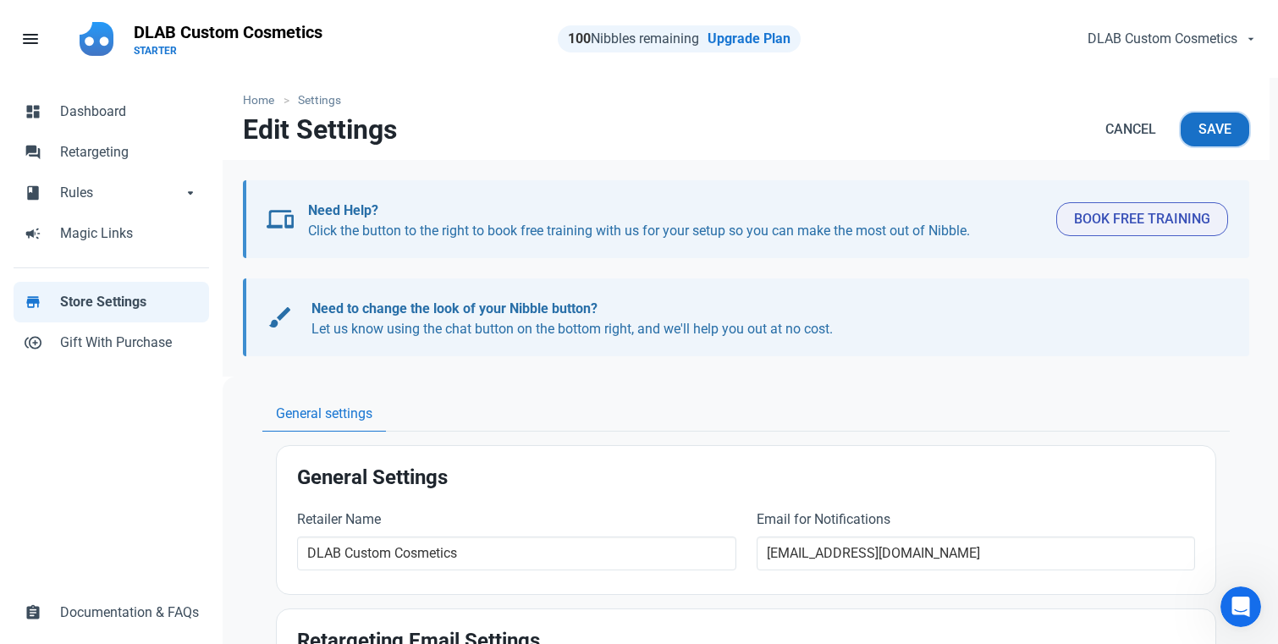
click at [1145, 134] on span "Save" at bounding box center [1215, 129] width 33 height 20
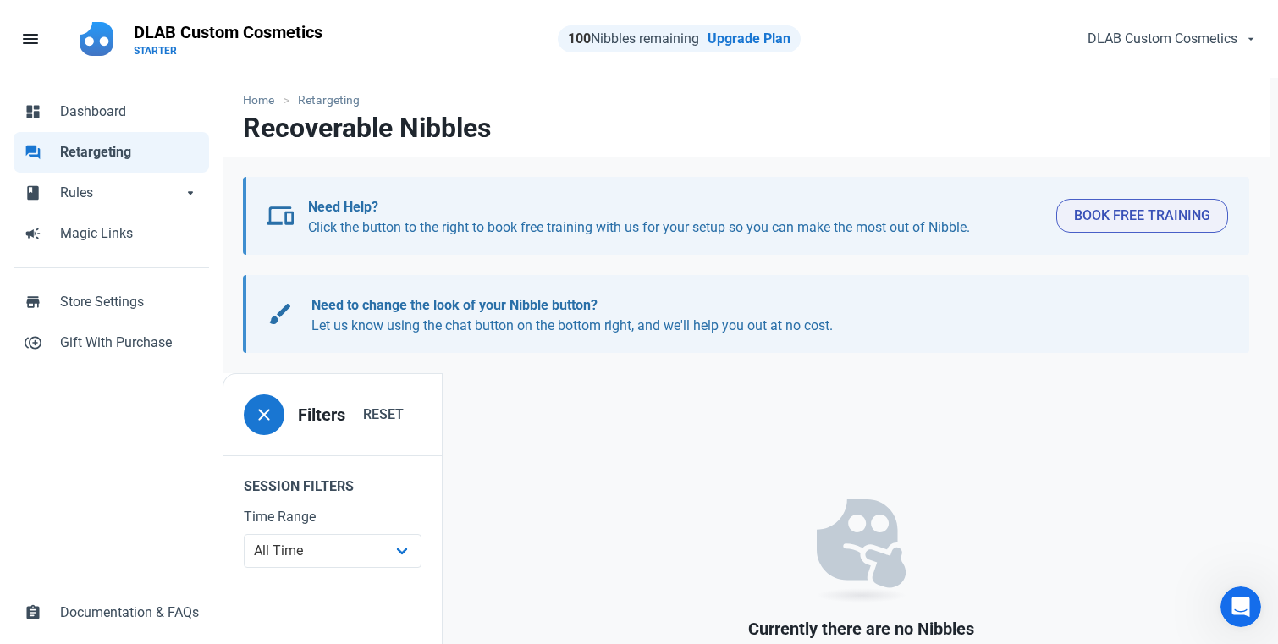
click at [278, 410] on button "close" at bounding box center [264, 415] width 41 height 41
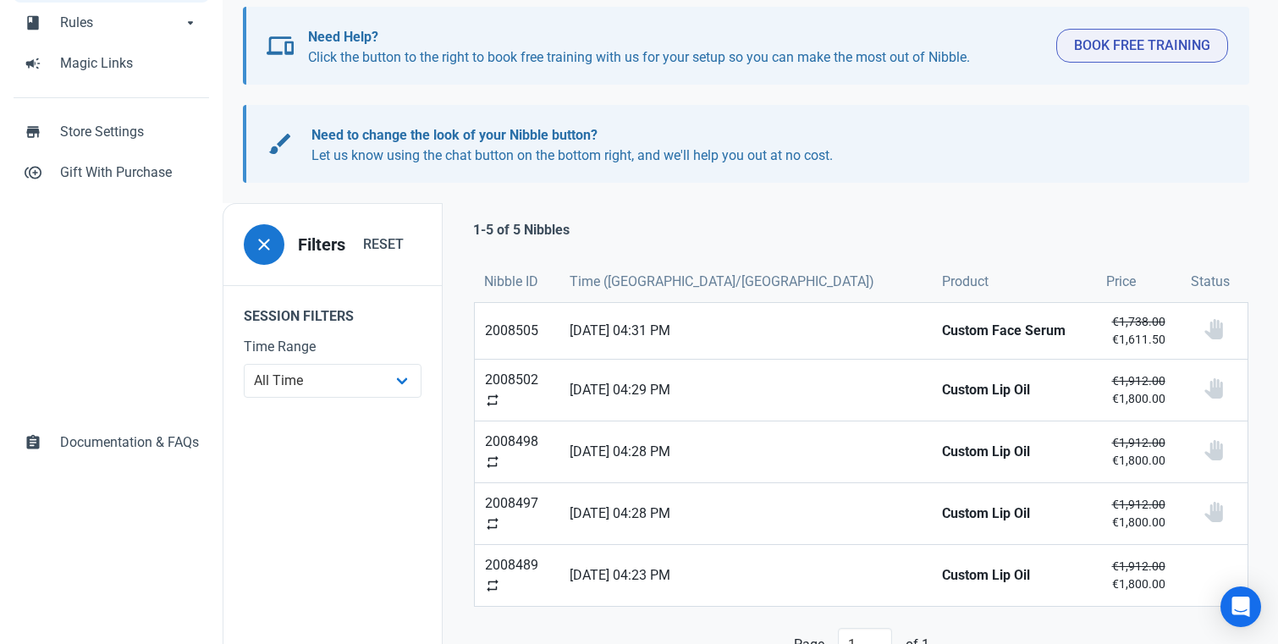
scroll to position [205, 0]
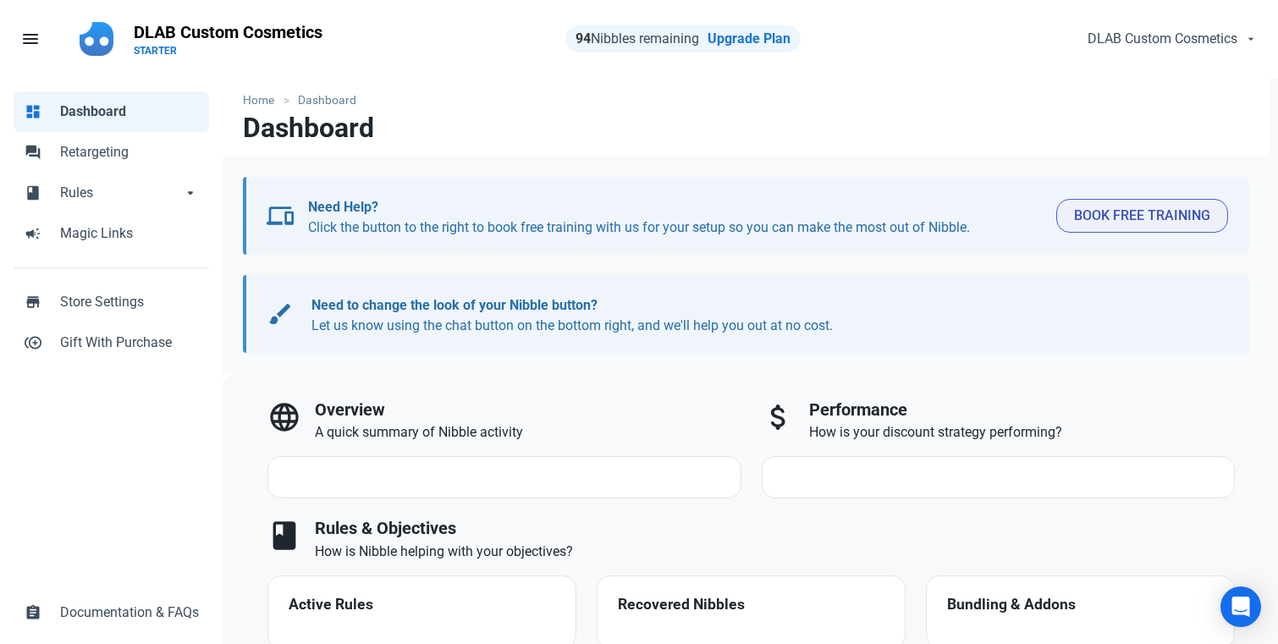
select select "7d"
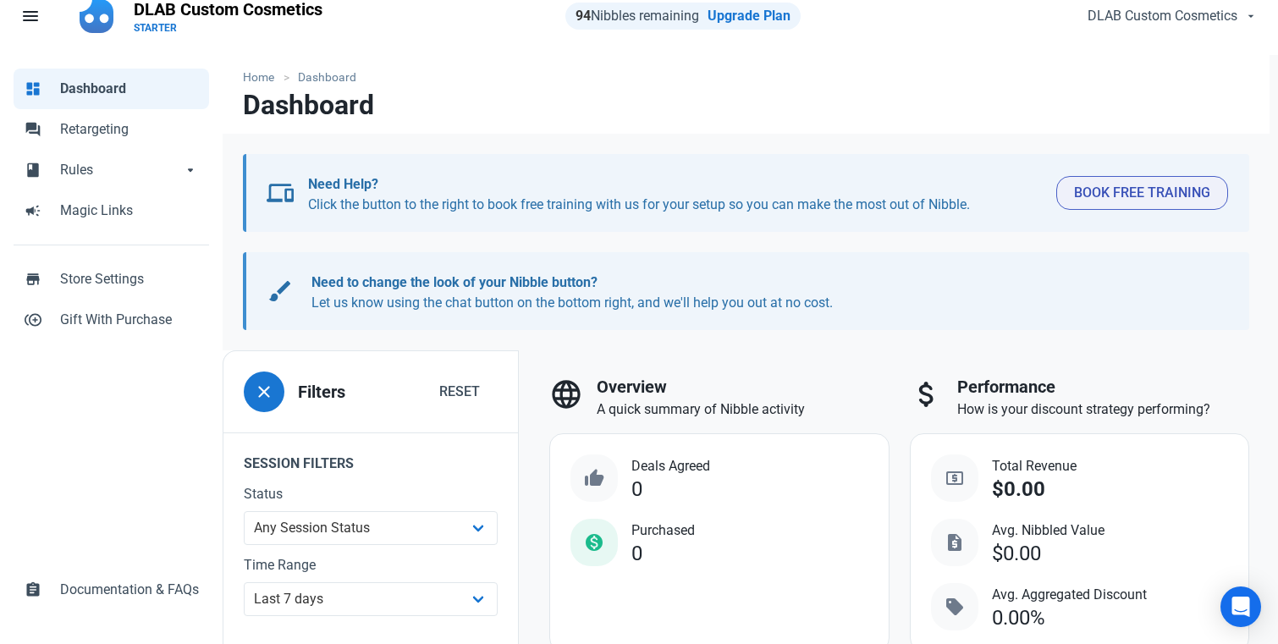
scroll to position [34, 0]
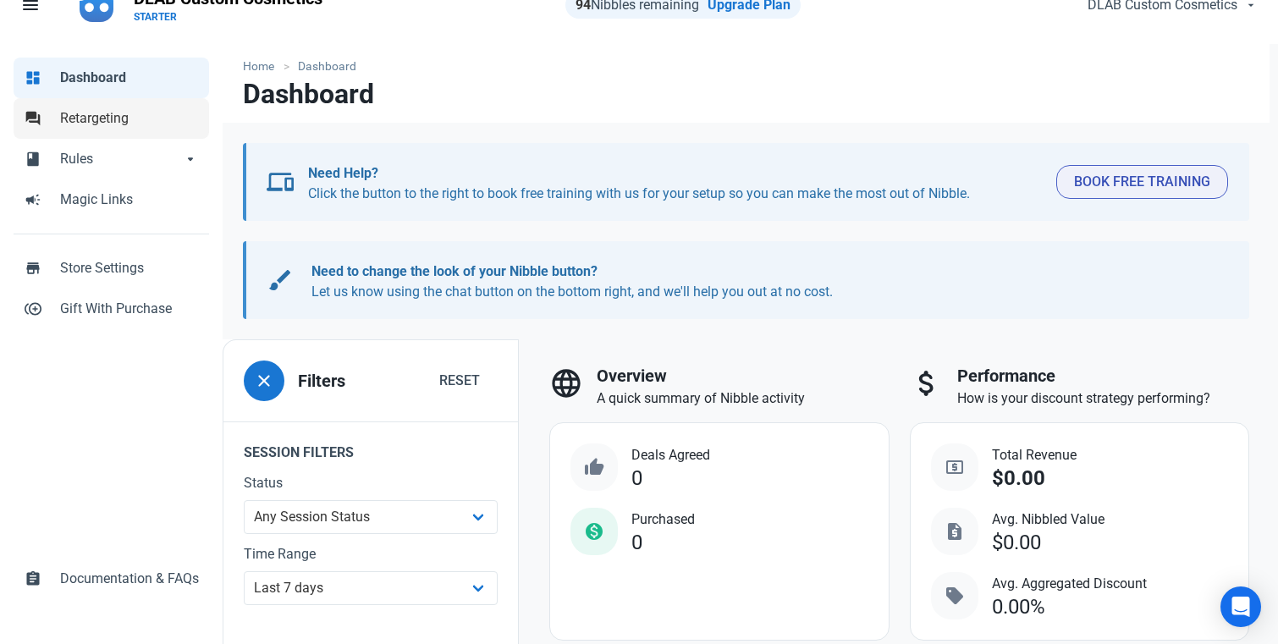
click at [101, 128] on span "Retargeting" at bounding box center [129, 118] width 139 height 20
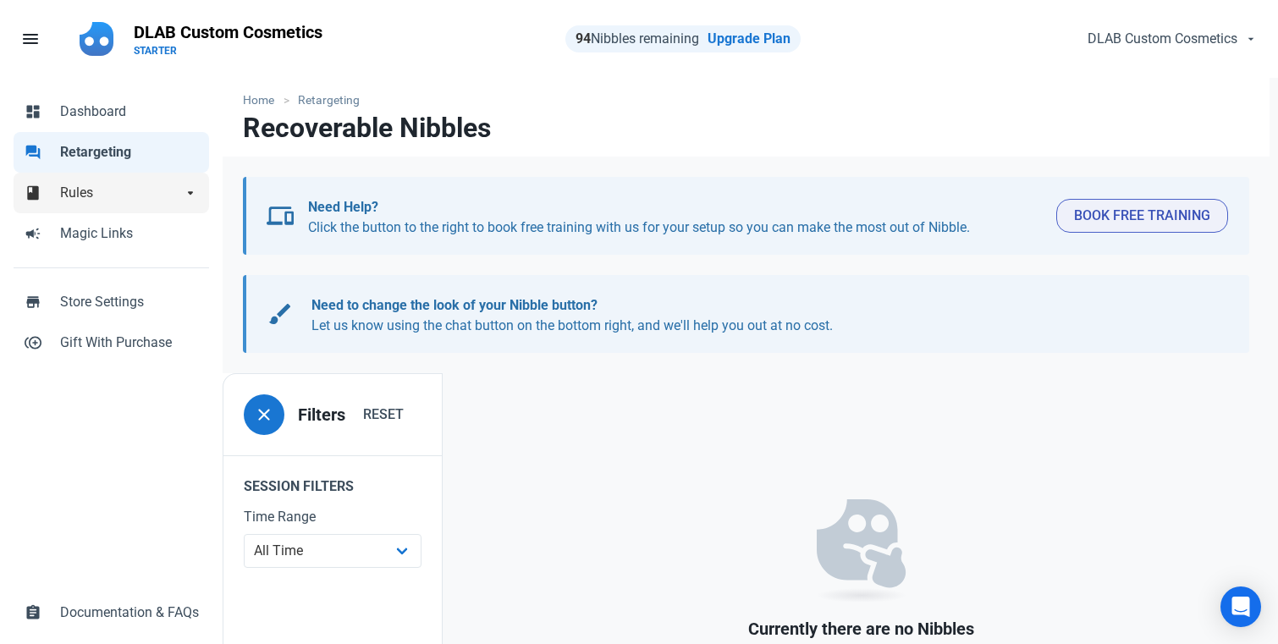
click at [112, 210] on link "book Rules arrow_drop_down" at bounding box center [112, 193] width 196 height 41
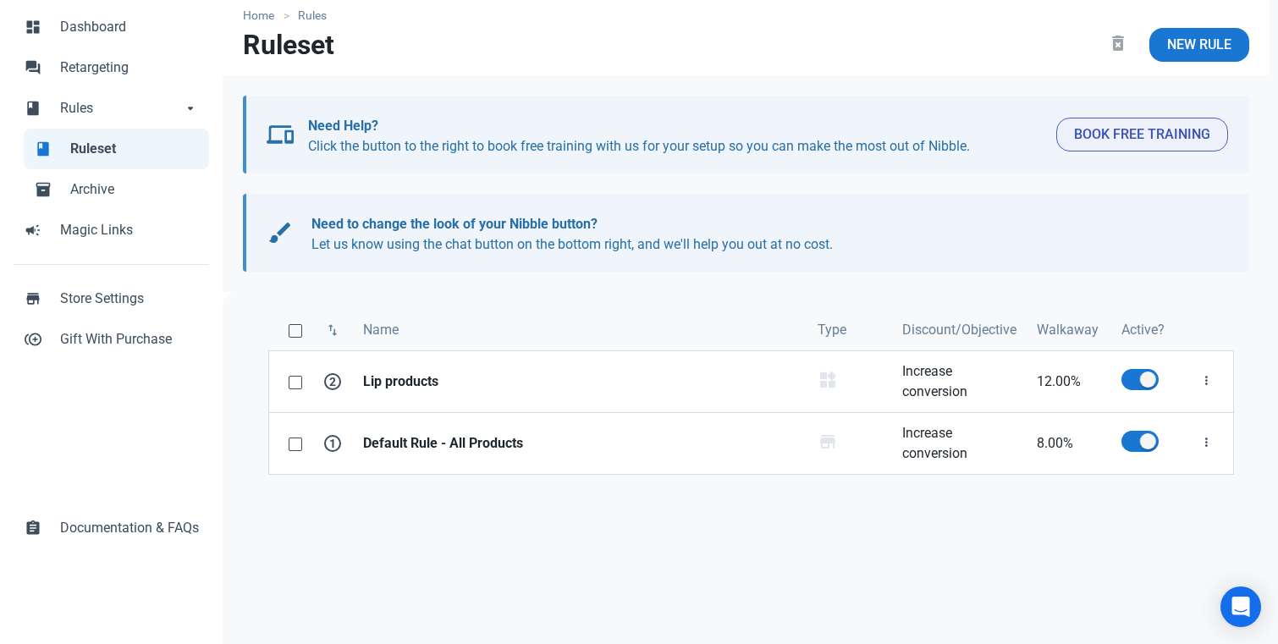
scroll to position [135, 0]
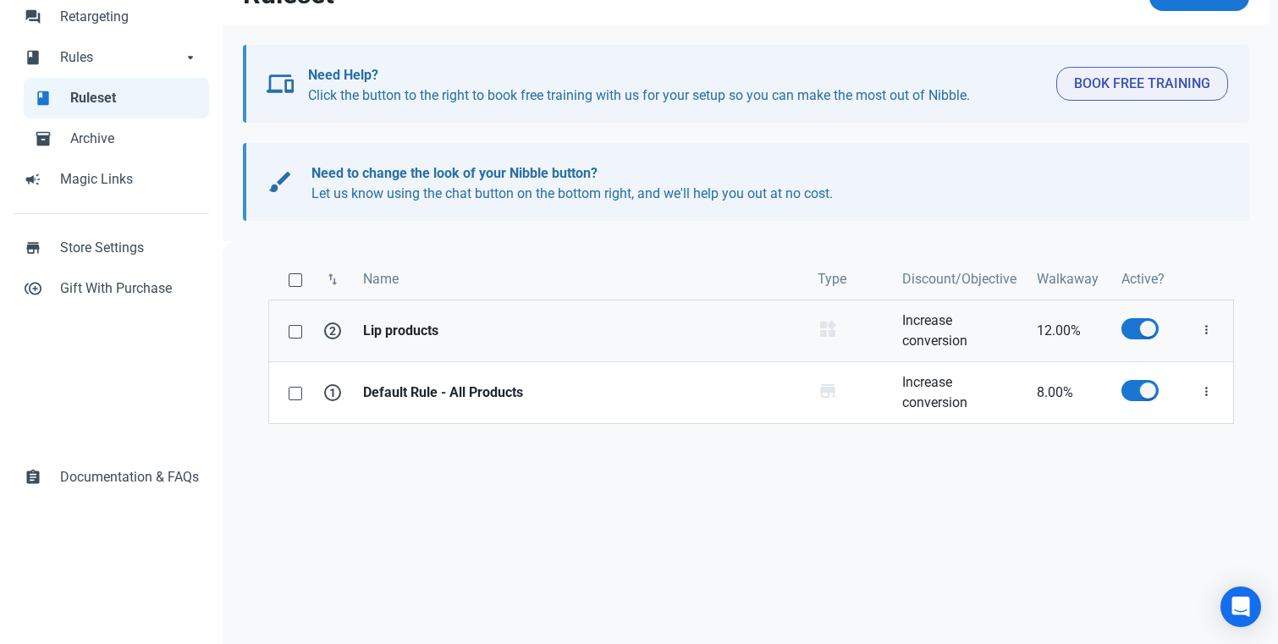
click at [422, 337] on strong "Lip products" at bounding box center [580, 331] width 434 height 20
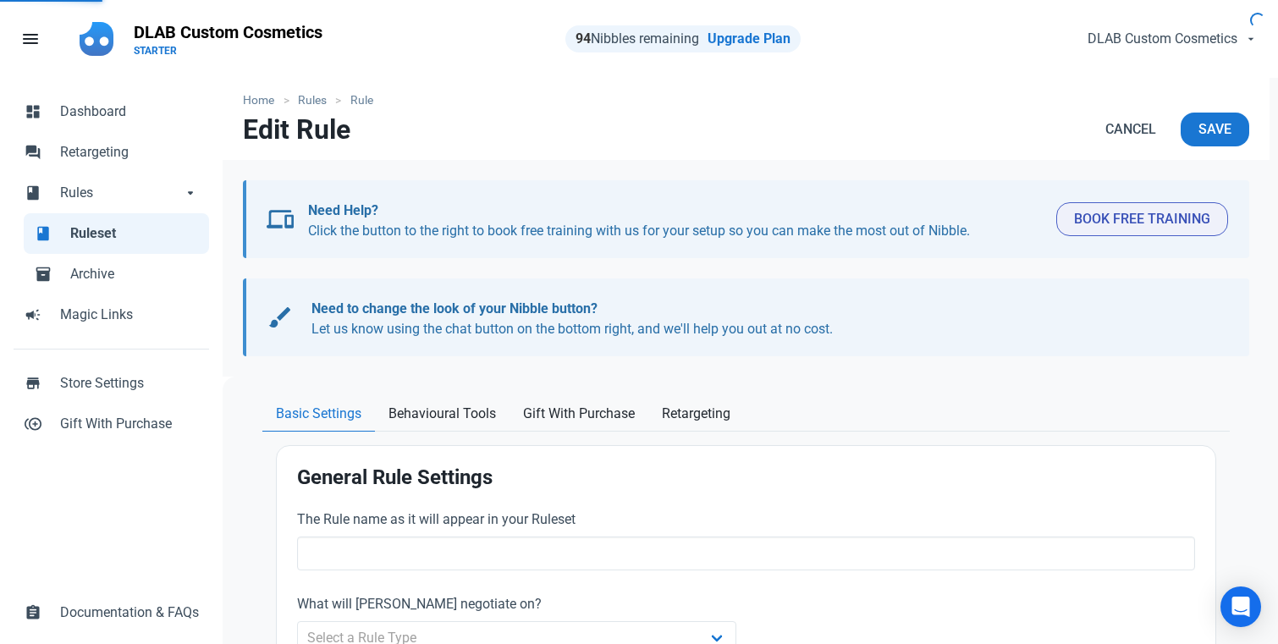
type input "Lip products"
select select "product_category"
type input "12.00"
radio input "true"
radio input "false"
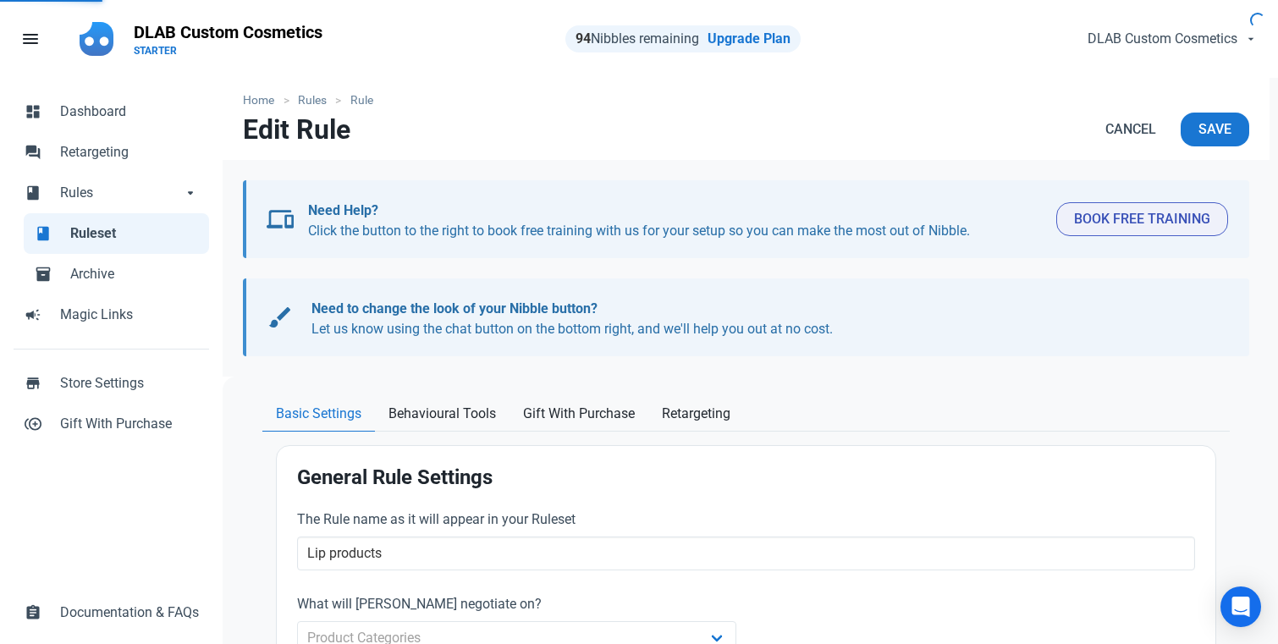
radio input "true"
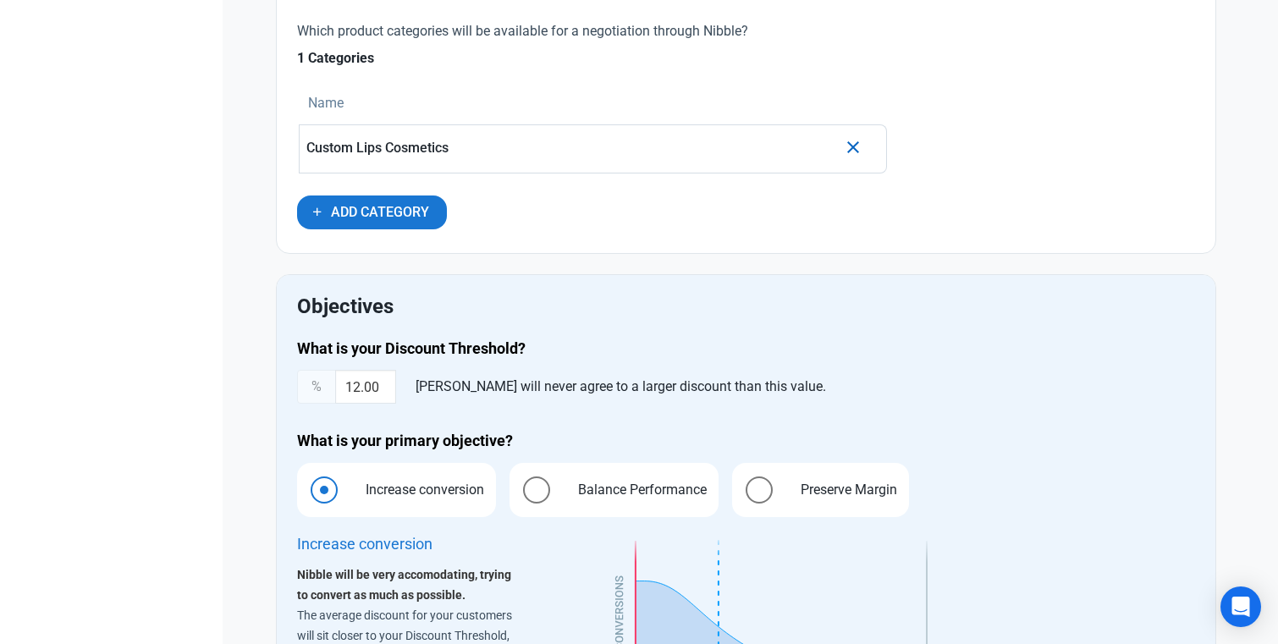
scroll to position [745, 0]
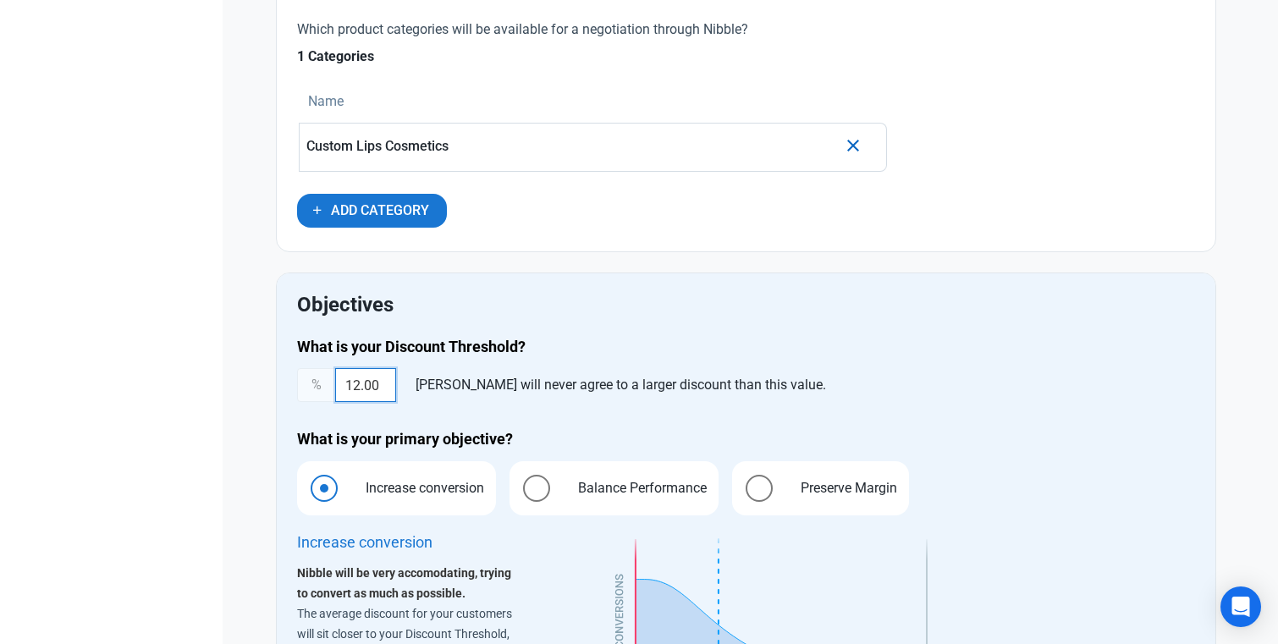
click at [364, 388] on input "12.00" at bounding box center [365, 385] width 61 height 34
click at [356, 387] on input "12.00" at bounding box center [365, 385] width 61 height 34
drag, startPoint x: 359, startPoint y: 388, endPoint x: 341, endPoint y: 388, distance: 17.8
click at [342, 388] on input "12.00" at bounding box center [365, 385] width 61 height 34
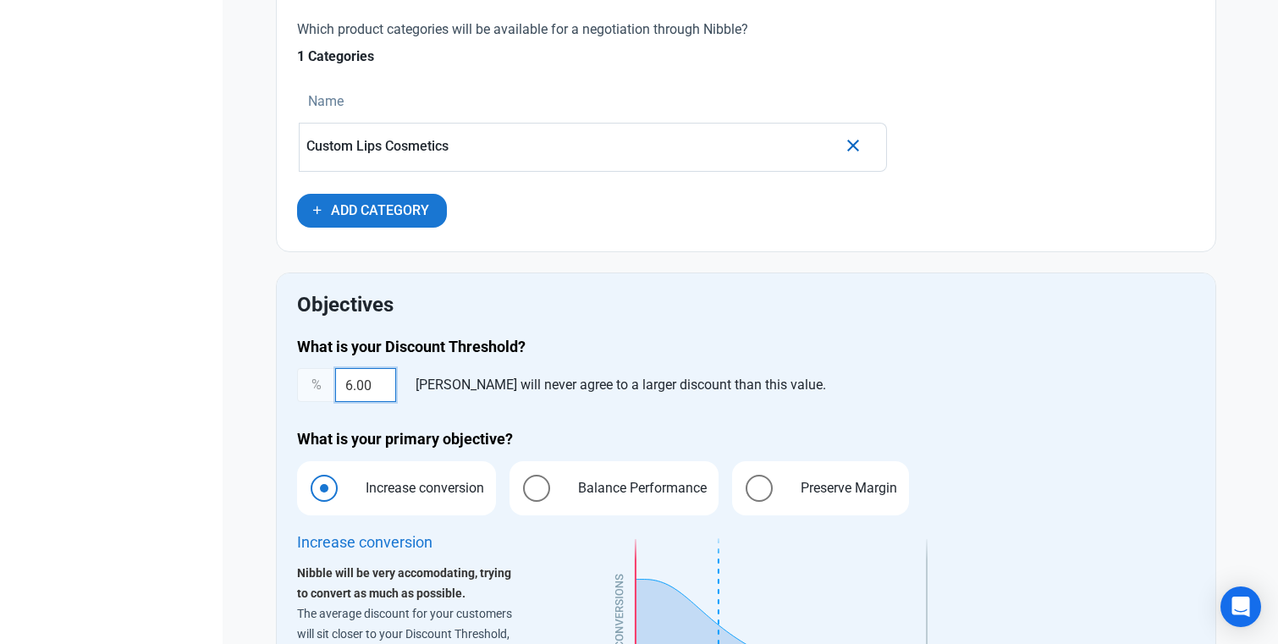
type input "6.00"
click at [570, 301] on h2 "Objectives" at bounding box center [746, 305] width 898 height 23
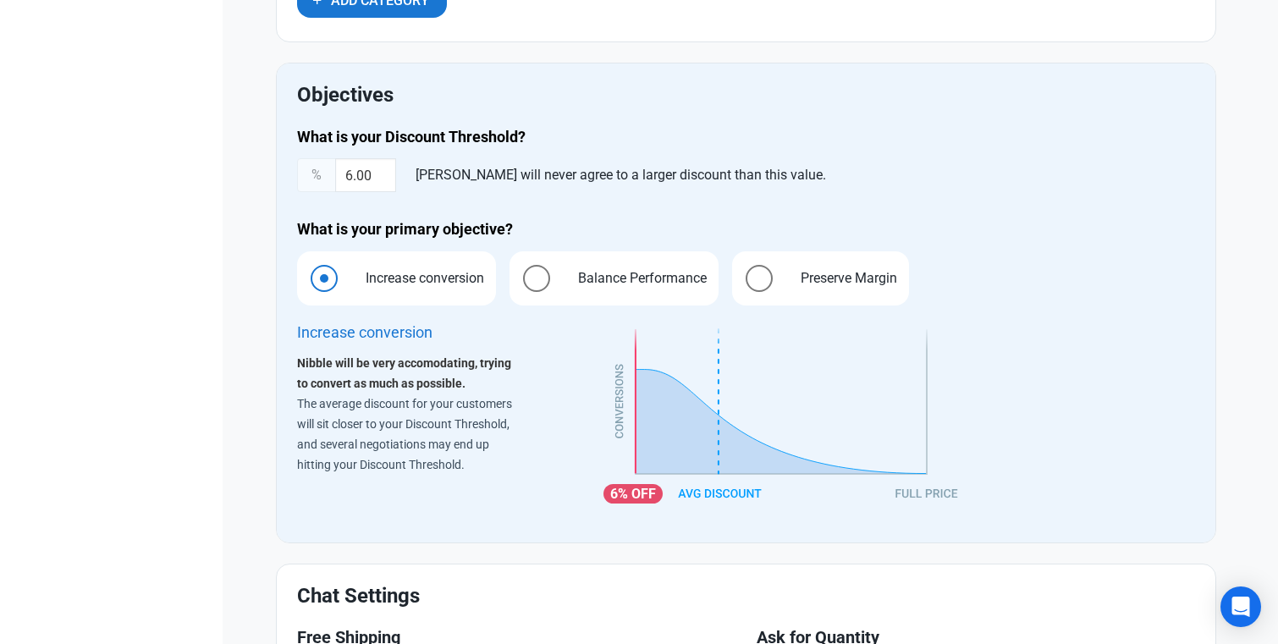
scroll to position [982, 0]
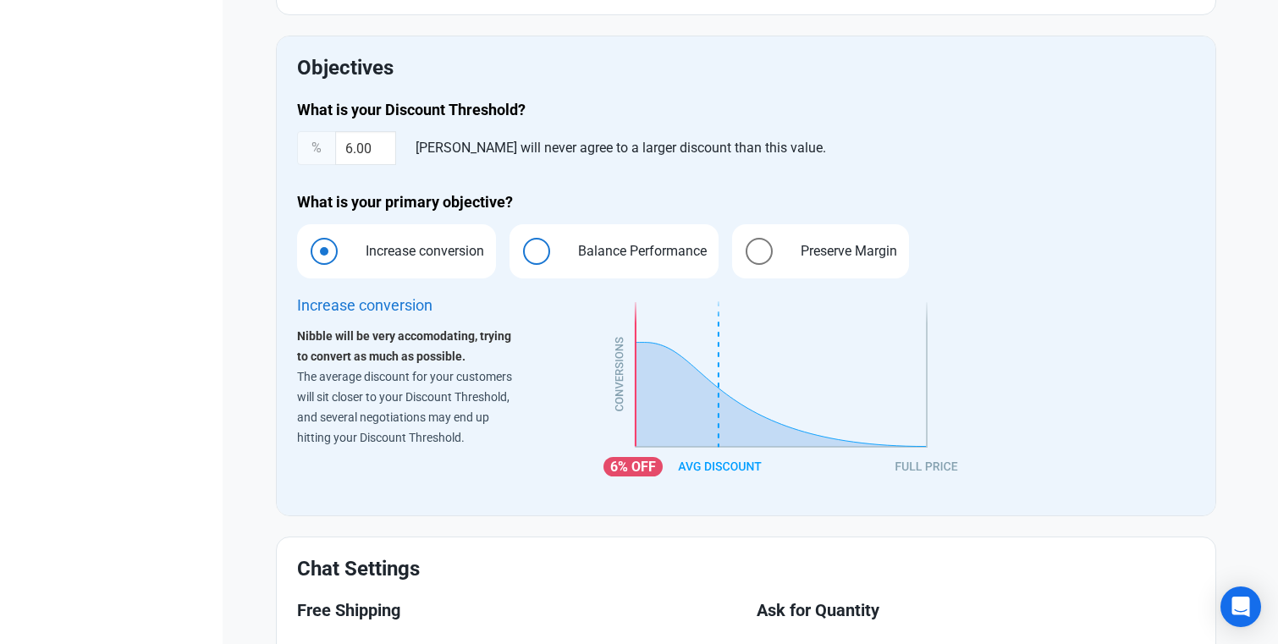
click at [538, 260] on span at bounding box center [536, 251] width 27 height 27
click at [521, 257] on input "Balance Performance" at bounding box center [515, 251] width 11 height 11
radio input "true"
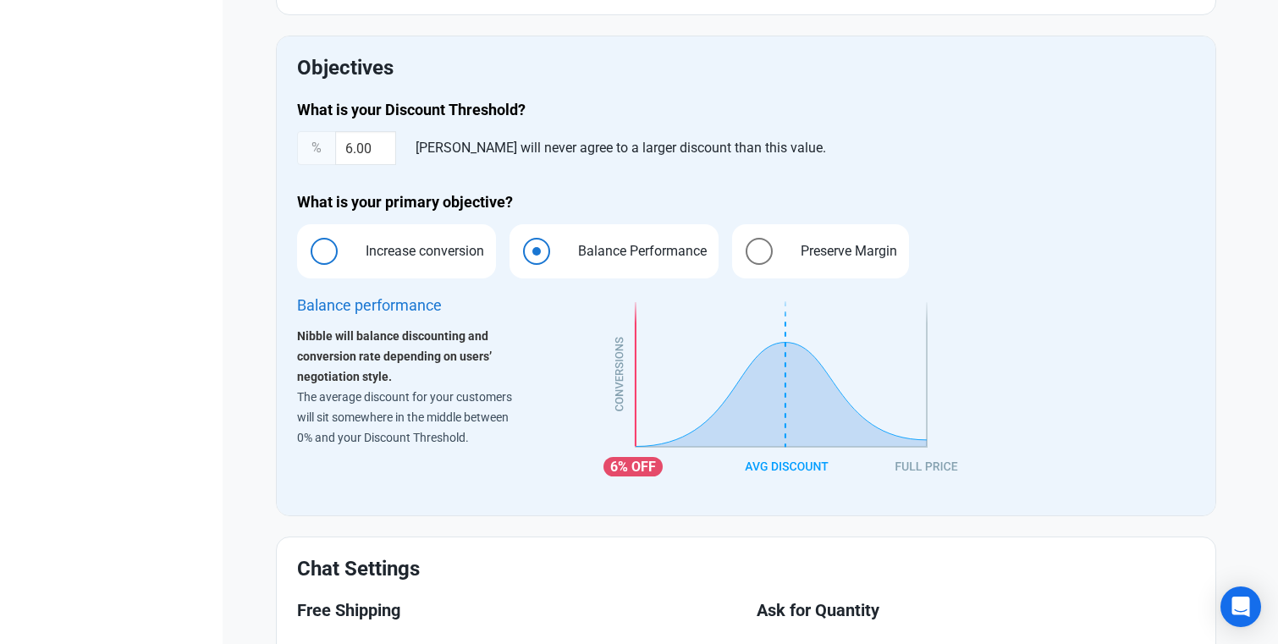
click at [428, 251] on span "Increase conversion" at bounding box center [420, 251] width 145 height 20
click at [308, 251] on input "Increase conversion" at bounding box center [302, 251] width 11 height 11
radio input "true"
radio input "false"
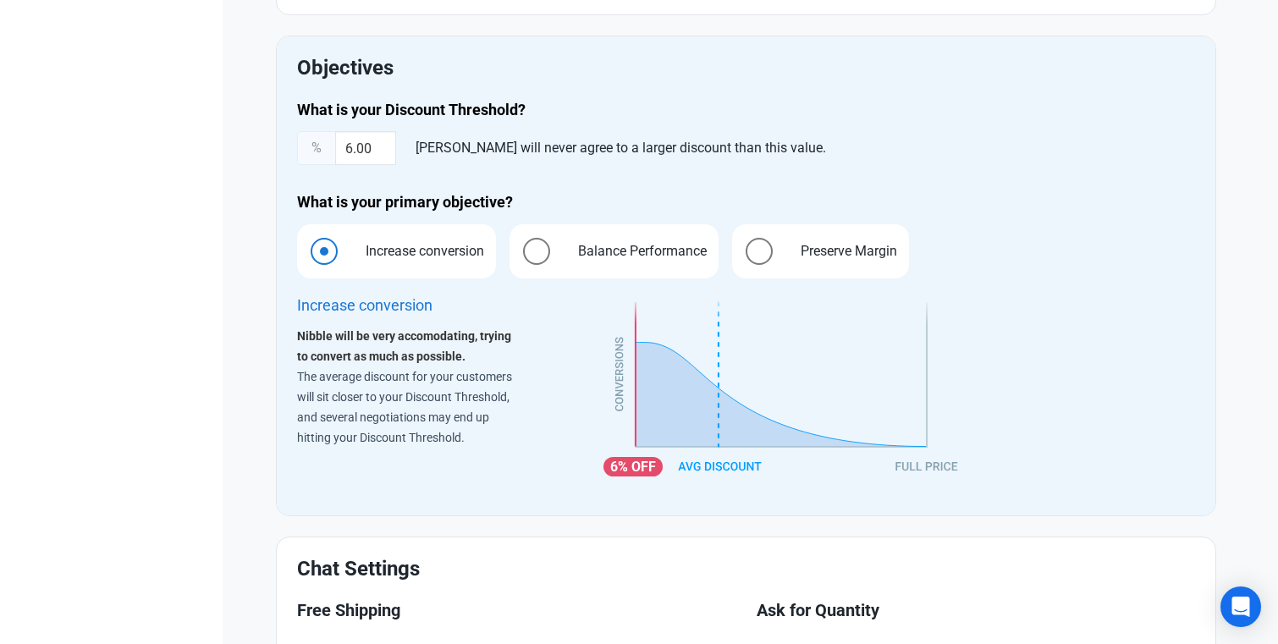
click at [837, 258] on span "Preserve Margin" at bounding box center [844, 251] width 123 height 20
click at [743, 257] on input "Preserve Margin" at bounding box center [737, 251] width 11 height 11
radio input "true"
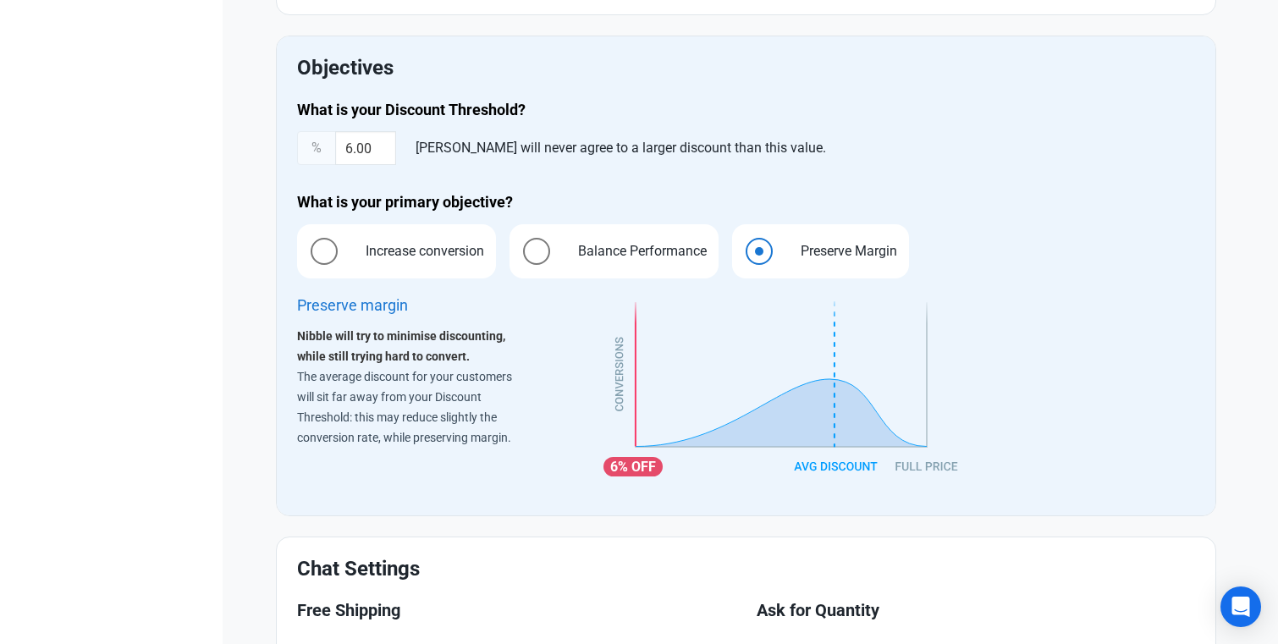
click at [262, 395] on section "General Rule Settings The Rule name as it will appear in your Ruleset Lip produ…" at bounding box center [746, 153] width 968 height 1407
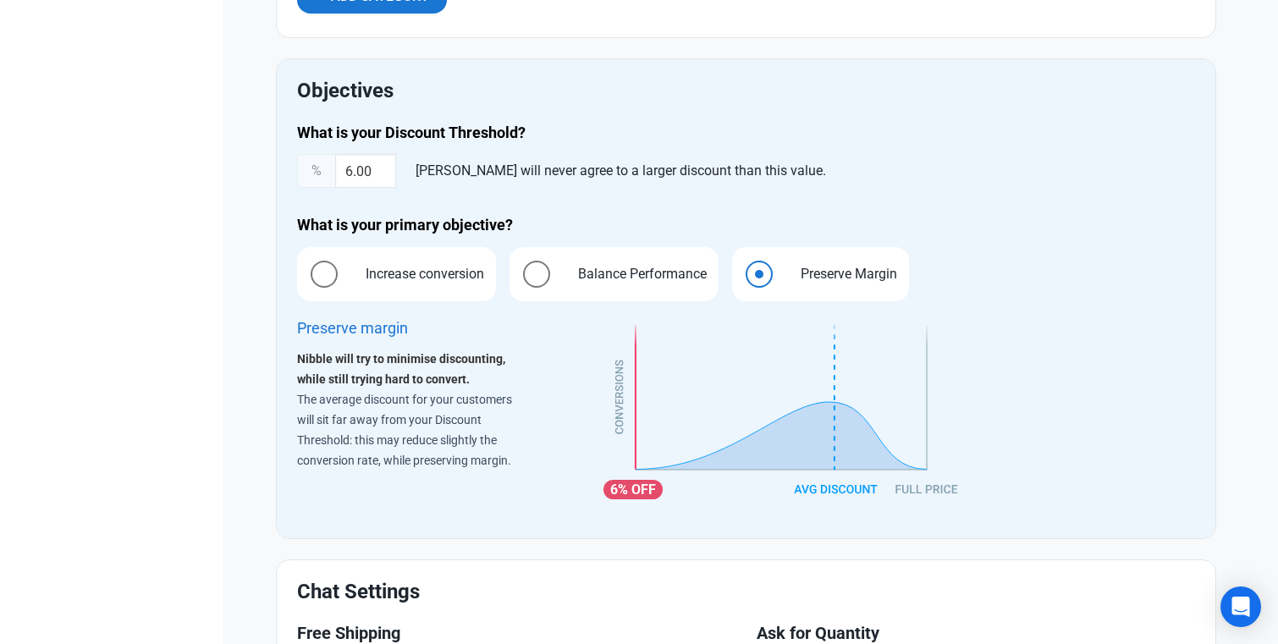
scroll to position [974, 0]
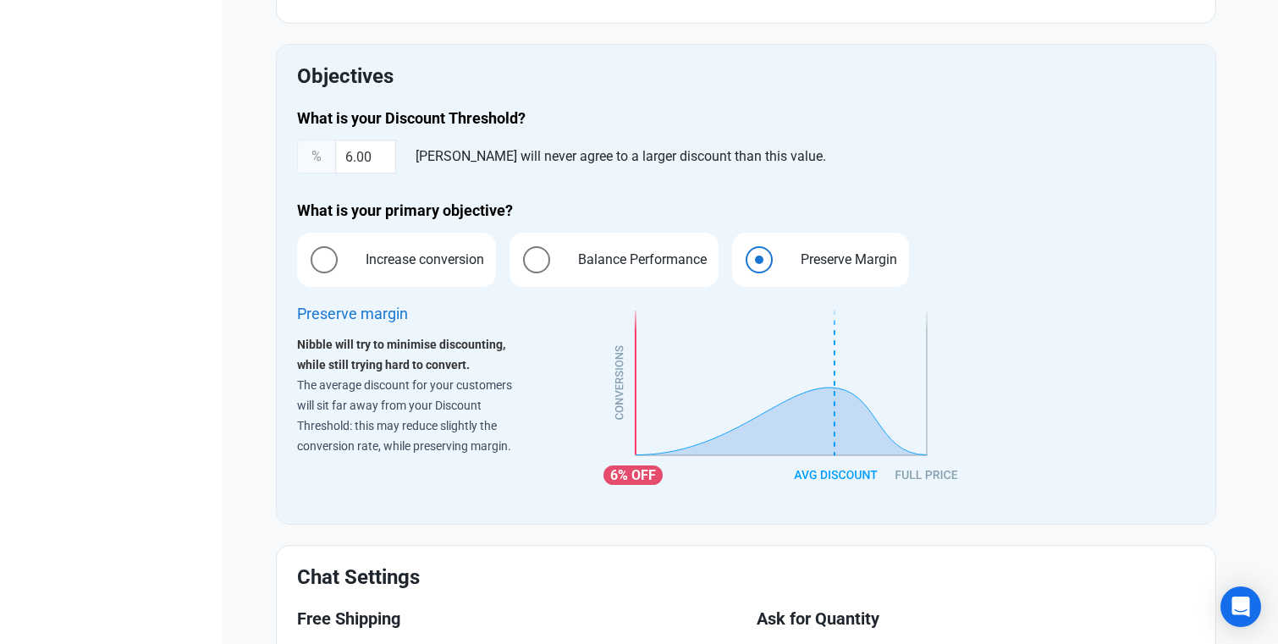
click at [818, 58] on div "Objectives What is your Discount Threshold? % 6.00 Nibble will never agree to a…" at bounding box center [746, 284] width 939 height 479
click at [429, 251] on span "Increase conversion" at bounding box center [420, 260] width 145 height 20
click at [308, 254] on input "Increase conversion" at bounding box center [302, 259] width 11 height 11
radio input "true"
radio input "false"
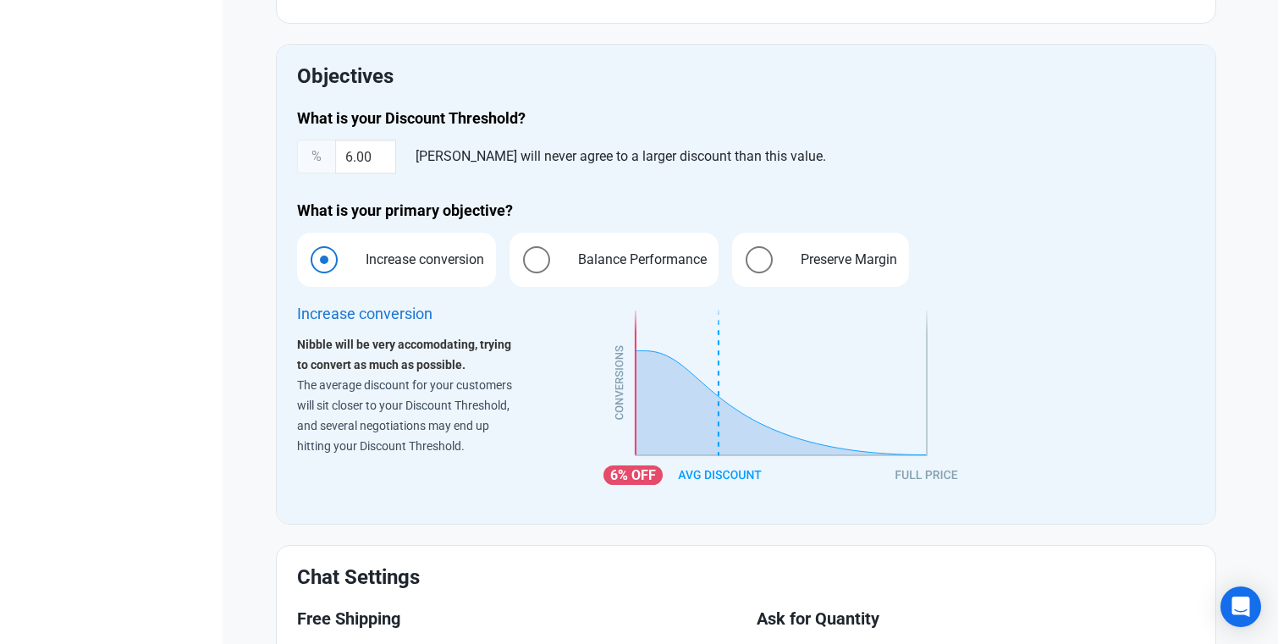
click at [768, 193] on div "What is your Discount Threshold? % 6.00 Nibble will never agree to a larger dis…" at bounding box center [746, 306] width 919 height 416
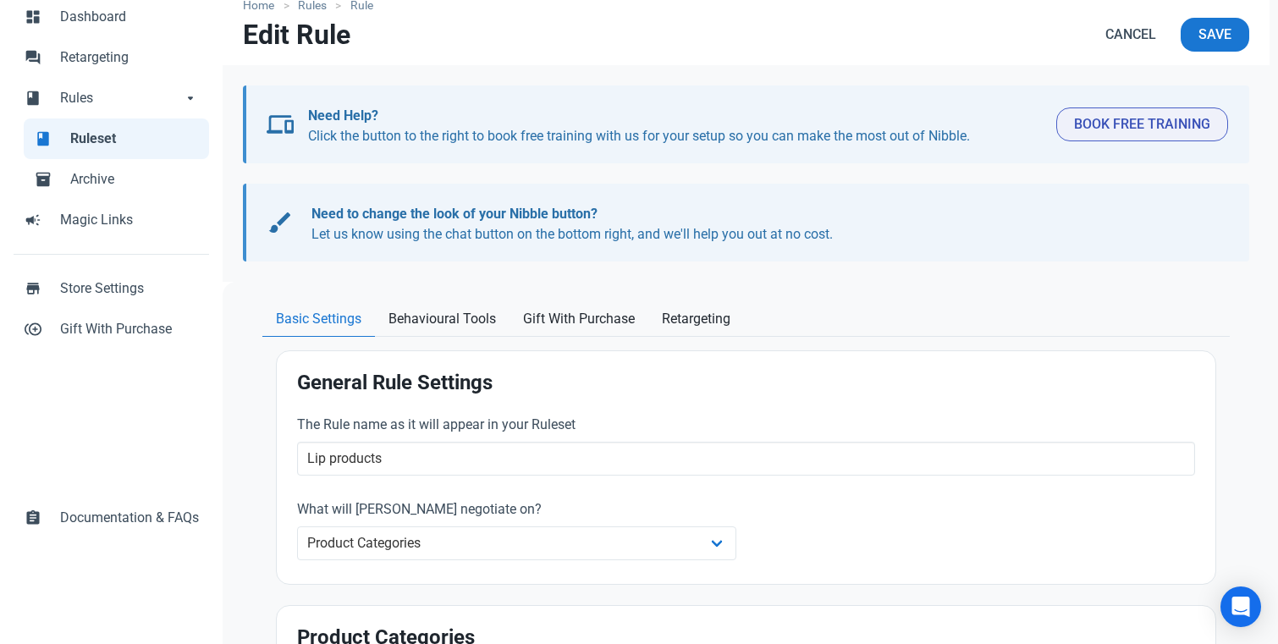
scroll to position [59, 0]
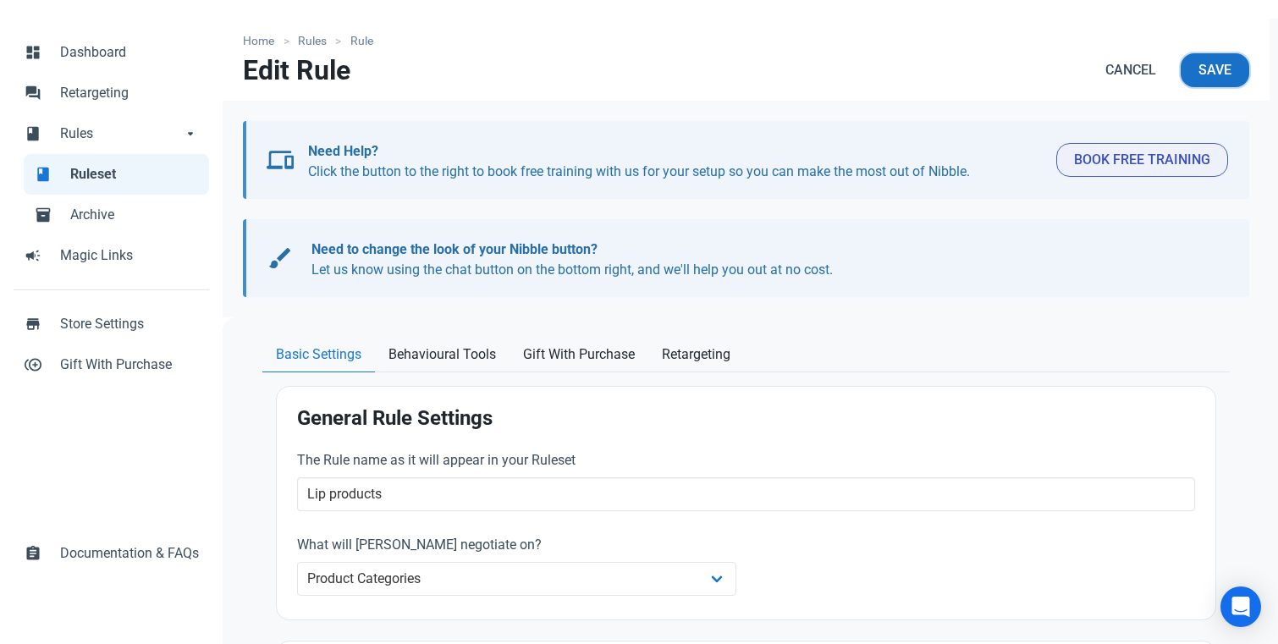
click at [1232, 67] on button "Save" at bounding box center [1215, 70] width 69 height 34
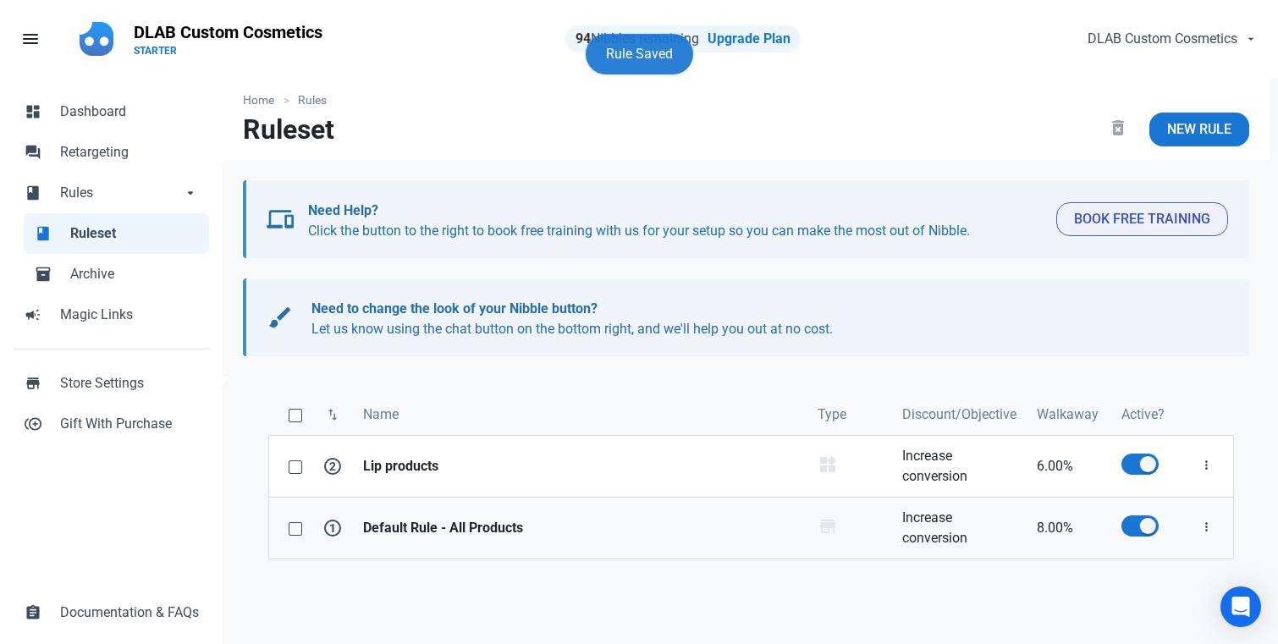
click at [433, 533] on strong "Default Rule - All Products" at bounding box center [580, 528] width 434 height 20
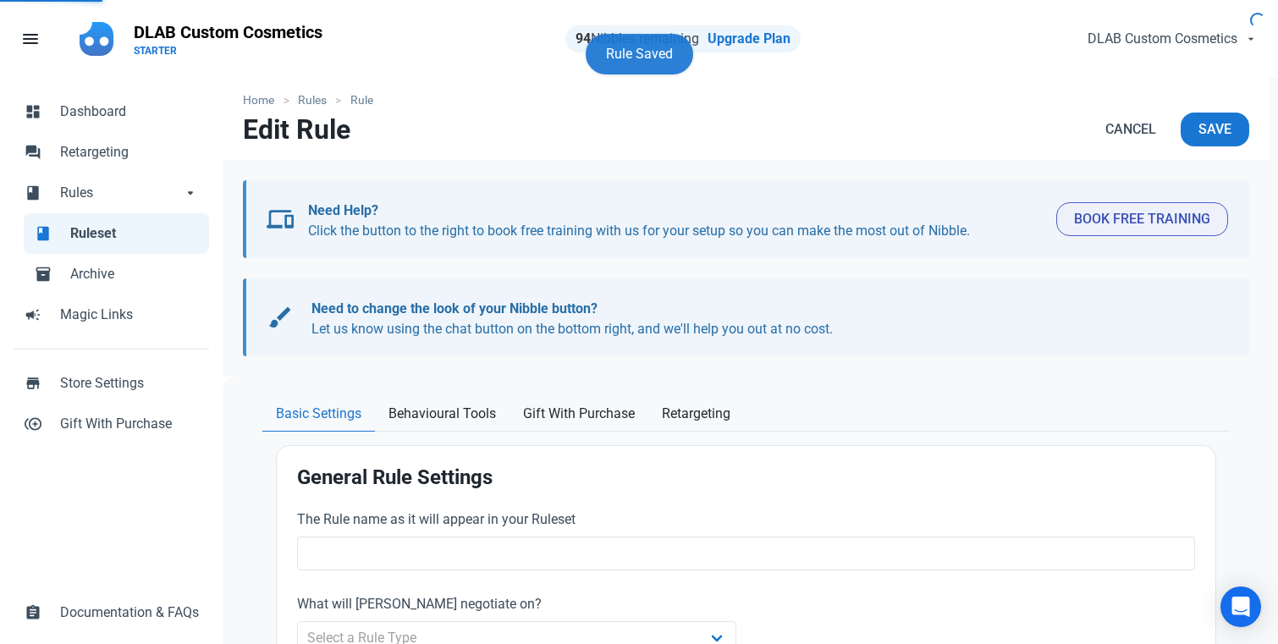
type input "Default Rule - All Products"
type input "8.00"
radio input "true"
radio input "false"
radio input "true"
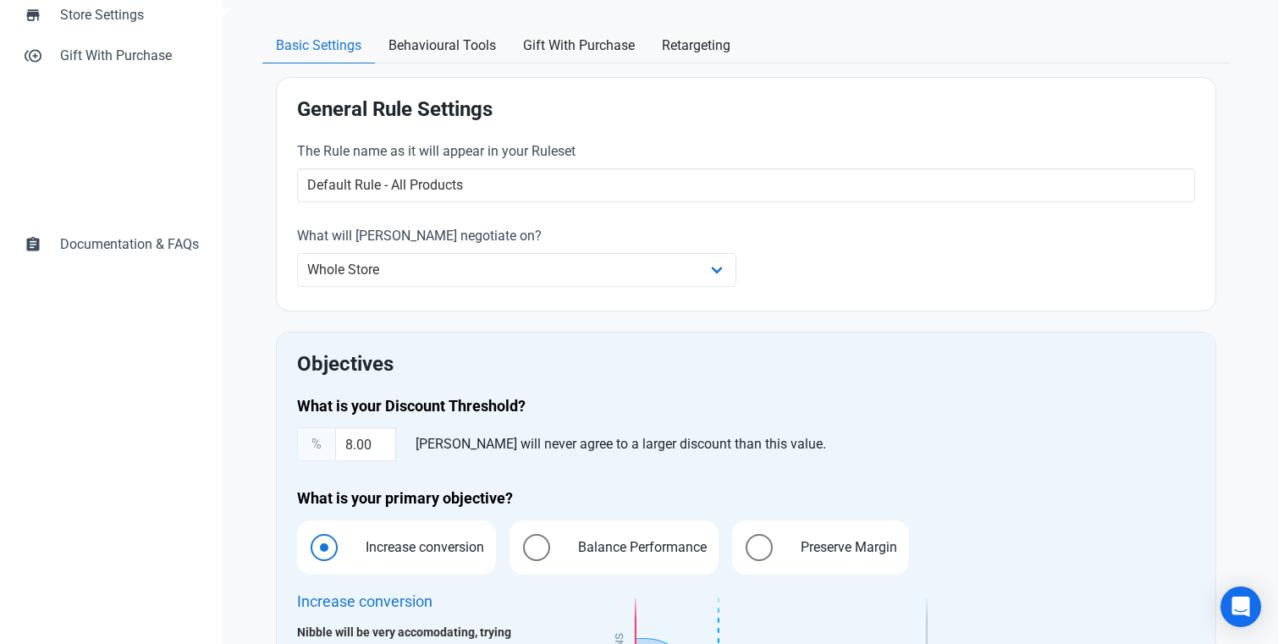
scroll to position [373, 0]
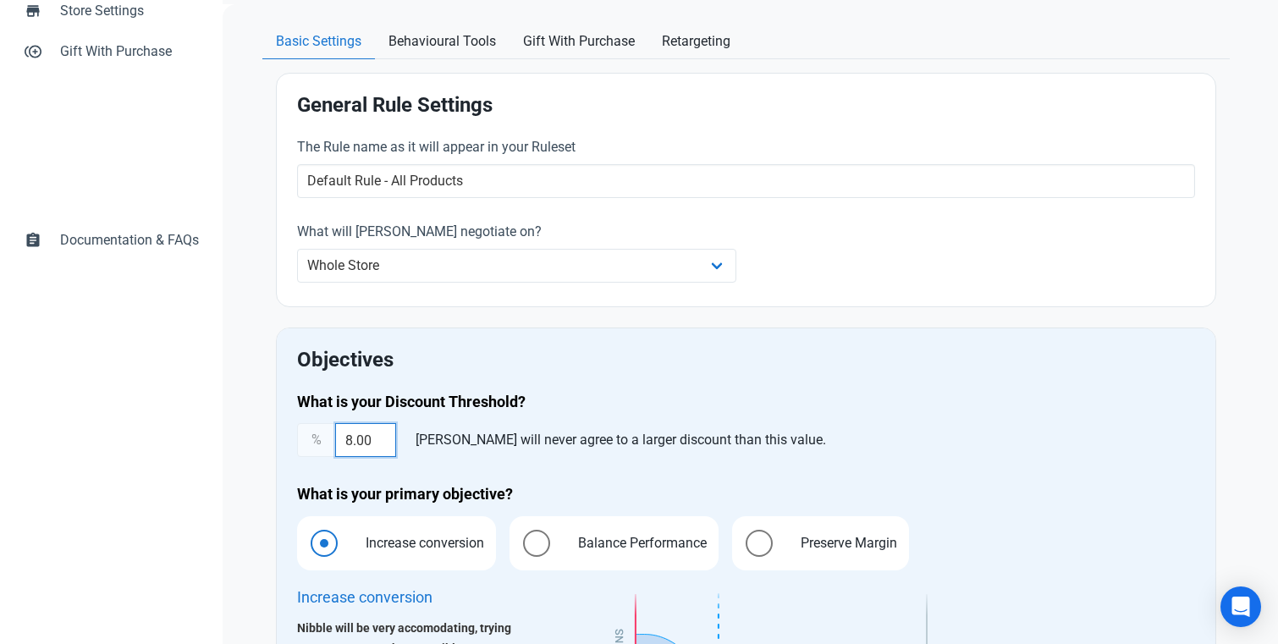
click at [351, 441] on input "8.00" at bounding box center [365, 440] width 61 height 34
type input "5.00"
click at [822, 357] on h2 "Objectives" at bounding box center [746, 360] width 898 height 23
click at [352, 439] on input "5.00" at bounding box center [365, 440] width 61 height 34
click at [768, 343] on div "Objectives What is your Discount Threshold? % 5.00 Nibble will never agree to a…" at bounding box center [746, 568] width 939 height 479
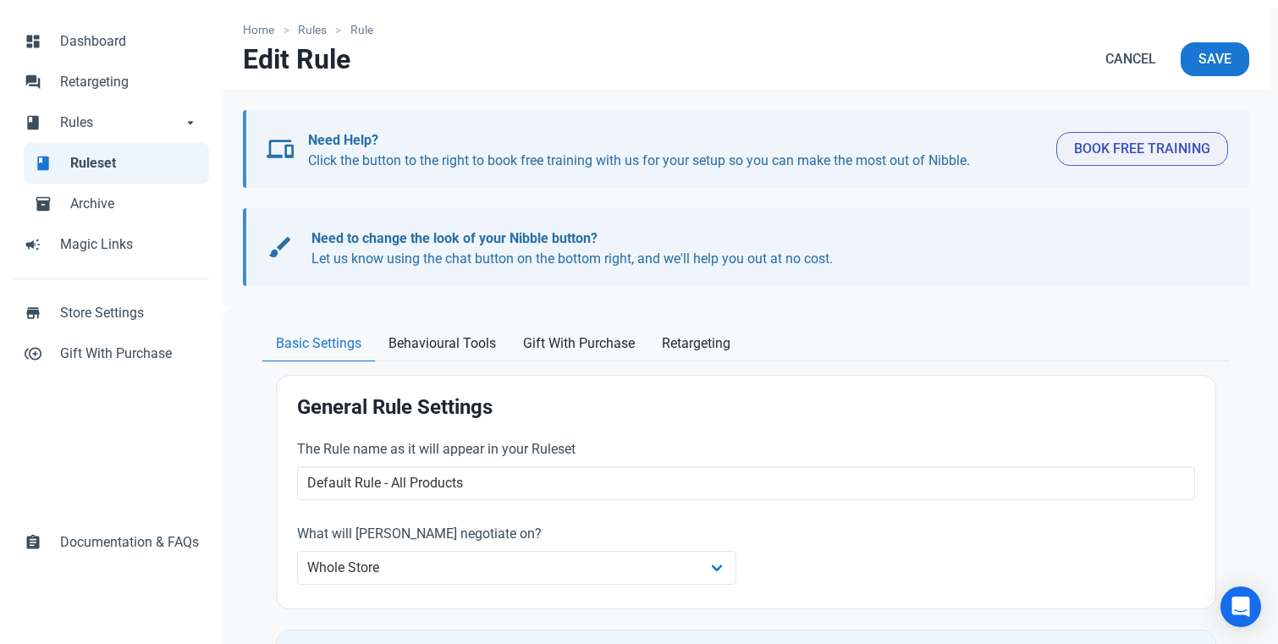
scroll to position [68, 0]
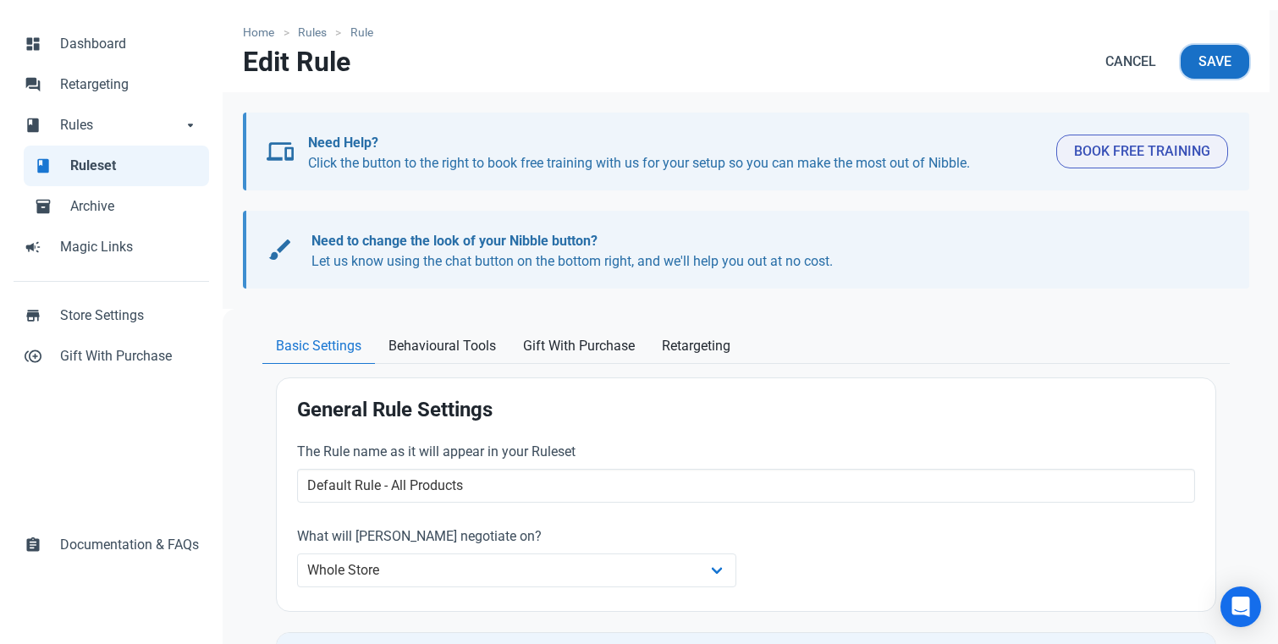
click at [1221, 68] on span "Save" at bounding box center [1215, 62] width 33 height 20
